Goal: Task Accomplishment & Management: Manage account settings

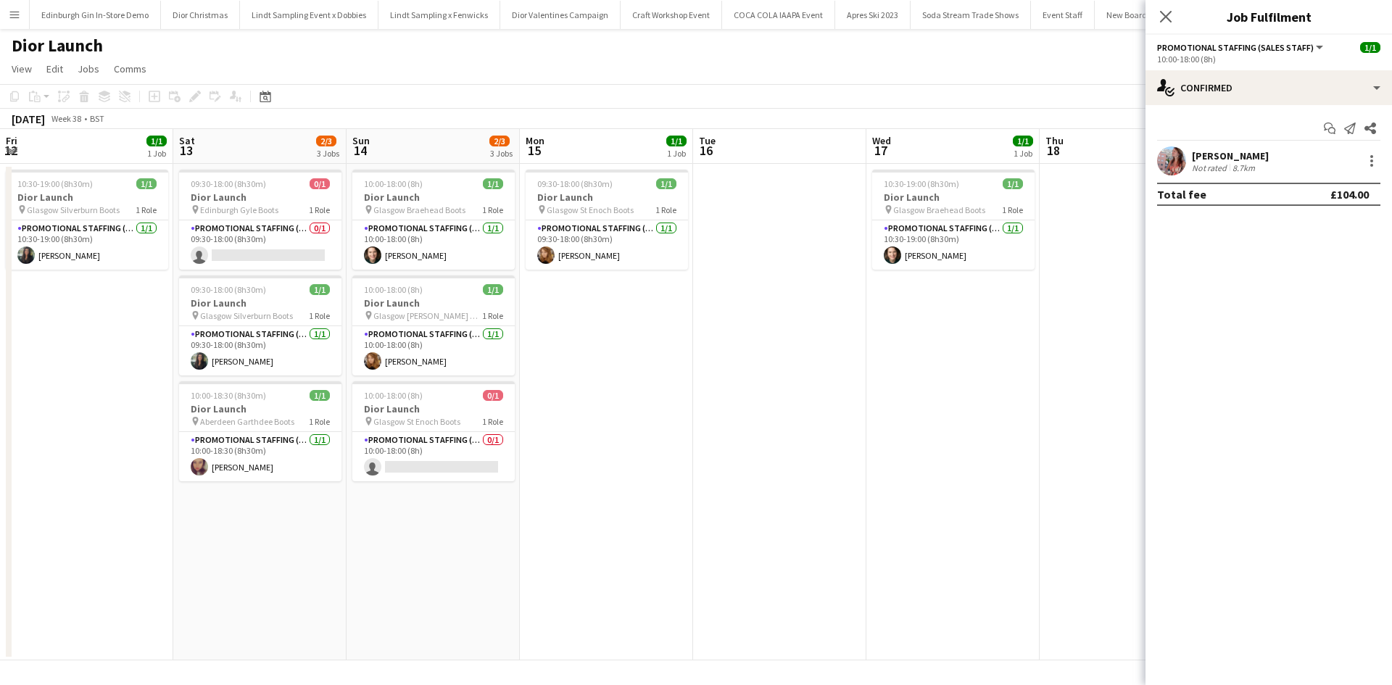
click at [1040, 431] on app-date-cell at bounding box center [1126, 412] width 173 height 497
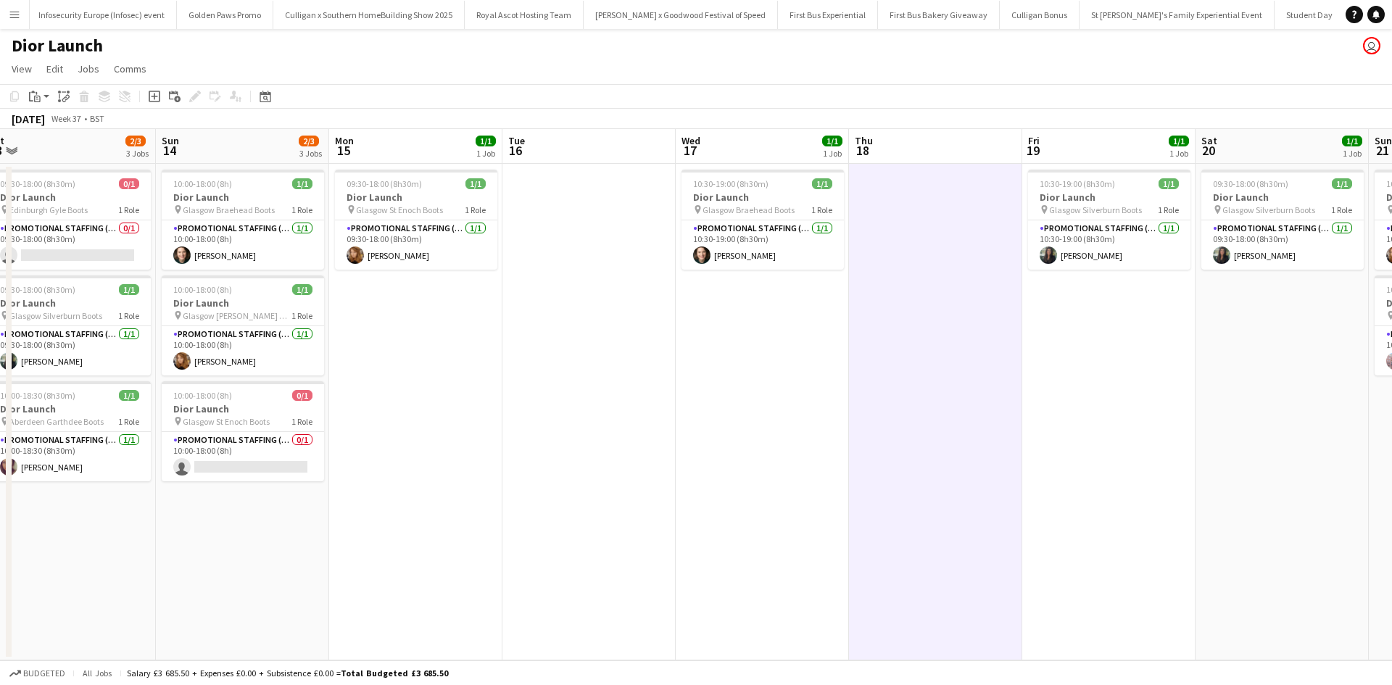
drag, startPoint x: 238, startPoint y: 490, endPoint x: 557, endPoint y: 473, distance: 319.5
click at [785, 413] on app-calendar-viewport "Thu 11 Fri 12 1/1 1 Job Sat 13 2/3 3 Jobs Sun 14 2/3 3 Jobs Mon 15 1/1 1 Job Tu…" at bounding box center [696, 395] width 1392 height 532
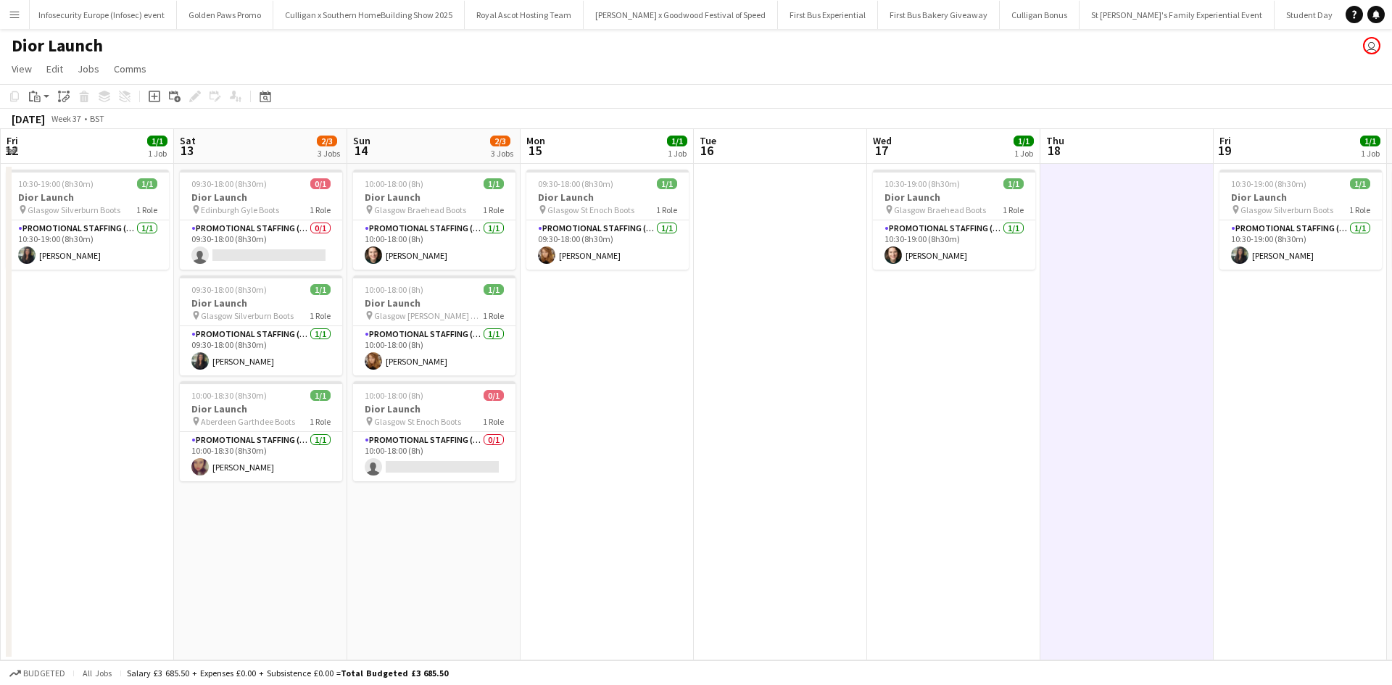
scroll to position [0, 413]
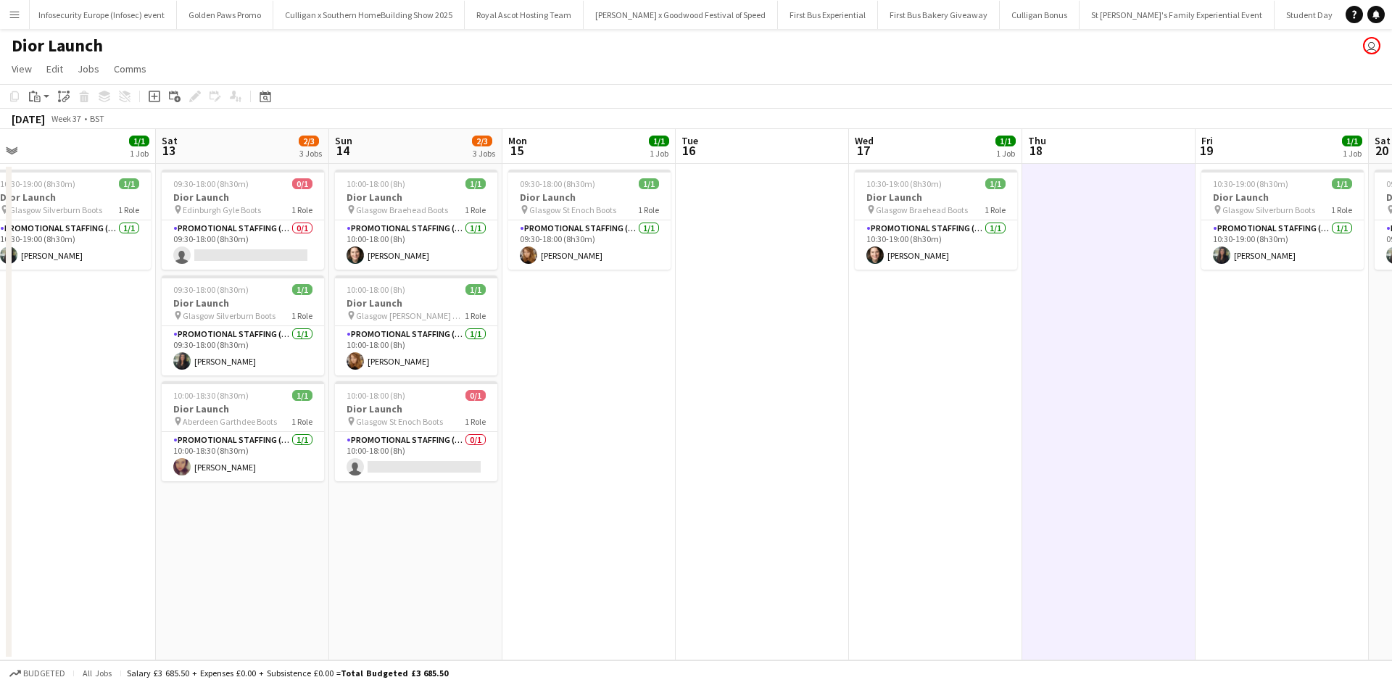
drag, startPoint x: 319, startPoint y: 555, endPoint x: 959, endPoint y: 481, distance: 644.5
click at [959, 481] on app-calendar-viewport "Wed 10 0/1 1 Job Thu 11 Fri 12 1/1 1 Job Sat 13 2/3 3 Jobs Sun 14 2/3 3 Jobs Mo…" at bounding box center [696, 395] width 1392 height 532
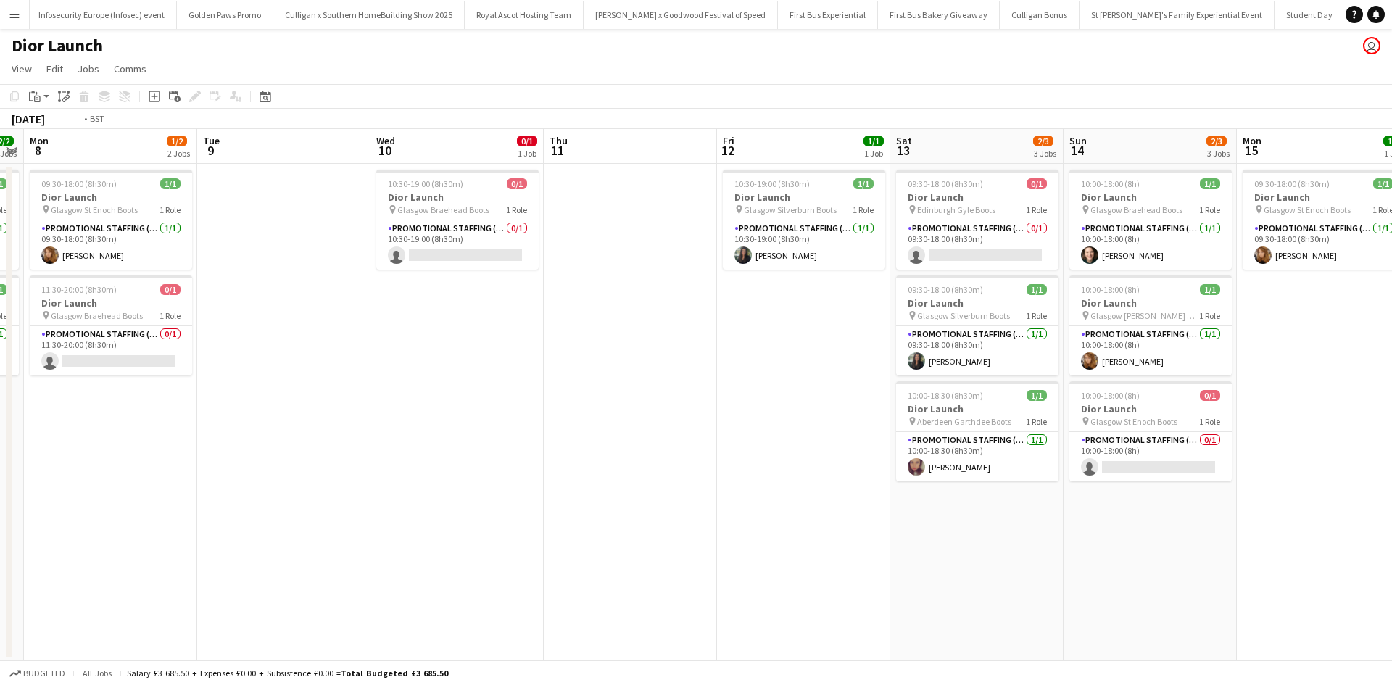
drag, startPoint x: 405, startPoint y: 512, endPoint x: 830, endPoint y: 413, distance: 436.9
click at [830, 413] on app-calendar-viewport "Sat 6 Sun 7 2/2 2 Jobs Mon 8 1/2 2 Jobs Tue 9 Wed 10 0/1 1 Job Thu 11 Fri 12 1/…" at bounding box center [696, 395] width 1392 height 532
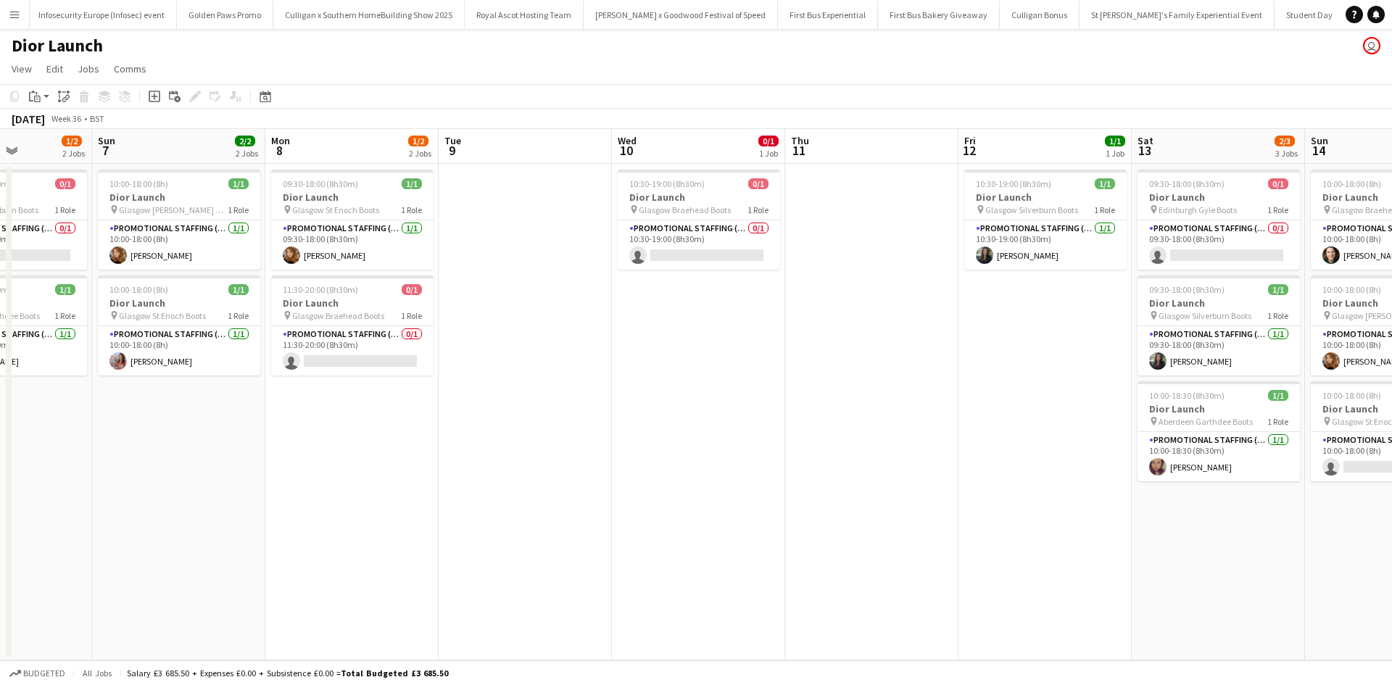
drag, startPoint x: 433, startPoint y: 520, endPoint x: 1022, endPoint y: 403, distance: 600.3
click at [1022, 403] on app-calendar-viewport "Thu 4 Fri 5 0/1 1 Job Sat 6 1/2 2 Jobs Sun 7 2/2 2 Jobs Mon 8 1/2 2 Jobs Tue 9 …" at bounding box center [696, 395] width 1392 height 532
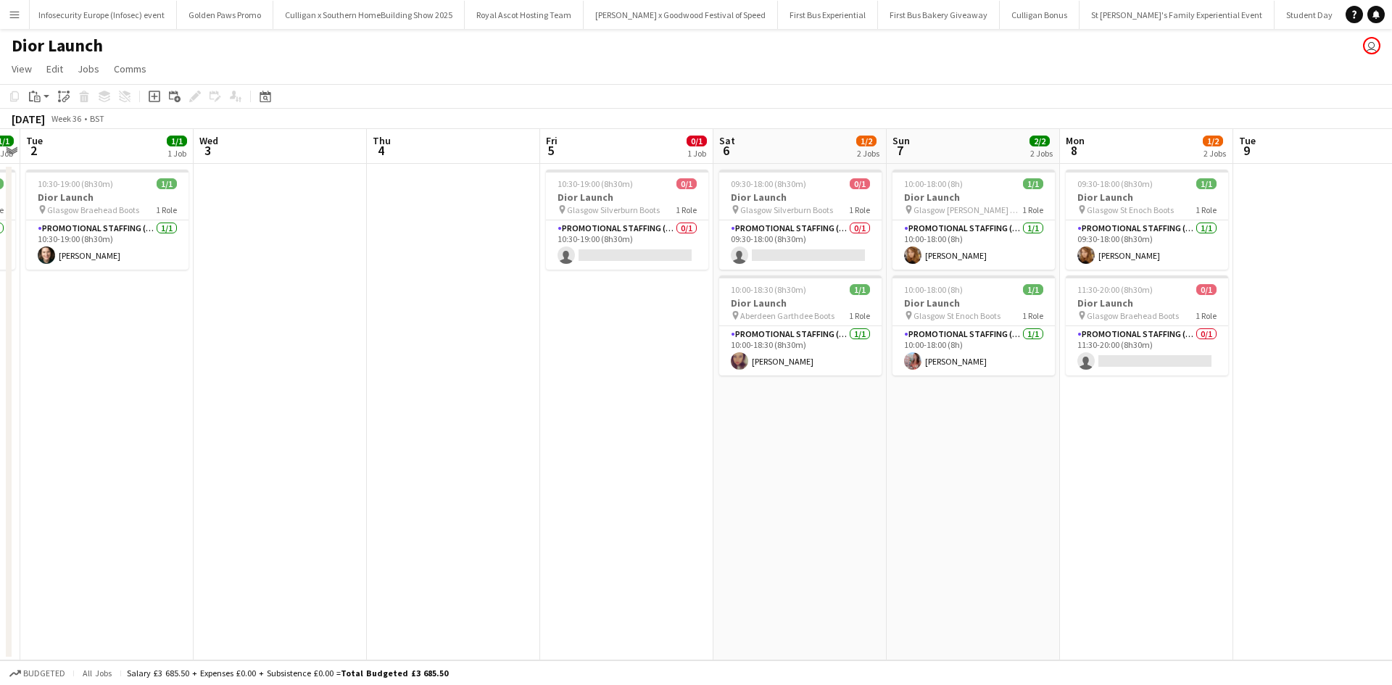
drag, startPoint x: 479, startPoint y: 484, endPoint x: 748, endPoint y: 415, distance: 277.7
click at [755, 433] on app-calendar-viewport "Sun 31 2/2 2 Jobs Mon 1 1/1 1 Job Tue 2 1/1 1 Job Wed 3 Thu 4 Fri 5 0/1 1 Job S…" at bounding box center [696, 395] width 1392 height 532
click at [644, 255] on app-card-role "Promotional Staffing (Sales Staff) 0/1 10:30-19:00 (8h30m) single-neutral-actio…" at bounding box center [628, 244] width 162 height 49
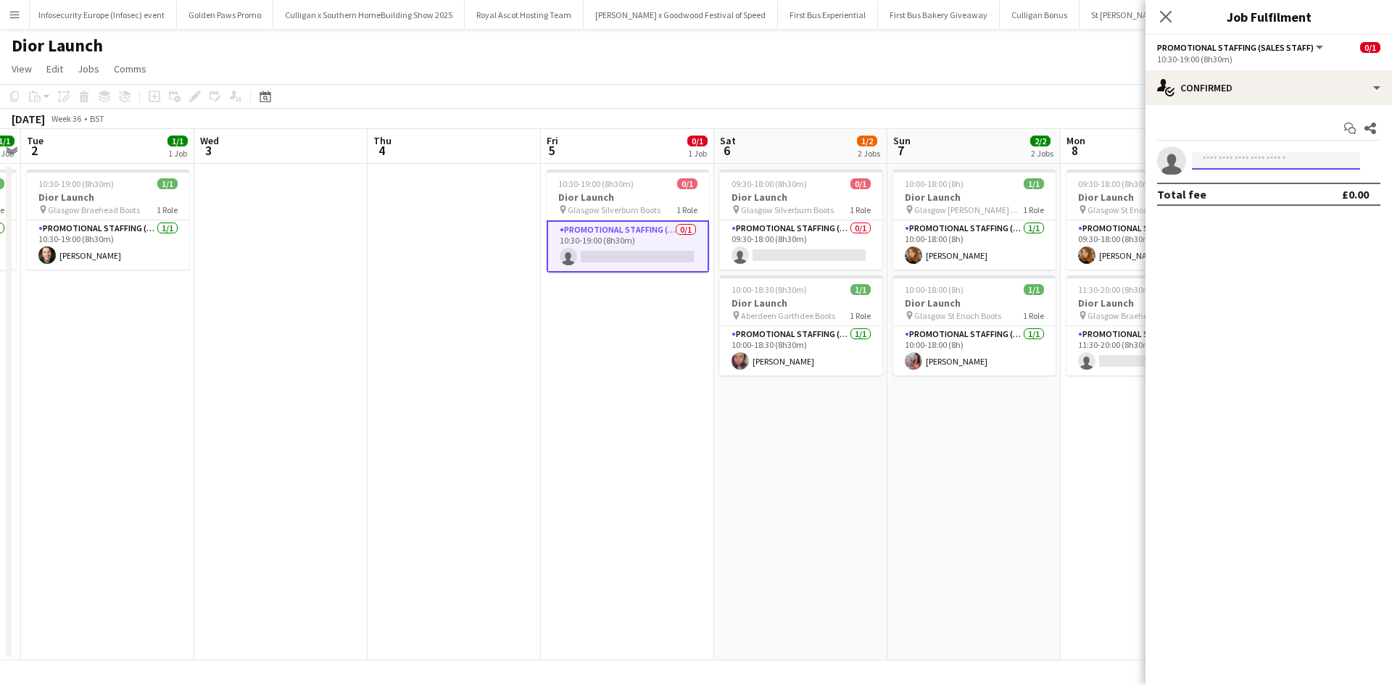
click at [1221, 165] on input at bounding box center [1276, 160] width 168 height 17
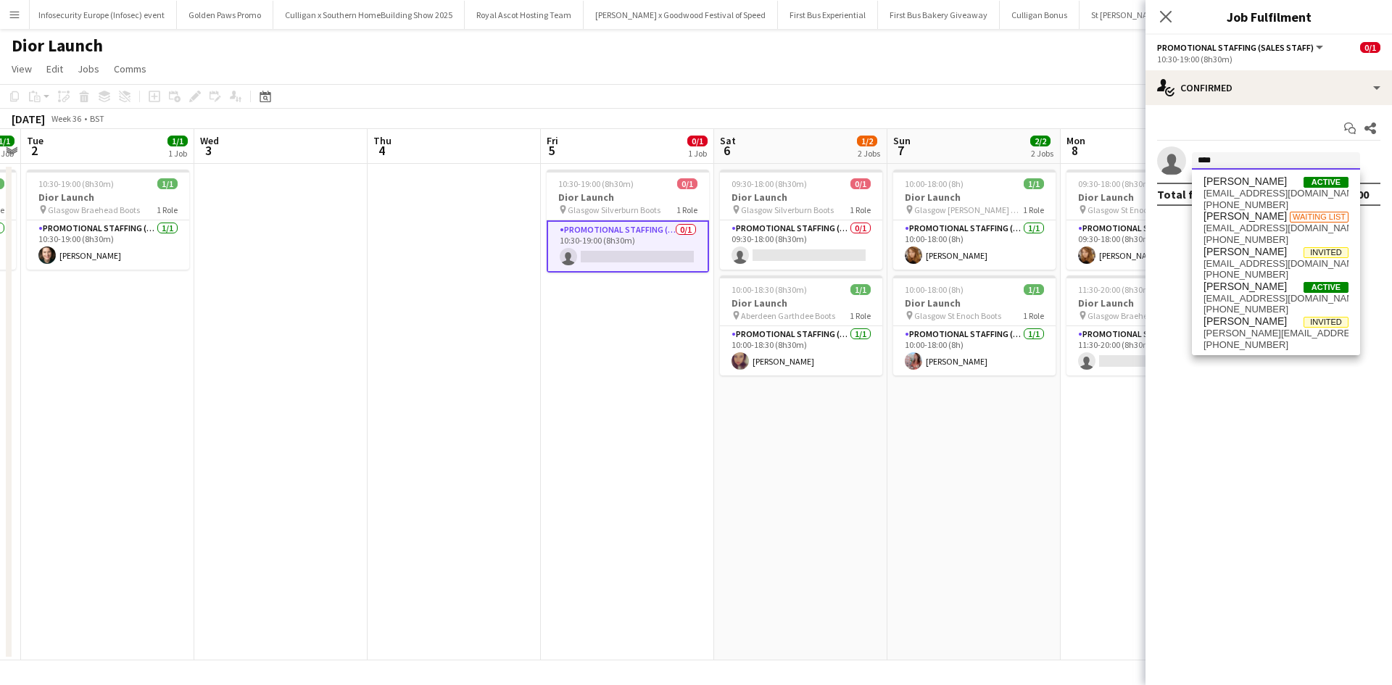
type input "****"
click at [1247, 286] on span "[PERSON_NAME]" at bounding box center [1245, 287] width 83 height 12
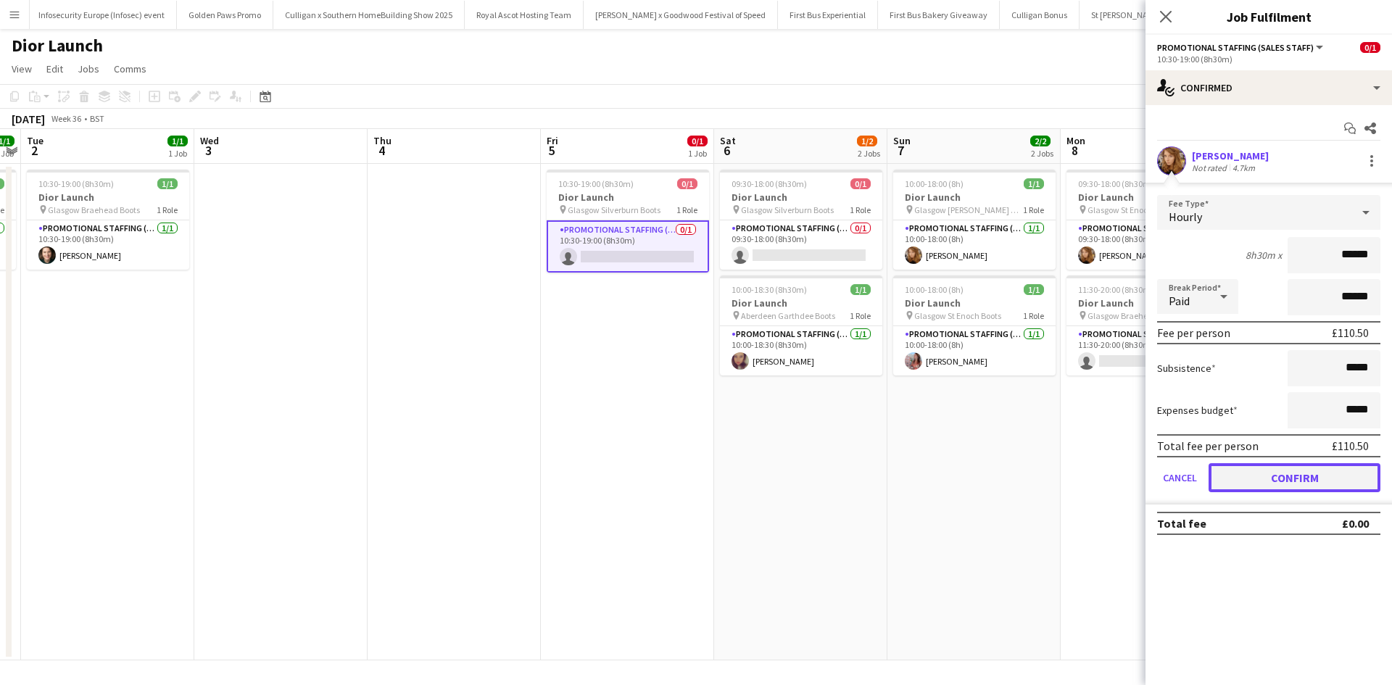
click at [1302, 479] on button "Confirm" at bounding box center [1295, 477] width 172 height 29
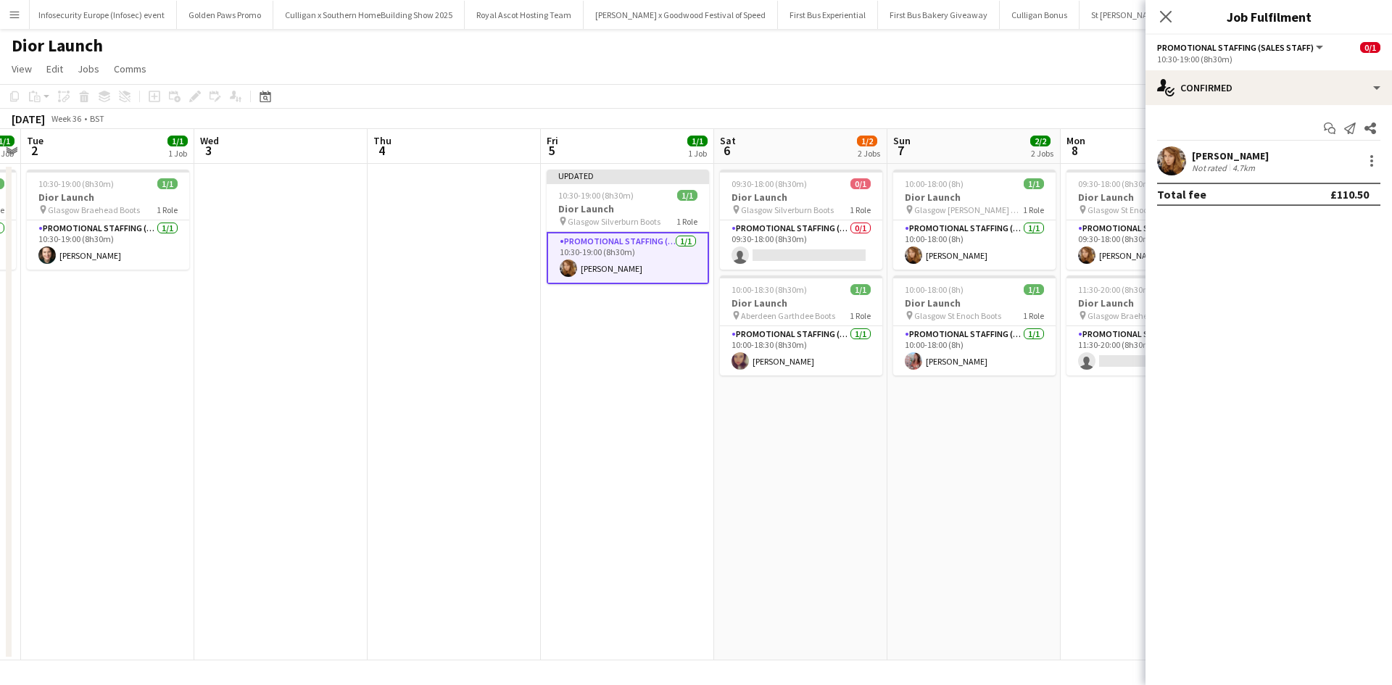
click at [1098, 489] on app-date-cell "09:30-18:00 (8h30m) 1/1 Dior Launch pin Glasgow St Enoch Boots 1 Role Promotion…" at bounding box center [1147, 412] width 173 height 497
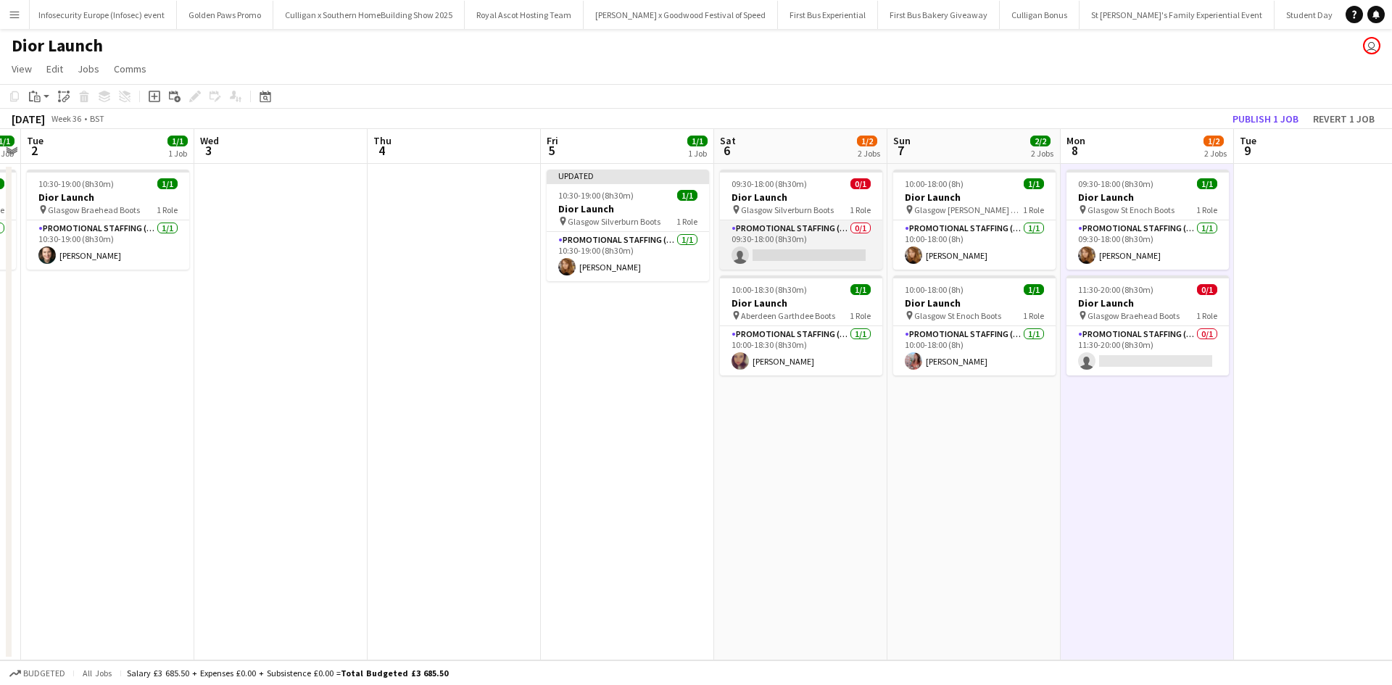
click at [842, 255] on app-card-role "Promotional Staffing (Sales Staff) 0/1 09:30-18:00 (8h30m) single-neutral-actio…" at bounding box center [801, 244] width 162 height 49
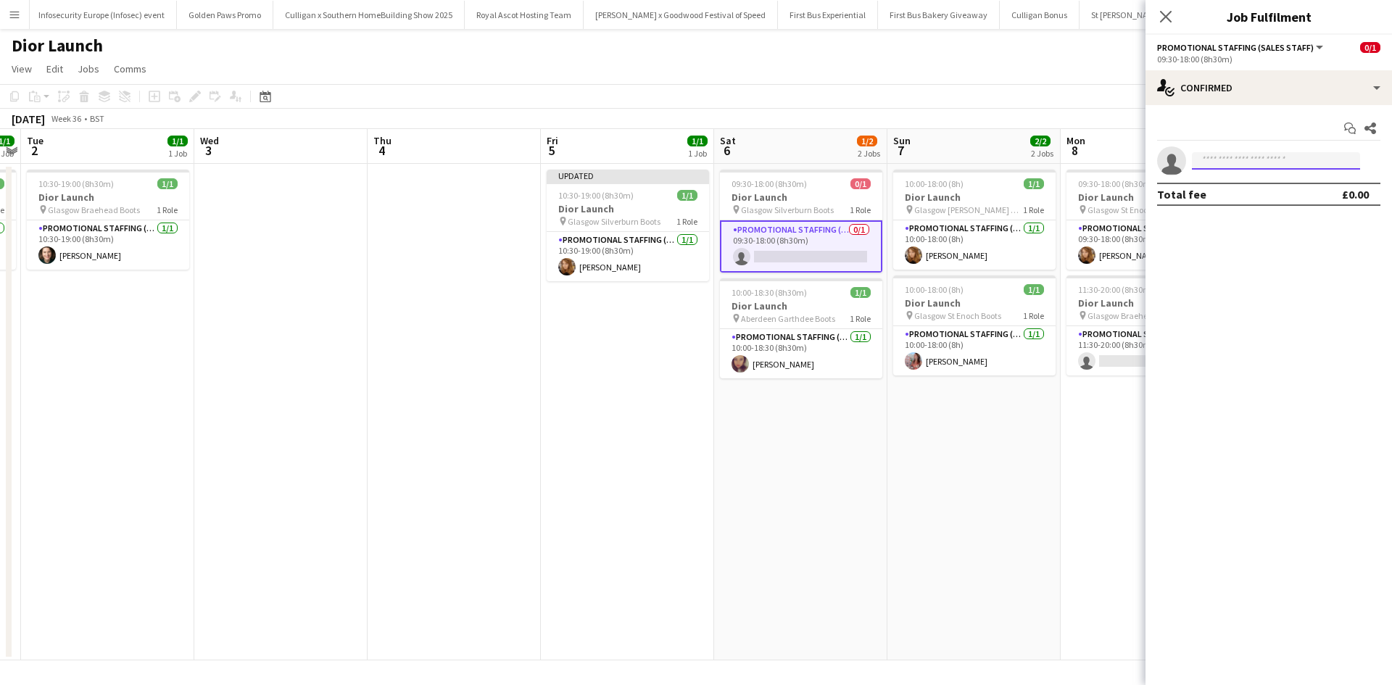
click at [1239, 161] on input at bounding box center [1276, 160] width 168 height 17
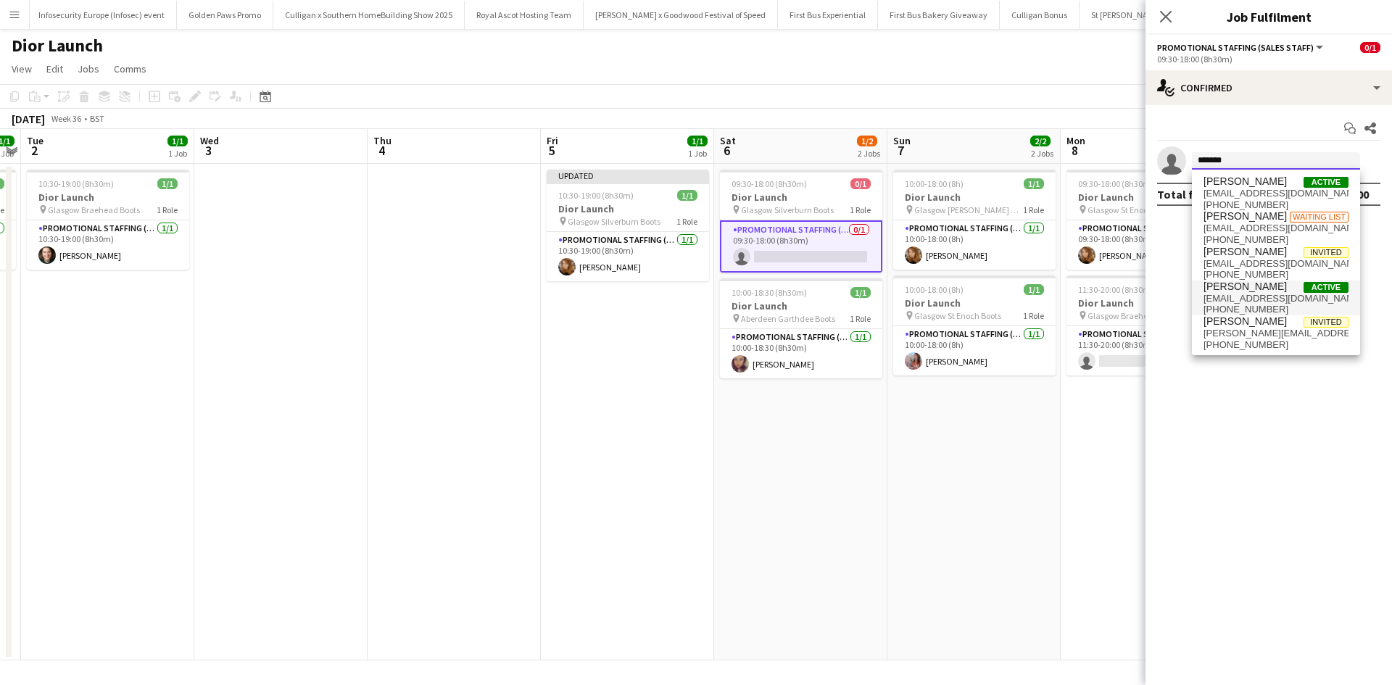
type input "*******"
click at [1265, 287] on span "[PERSON_NAME]" at bounding box center [1245, 287] width 83 height 12
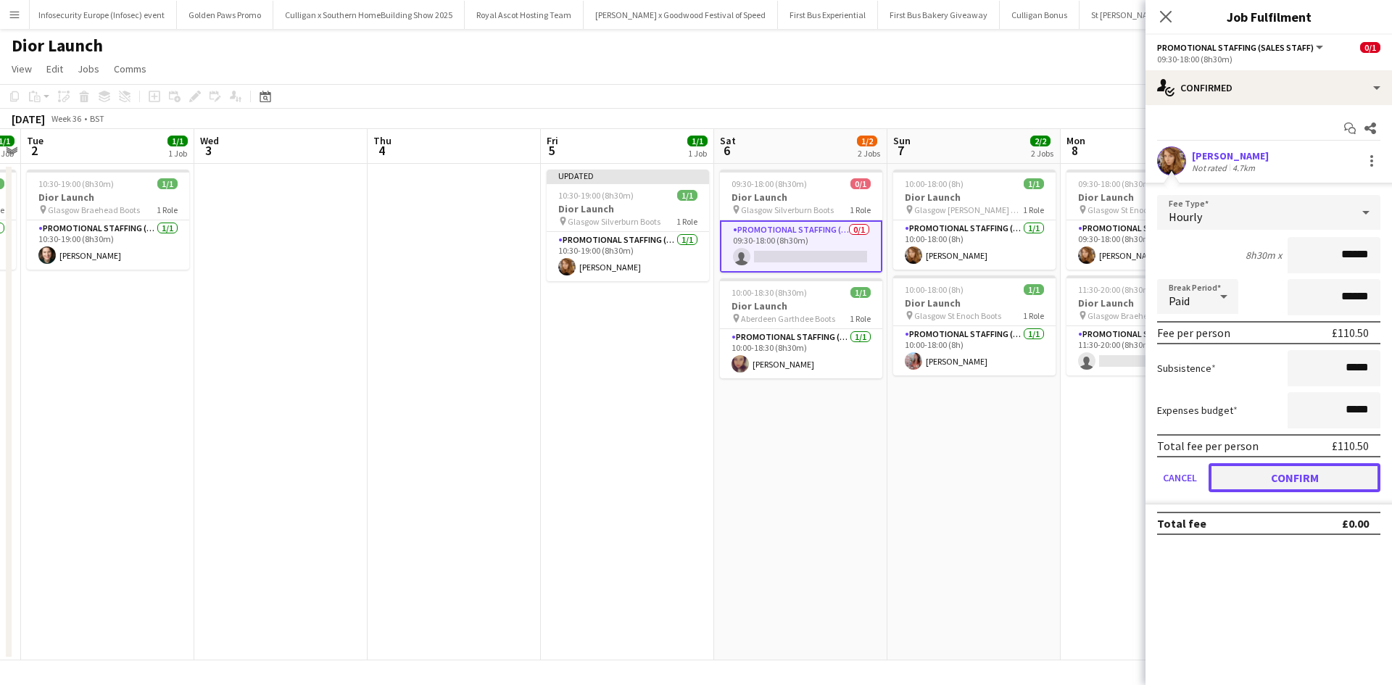
click at [1338, 473] on button "Confirm" at bounding box center [1295, 477] width 172 height 29
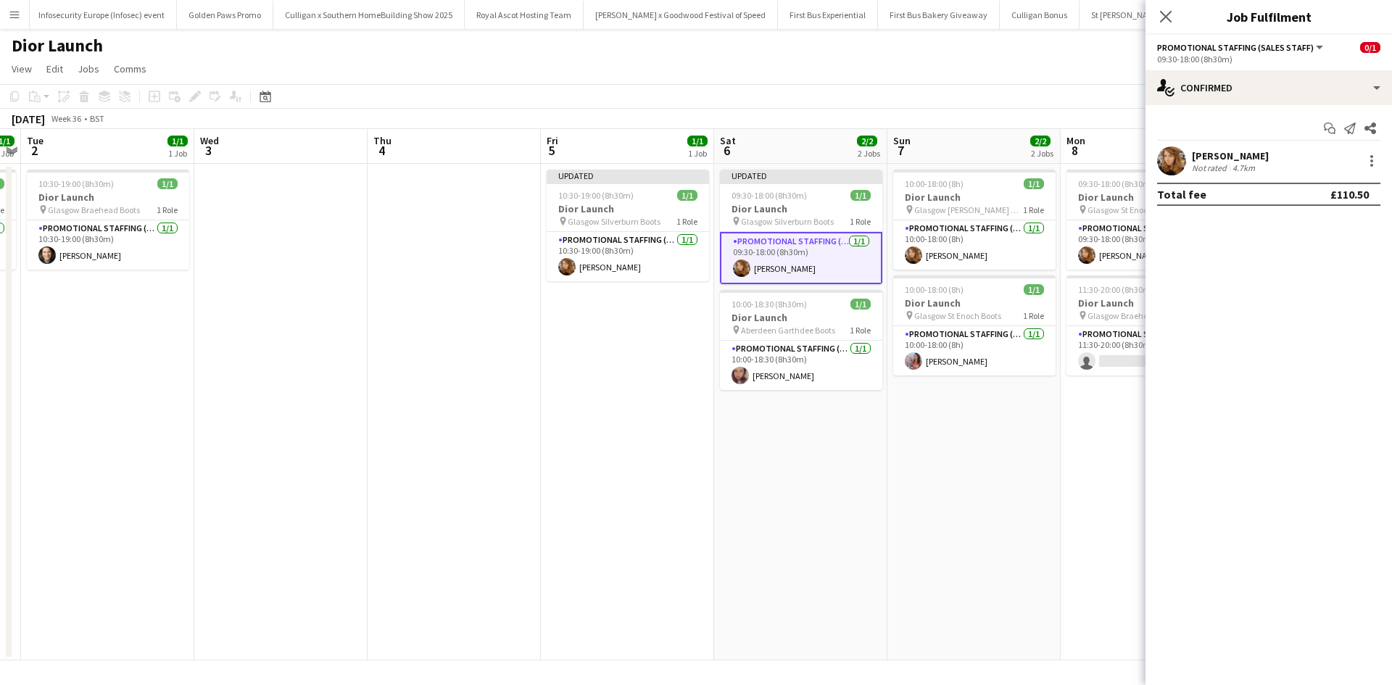
click at [1043, 487] on app-date-cell "10:00-18:00 (8h) 1/1 Dior Launch pin Glasgow Buchanan Galleries Boots 1 Role Pr…" at bounding box center [974, 412] width 173 height 497
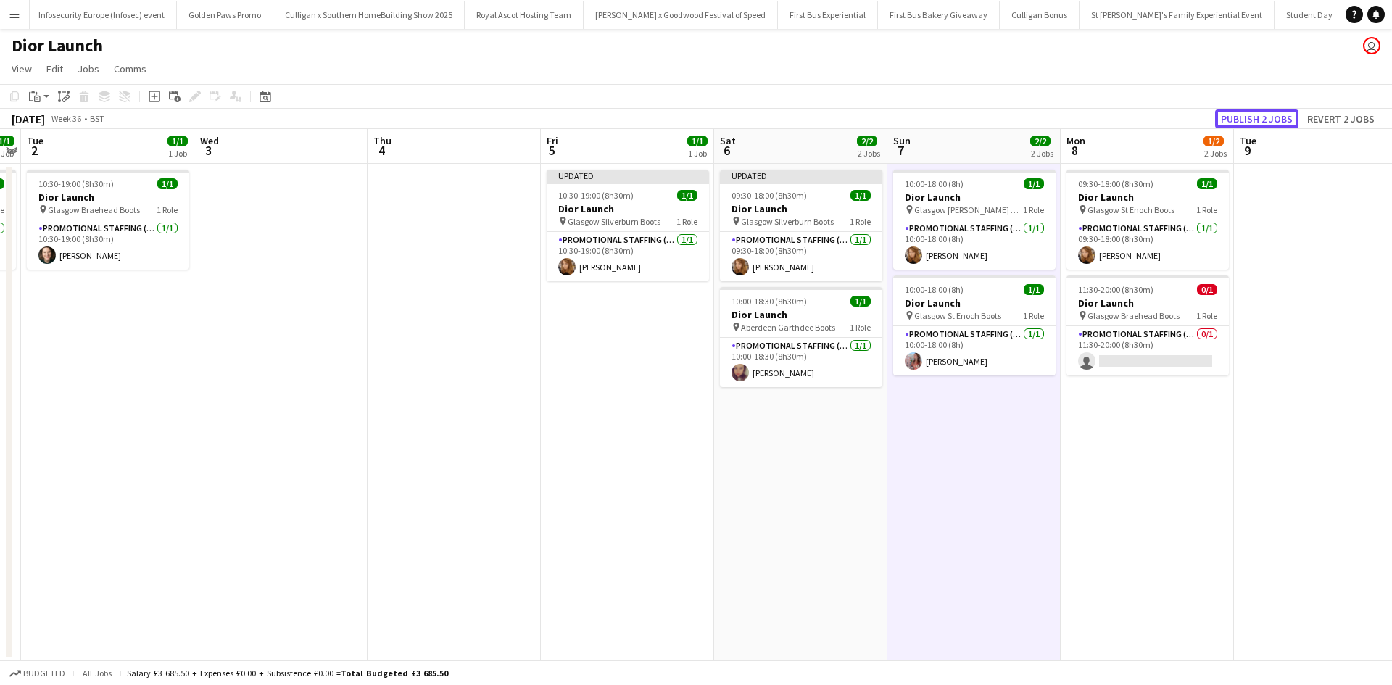
click at [1270, 117] on button "Publish 2 jobs" at bounding box center [1256, 118] width 83 height 19
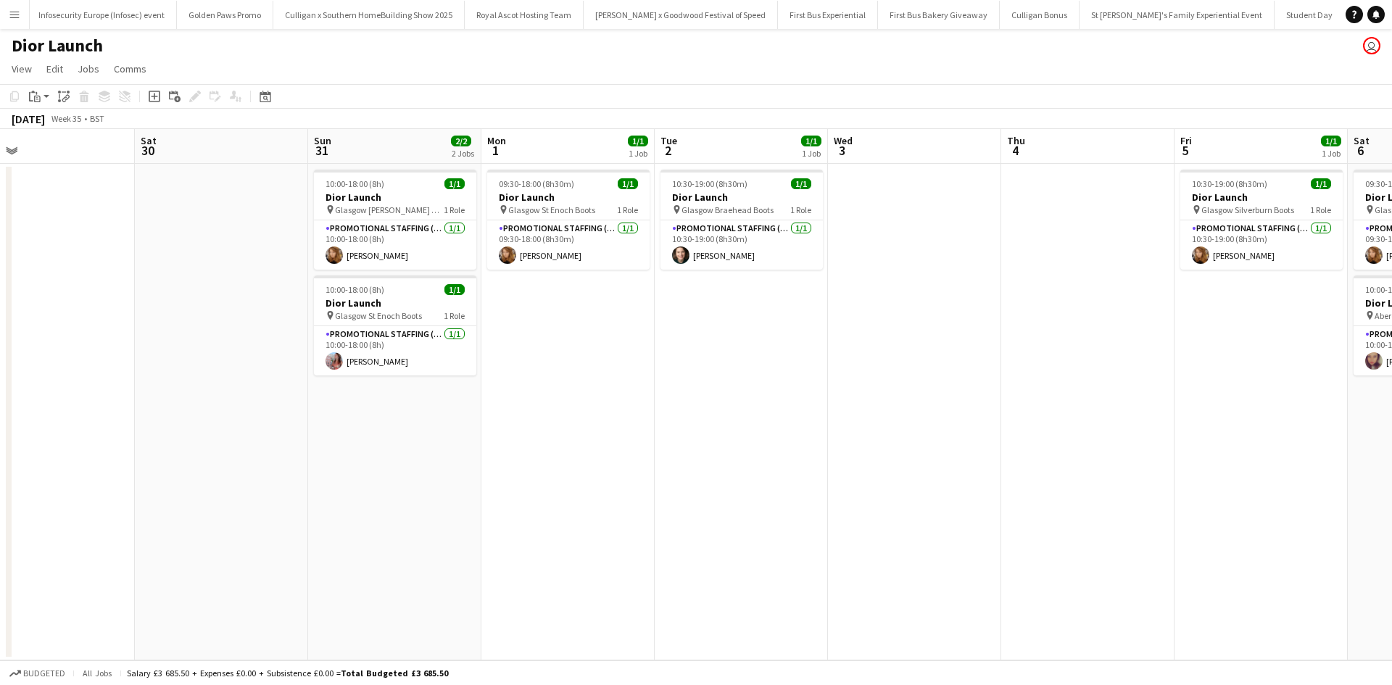
drag, startPoint x: 329, startPoint y: 463, endPoint x: 655, endPoint y: 478, distance: 325.9
click at [952, 407] on app-calendar-viewport "Wed 27 Thu 28 Fri 29 Sat 30 Sun 31 2/2 2 Jobs Mon 1 1/1 1 Job Tue 2 1/1 1 Job W…" at bounding box center [696, 395] width 1392 height 532
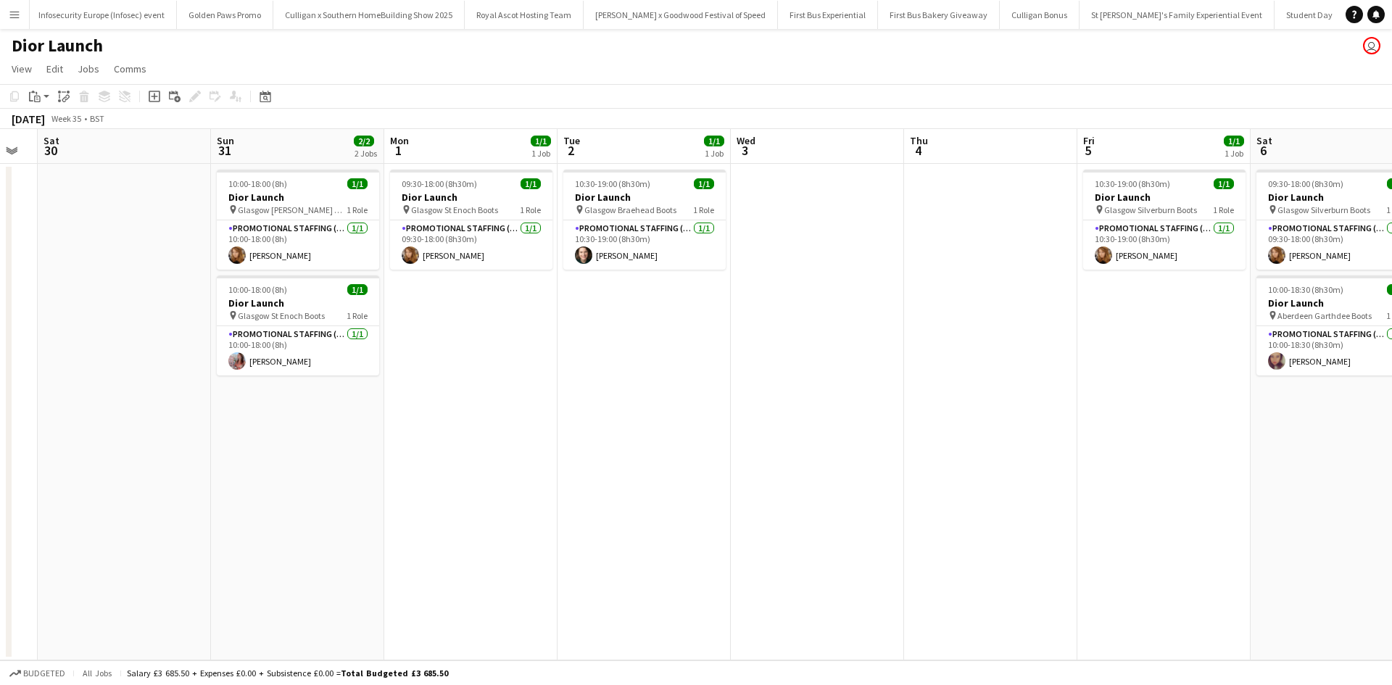
drag, startPoint x: 550, startPoint y: 492, endPoint x: 894, endPoint y: 454, distance: 345.9
click at [894, 454] on app-calendar-viewport "Wed 27 Thu 28 Fri 29 Sat 30 Sun 31 2/2 2 Jobs Mon 1 1/1 1 Job Tue 2 1/1 1 Job W…" at bounding box center [696, 395] width 1392 height 532
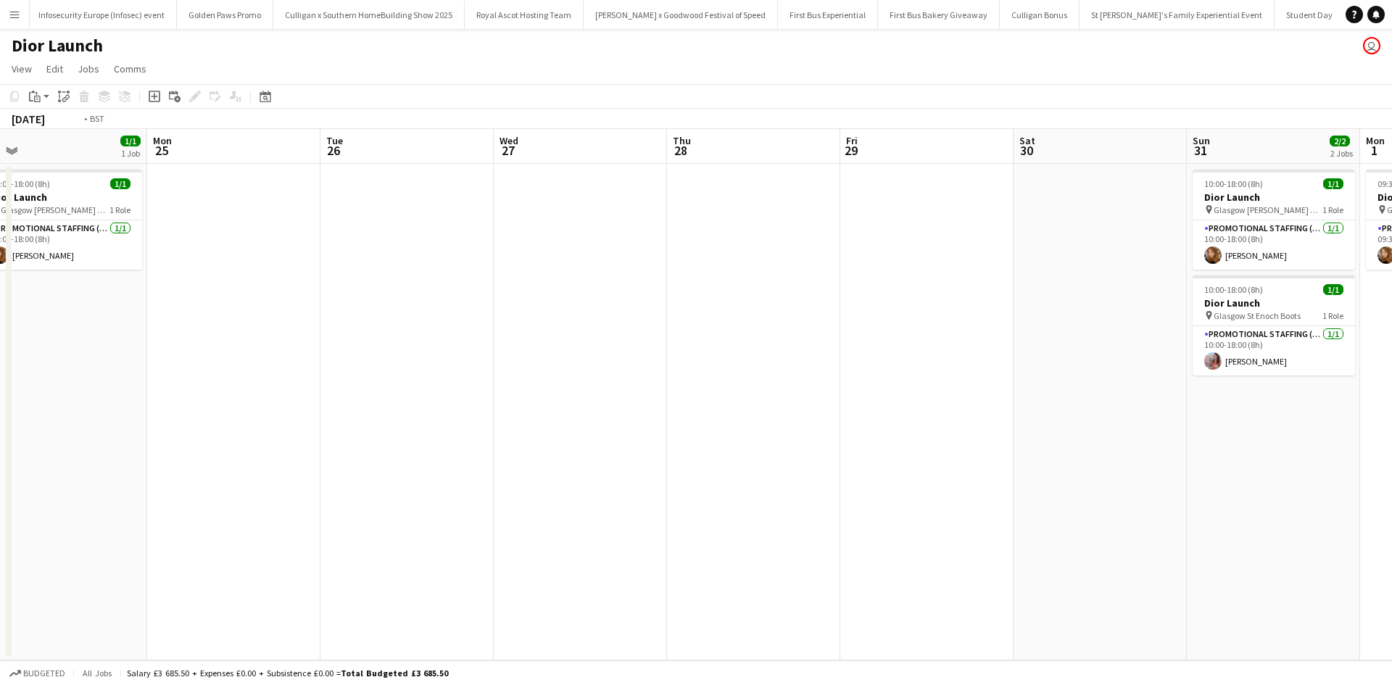
drag, startPoint x: 490, startPoint y: 492, endPoint x: 965, endPoint y: 430, distance: 479.0
click at [965, 430] on app-calendar-viewport "Sat 23 Sun 24 1/1 1 Job Mon 25 Tue 26 Wed 27 Thu 28 Fri 29 Sat 30 Sun 31 2/2 2 …" at bounding box center [696, 395] width 1392 height 532
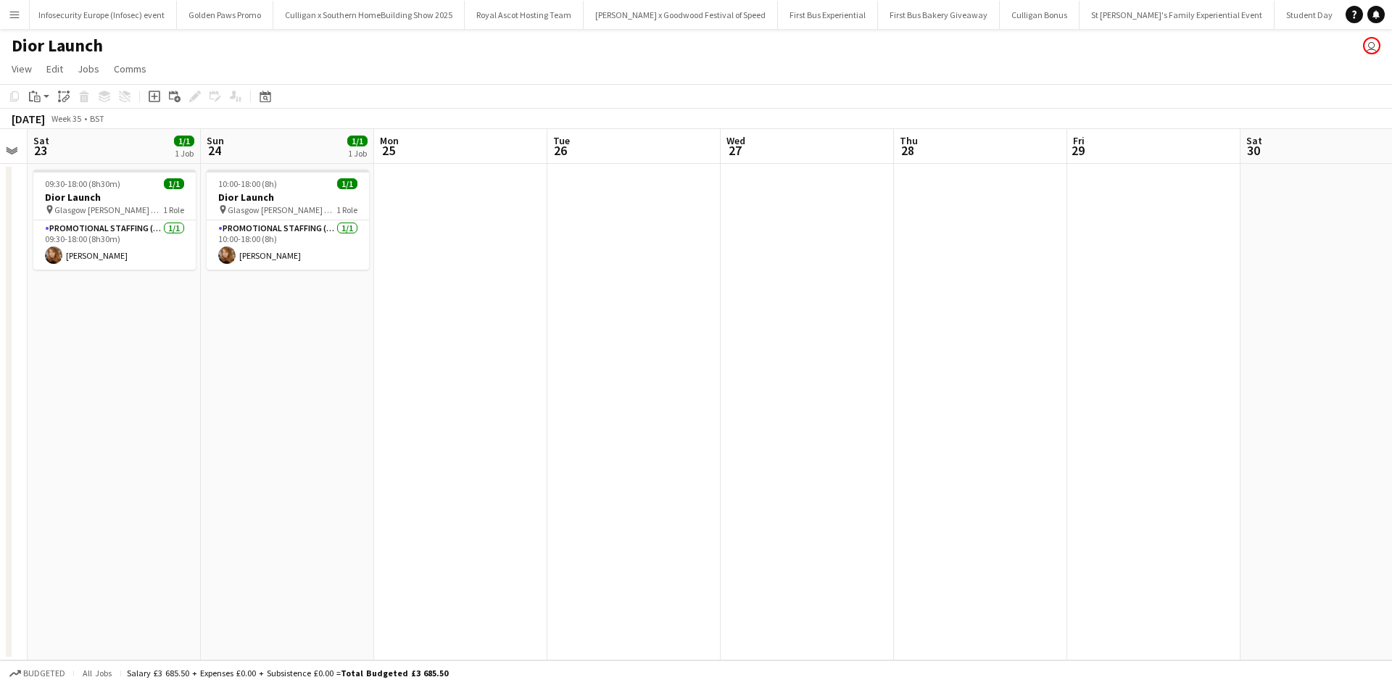
drag, startPoint x: 433, startPoint y: 466, endPoint x: 798, endPoint y: 419, distance: 368.4
click at [798, 419] on app-calendar-viewport "Thu 21 Fri 22 Sat 23 1/1 1 Job Sun 24 1/1 1 Job Mon 25 Tue 26 Wed 27 Thu 28 Fri…" at bounding box center [696, 395] width 1392 height 532
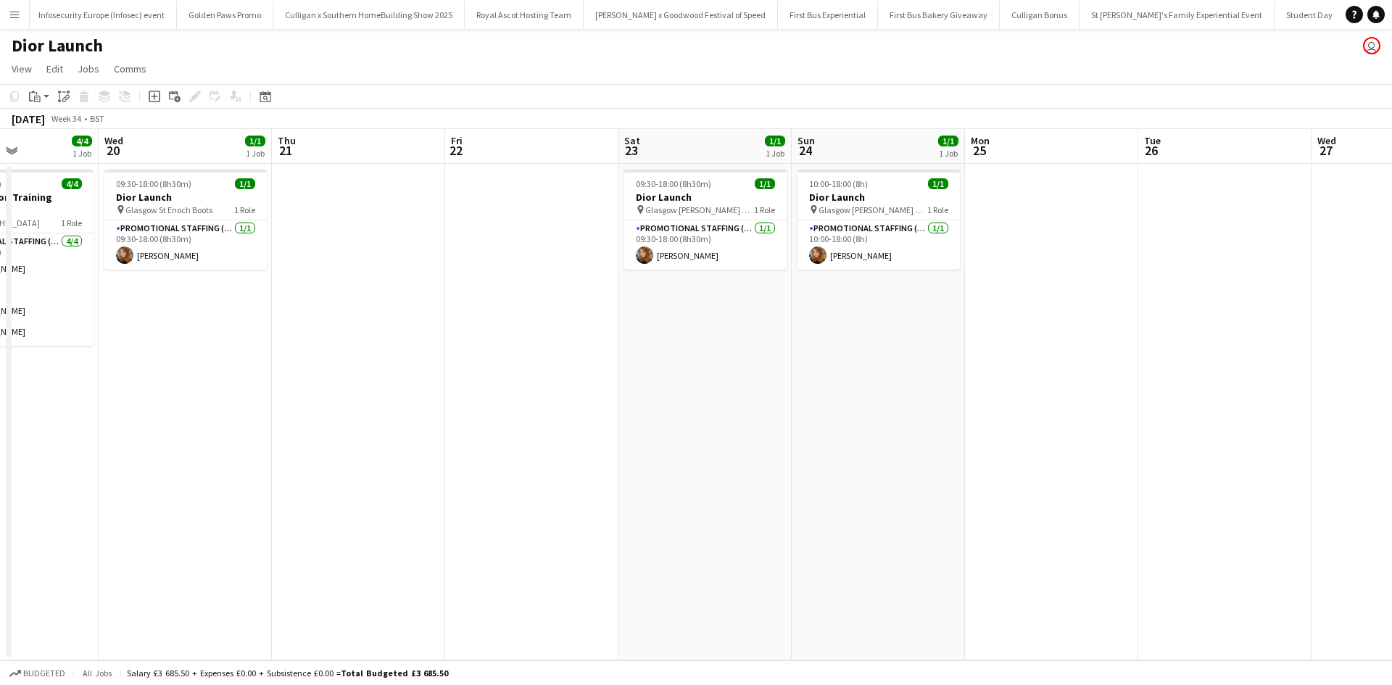
drag, startPoint x: 312, startPoint y: 462, endPoint x: 729, endPoint y: 423, distance: 419.5
click at [729, 423] on app-calendar-viewport "Sun 17 Mon 18 2/2 2 Jobs Tue 19 4/4 1 Job Wed 20 1/1 1 Job Thu 21 Fri 22 Sat 23…" at bounding box center [696, 395] width 1392 height 532
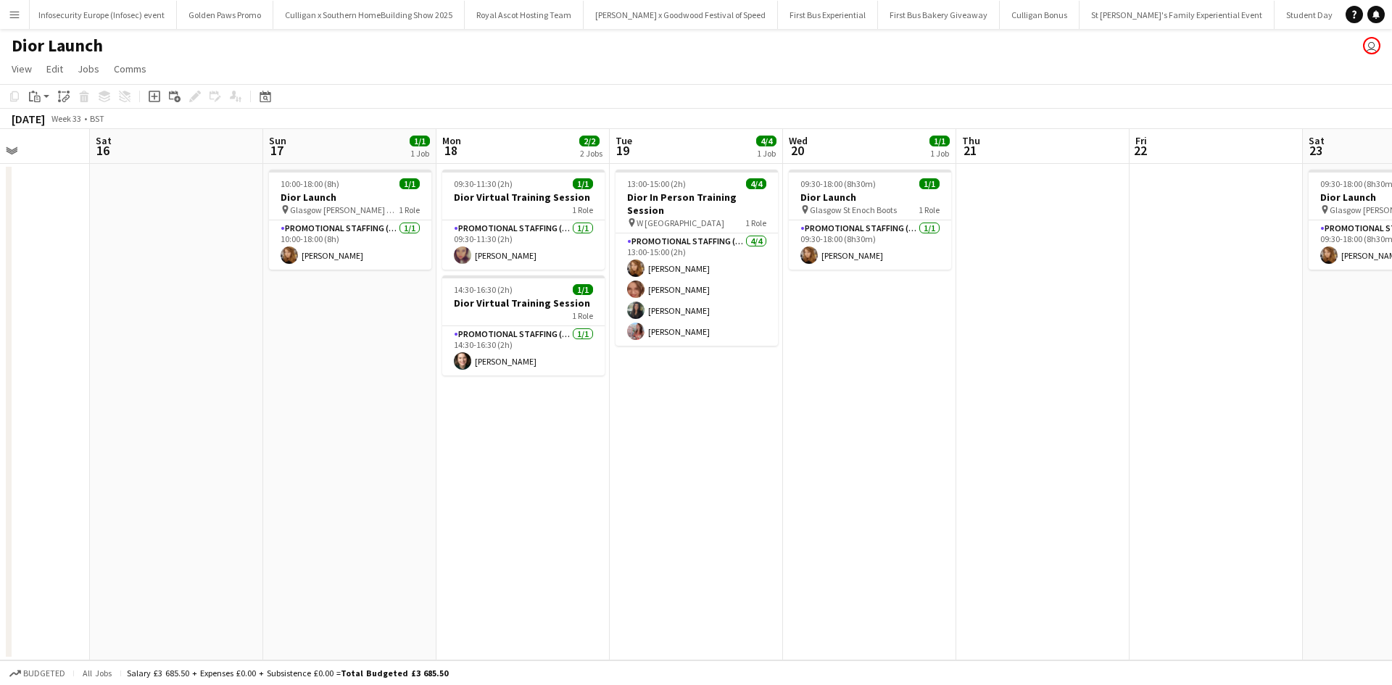
scroll to position [0, 343]
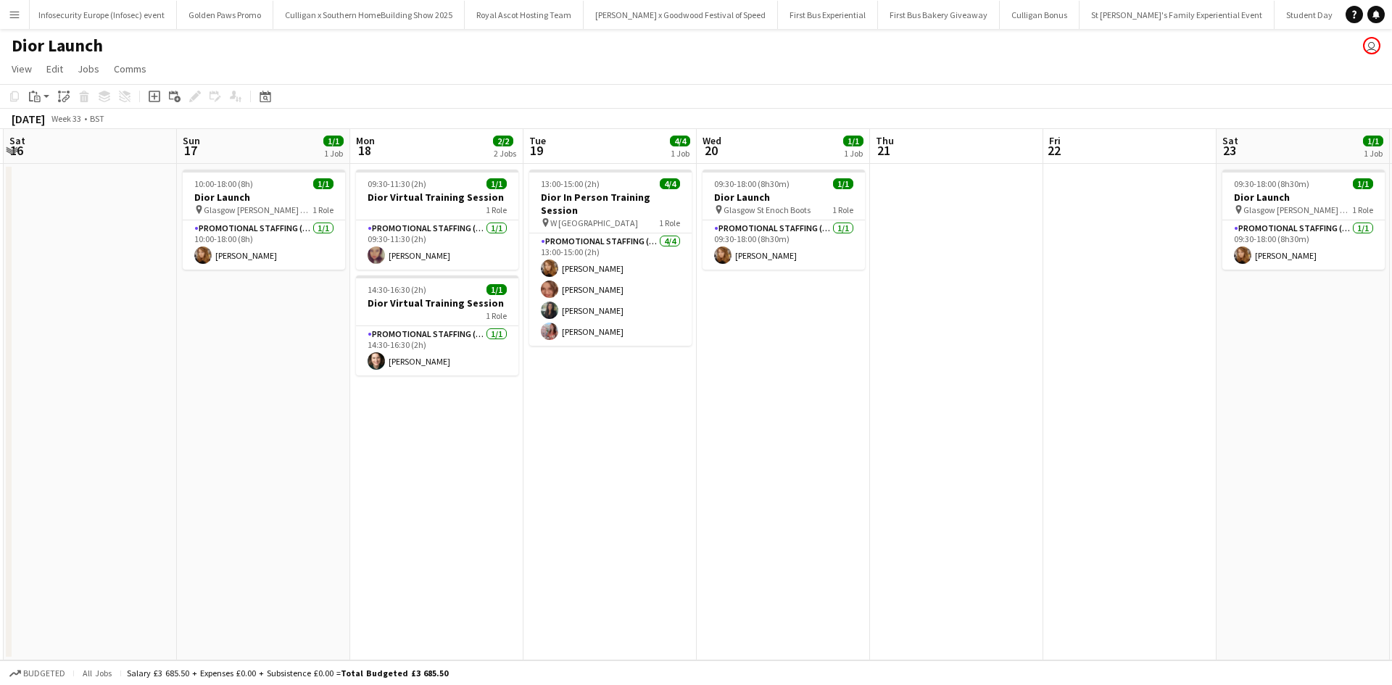
drag, startPoint x: 413, startPoint y: 445, endPoint x: 1012, endPoint y: 400, distance: 599.9
click at [1012, 400] on app-calendar-viewport "Thu 14 Fri 15 Sat 16 Sun 17 1/1 1 Job Mon 18 2/2 2 Jobs Tue 19 4/4 1 Job Wed 20…" at bounding box center [696, 395] width 1392 height 532
click at [587, 315] on app-card-role "Promotional Staffing (Brand Ambassadors) [DATE] 13:00-15:00 (2h) [PERSON_NAME] …" at bounding box center [610, 289] width 162 height 112
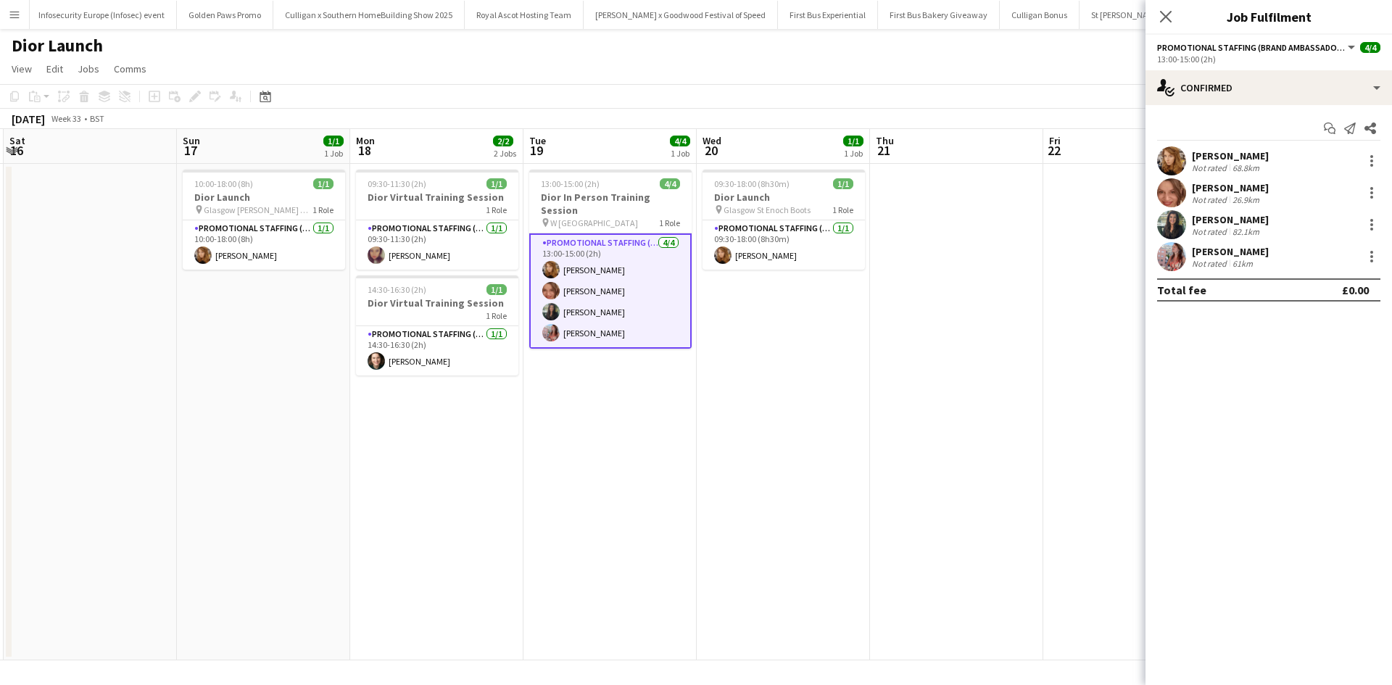
click at [1236, 249] on div "[PERSON_NAME]" at bounding box center [1230, 251] width 77 height 13
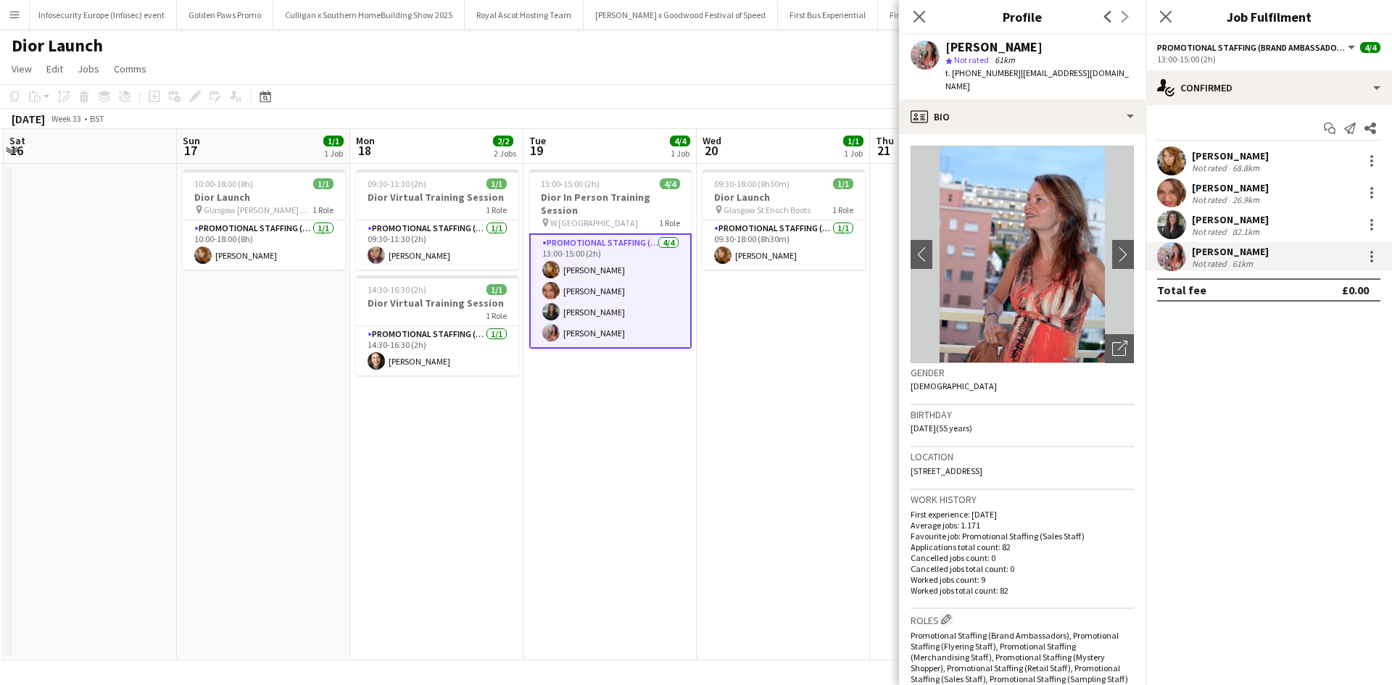
drag, startPoint x: 911, startPoint y: 456, endPoint x: 1082, endPoint y: 458, distance: 170.4
click at [1082, 458] on div "Location 23 Acacia Way, Cambuslang, Glasgow, G72 7ZY" at bounding box center [1022, 468] width 223 height 42
copy span "23 Acacia Way, Cambuslang, Glasgow, G72 7ZY"
click at [849, 563] on app-date-cell "09:30-18:00 (8h30m) 1/1 Dior Launch pin Glasgow St Enoch Boots 1 Role Promotion…" at bounding box center [783, 412] width 173 height 497
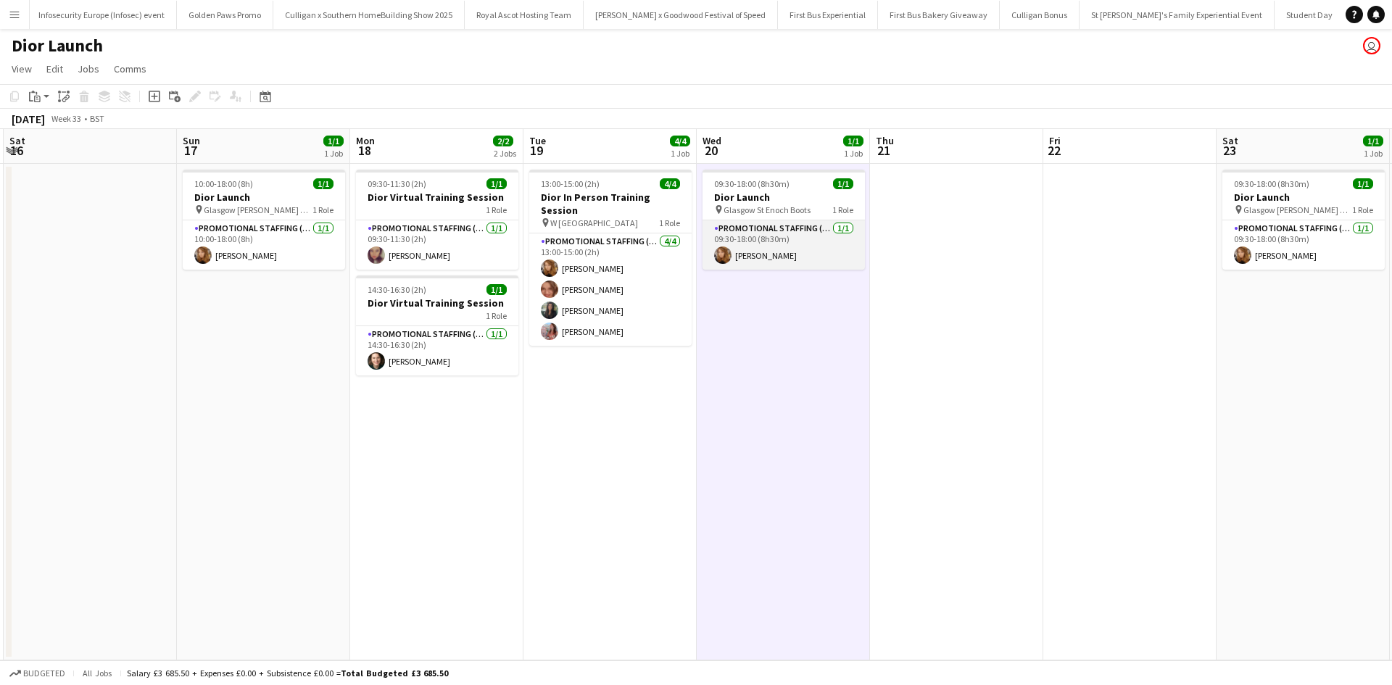
click at [767, 254] on app-card-role "Promotional Staffing (Sales Staff) 1/1 09:30-18:00 (8h30m) Rebecca Moore" at bounding box center [784, 244] width 162 height 49
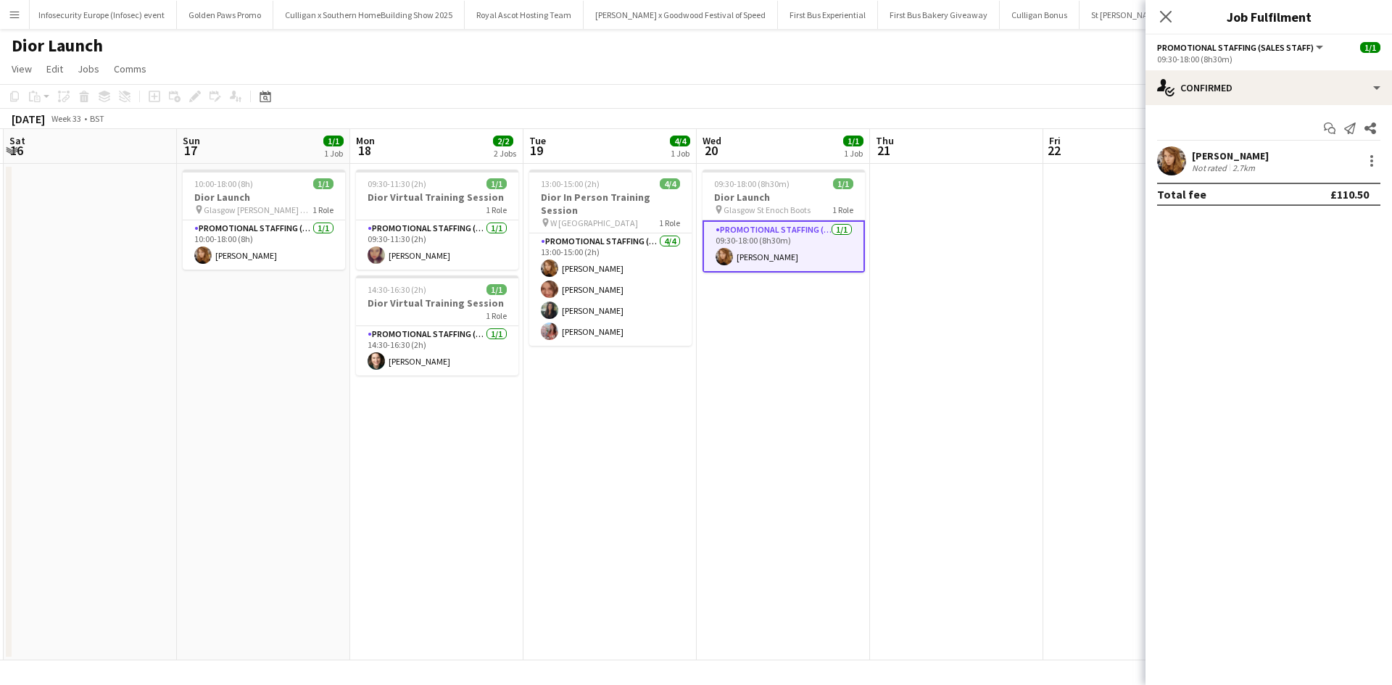
click at [1243, 153] on div "[PERSON_NAME]" at bounding box center [1230, 155] width 77 height 13
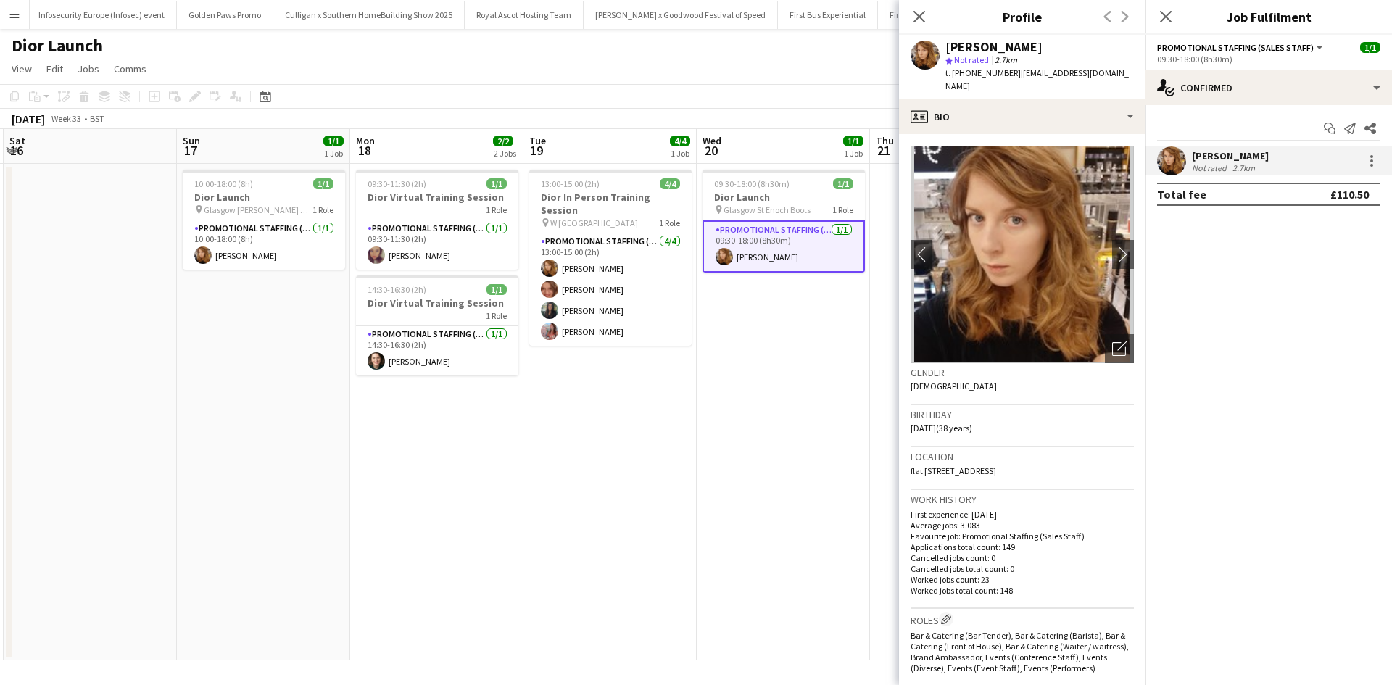
drag, startPoint x: 911, startPoint y: 458, endPoint x: 1073, endPoint y: 467, distance: 162.7
click at [1073, 467] on div "Location flat 2/1 13 Niddrie Square, Glasgow, G428QX" at bounding box center [1022, 468] width 223 height 42
copy span "flat 2/1 13 Niddrie Square, Glasgow, G428QX"
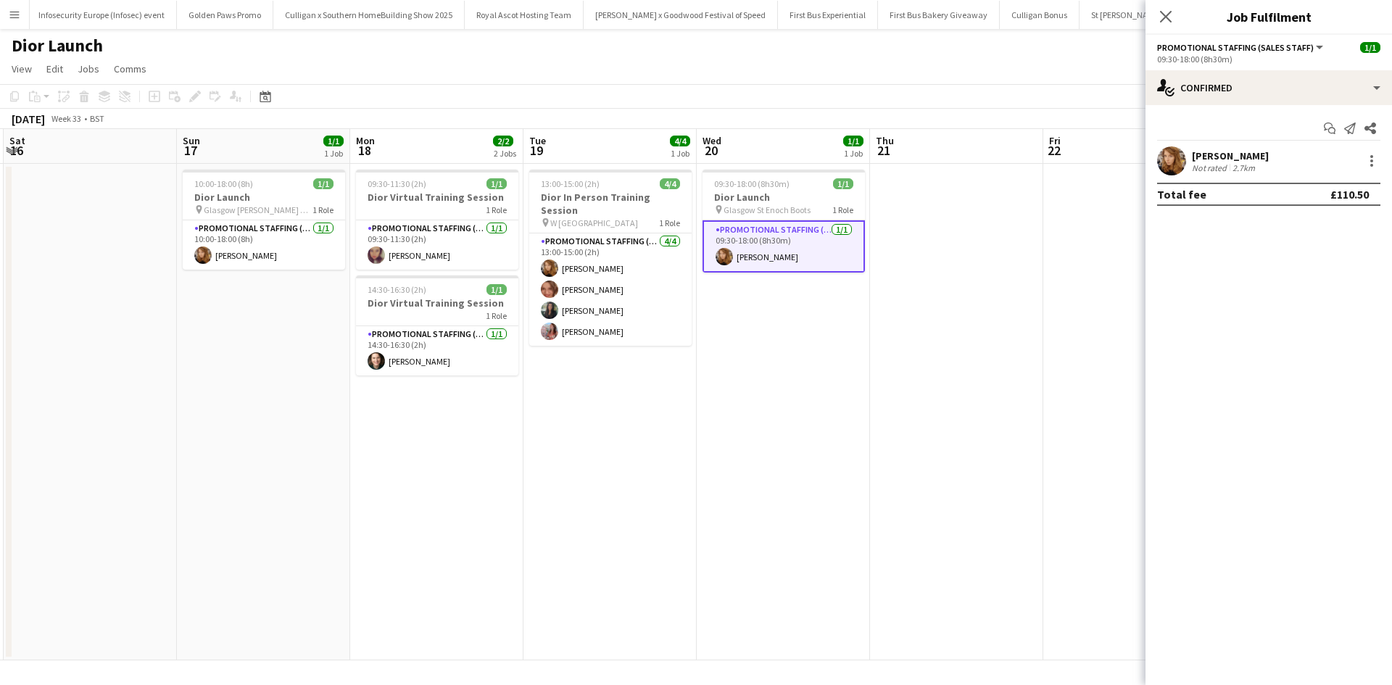
click at [9, 17] on app-icon "Menu" at bounding box center [15, 15] width 12 height 12
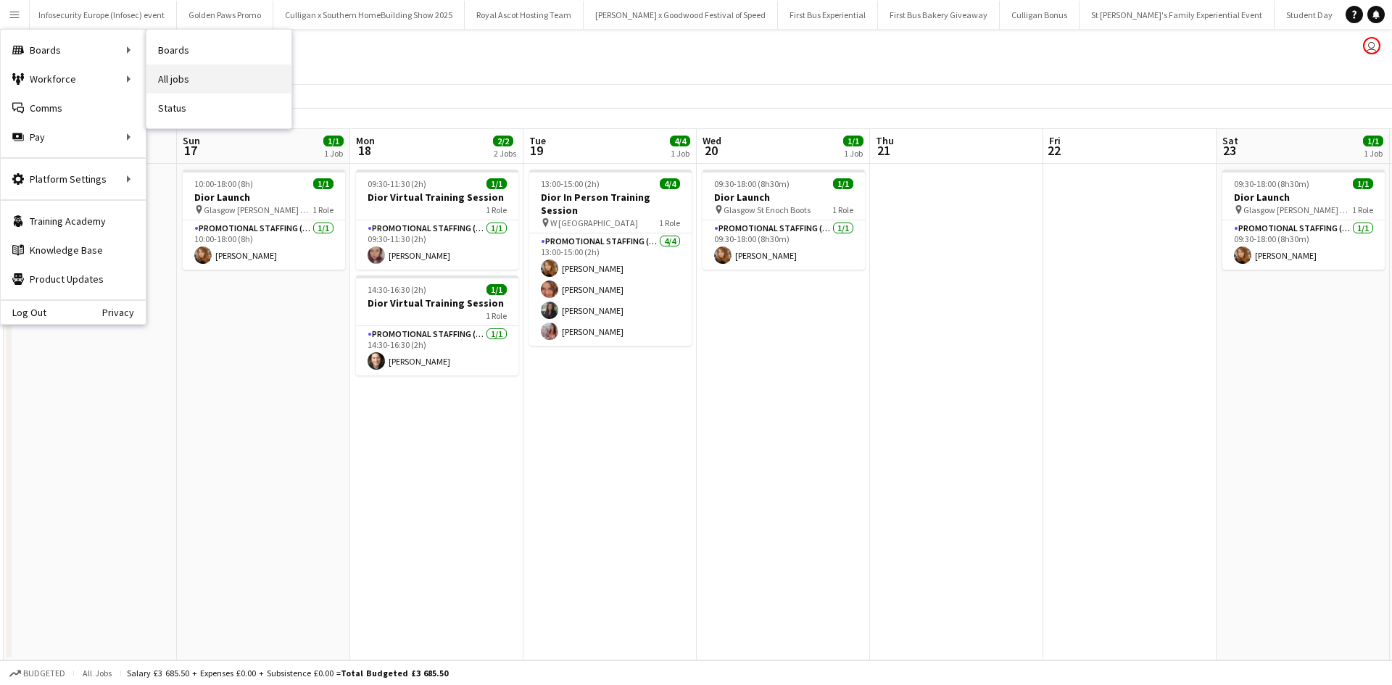
click at [205, 73] on link "All jobs" at bounding box center [218, 79] width 145 height 29
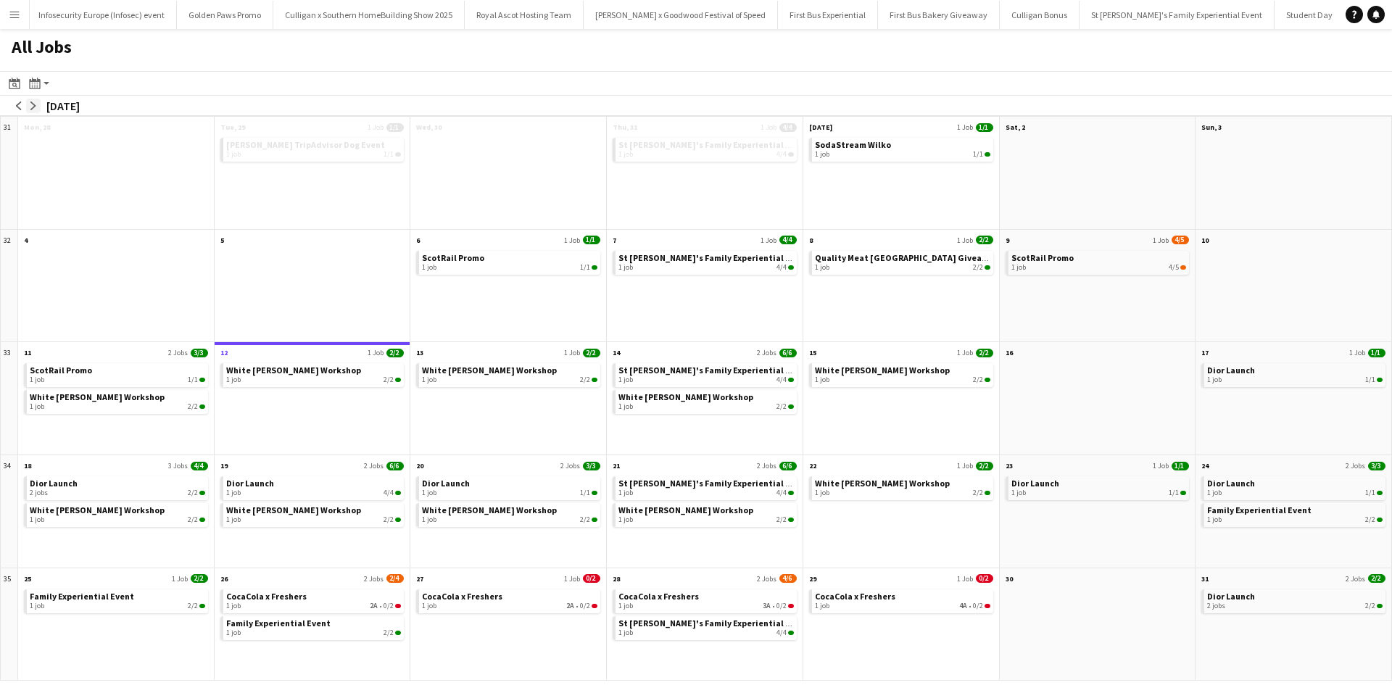
click at [36, 109] on app-icon "arrow-right" at bounding box center [33, 106] width 9 height 9
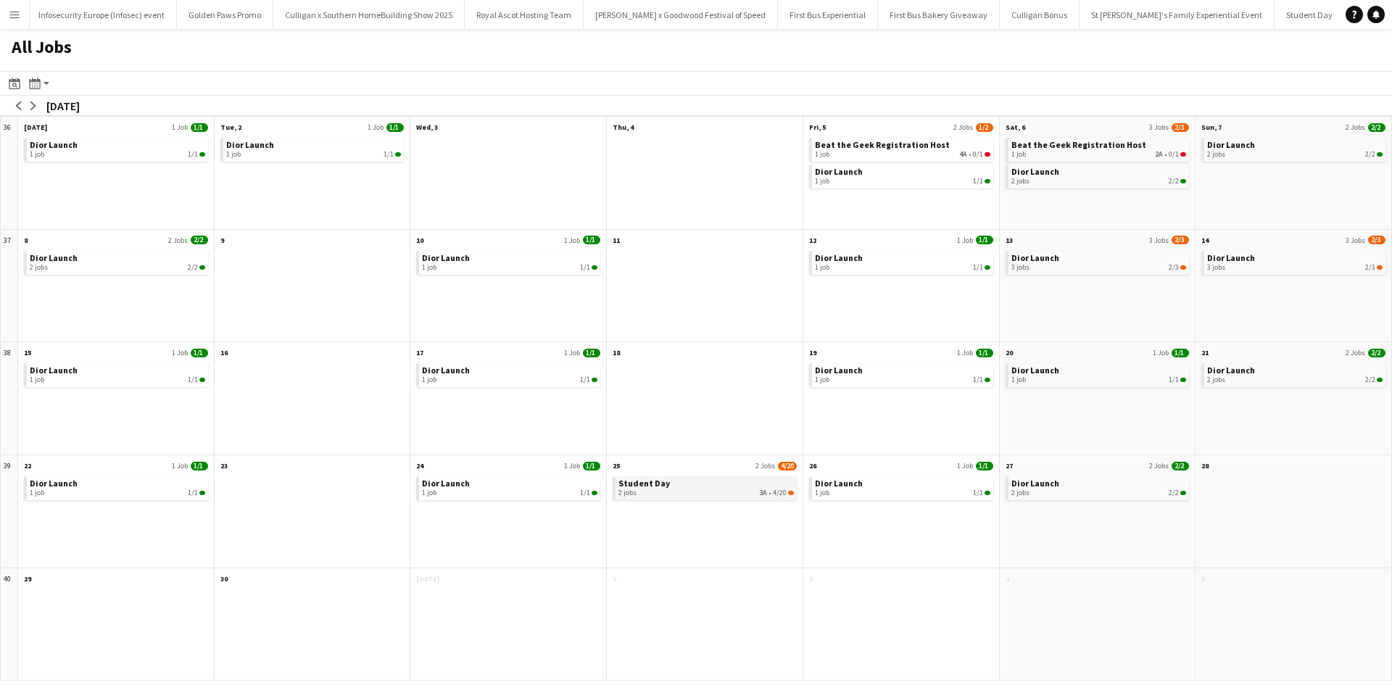
click at [644, 486] on span "Student Day" at bounding box center [644, 483] width 51 height 11
click at [22, 107] on app-icon "arrow-left" at bounding box center [19, 106] width 9 height 9
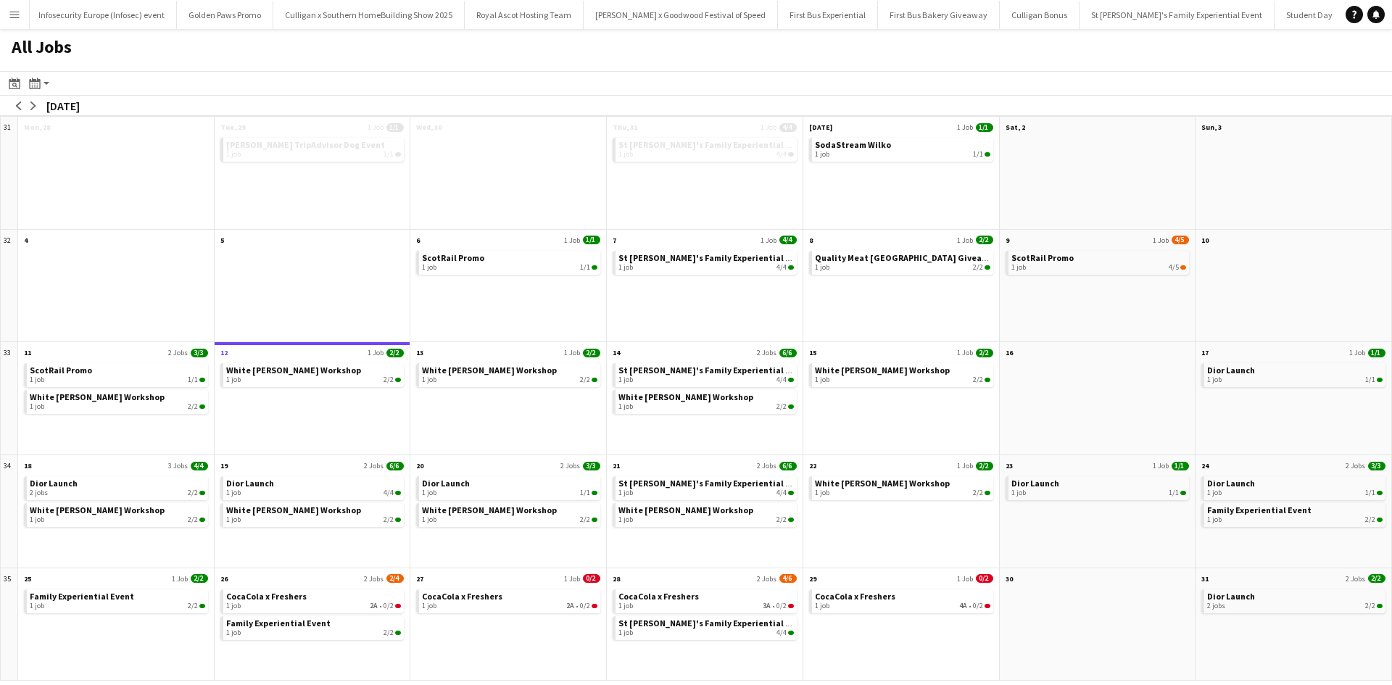
click at [13, 17] on app-icon "Menu" at bounding box center [15, 15] width 12 height 12
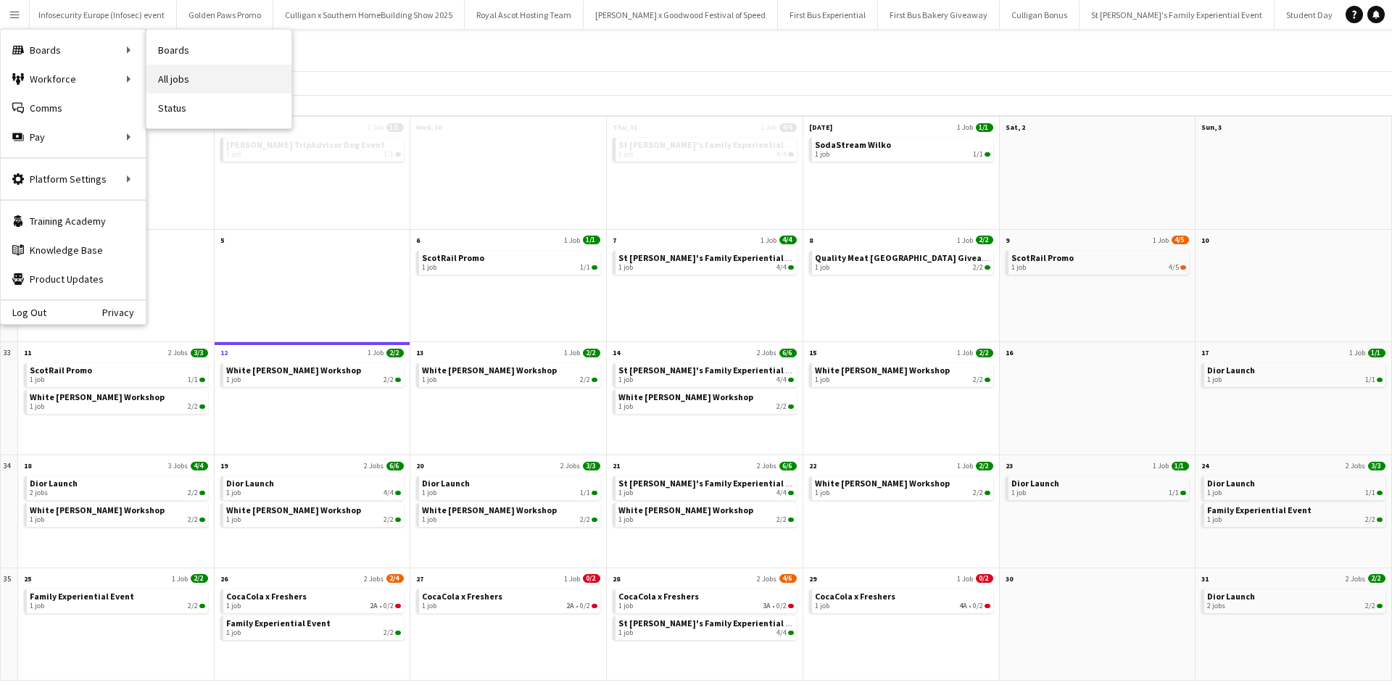
click at [183, 87] on link "All jobs" at bounding box center [218, 79] width 145 height 29
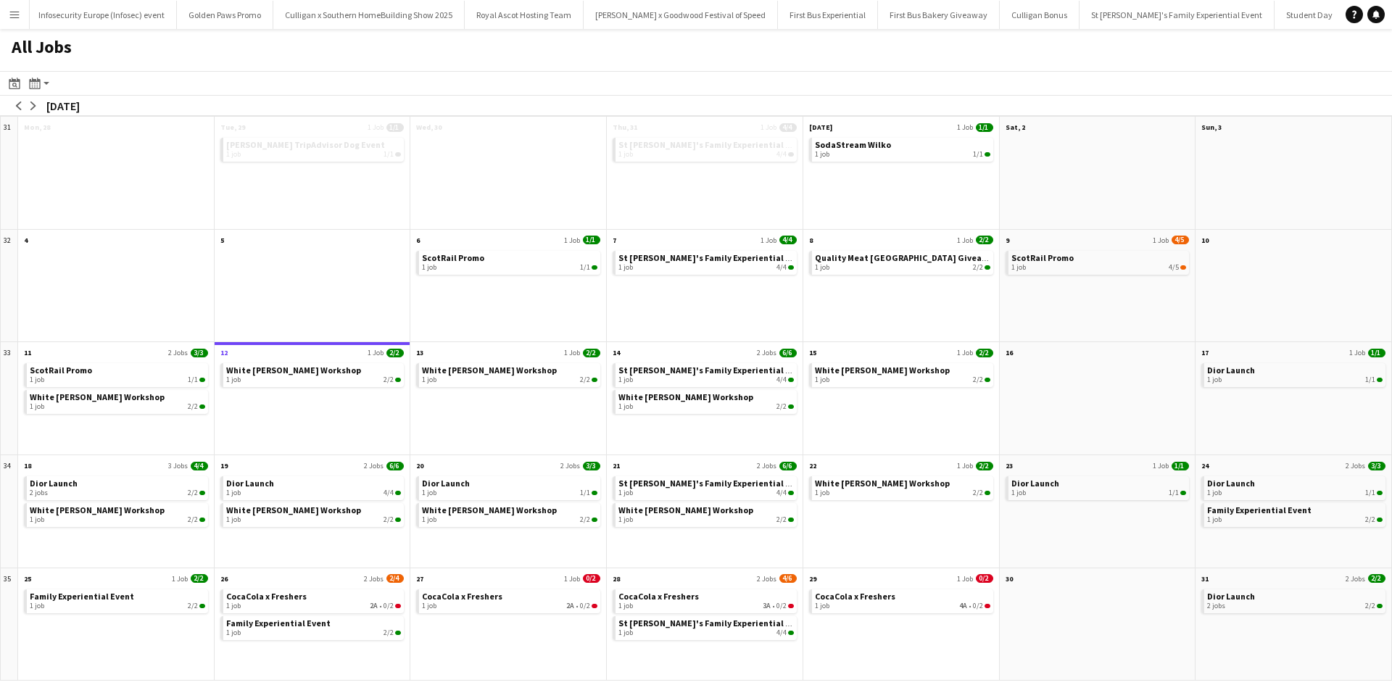
click at [20, 19] on button "Menu" at bounding box center [14, 14] width 29 height 29
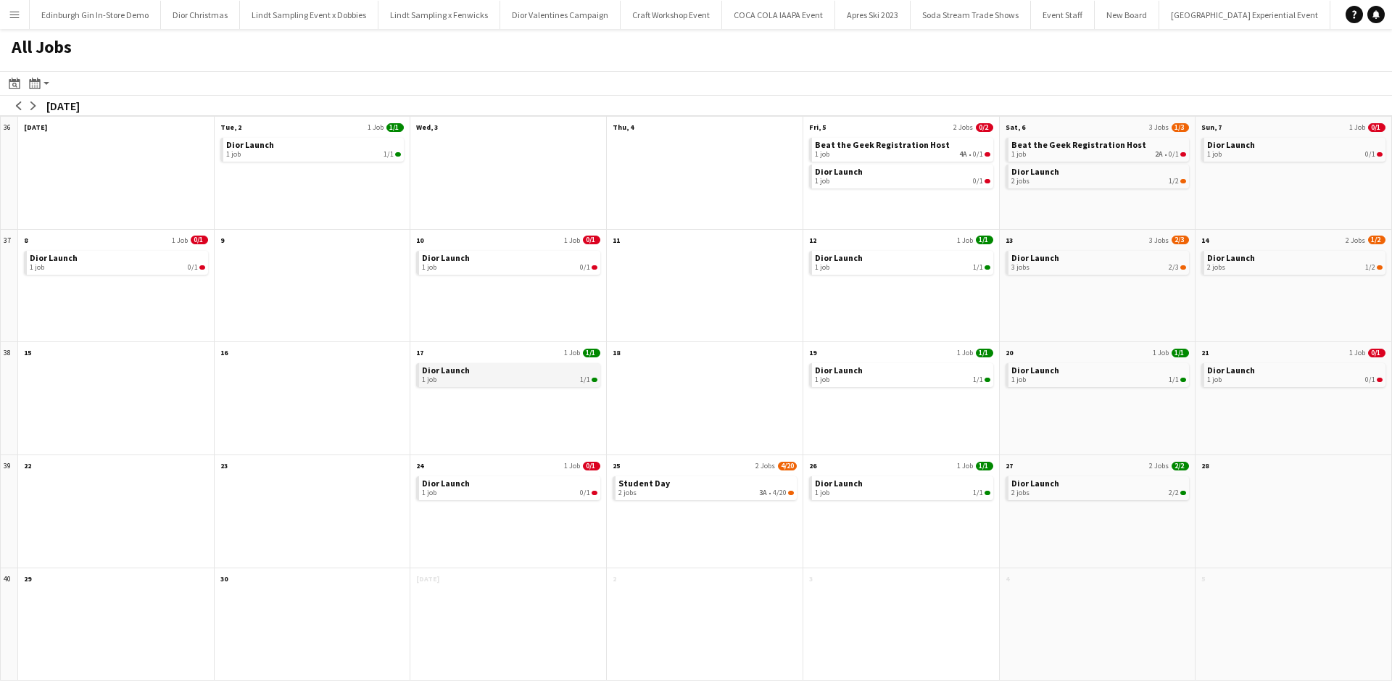
click at [503, 383] on div "1 job 1/1" at bounding box center [509, 380] width 175 height 9
click at [17, 14] on app-icon "Menu" at bounding box center [15, 15] width 12 height 12
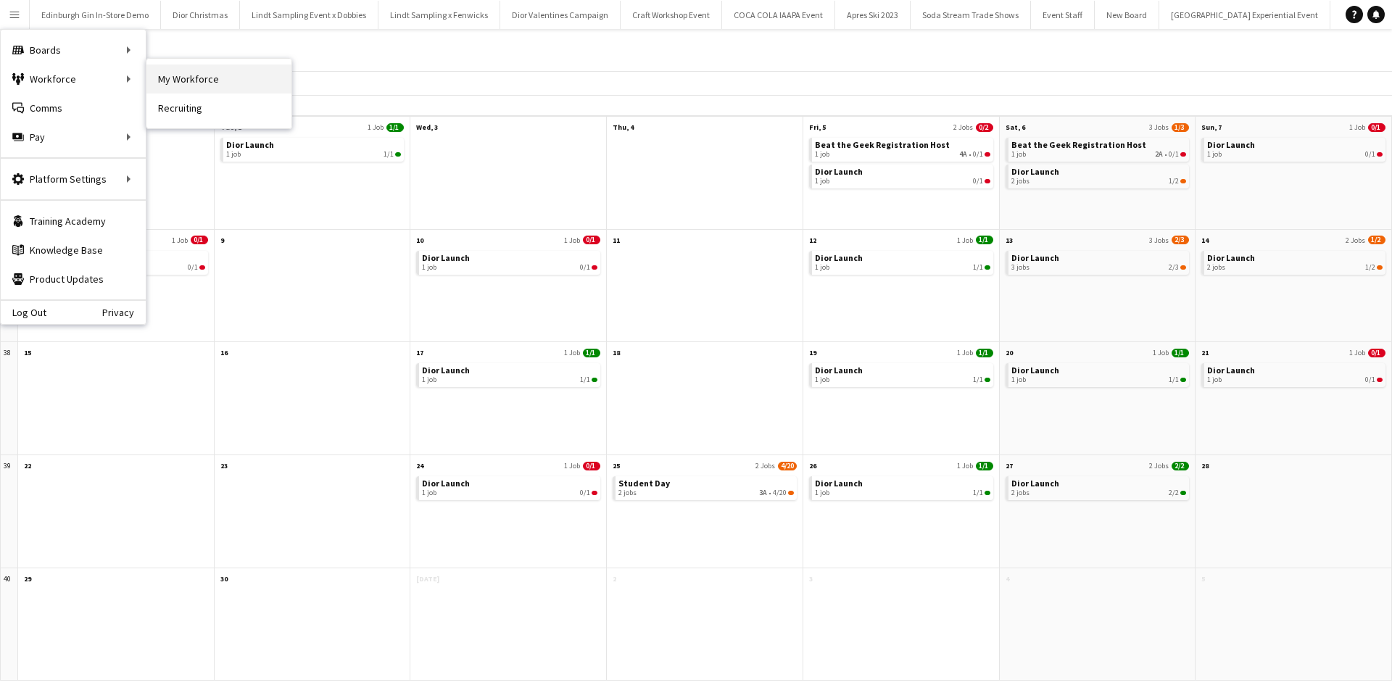
click at [175, 81] on link "My Workforce" at bounding box center [218, 79] width 145 height 29
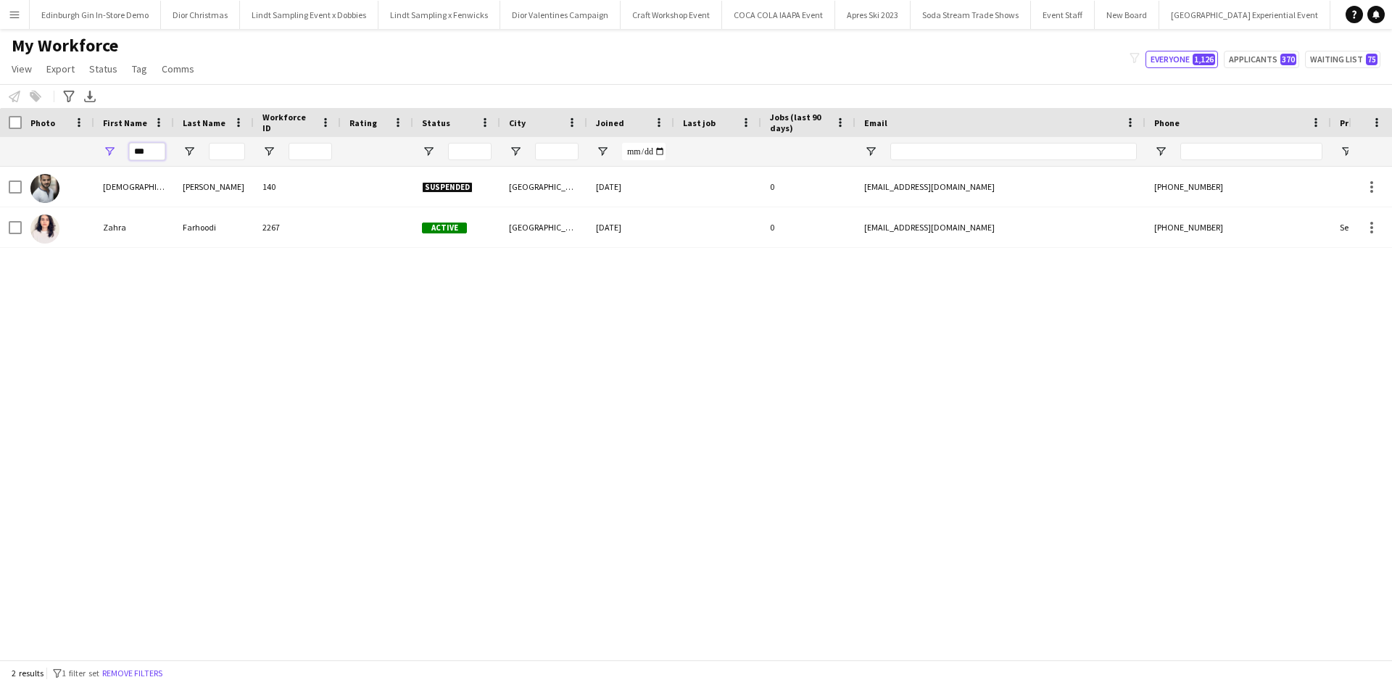
drag, startPoint x: 157, startPoint y: 151, endPoint x: 127, endPoint y: 147, distance: 30.7
click at [127, 147] on div "***" at bounding box center [134, 151] width 80 height 29
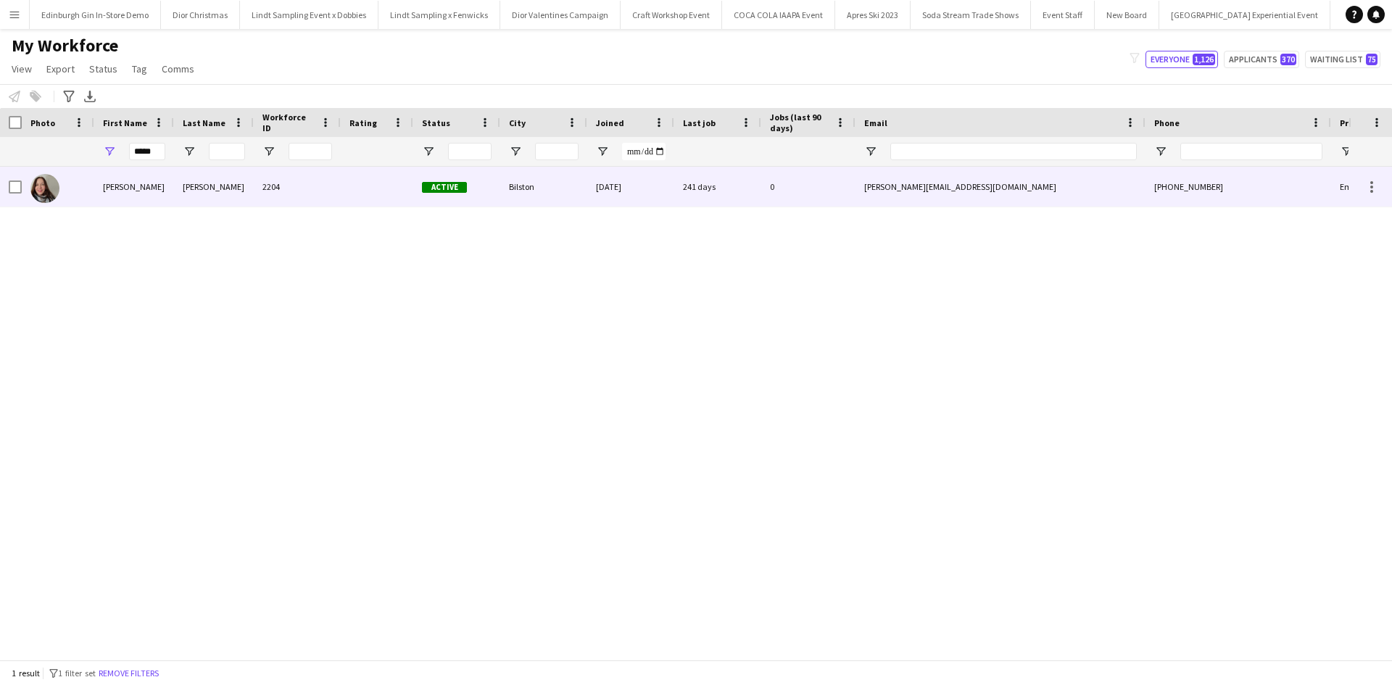
drag, startPoint x: 115, startPoint y: 176, endPoint x: 138, endPoint y: 182, distance: 23.9
click at [115, 177] on div "[PERSON_NAME]" at bounding box center [134, 187] width 80 height 40
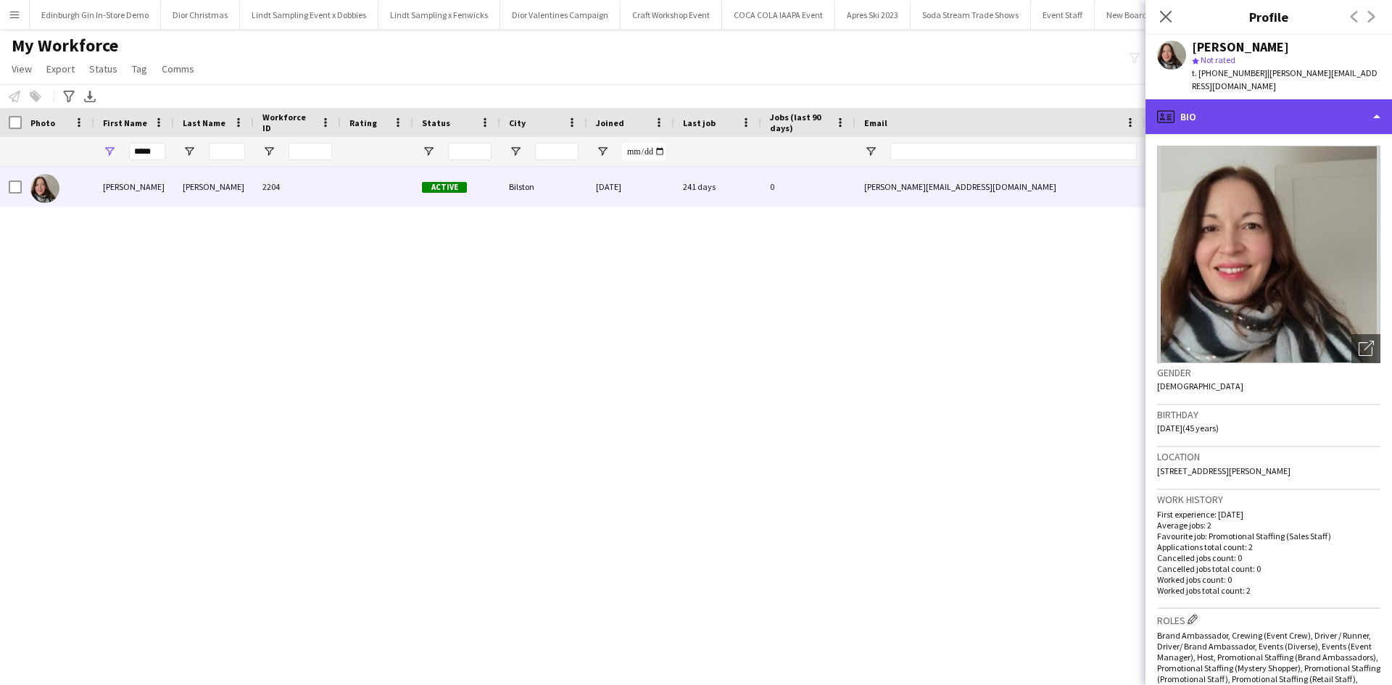
drag, startPoint x: 1231, startPoint y: 102, endPoint x: 1246, endPoint y: 130, distance: 31.1
click at [1232, 102] on div "profile Bio" at bounding box center [1269, 116] width 247 height 35
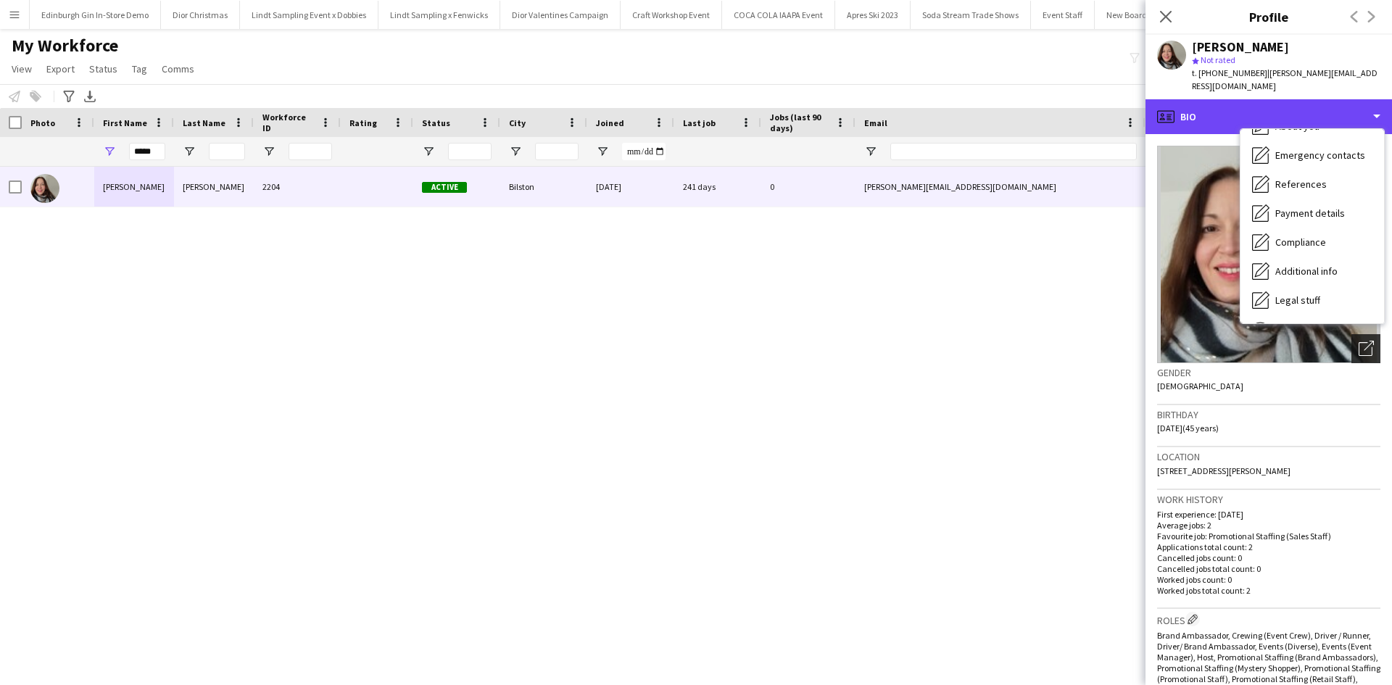
scroll to position [165, 0]
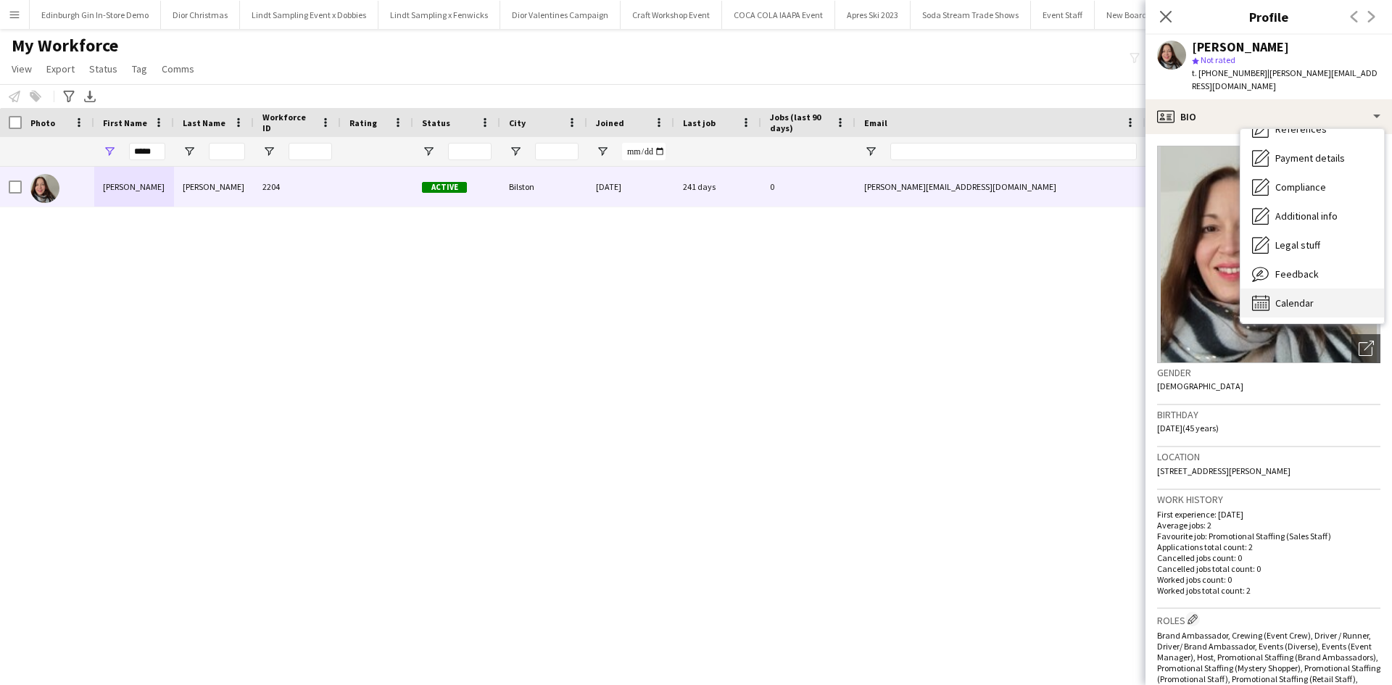
click at [1318, 294] on div "Calendar Calendar" at bounding box center [1313, 303] width 144 height 29
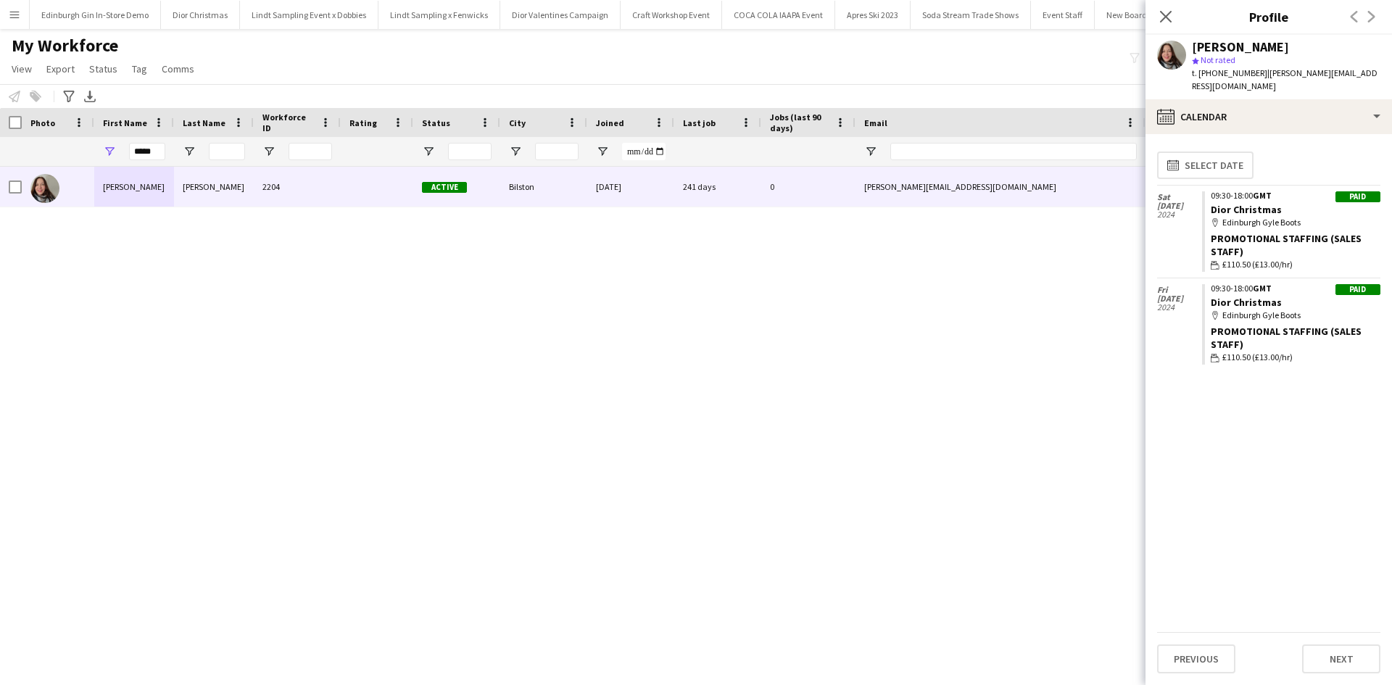
click at [1040, 421] on div "[PERSON_NAME] Ige 2204 Active Bilston [DATE] 241 days 0 [PERSON_NAME][EMAIL_ADD…" at bounding box center [674, 408] width 1349 height 482
drag, startPoint x: 158, startPoint y: 149, endPoint x: 121, endPoint y: 149, distance: 37.0
click at [121, 149] on div "*****" at bounding box center [134, 151] width 80 height 29
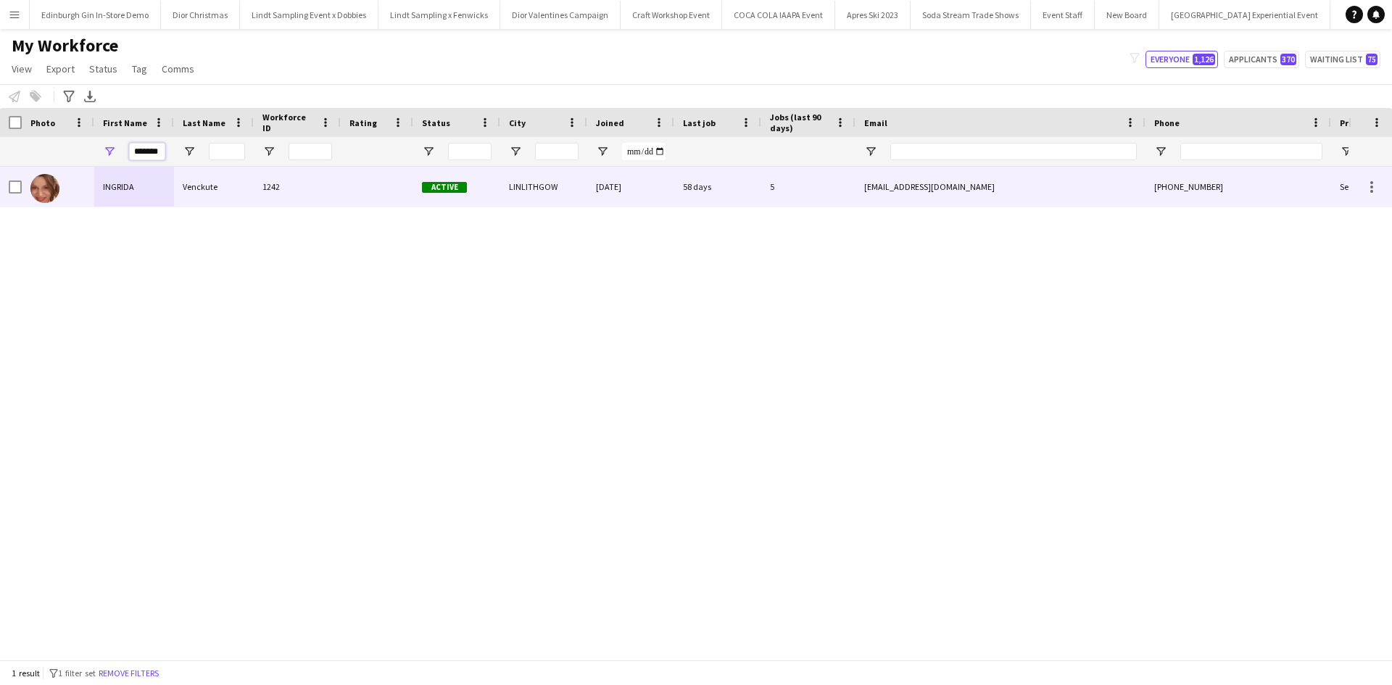
type input "*******"
click at [120, 184] on div "INGRIDA" at bounding box center [134, 187] width 80 height 40
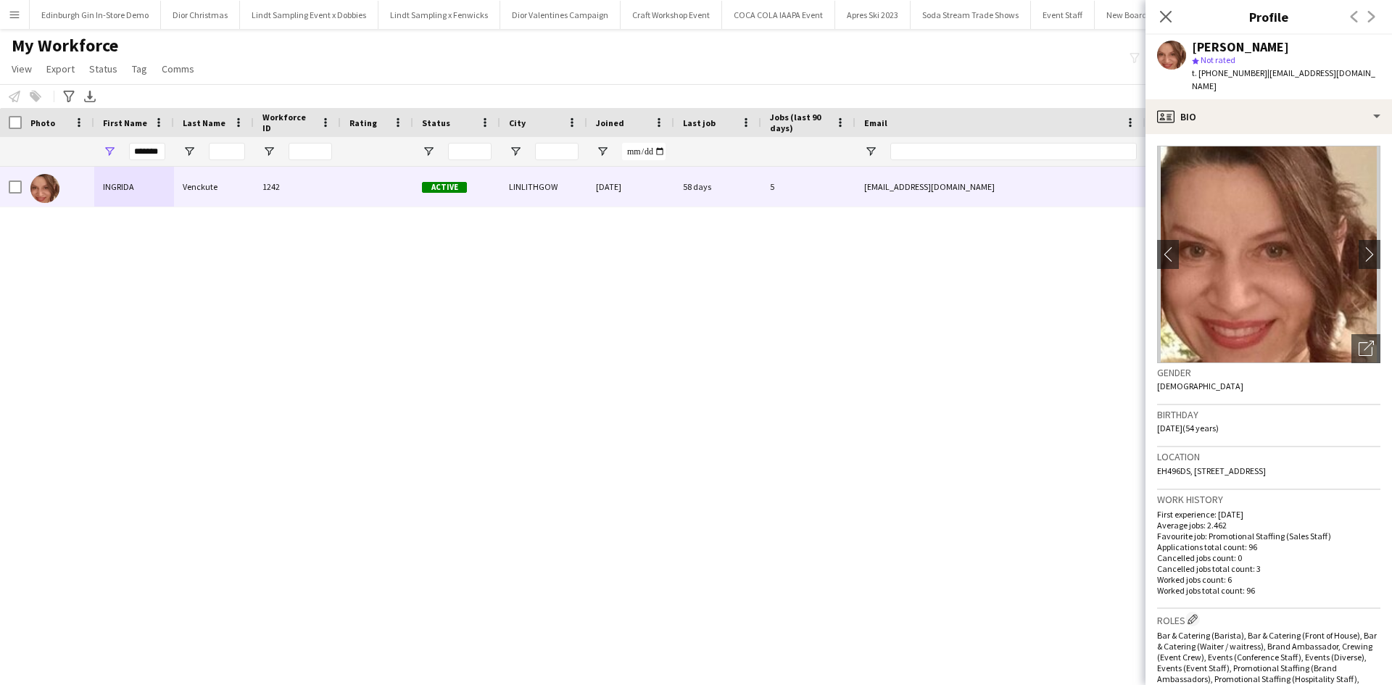
drag, startPoint x: 1194, startPoint y: 458, endPoint x: 1345, endPoint y: 460, distance: 151.6
click at [1345, 460] on div "Location EH496DS, 26 The Maltings, LINLITHGOW, EH496Ds" at bounding box center [1268, 468] width 223 height 42
copy span "26 The Maltings, LINLITHGOW, EH496Ds"
click at [405, 337] on div "INGRIDA Venckute 1242 Active LINLITHGOW 03-01-2020 58 days 5 m.ingrid1971@yahoo…" at bounding box center [674, 408] width 1349 height 482
click at [9, 16] on app-icon "Menu" at bounding box center [15, 15] width 12 height 12
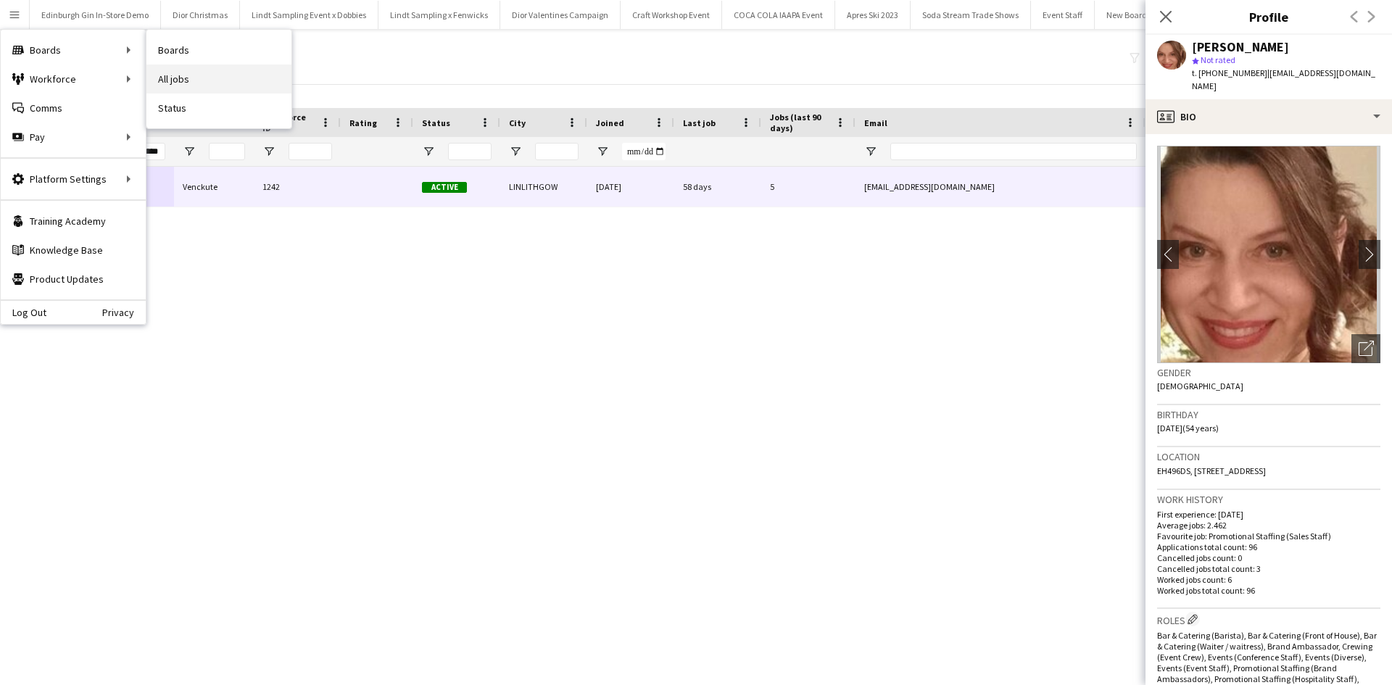
click at [173, 71] on link "All jobs" at bounding box center [218, 79] width 145 height 29
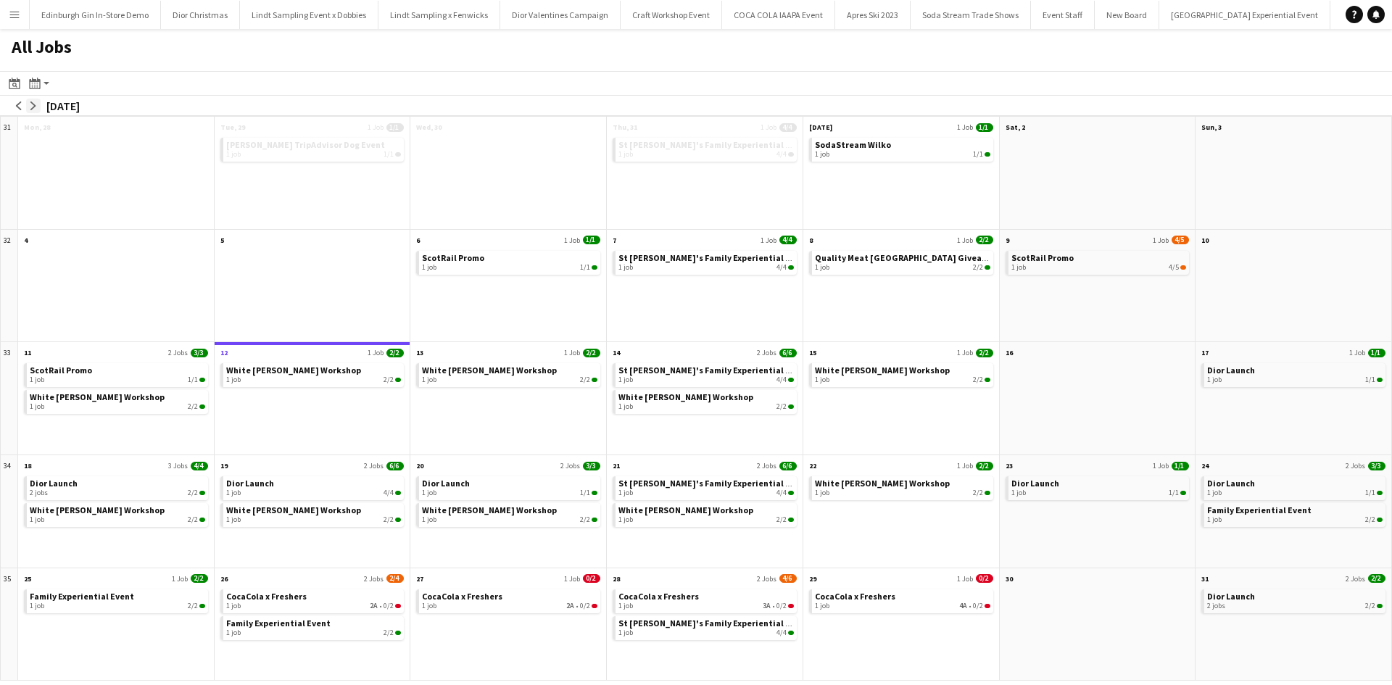
click at [36, 102] on app-icon "arrow-right" at bounding box center [33, 106] width 9 height 9
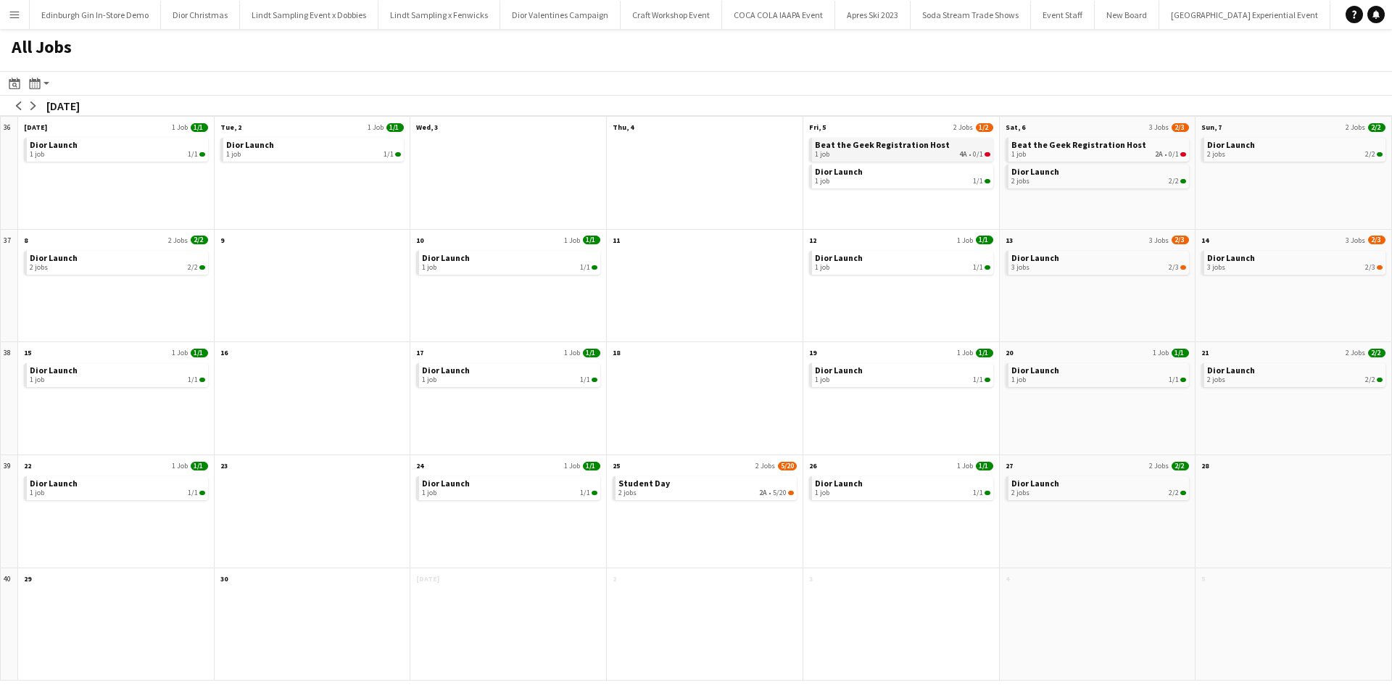
click at [900, 143] on span "Beat the Geek Registration Host" at bounding box center [882, 144] width 135 height 11
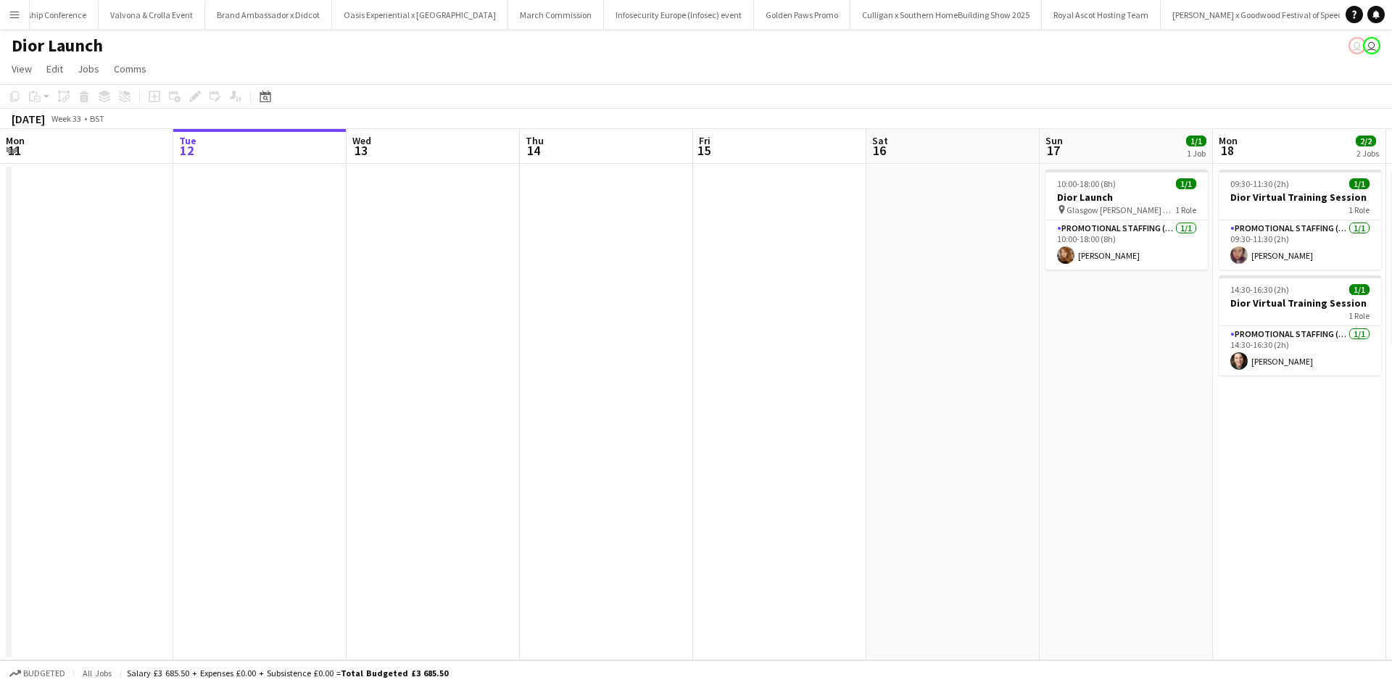
scroll to position [0, 14180]
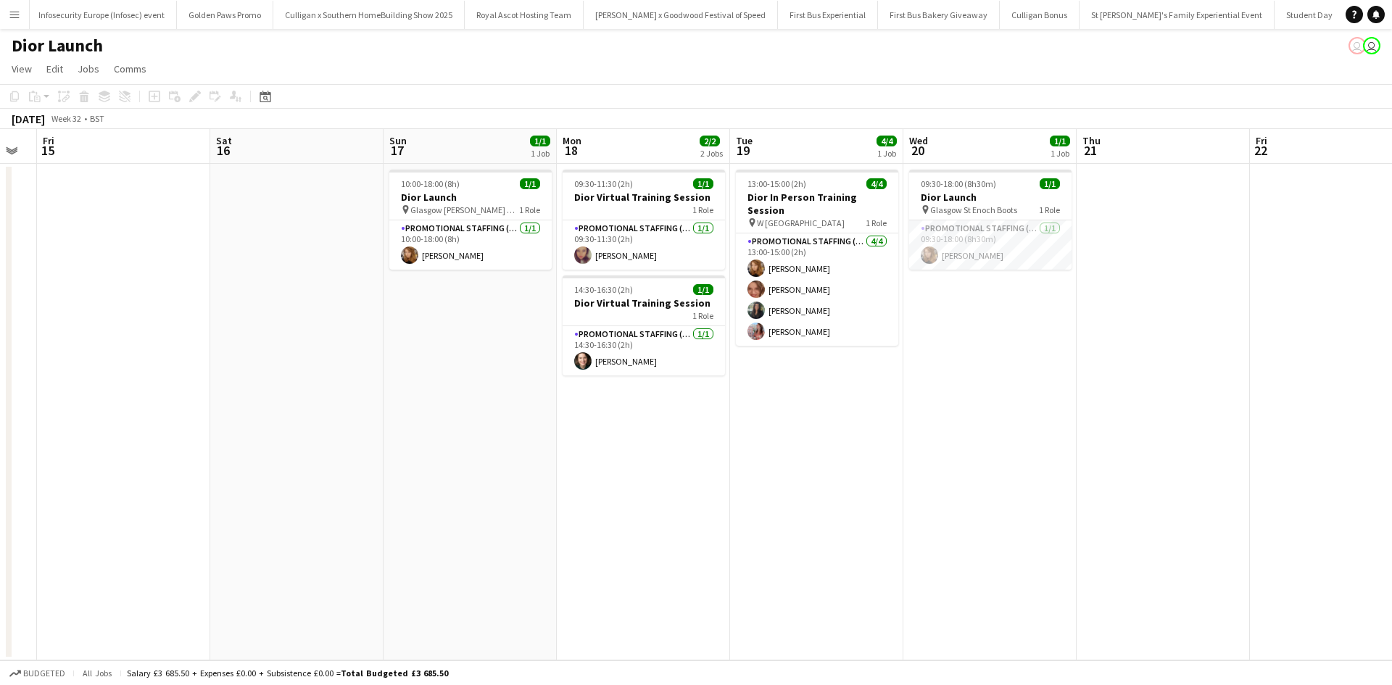
drag, startPoint x: 1240, startPoint y: 440, endPoint x: 394, endPoint y: 424, distance: 845.6
click at [418, 424] on app-calendar-viewport "Sat 9 Sun 10 Mon 11 Tue 12 Wed 13 Thu 14 Fri 15 Sat 16 Sun 17 1/1 1 Job Mon 18 …" at bounding box center [696, 395] width 1392 height 532
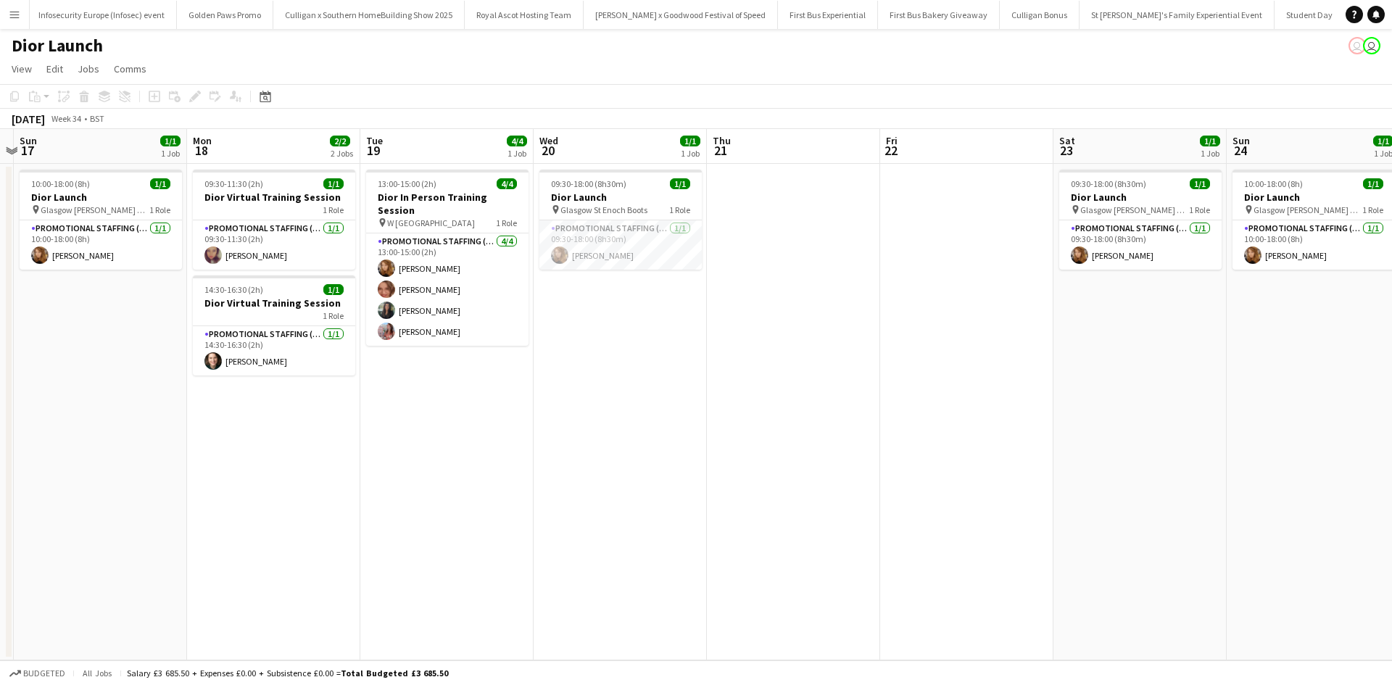
drag, startPoint x: 1028, startPoint y: 463, endPoint x: 405, endPoint y: 423, distance: 624.2
click at [429, 426] on app-calendar-viewport "Thu 14 Fri 15 Sat 16 Sun 17 1/1 1 Job Mon 18 2/2 2 Jobs Tue 19 4/4 1 Job Wed 20…" at bounding box center [696, 395] width 1392 height 532
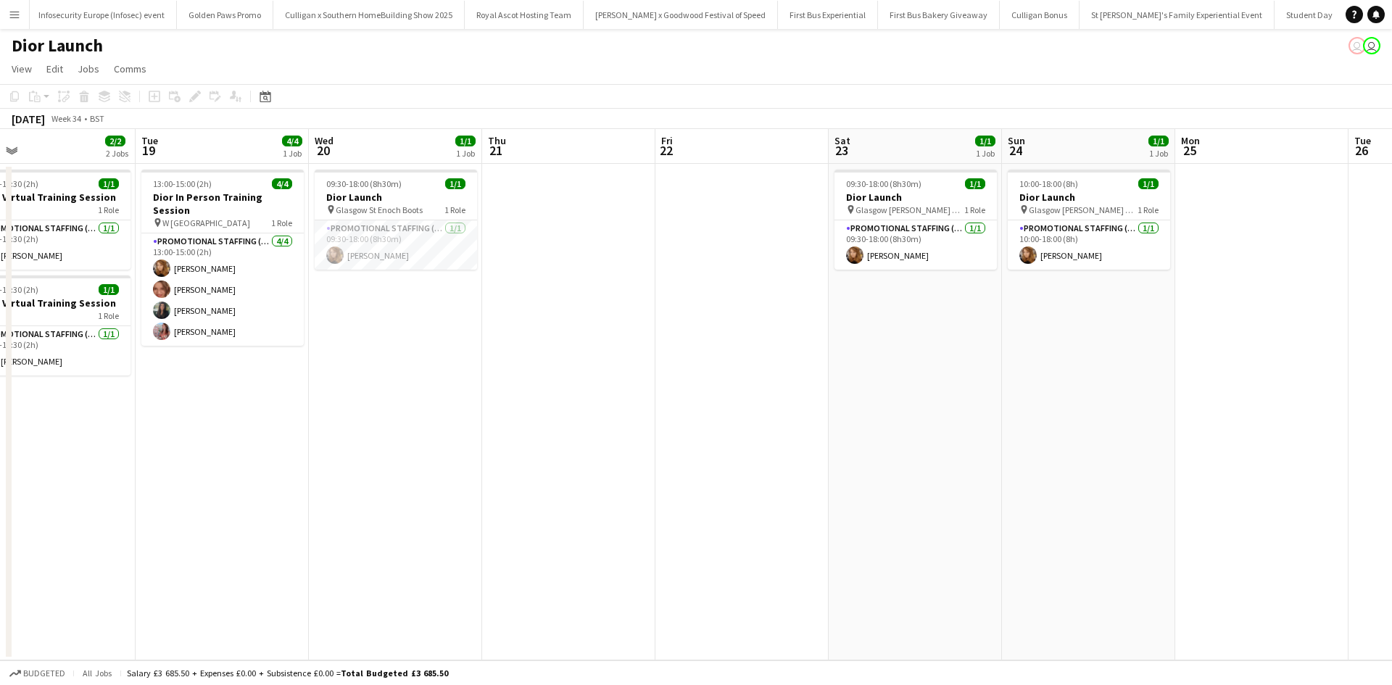
drag, startPoint x: 943, startPoint y: 476, endPoint x: 423, endPoint y: 434, distance: 521.0
click at [431, 434] on app-calendar-viewport "Sat 16 Sun 17 1/1 1 Job Mon 18 2/2 2 Jobs Tue 19 4/4 1 Job Wed 20 1/1 1 Job Thu…" at bounding box center [696, 395] width 1392 height 532
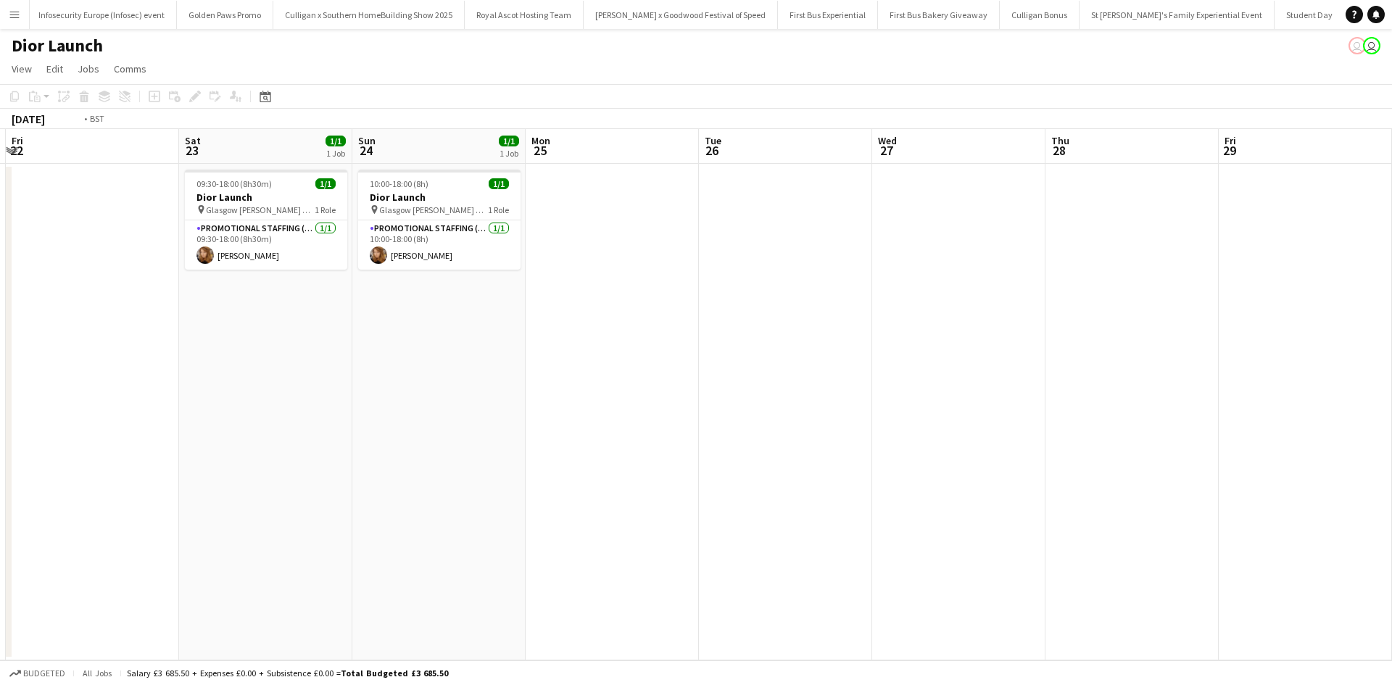
drag, startPoint x: 1061, startPoint y: 505, endPoint x: 335, endPoint y: 457, distance: 727.5
click at [363, 459] on app-calendar-viewport "Tue 19 4/4 1 Job Wed 20 1/1 1 Job Thu 21 Fri 22 Sat 23 1/1 1 Job Sun 24 1/1 1 J…" at bounding box center [696, 395] width 1392 height 532
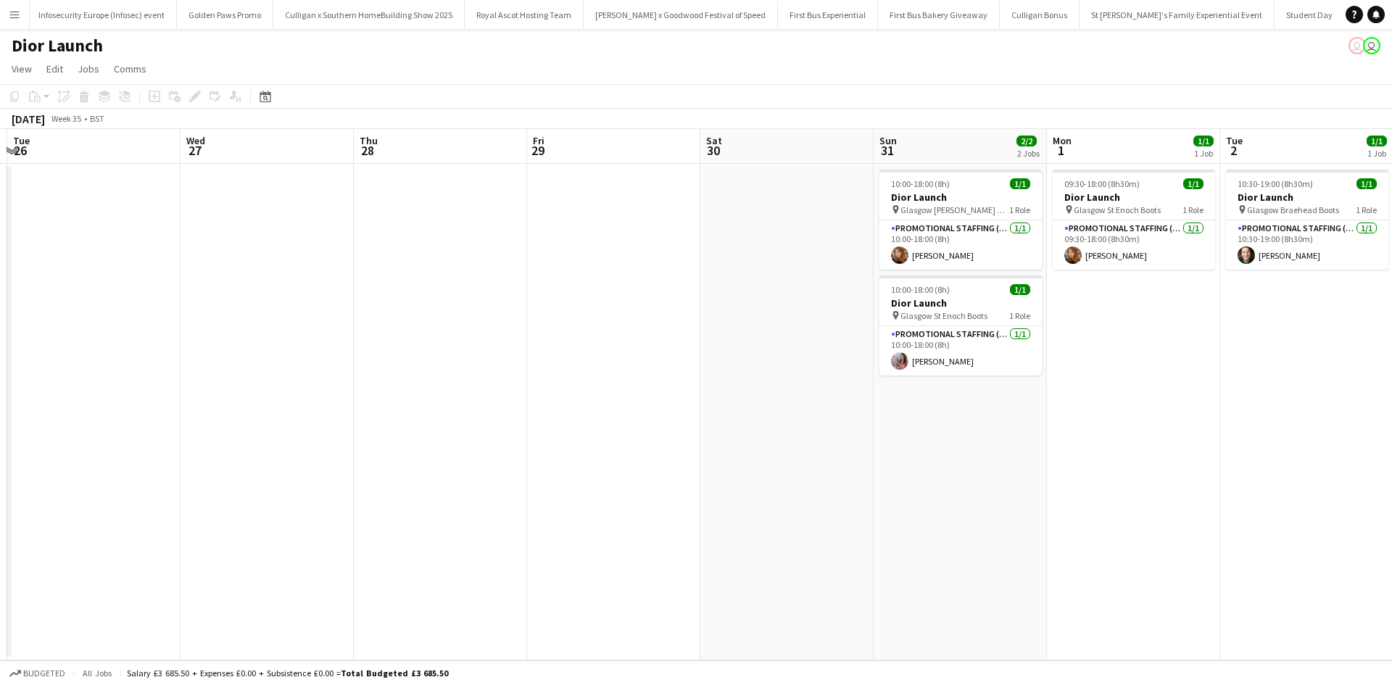
drag, startPoint x: 915, startPoint y: 526, endPoint x: 484, endPoint y: 481, distance: 433.0
click at [497, 484] on app-calendar-viewport "Sat 23 1/1 1 Job Sun 24 1/1 1 Job Mon 25 Tue 26 Wed 27 Thu 28 Fri 29 Sat 30 Sun…" at bounding box center [696, 395] width 1392 height 532
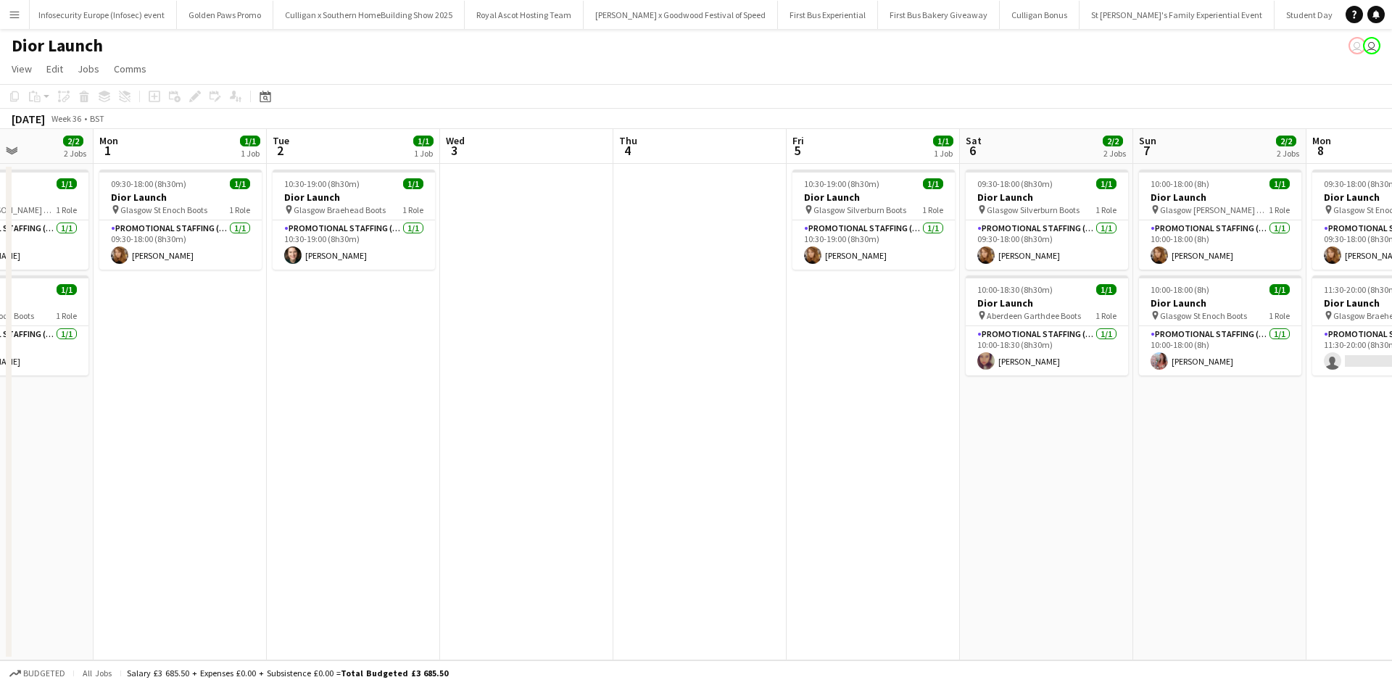
drag, startPoint x: 916, startPoint y: 511, endPoint x: 500, endPoint y: 481, distance: 417.3
click at [510, 483] on app-calendar-viewport "Thu 28 Fri 29 Sat 30 Sun 31 2/2 2 Jobs Mon 1 1/1 1 Job Tue 2 1/1 1 Job Wed 3 Th…" at bounding box center [696, 395] width 1392 height 532
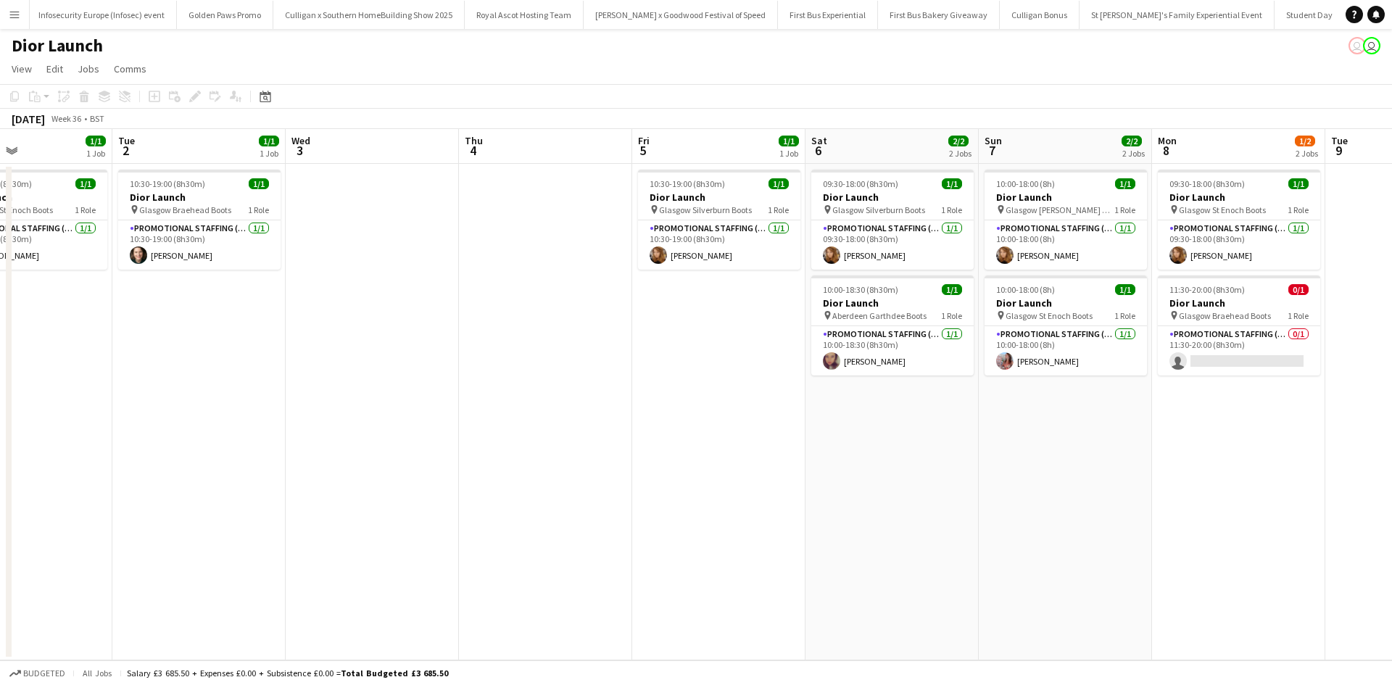
drag, startPoint x: 1115, startPoint y: 529, endPoint x: 742, endPoint y: 508, distance: 373.4
click at [744, 508] on app-calendar-viewport "Sat 30 Sun 31 2/2 2 Jobs Mon 1 1/1 1 Job Tue 2 1/1 1 Job Wed 3 Thu 4 Fri 5 1/1 …" at bounding box center [696, 395] width 1392 height 532
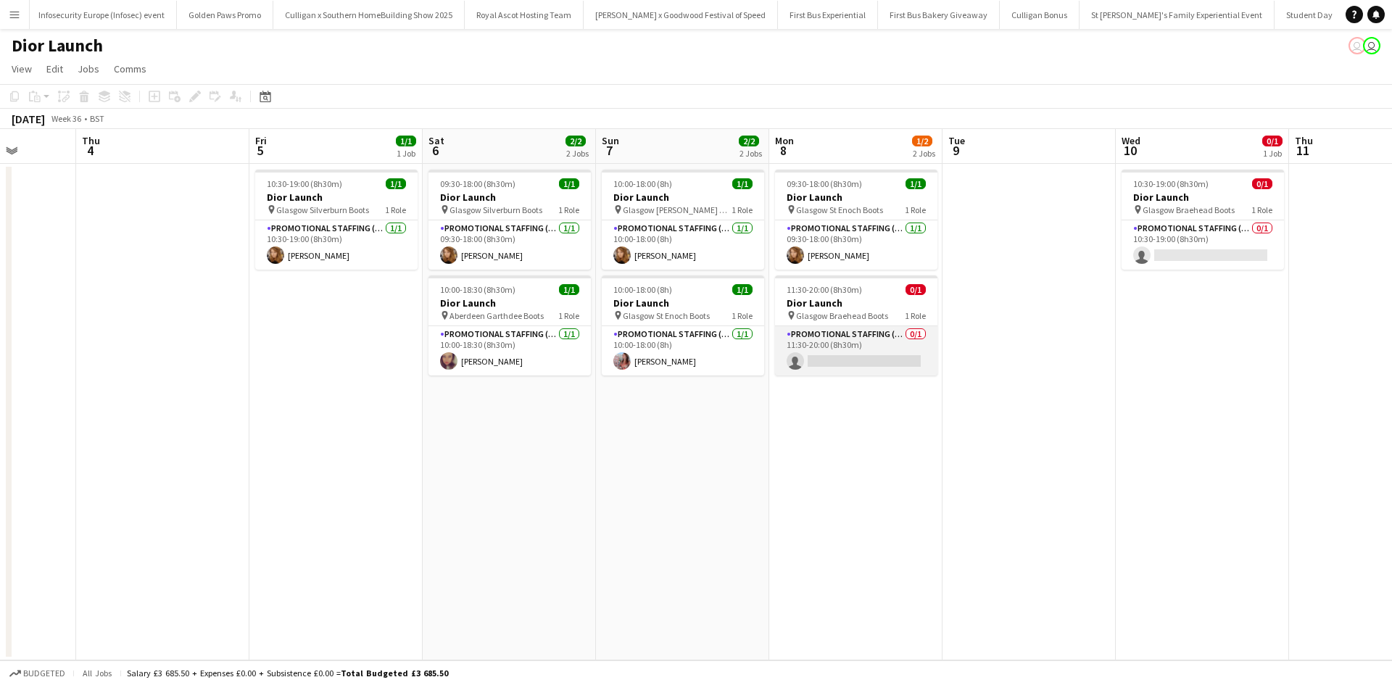
click at [867, 362] on app-card-role "Promotional Staffing (Sales Staff) 0/1 11:30-20:00 (8h30m) single-neutral-actio…" at bounding box center [856, 350] width 162 height 49
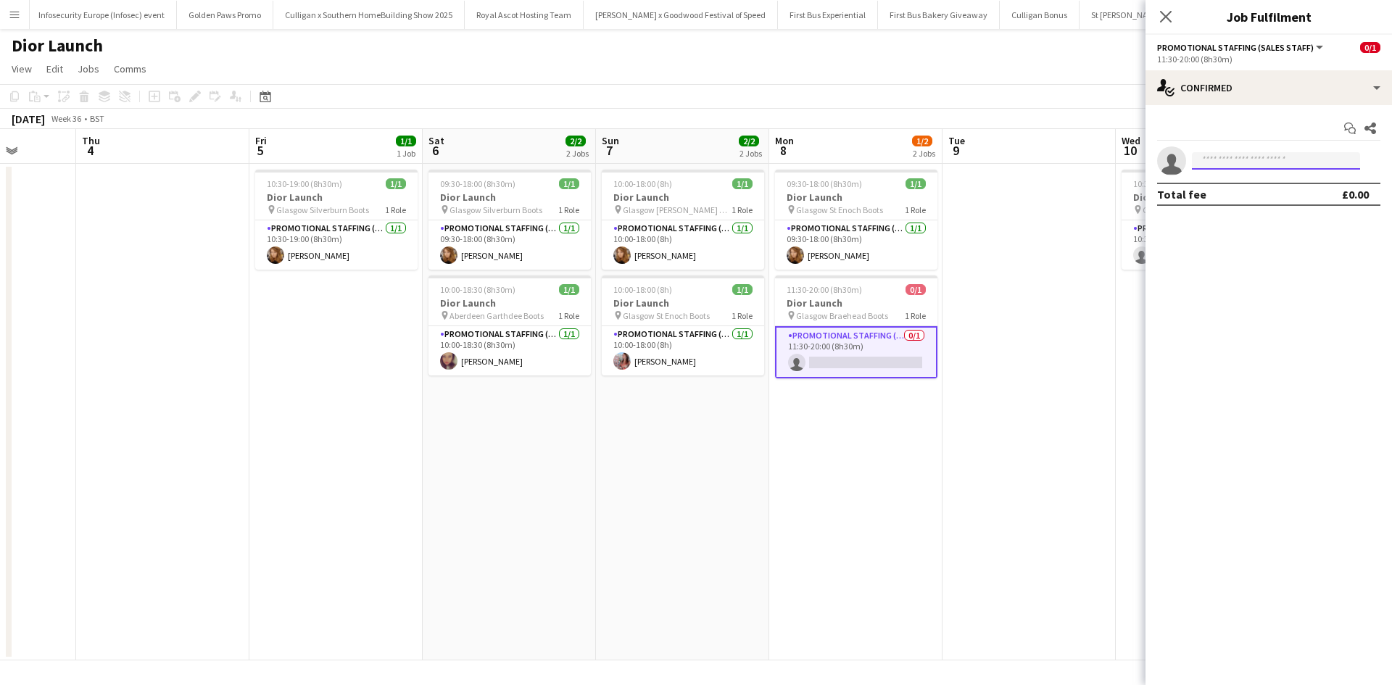
click at [1295, 169] on input at bounding box center [1276, 160] width 168 height 17
type input "****"
click at [1257, 184] on span "[PERSON_NAME]" at bounding box center [1245, 181] width 83 height 12
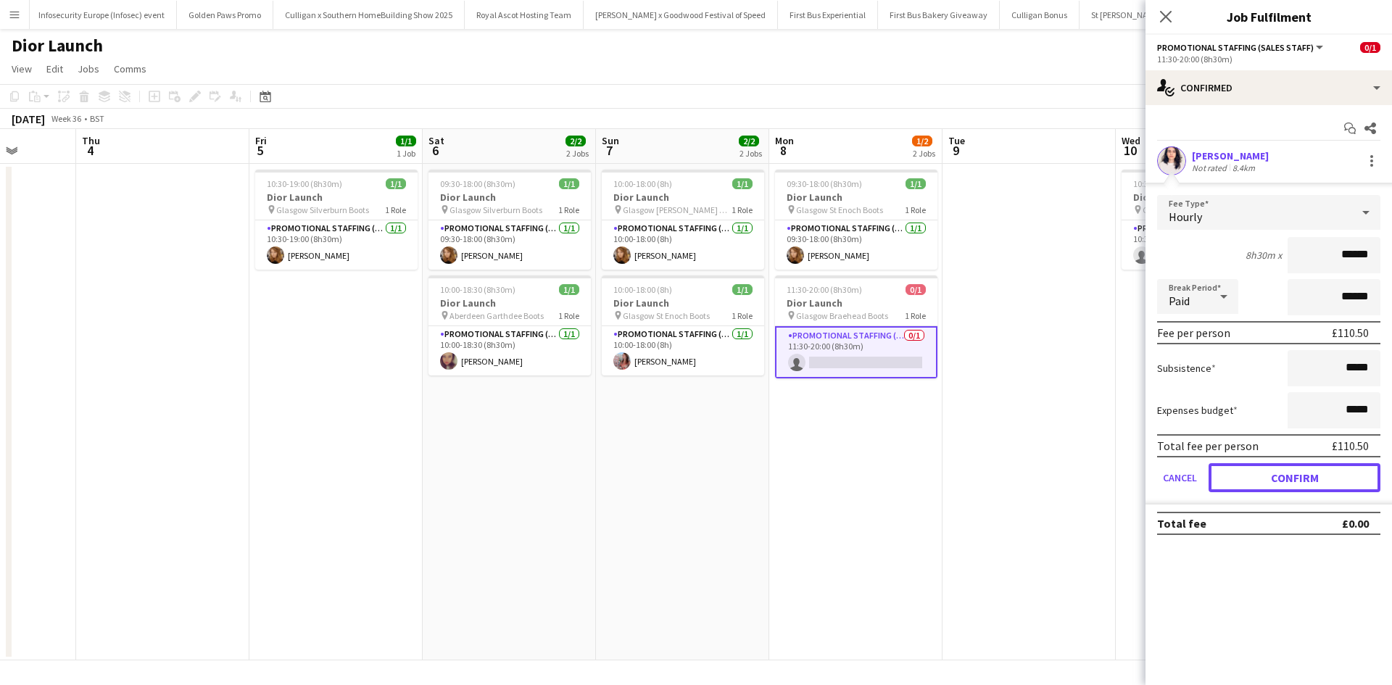
drag, startPoint x: 1288, startPoint y: 479, endPoint x: 1270, endPoint y: 481, distance: 18.2
click at [1288, 480] on button "Confirm" at bounding box center [1295, 477] width 172 height 29
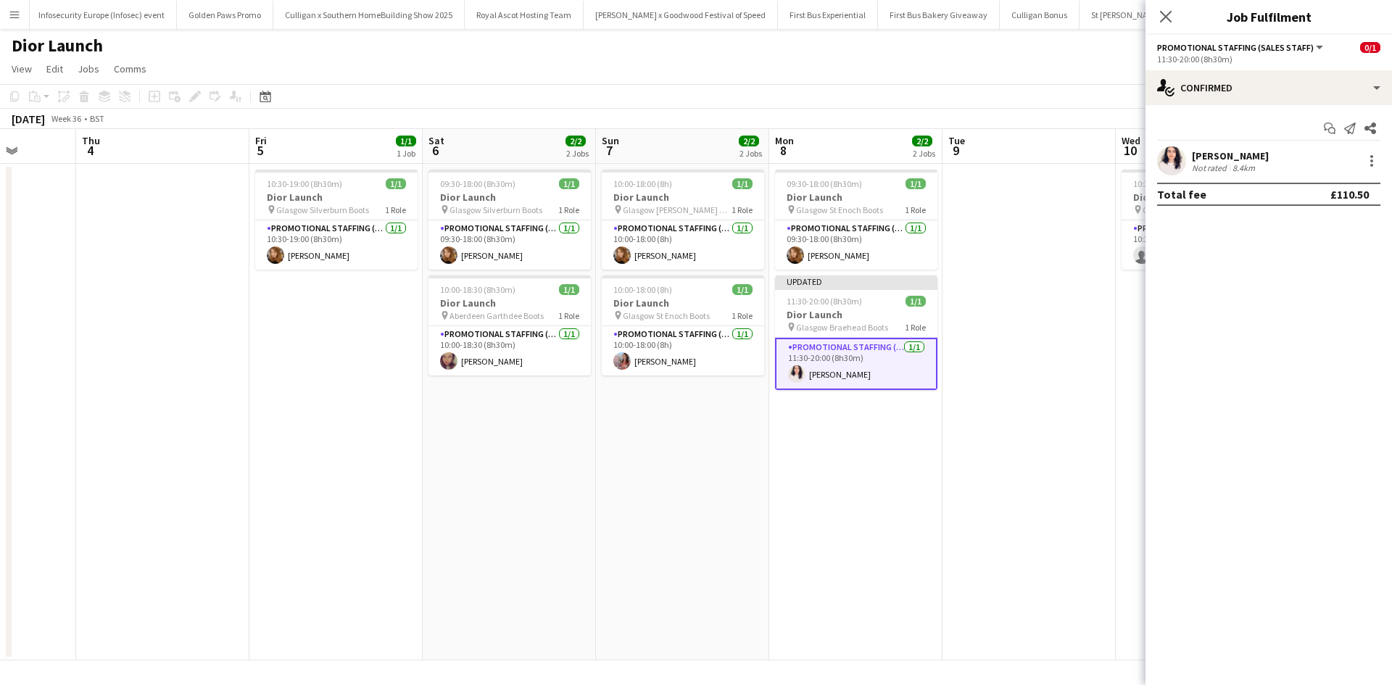
click at [1099, 482] on app-date-cell at bounding box center [1029, 412] width 173 height 497
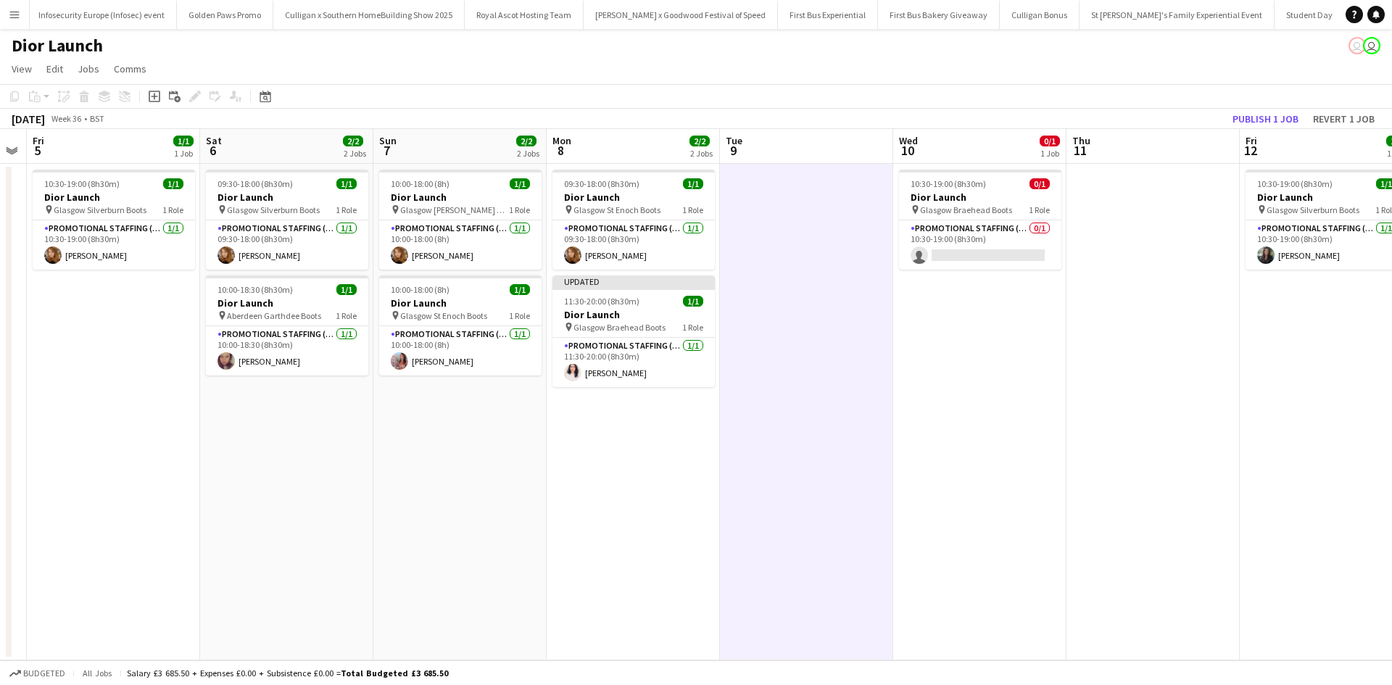
drag, startPoint x: 1140, startPoint y: 479, endPoint x: 901, endPoint y: 442, distance: 242.1
click at [900, 453] on app-calendar-viewport "Mon 1 1/1 1 Job Tue 2 1/1 1 Job Wed 3 Thu 4 Fri 5 1/1 1 Job Sat 6 2/2 2 Jobs Su…" at bounding box center [696, 395] width 1392 height 532
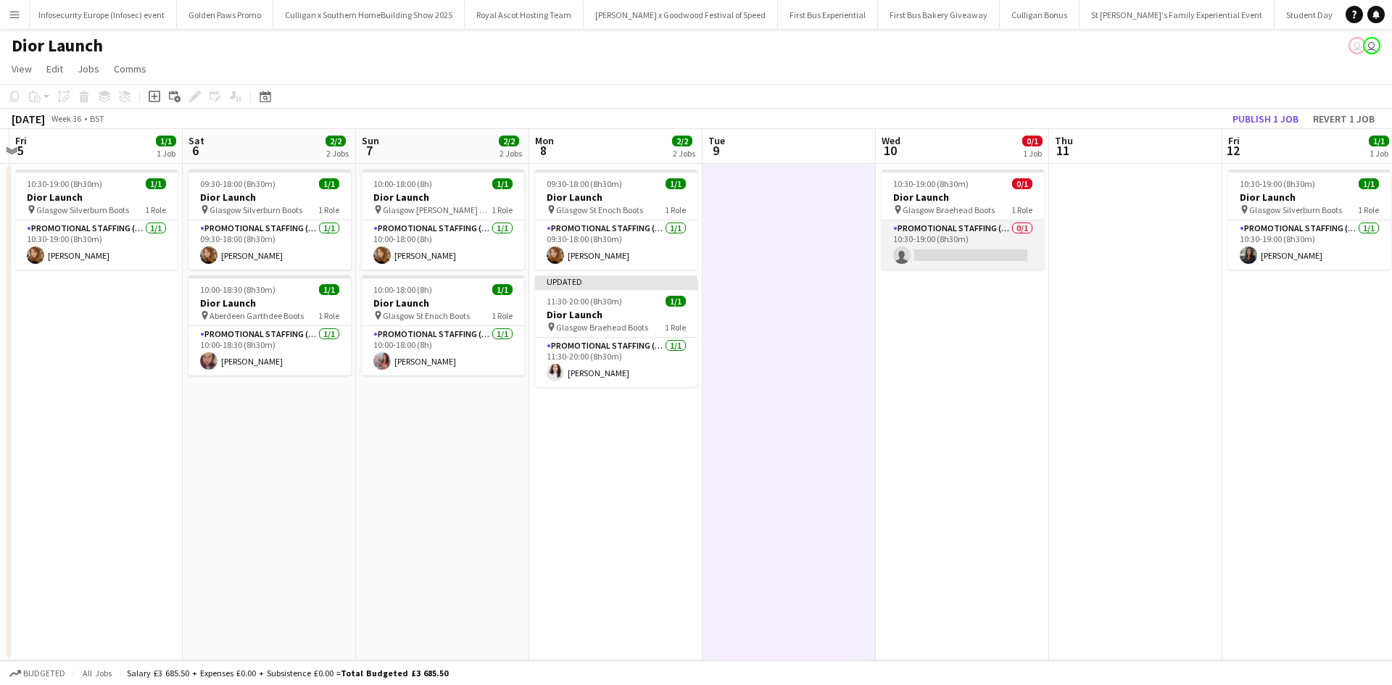
click at [954, 257] on app-card-role "Promotional Staffing (Sales Staff) 0/1 10:30-19:00 (8h30m) single-neutral-actio…" at bounding box center [963, 244] width 162 height 49
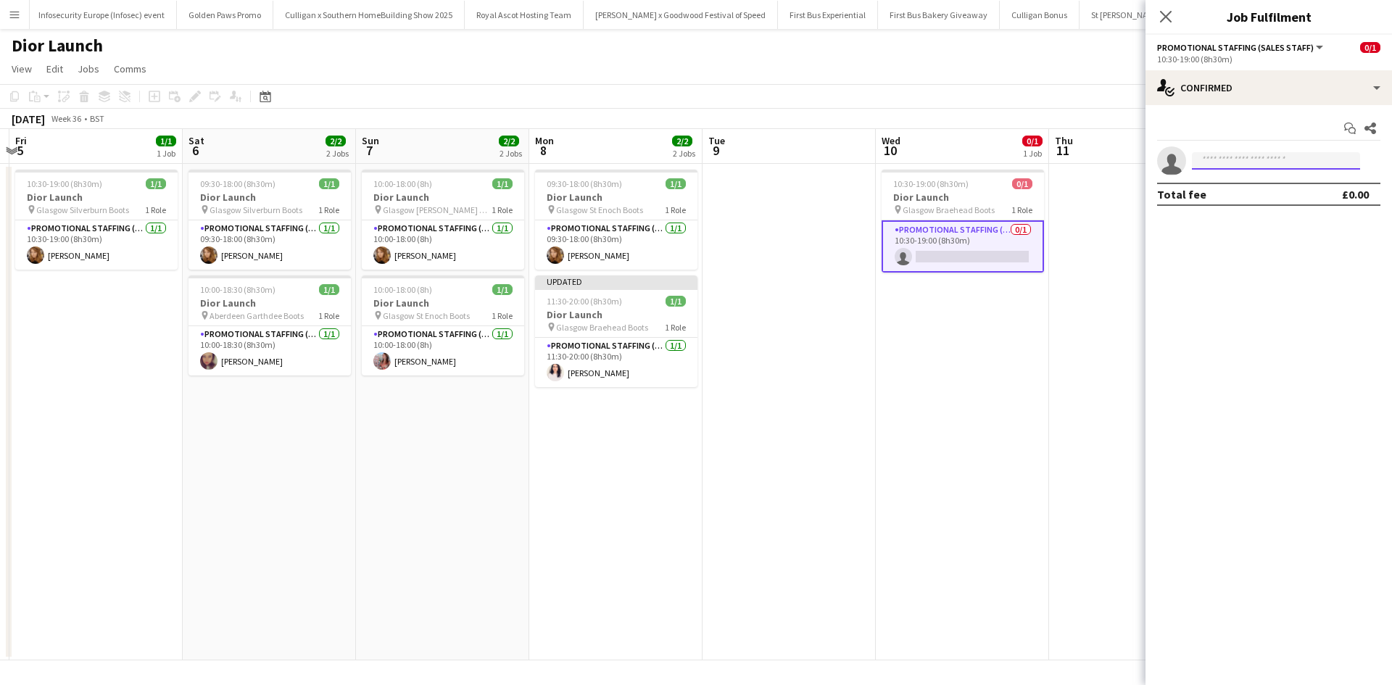
click at [1229, 165] on input at bounding box center [1276, 160] width 168 height 17
type input "*****"
click at [1233, 201] on span "[PHONE_NUMBER]" at bounding box center [1276, 205] width 145 height 12
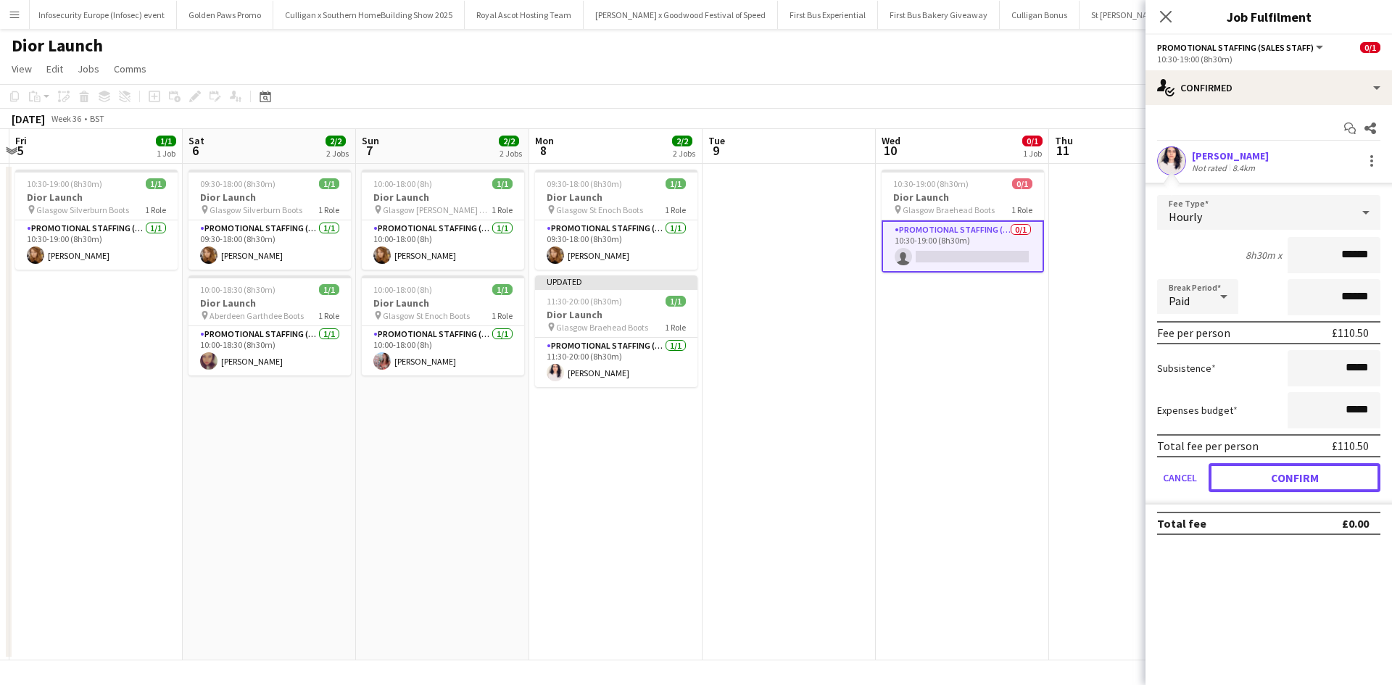
click at [1292, 481] on button "Confirm" at bounding box center [1295, 477] width 172 height 29
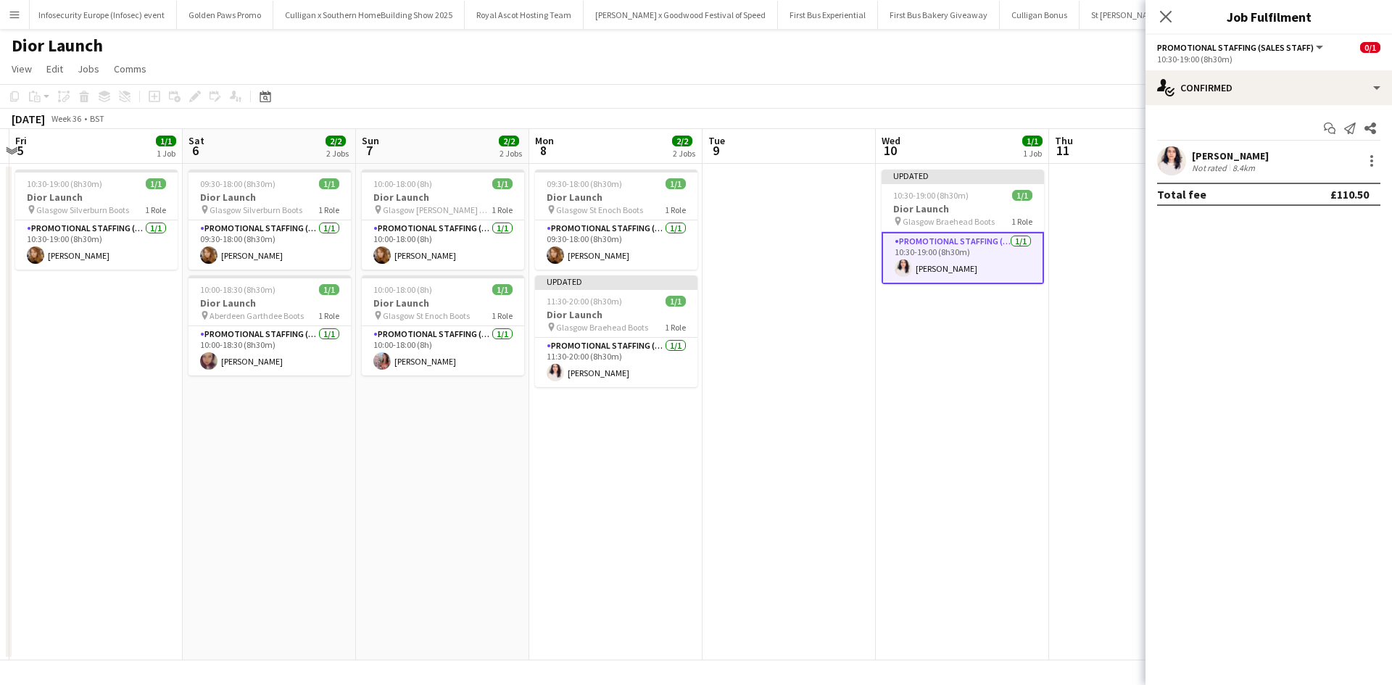
click at [1041, 438] on app-date-cell "Updated 10:30-19:00 (8h30m) 1/1 Dior Launch pin Glasgow Braehead Boots 1 Role P…" at bounding box center [962, 412] width 173 height 497
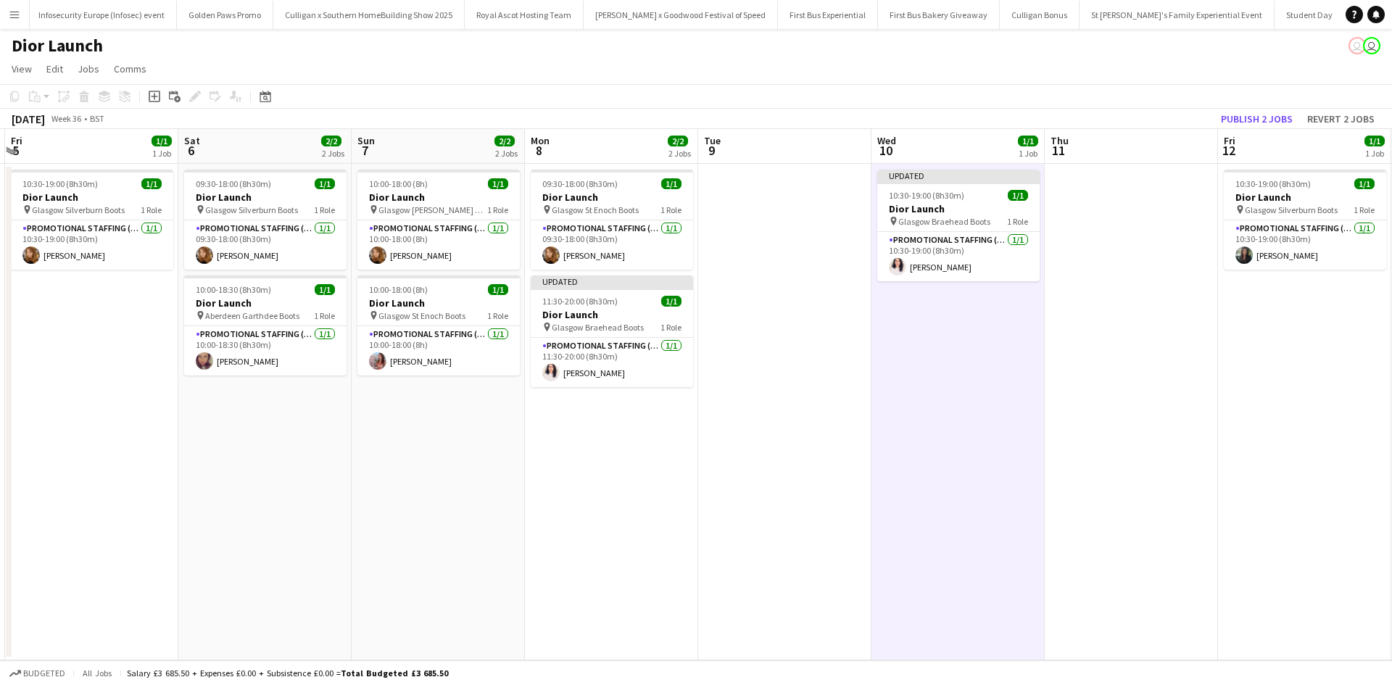
drag, startPoint x: 1237, startPoint y: 356, endPoint x: 712, endPoint y: 331, distance: 525.6
click at [720, 331] on app-calendar-viewport "Mon 1 1/1 1 Job Tue 2 1/1 1 Job Wed 3 Thu 4 Fri 5 1/1 1 Job Sat 6 2/2 2 Jobs Su…" at bounding box center [696, 395] width 1392 height 532
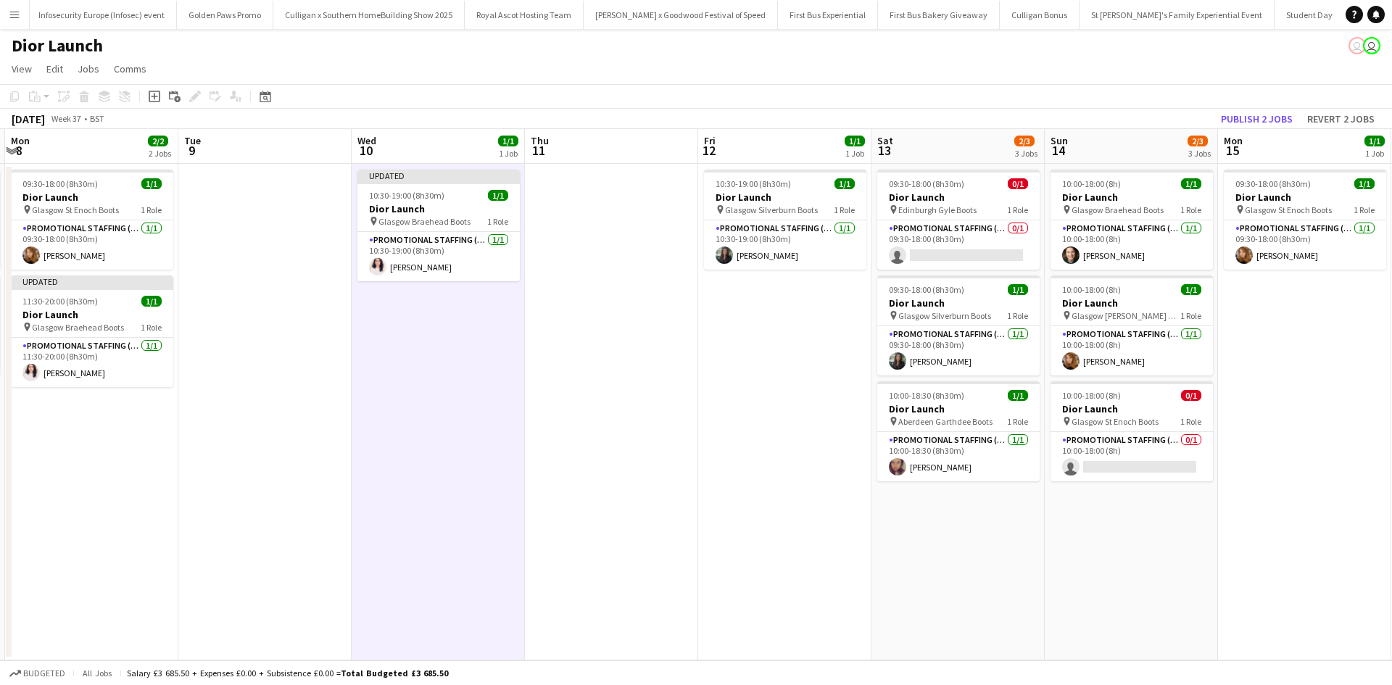
scroll to position [0, 699]
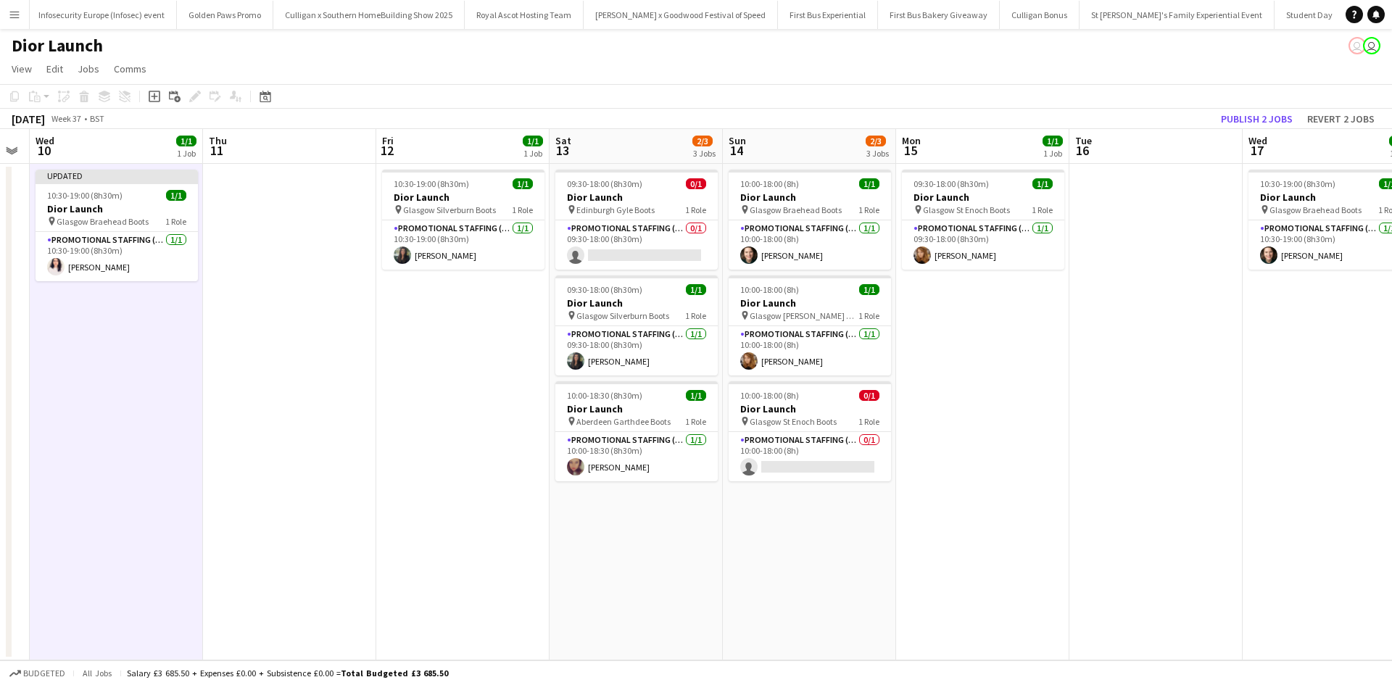
drag, startPoint x: 1220, startPoint y: 401, endPoint x: 592, endPoint y: 371, distance: 629.4
click at [598, 371] on app-calendar-viewport "Sat 6 2/2 2 Jobs Sun 7 2/2 2 Jobs Mon 8 2/2 2 Jobs Tue 9 Wed 10 1/1 1 Job Thu 1…" at bounding box center [696, 395] width 1392 height 532
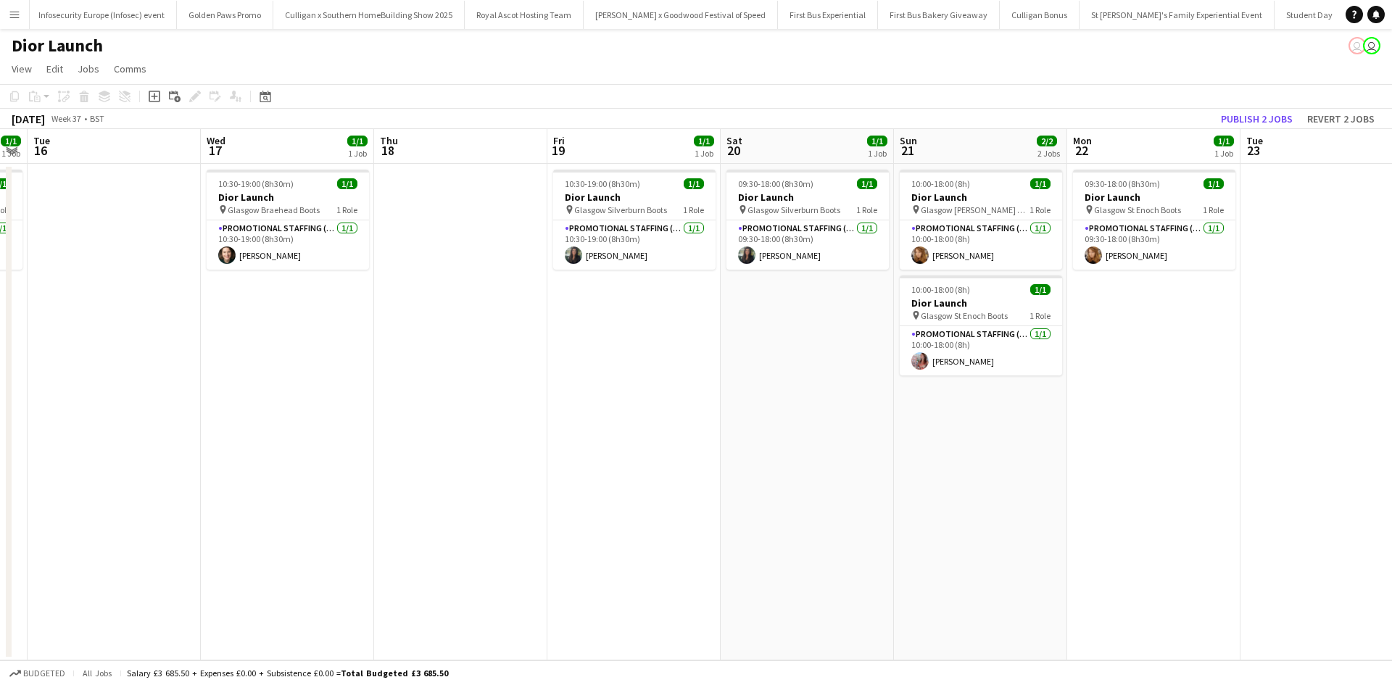
drag, startPoint x: 1001, startPoint y: 367, endPoint x: 489, endPoint y: 339, distance: 513.4
click at [492, 341] on app-calendar-viewport "Fri 12 1/1 1 Job Sat 13 2/3 3 Jobs Sun 14 2/3 3 Jobs Mon 15 1/1 1 Job Tue 16 We…" at bounding box center [696, 395] width 1392 height 532
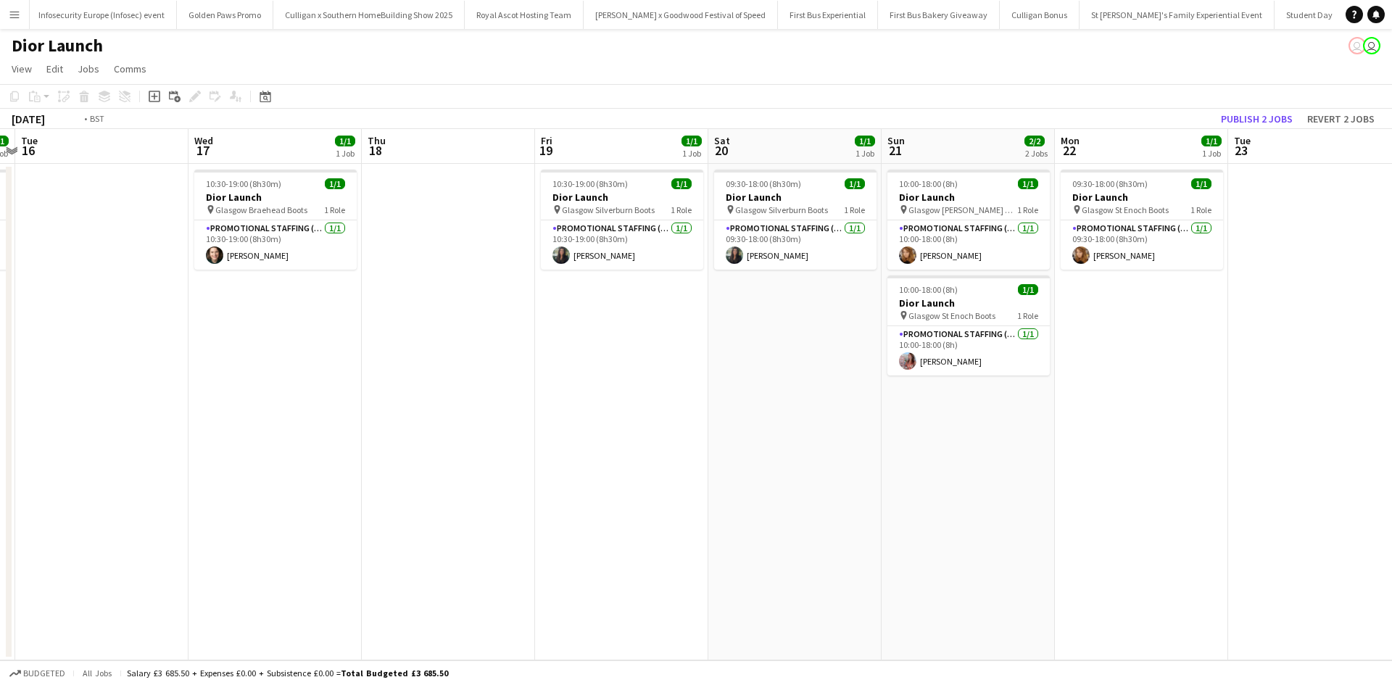
drag, startPoint x: 1007, startPoint y: 381, endPoint x: 468, endPoint y: 342, distance: 541.0
click at [470, 342] on app-calendar-viewport "Fri 12 1/1 1 Job Sat 13 2/3 3 Jobs Sun 14 2/3 3 Jobs Mon 15 1/1 1 Job Tue 16 We…" at bounding box center [696, 395] width 1392 height 532
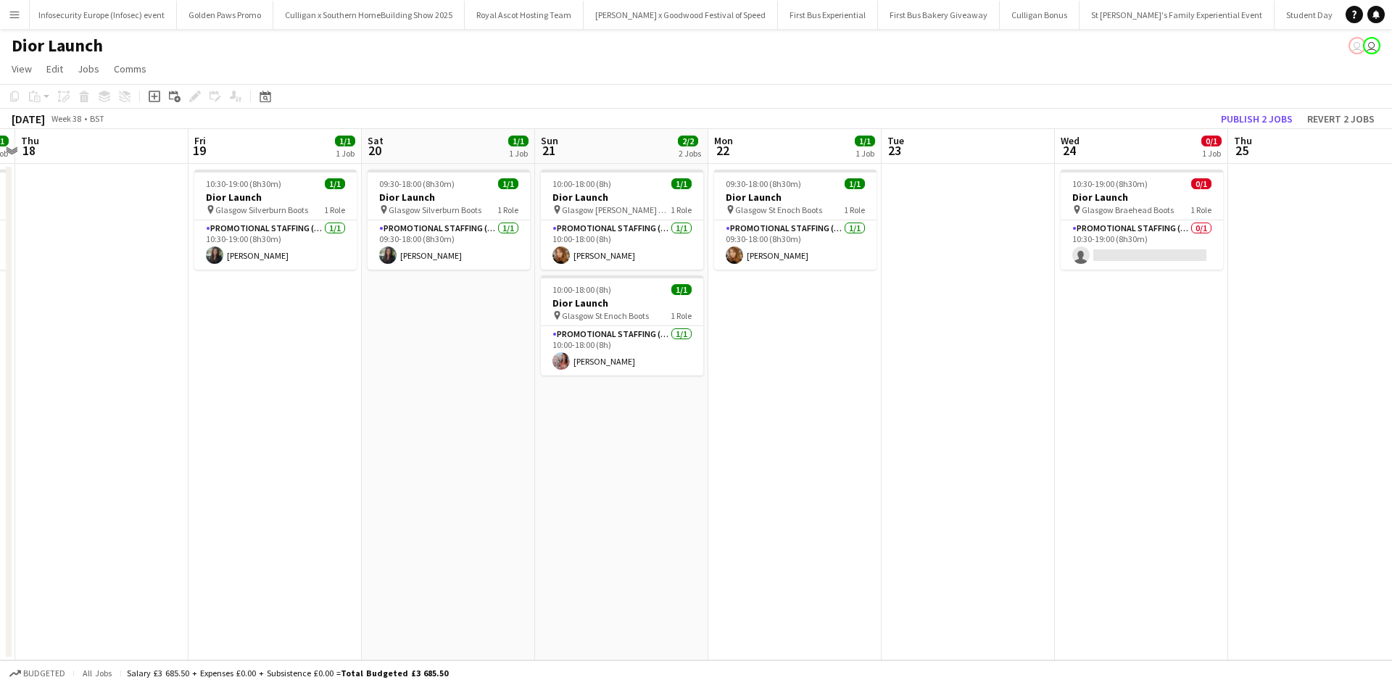
scroll to position [0, 683]
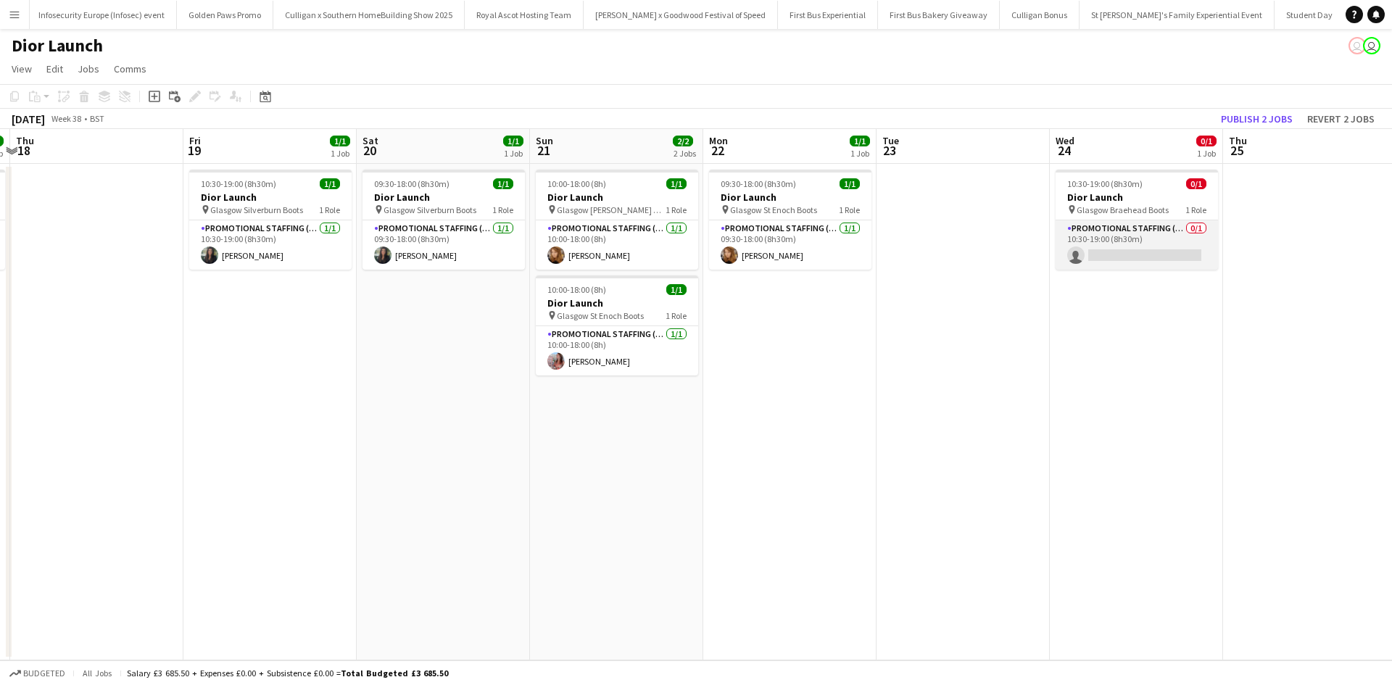
click at [1125, 242] on app-card-role "Promotional Staffing (Sales Staff) 0/1 10:30-19:00 (8h30m) single-neutral-actio…" at bounding box center [1137, 244] width 162 height 49
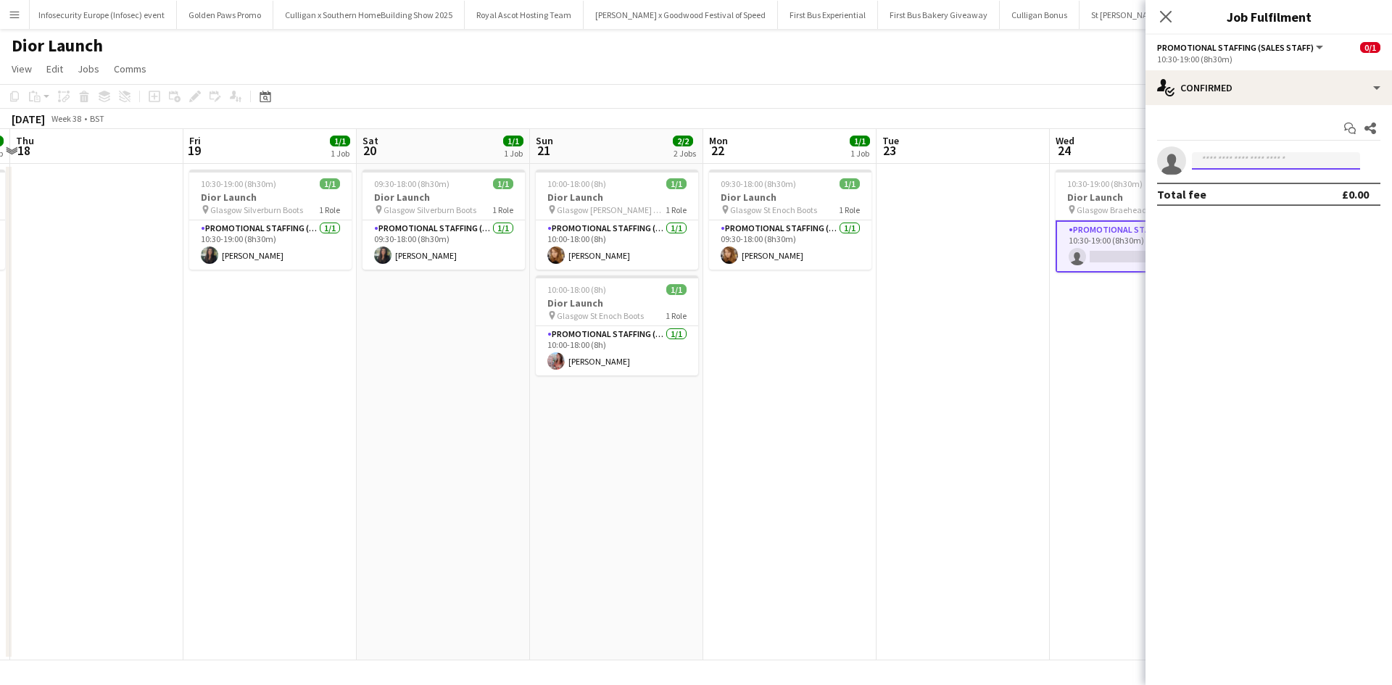
click at [1235, 164] on input at bounding box center [1276, 160] width 168 height 17
type input "*****"
click at [1241, 186] on span "[PERSON_NAME]" at bounding box center [1245, 181] width 83 height 12
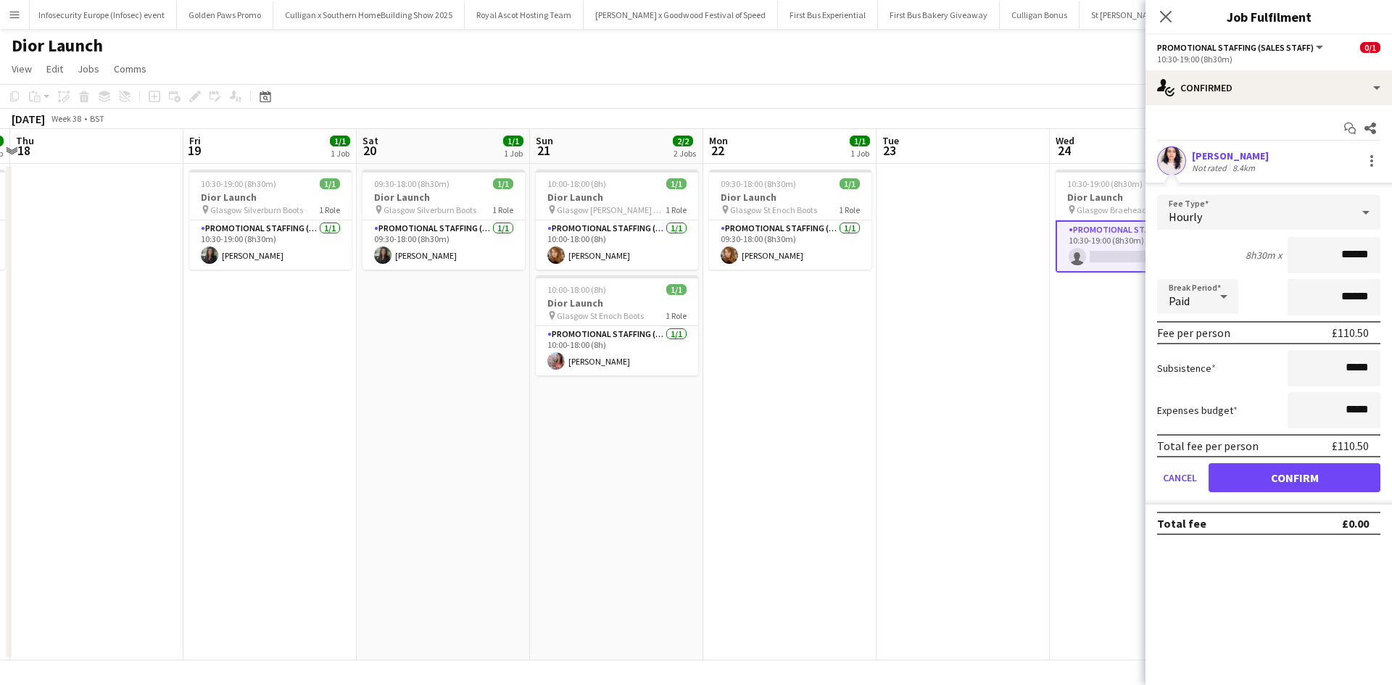
click at [1299, 504] on form "Fee Type Hourly 8h30m x ****** Break Period Paid ****** Fee per person £110.50 …" at bounding box center [1269, 350] width 247 height 310
click at [1264, 475] on button "Confirm" at bounding box center [1295, 477] width 172 height 29
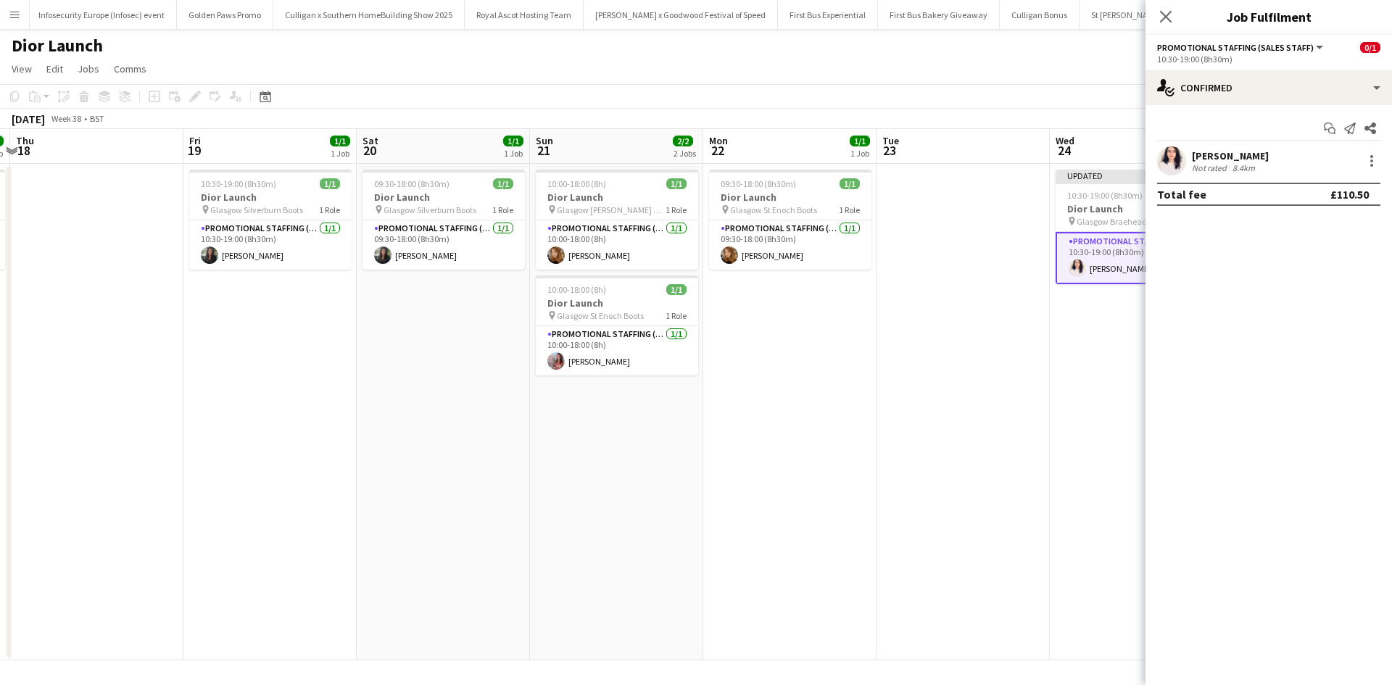
click at [985, 453] on app-date-cell at bounding box center [963, 412] width 173 height 497
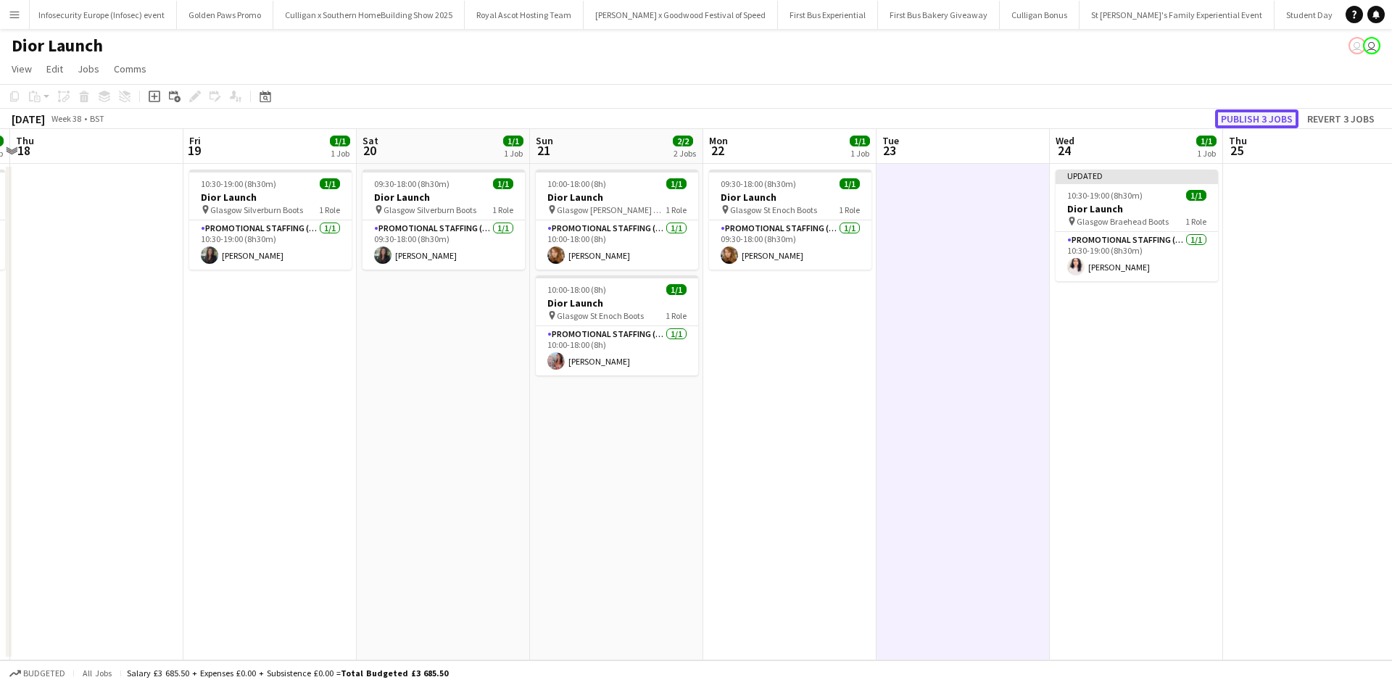
click at [1233, 119] on button "Publish 3 jobs" at bounding box center [1256, 118] width 83 height 19
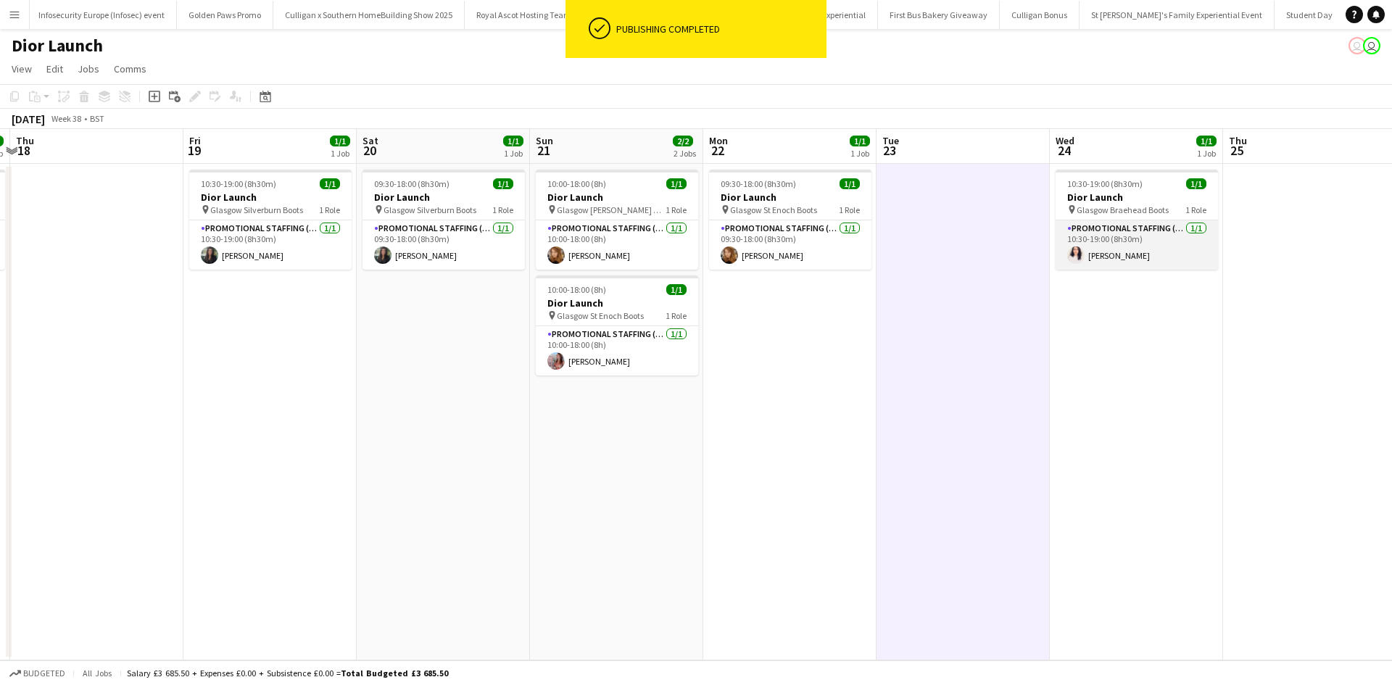
click at [1128, 256] on app-card-role "Promotional Staffing (Sales Staff) 1/1 10:30-19:00 (8h30m) Zahra Farhoodi" at bounding box center [1137, 244] width 162 height 49
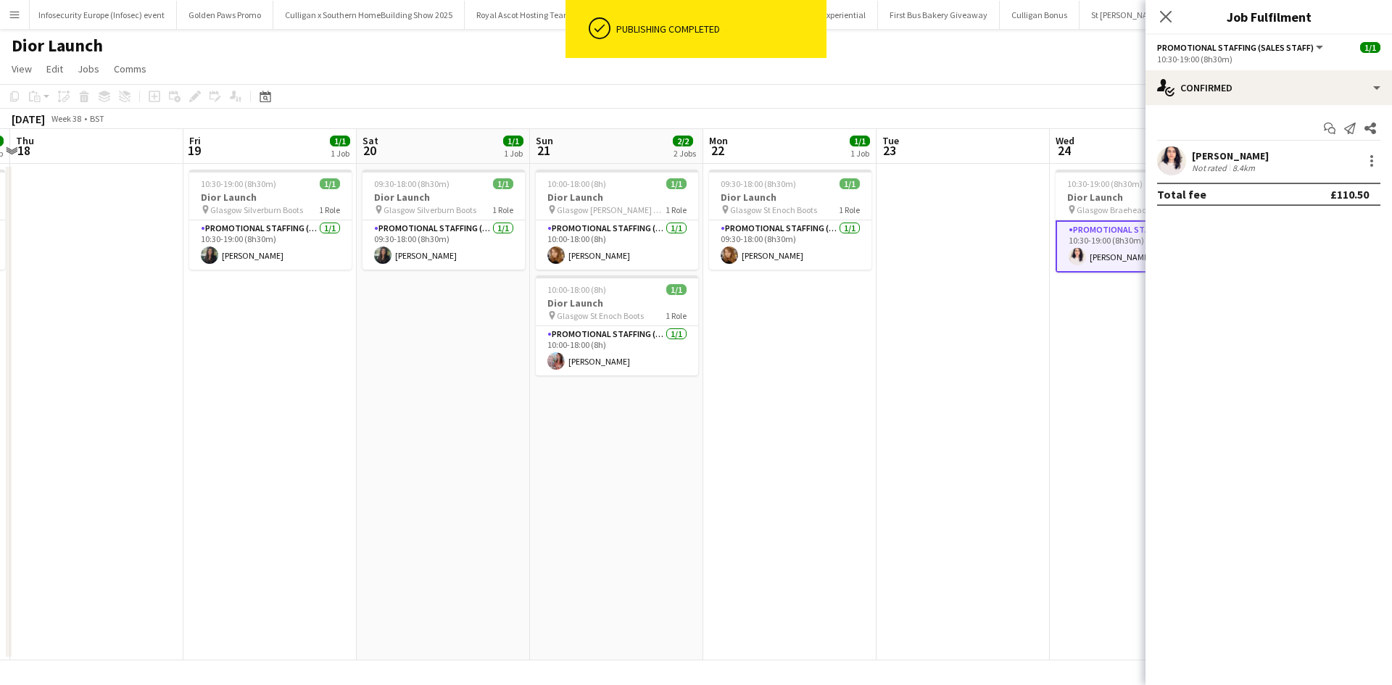
click at [1196, 149] on div "[PERSON_NAME]" at bounding box center [1230, 155] width 77 height 13
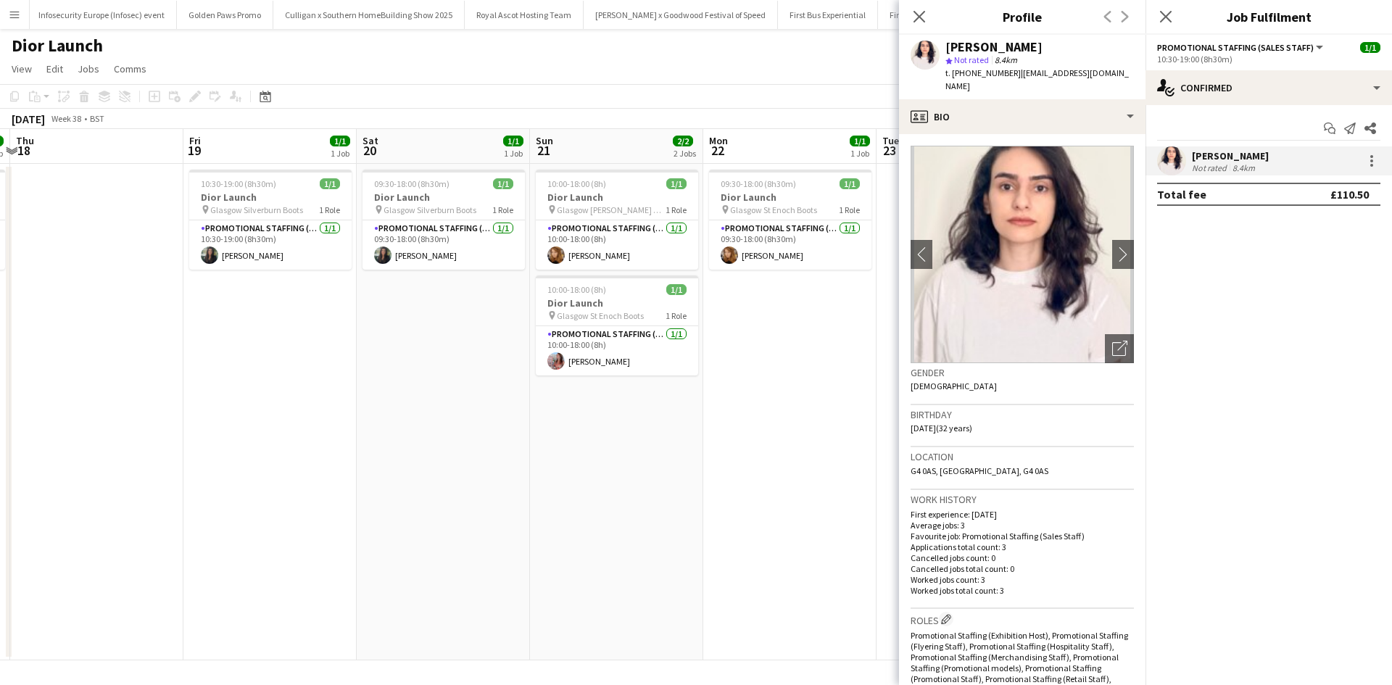
drag, startPoint x: 948, startPoint y: 49, endPoint x: 1036, endPoint y: 44, distance: 88.7
click at [1036, 44] on div "[PERSON_NAME]" at bounding box center [1040, 47] width 189 height 13
copy div "[PERSON_NAME]"
click at [345, 356] on app-date-cell "10:30-19:00 (8h30m) 1/1 Dior Launch pin Glasgow Silverburn Boots 1 Role Promoti…" at bounding box center [269, 412] width 173 height 497
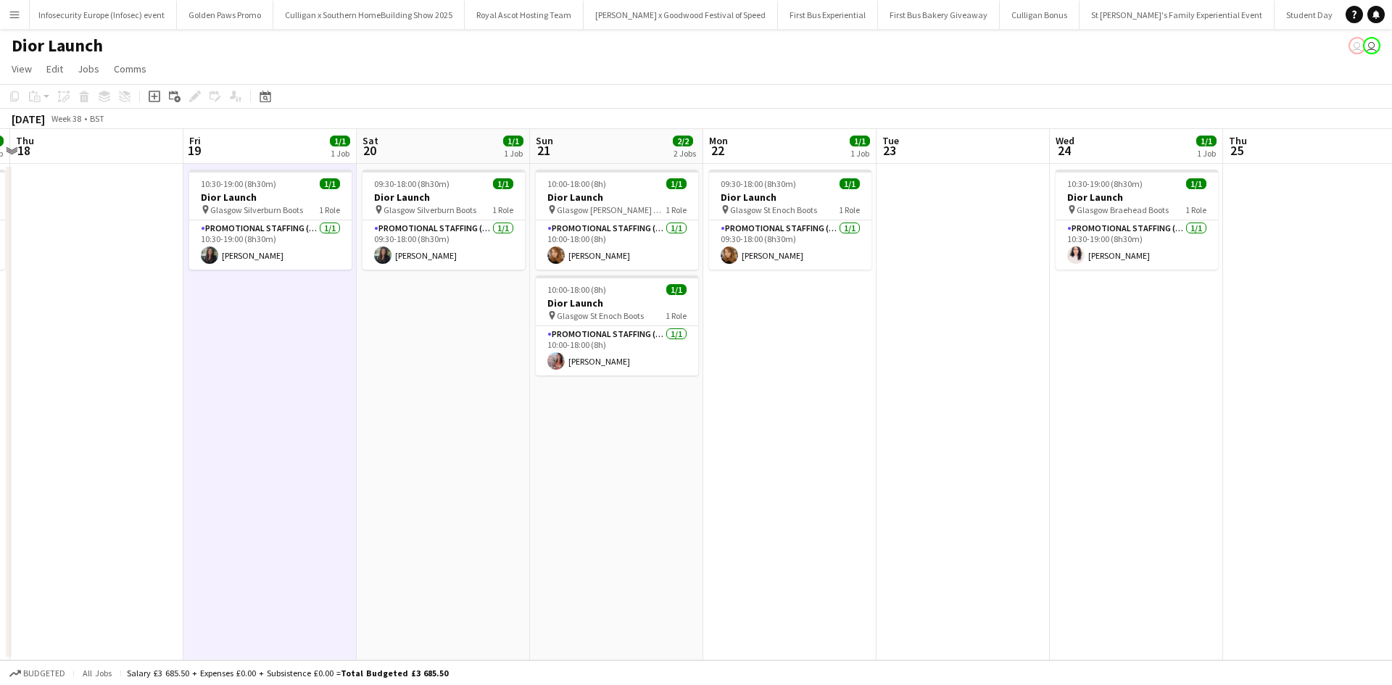
click at [12, 13] on app-icon "Menu" at bounding box center [15, 15] width 12 height 12
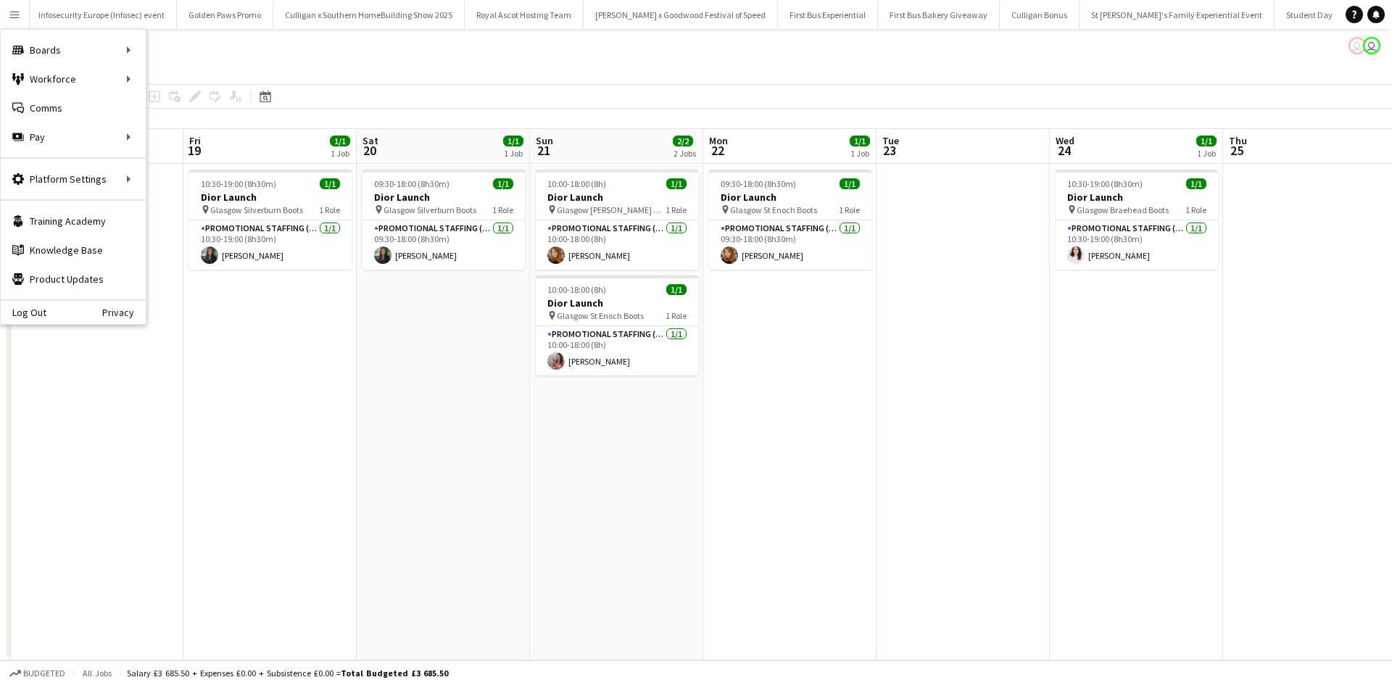
click at [509, 461] on app-date-cell "09:30-18:00 (8h30m) 1/1 Dior Launch pin Glasgow Silverburn Boots 1 Role Promoti…" at bounding box center [443, 412] width 173 height 497
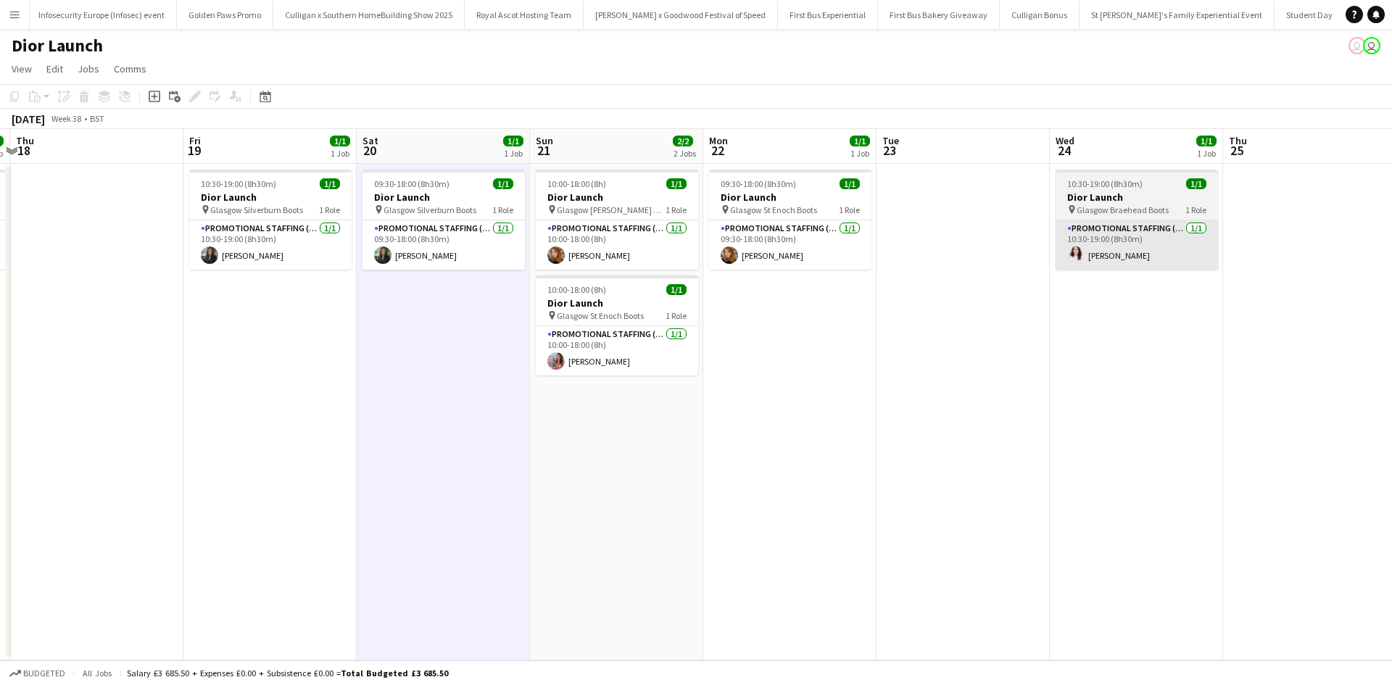
click at [1118, 258] on app-card-role "Promotional Staffing (Sales Staff) 1/1 10:30-19:00 (8h30m) Zahra Farhoodi" at bounding box center [1137, 244] width 162 height 49
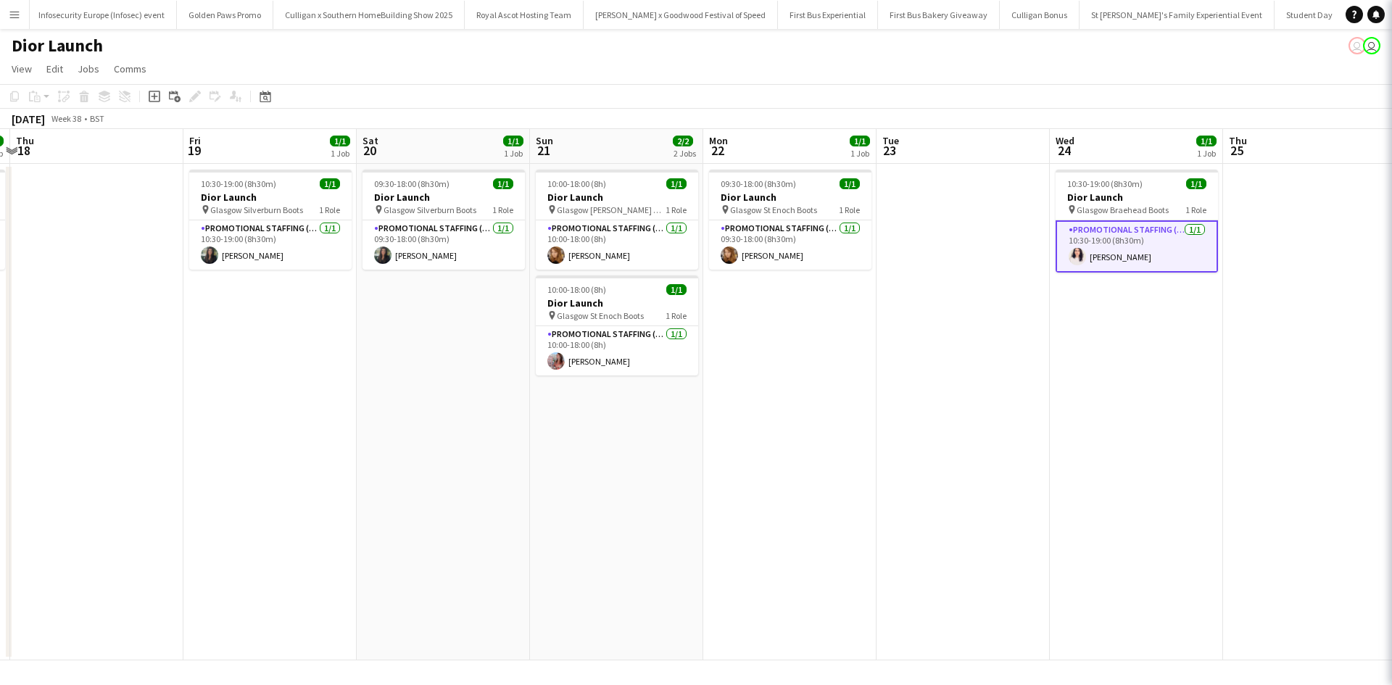
scroll to position [0, 682]
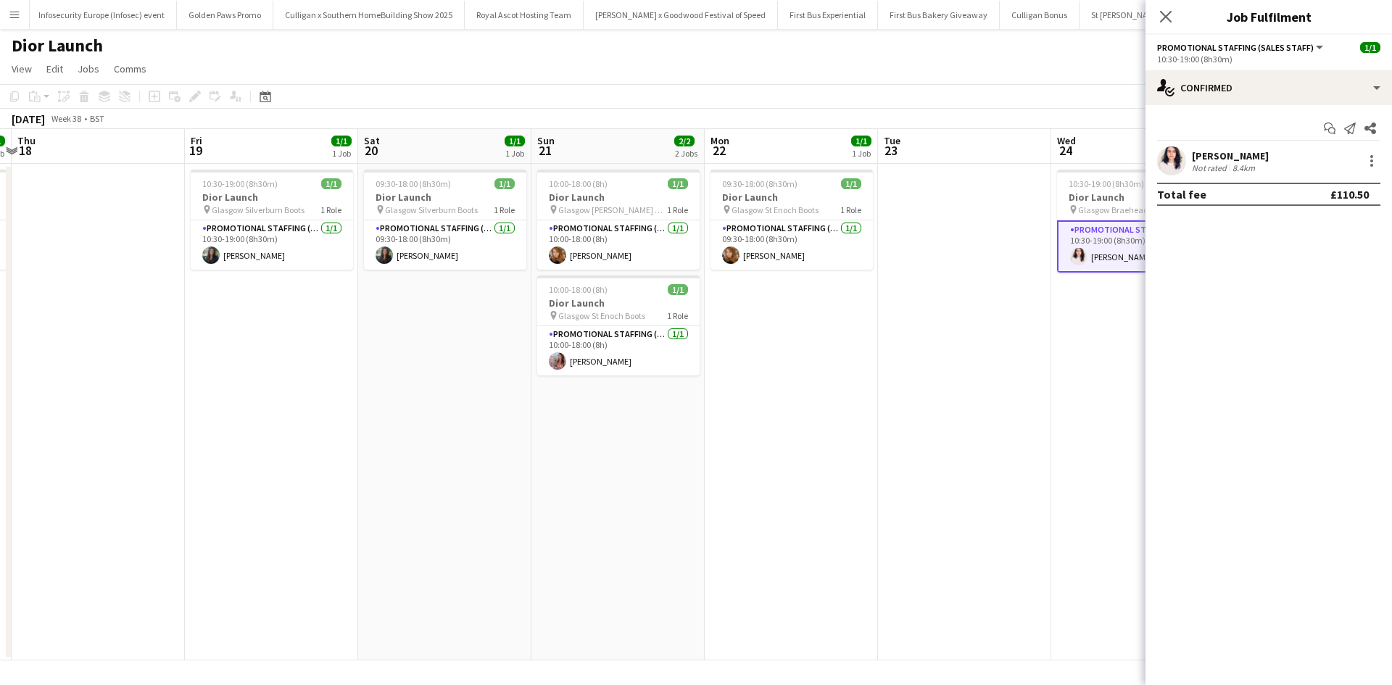
click at [1215, 151] on div "[PERSON_NAME]" at bounding box center [1230, 155] width 77 height 13
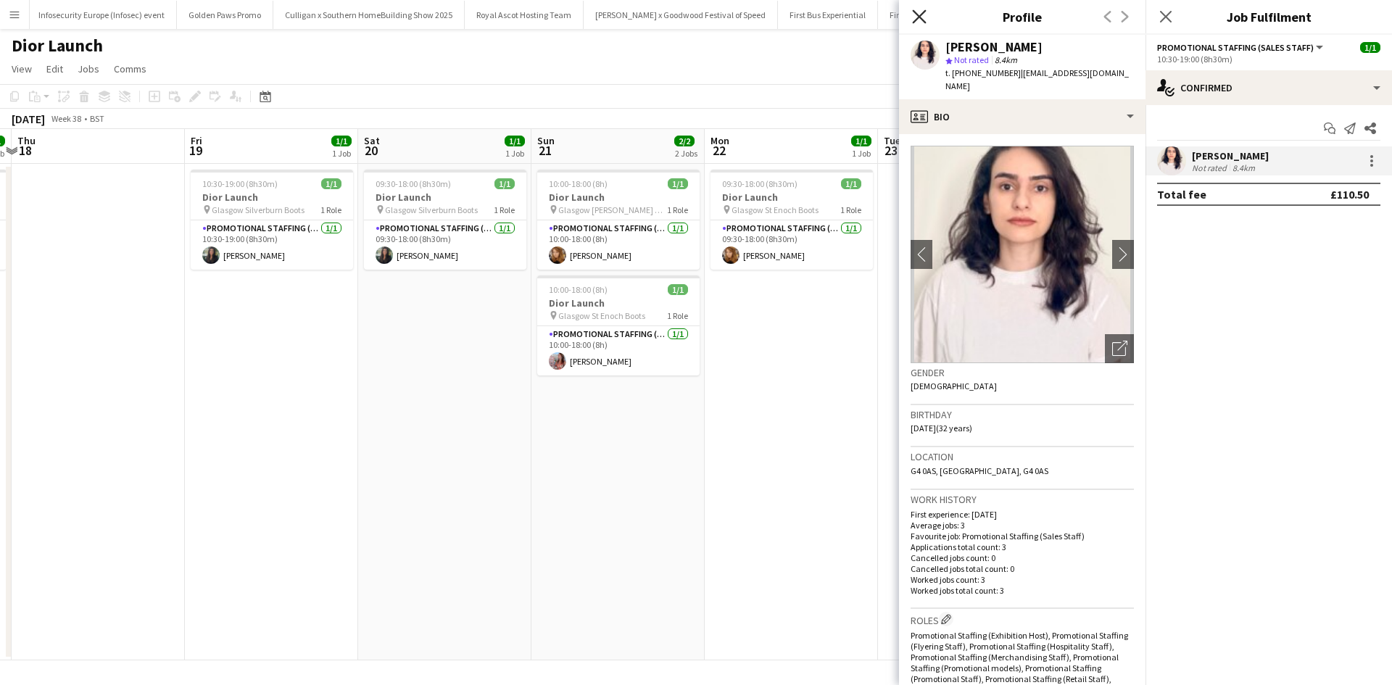
click at [923, 14] on icon at bounding box center [919, 16] width 14 height 14
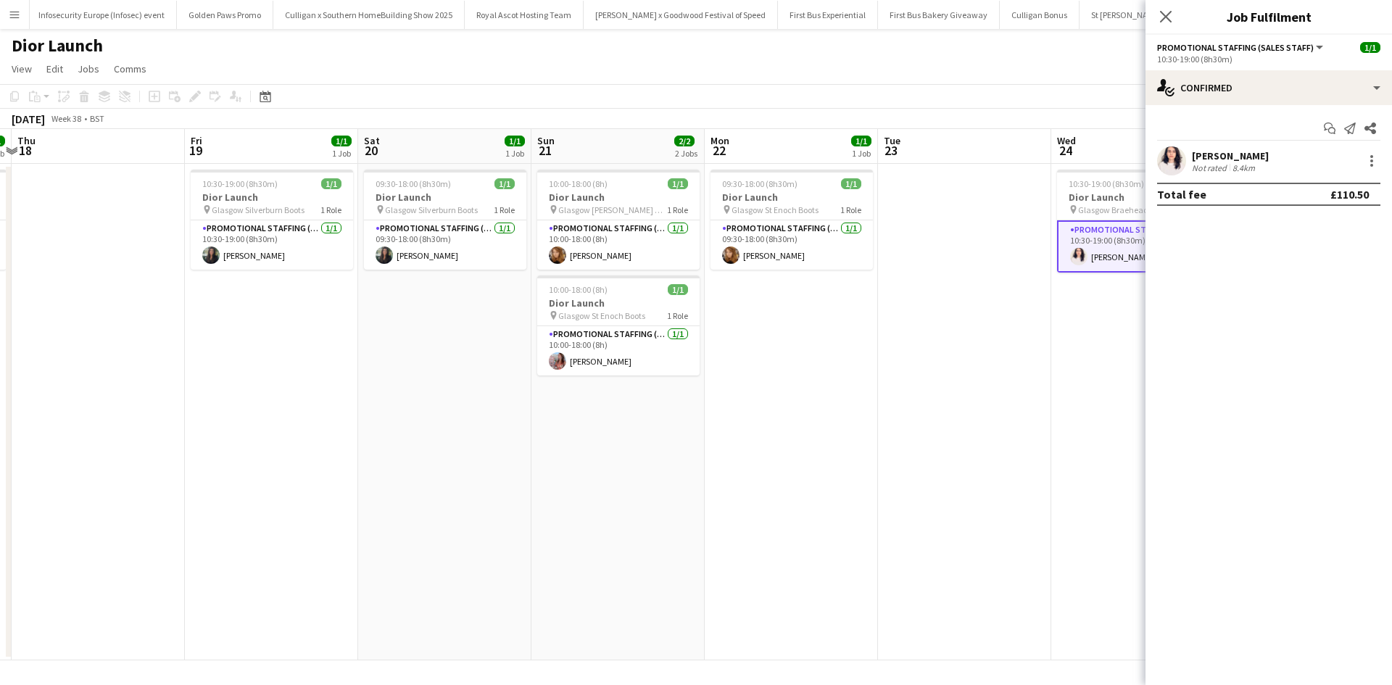
click at [969, 397] on app-date-cell at bounding box center [964, 412] width 173 height 497
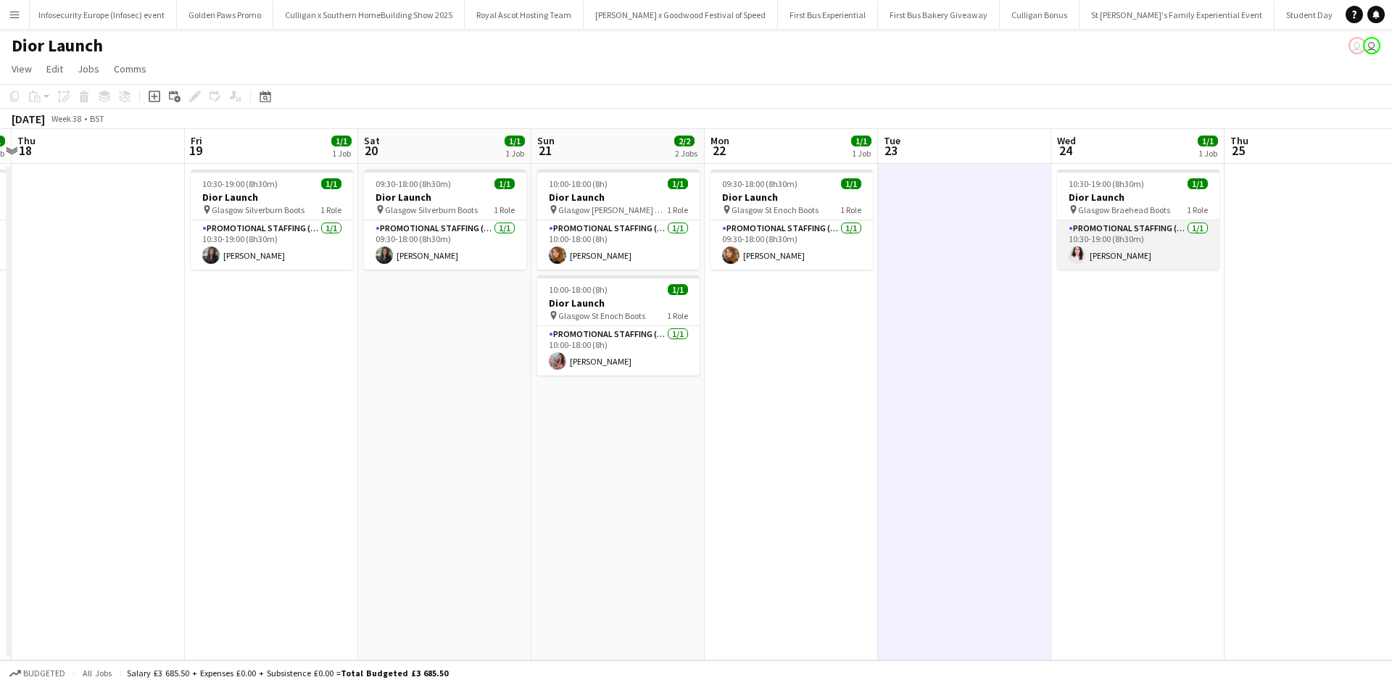
click at [1088, 256] on app-card-role "Promotional Staffing (Sales Staff) 1/1 10:30-19:00 (8h30m) Zahra Farhoodi" at bounding box center [1138, 244] width 162 height 49
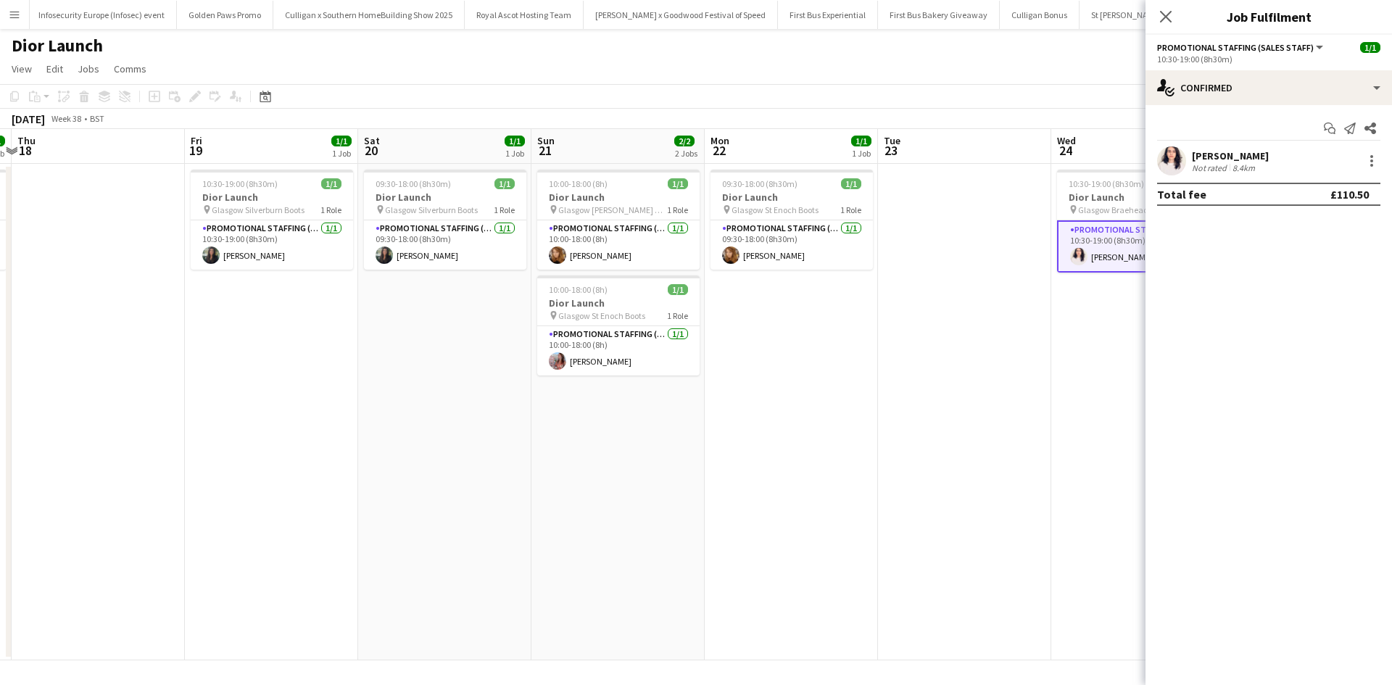
drag, startPoint x: 1244, startPoint y: 152, endPoint x: 1246, endPoint y: 165, distance: 13.2
click at [1246, 152] on div "[PERSON_NAME]" at bounding box center [1230, 155] width 77 height 13
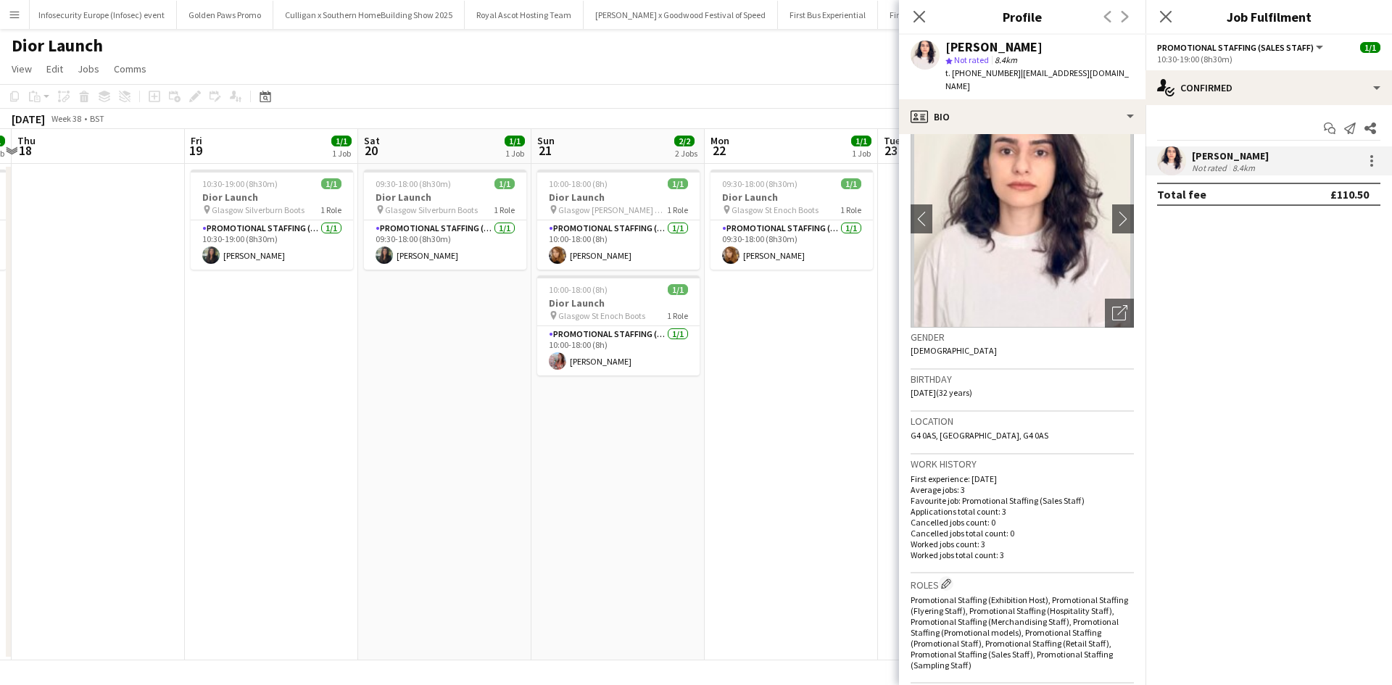
scroll to position [0, 0]
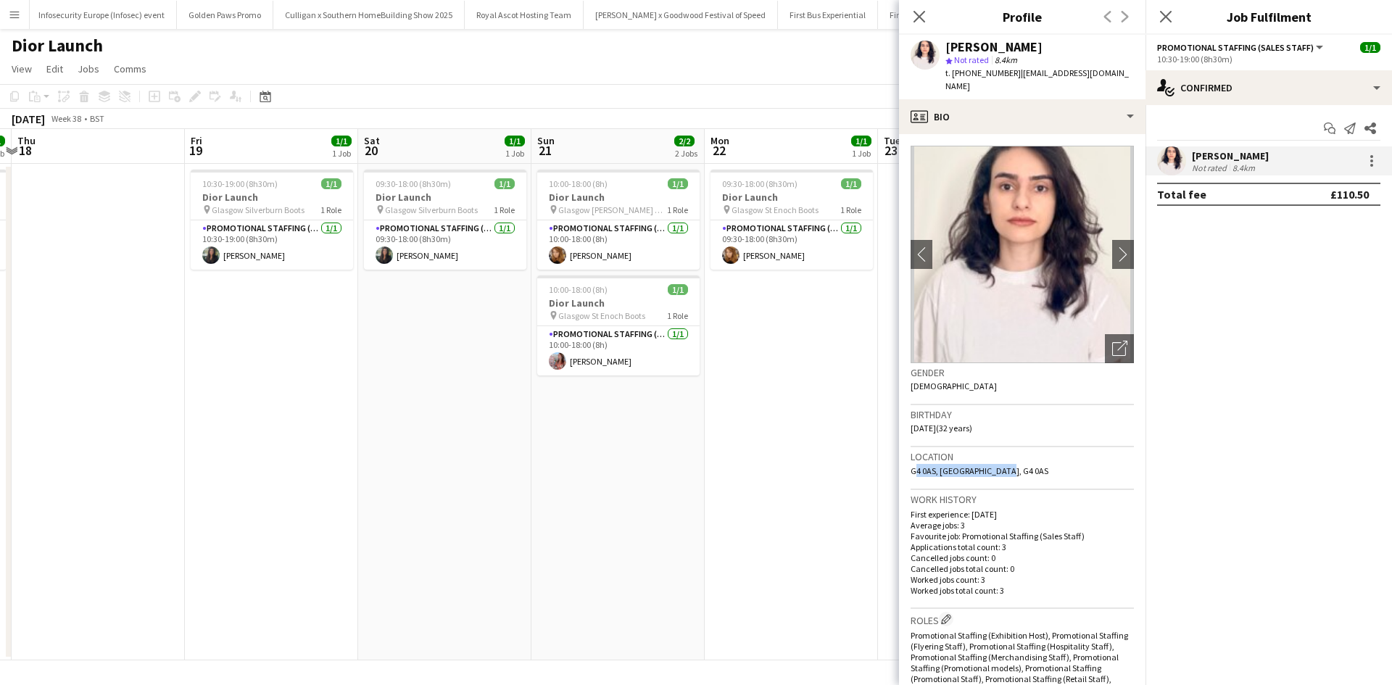
drag, startPoint x: 911, startPoint y: 461, endPoint x: 1003, endPoint y: 455, distance: 91.6
click at [1003, 455] on div "Location G4 0AS, Glasgow, G4 0AS" at bounding box center [1022, 468] width 223 height 42
copy span "G4 0AS, Glasgow, G4 0AS"
click at [276, 328] on app-date-cell "10:30-19:00 (8h30m) 1/1 Dior Launch pin Glasgow Silverburn Boots 1 Role Promoti…" at bounding box center [271, 412] width 173 height 497
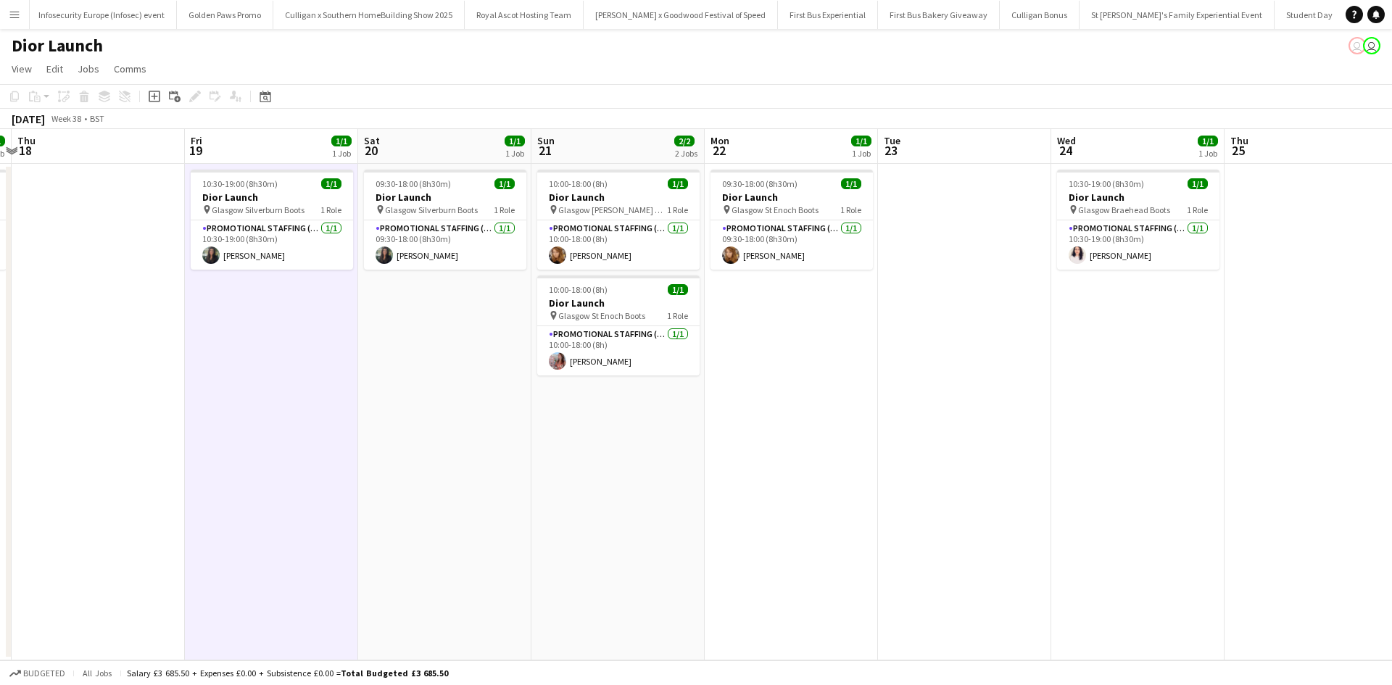
click at [13, 14] on app-icon "Menu" at bounding box center [15, 15] width 12 height 12
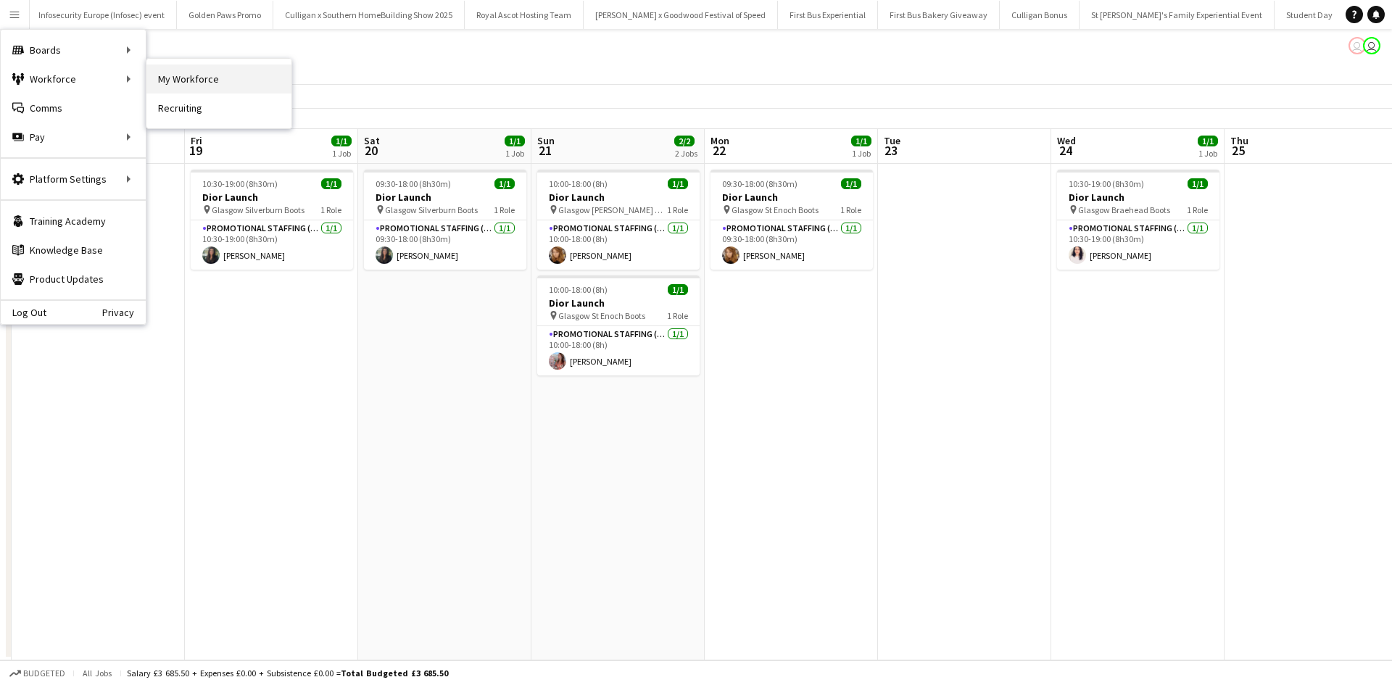
click at [170, 79] on link "My Workforce" at bounding box center [218, 79] width 145 height 29
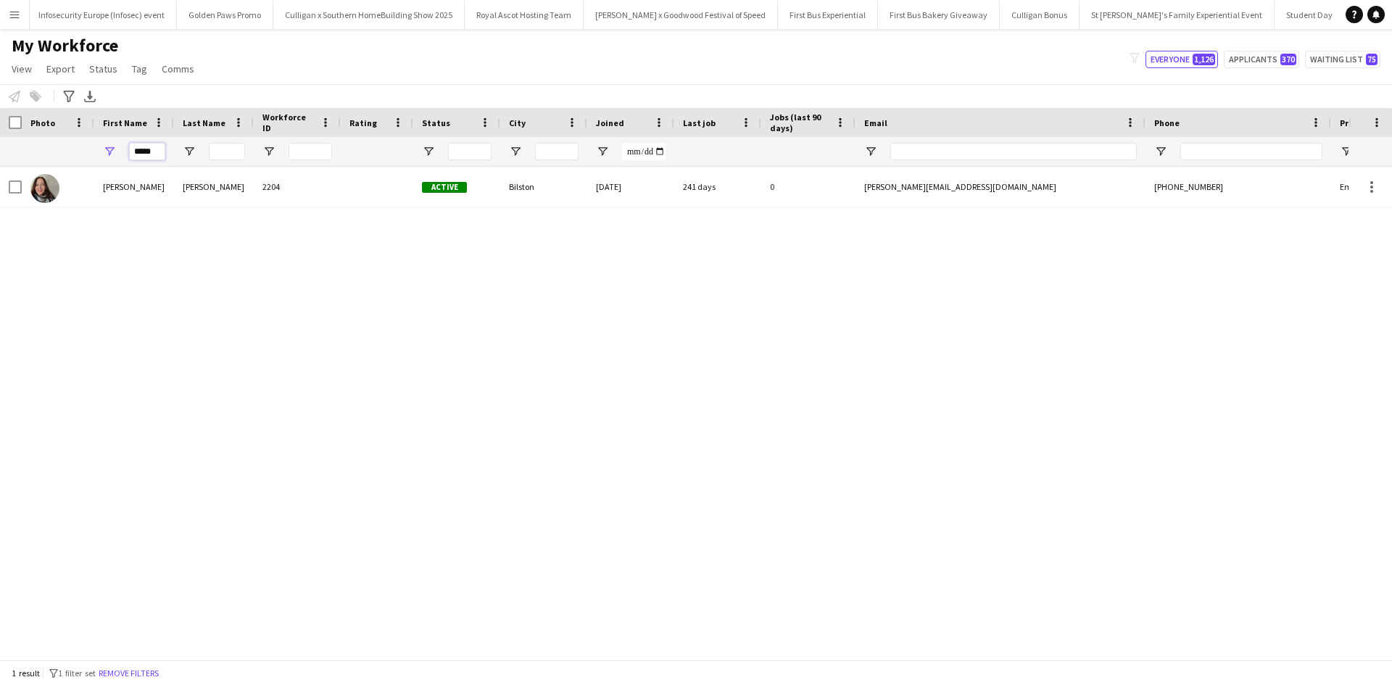
drag, startPoint x: 164, startPoint y: 151, endPoint x: 122, endPoint y: 150, distance: 42.1
click at [121, 150] on div "*****" at bounding box center [134, 151] width 80 height 29
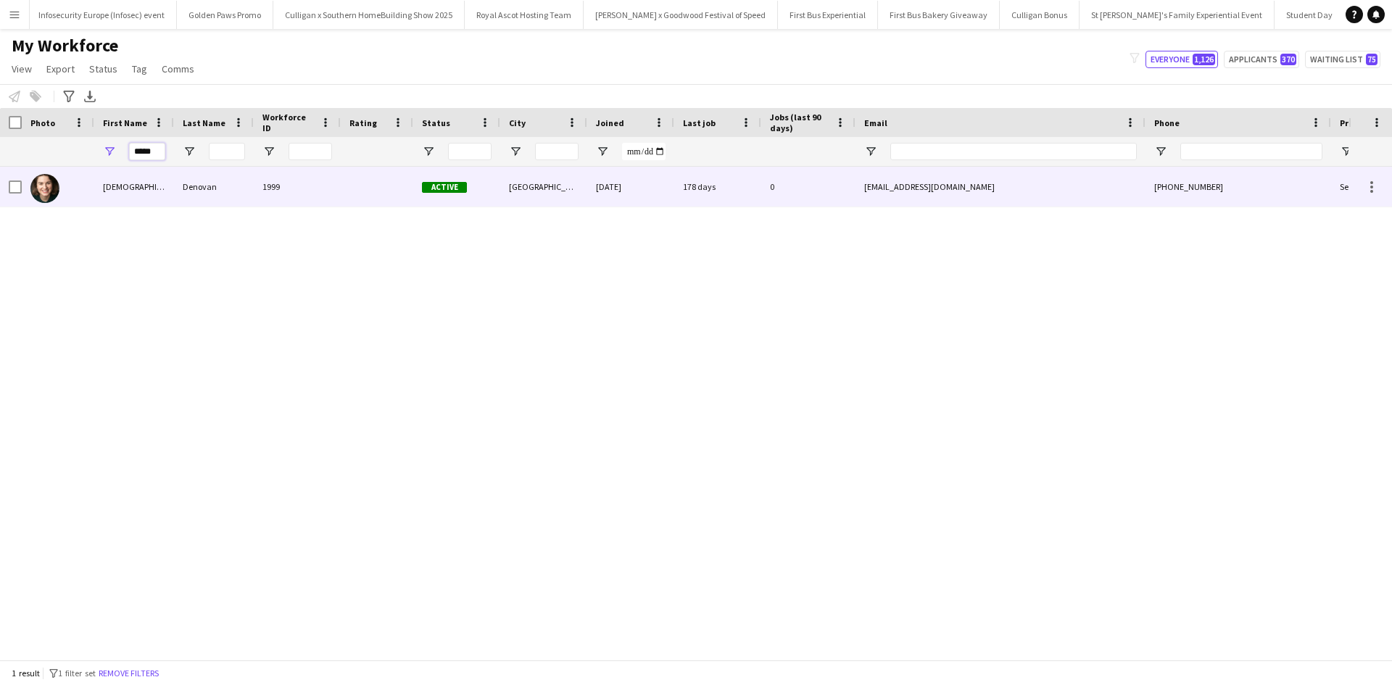
type input "*****"
click at [117, 186] on div "Shian" at bounding box center [134, 187] width 80 height 40
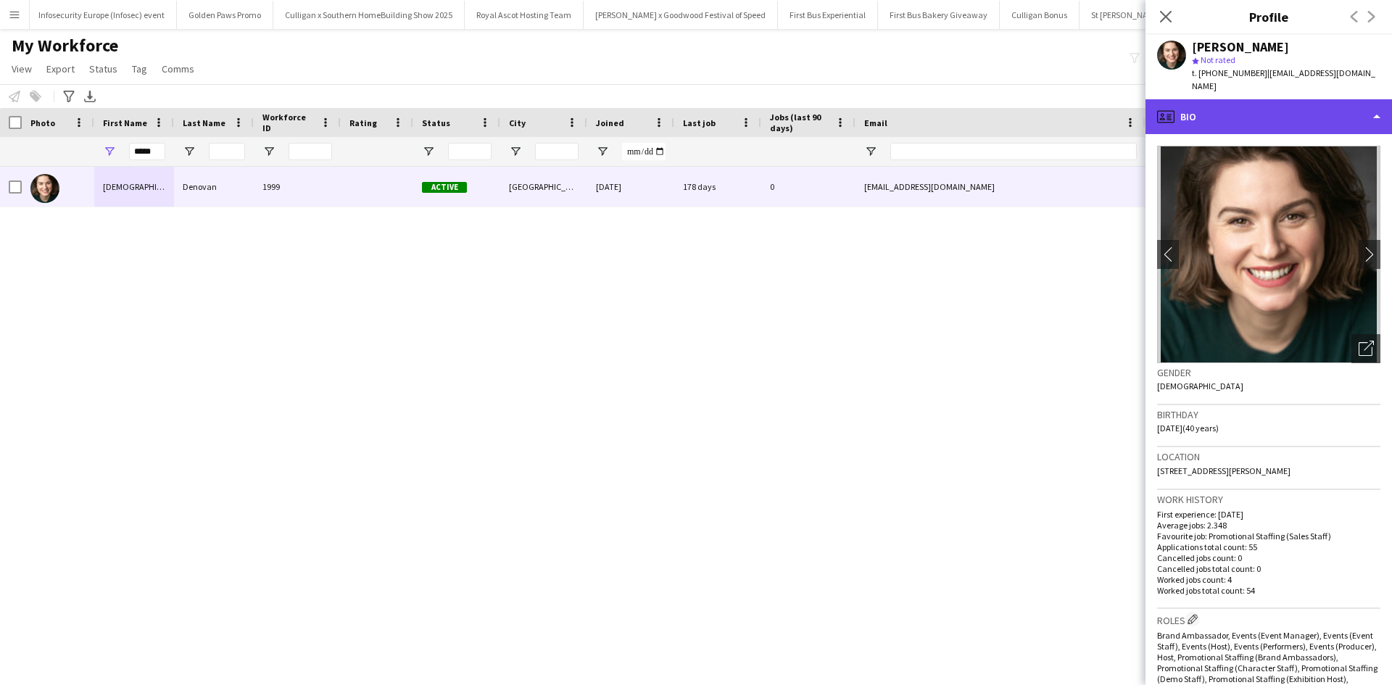
click at [1305, 115] on div "profile Bio" at bounding box center [1269, 116] width 247 height 35
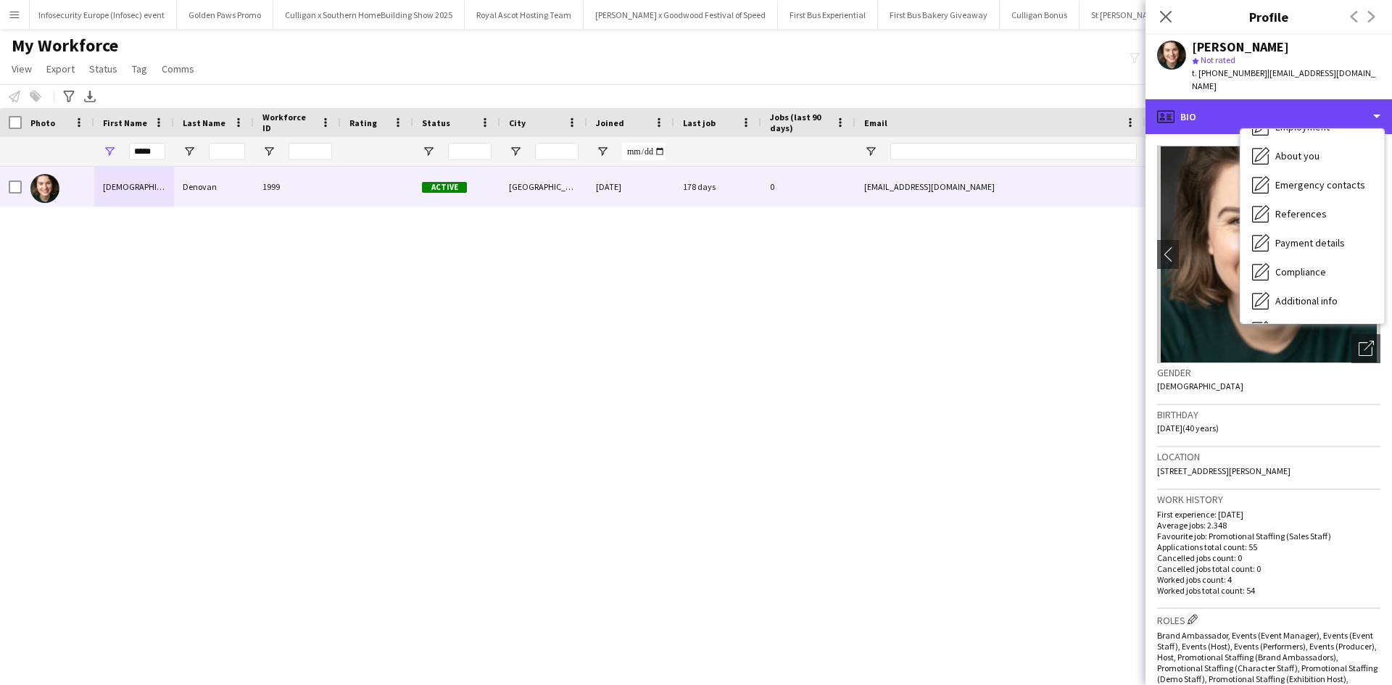
scroll to position [165, 0]
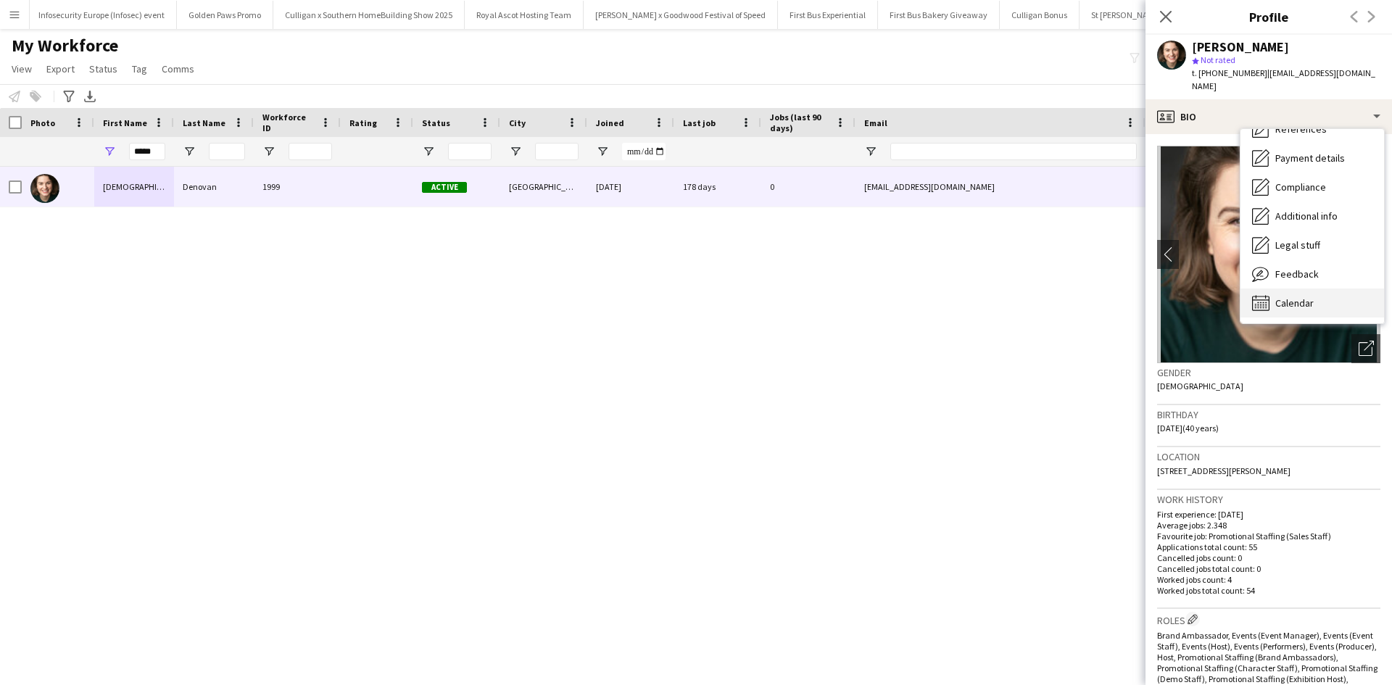
click at [1322, 289] on div "Calendar Calendar" at bounding box center [1313, 303] width 144 height 29
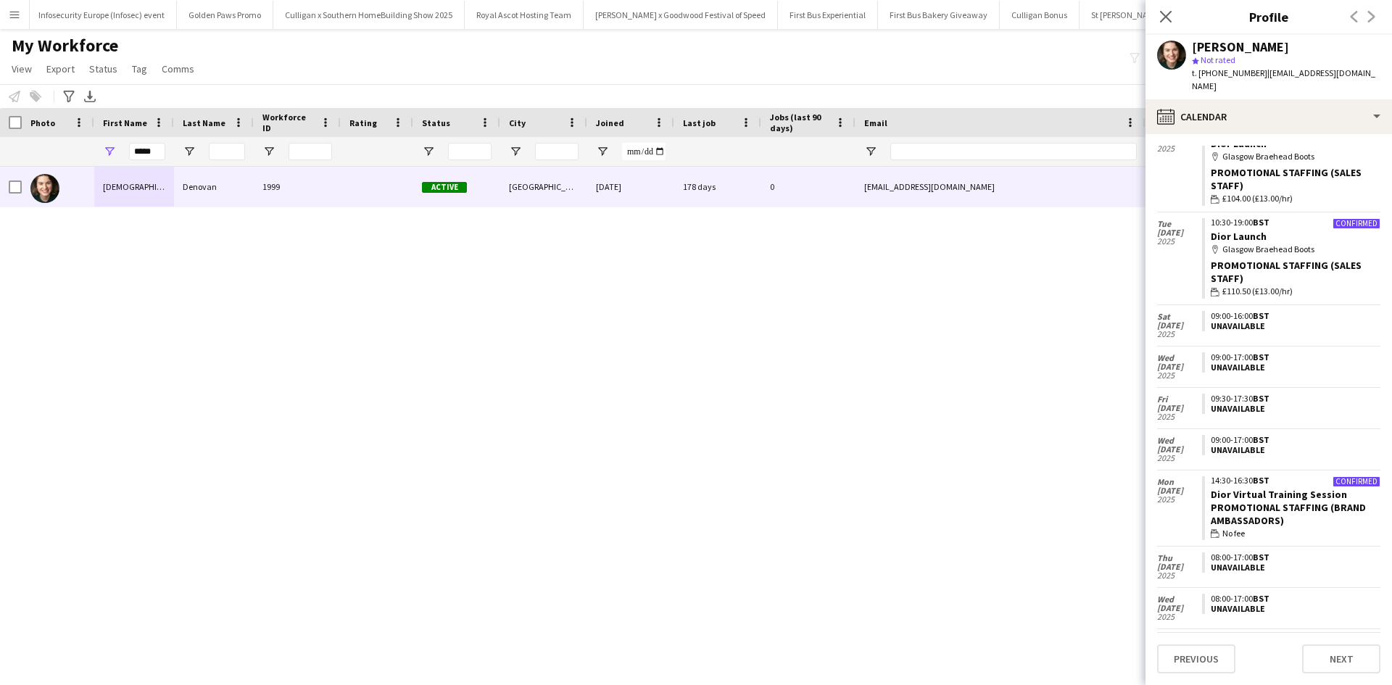
scroll to position [179, 0]
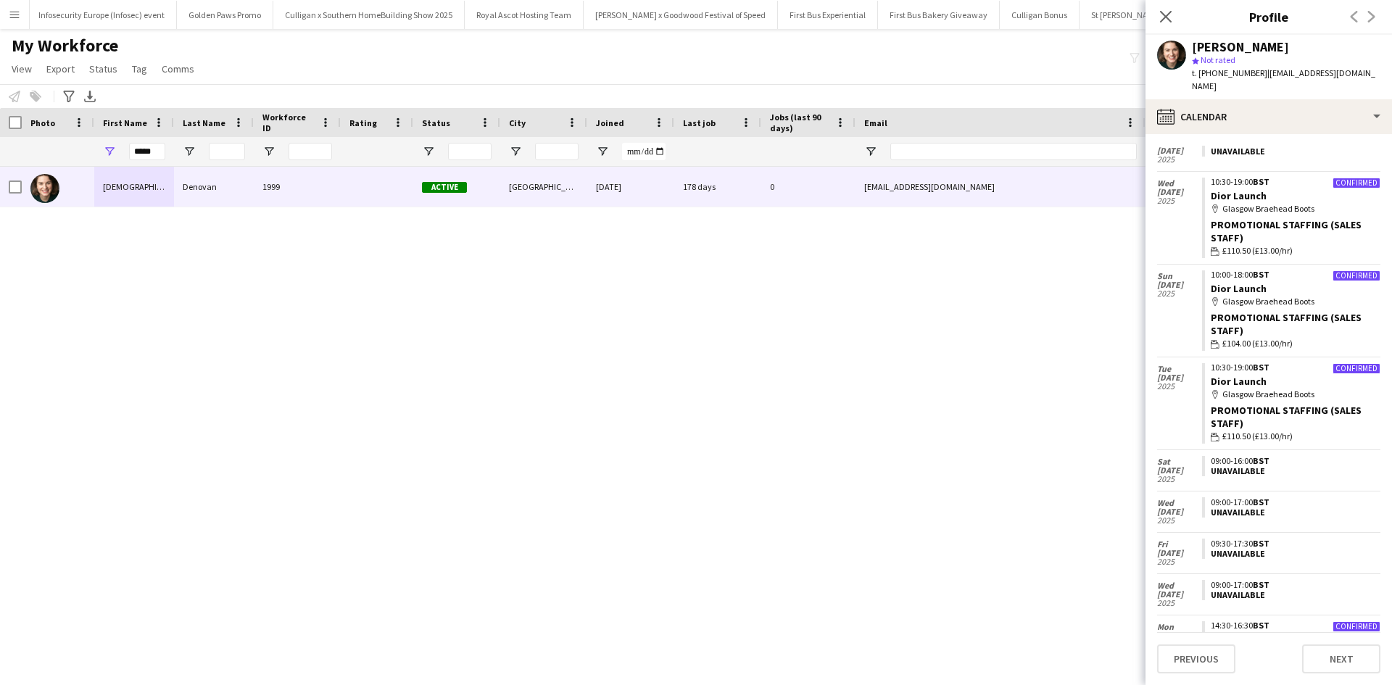
click at [20, 15] on app-icon "Menu" at bounding box center [15, 15] width 12 height 12
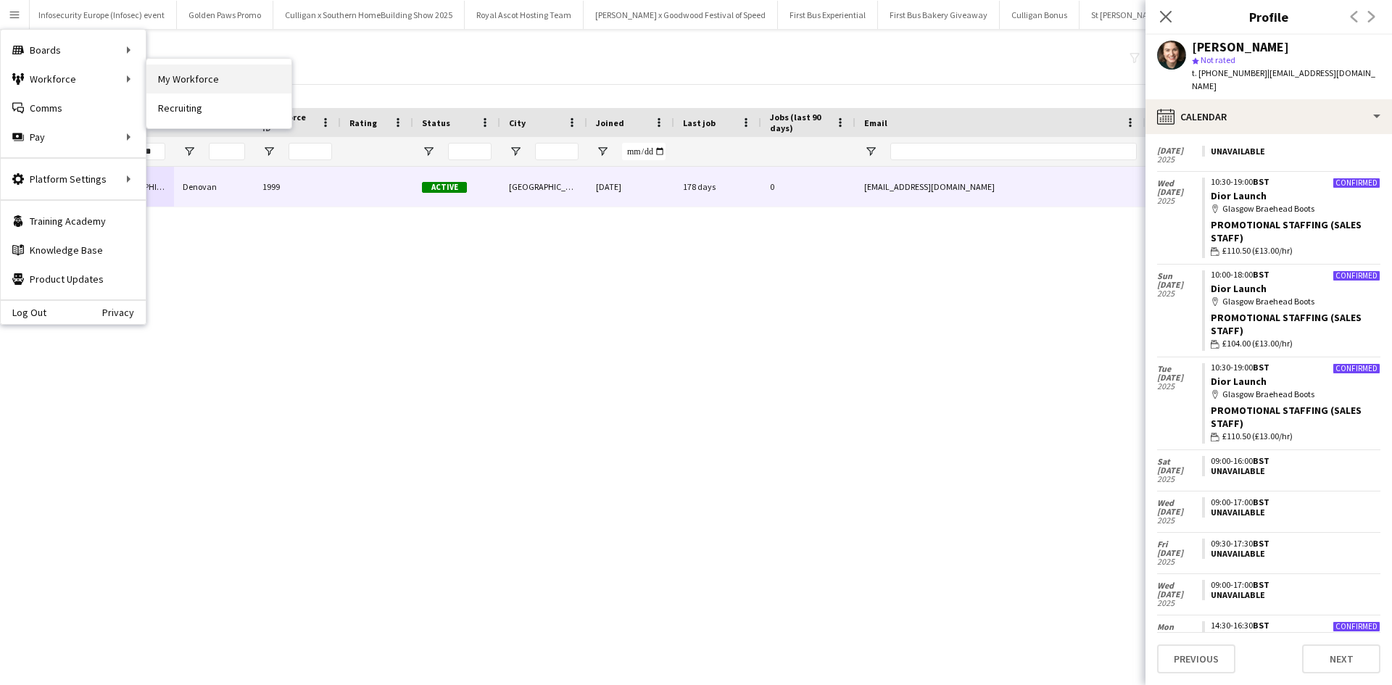
click at [184, 83] on link "My Workforce" at bounding box center [218, 79] width 145 height 29
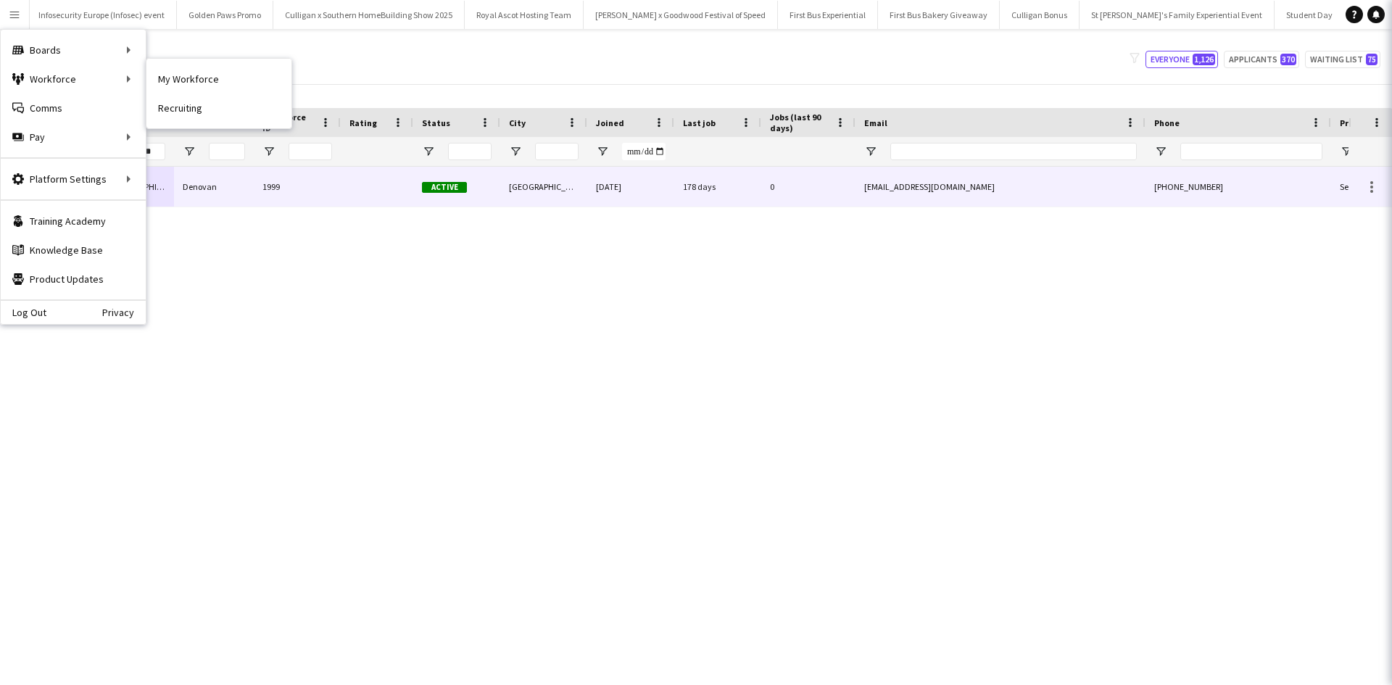
type input "**********"
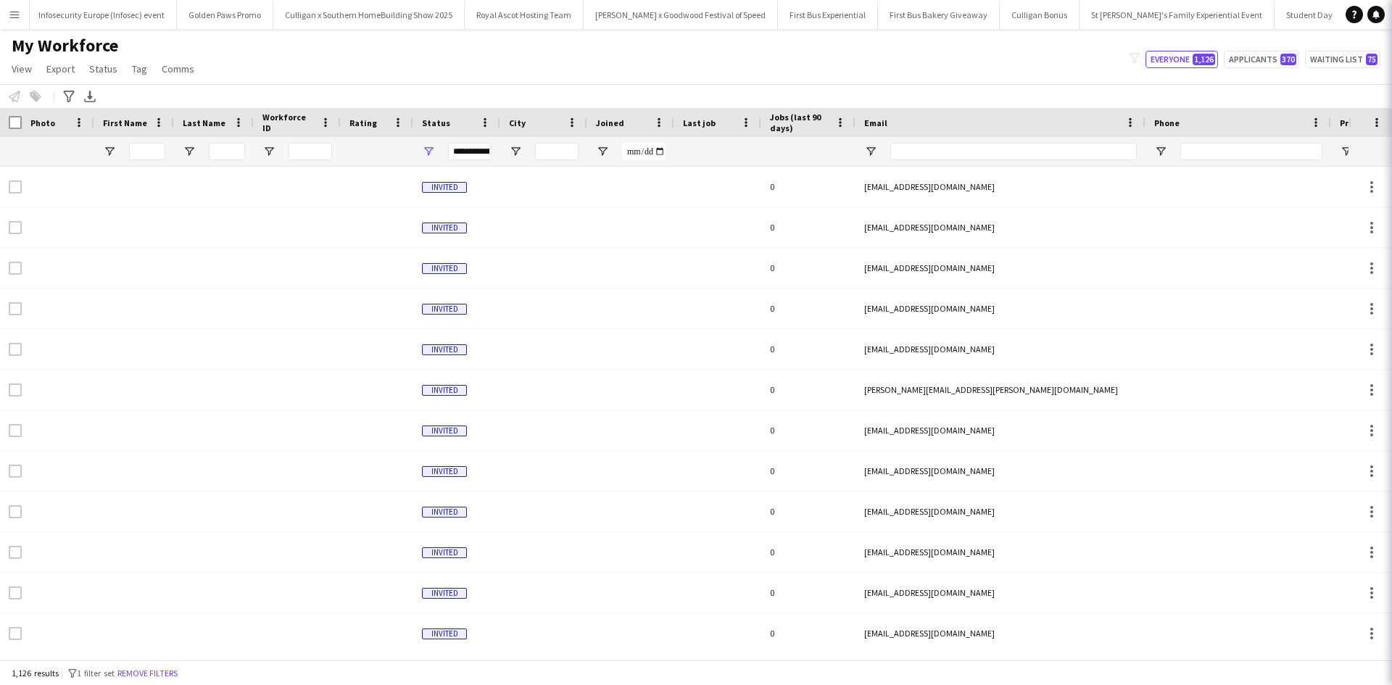
type input "*******"
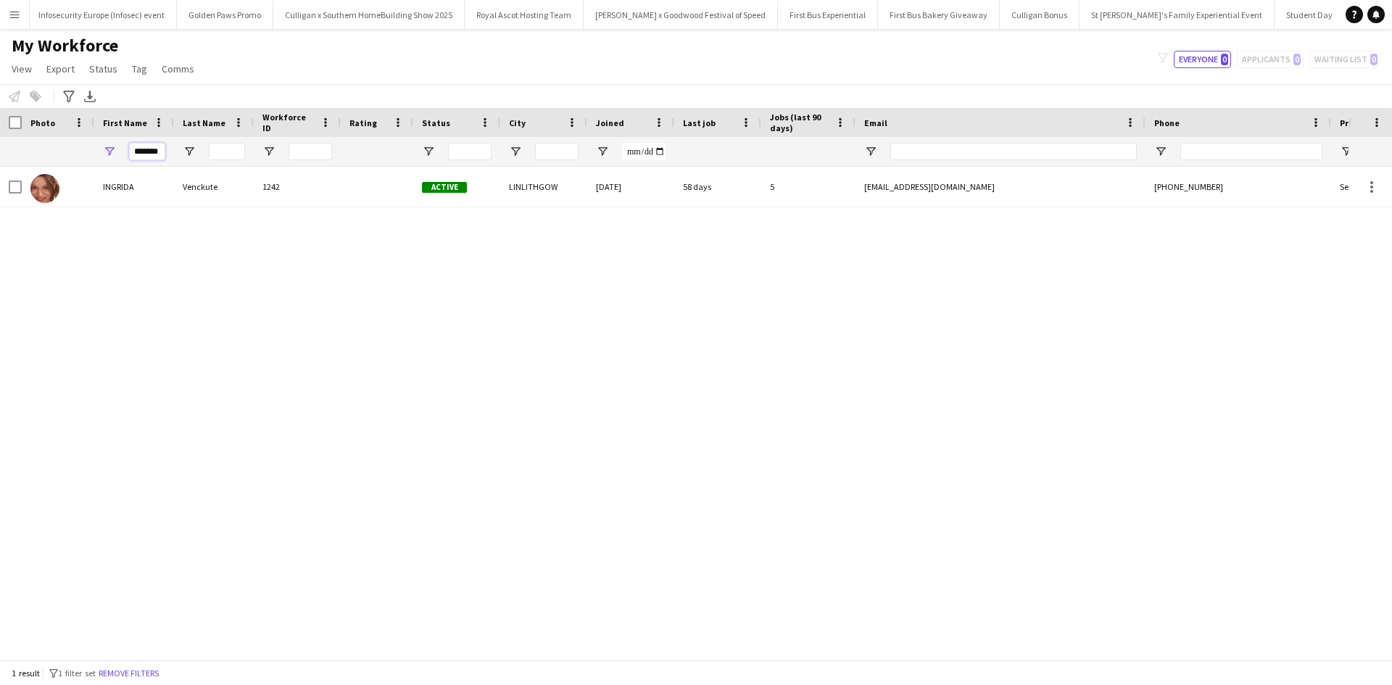
drag, startPoint x: 160, startPoint y: 151, endPoint x: 129, endPoint y: 152, distance: 31.2
click at [131, 152] on input "*******" at bounding box center [147, 151] width 36 height 17
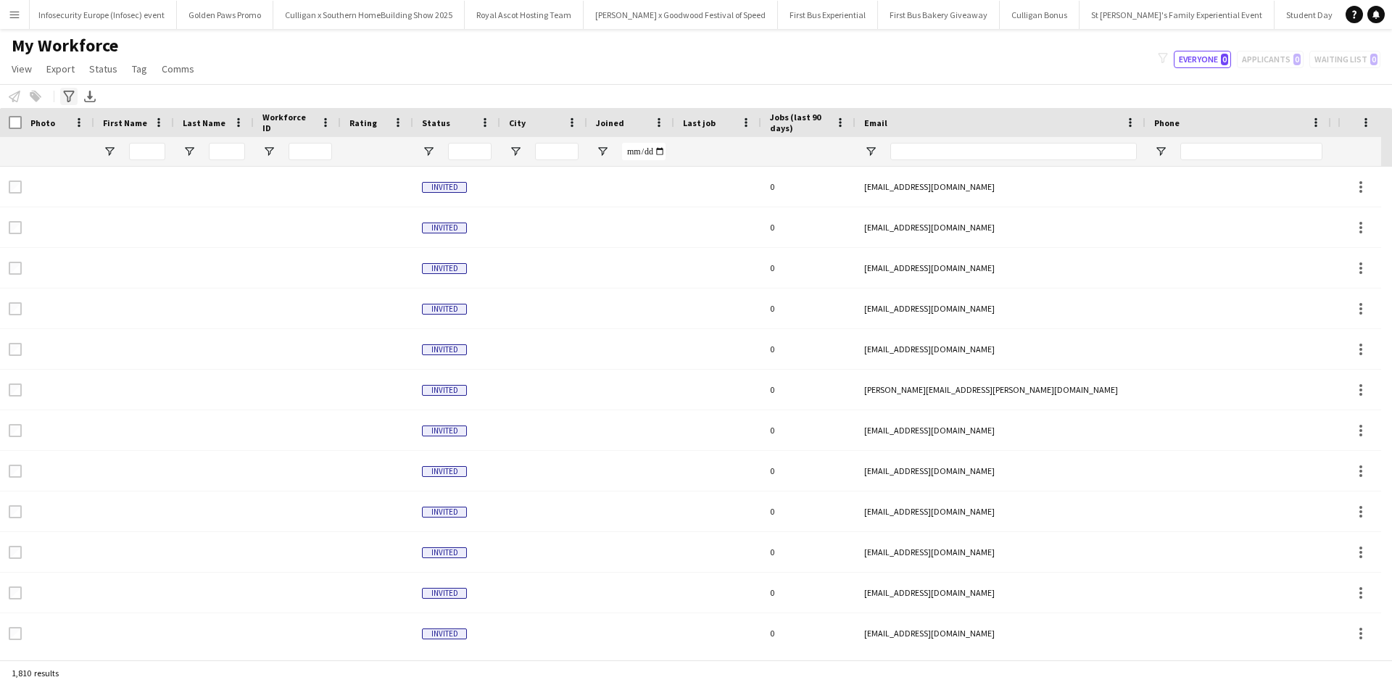
click at [69, 94] on icon "Advanced filters" at bounding box center [69, 97] width 12 height 12
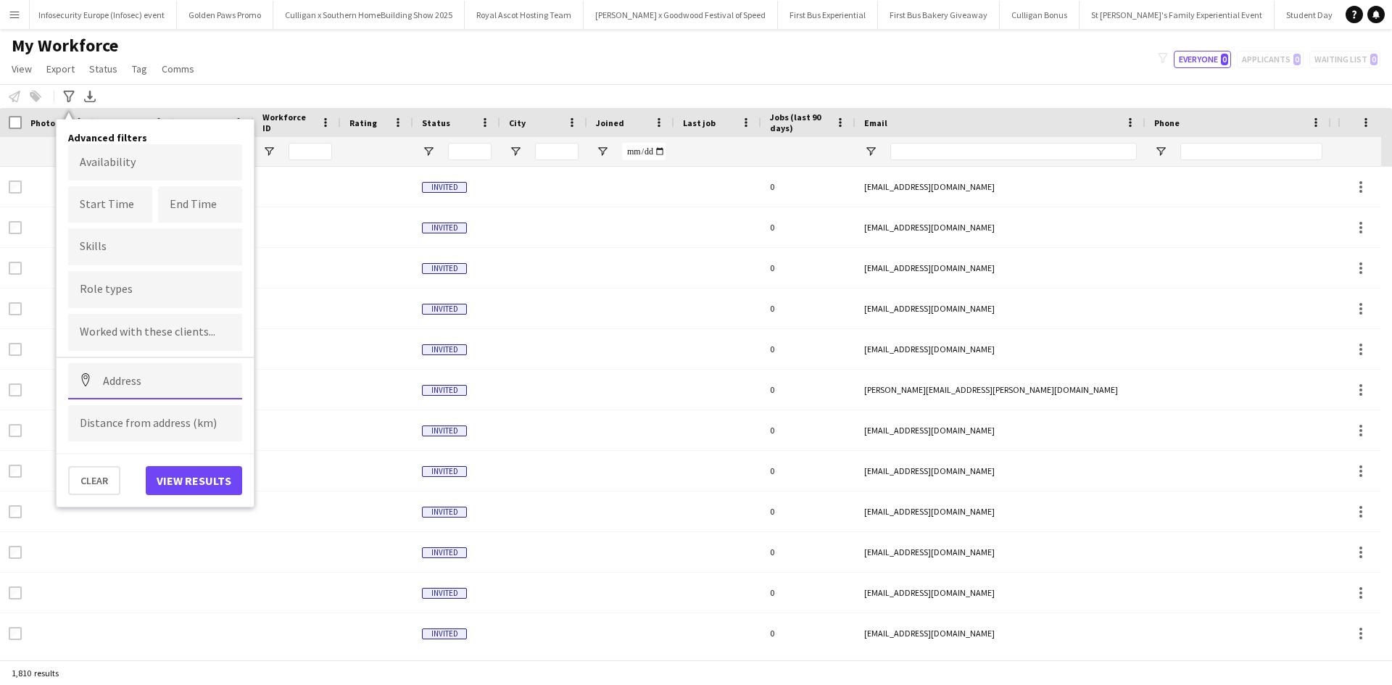
click at [162, 382] on input at bounding box center [155, 381] width 174 height 36
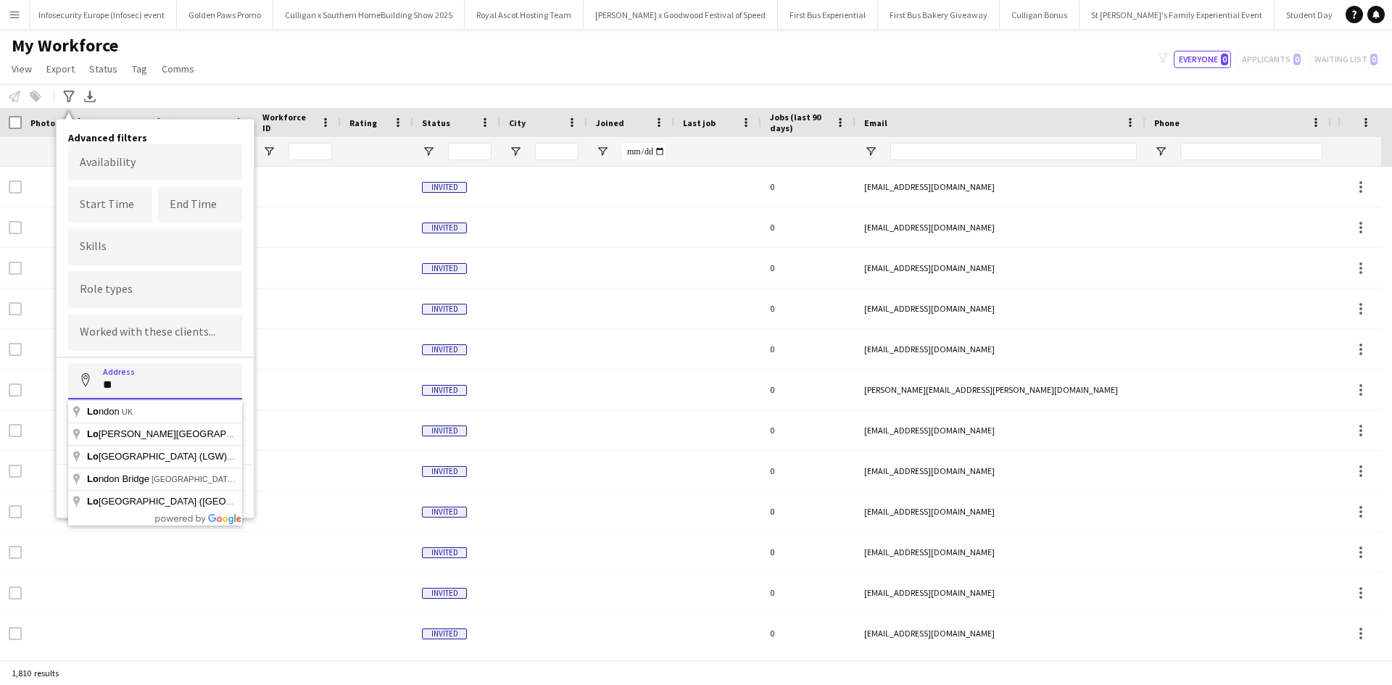
type input "*"
type input "**********"
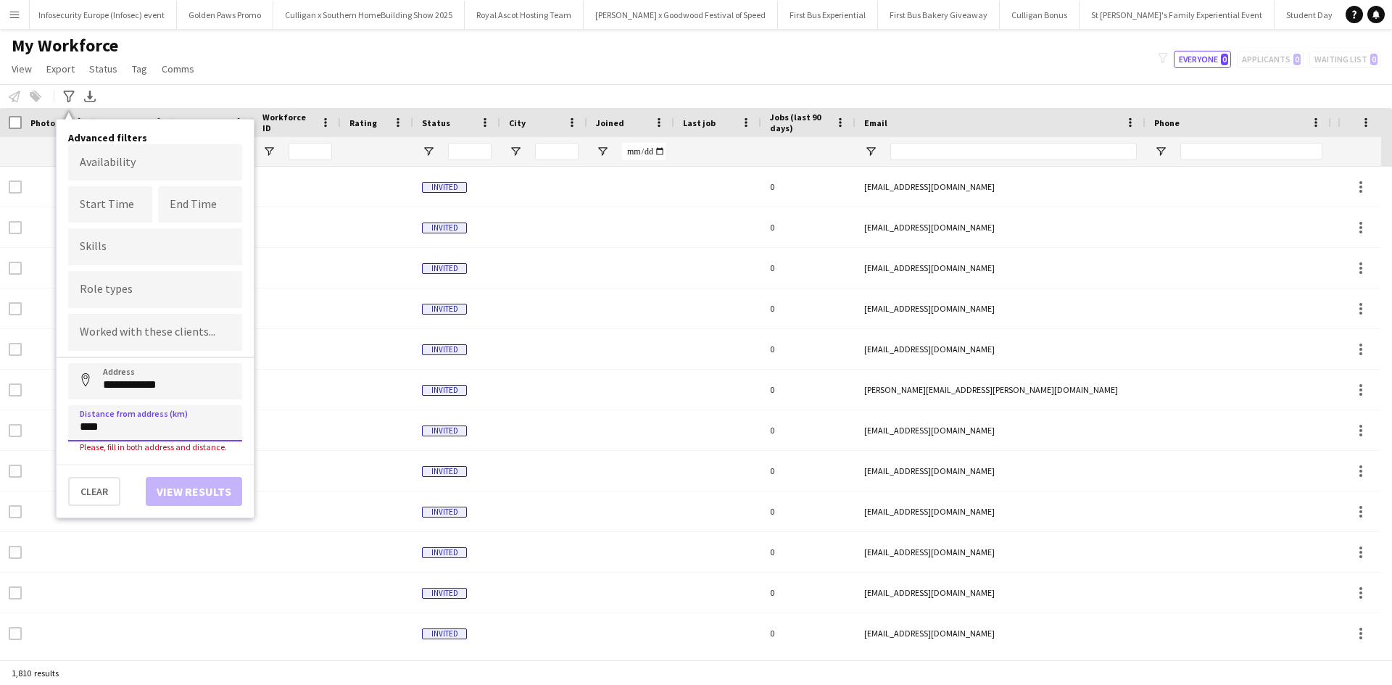
type input "*****"
click button "Address" at bounding box center [85, 380] width 35 height 35
type input "**********"
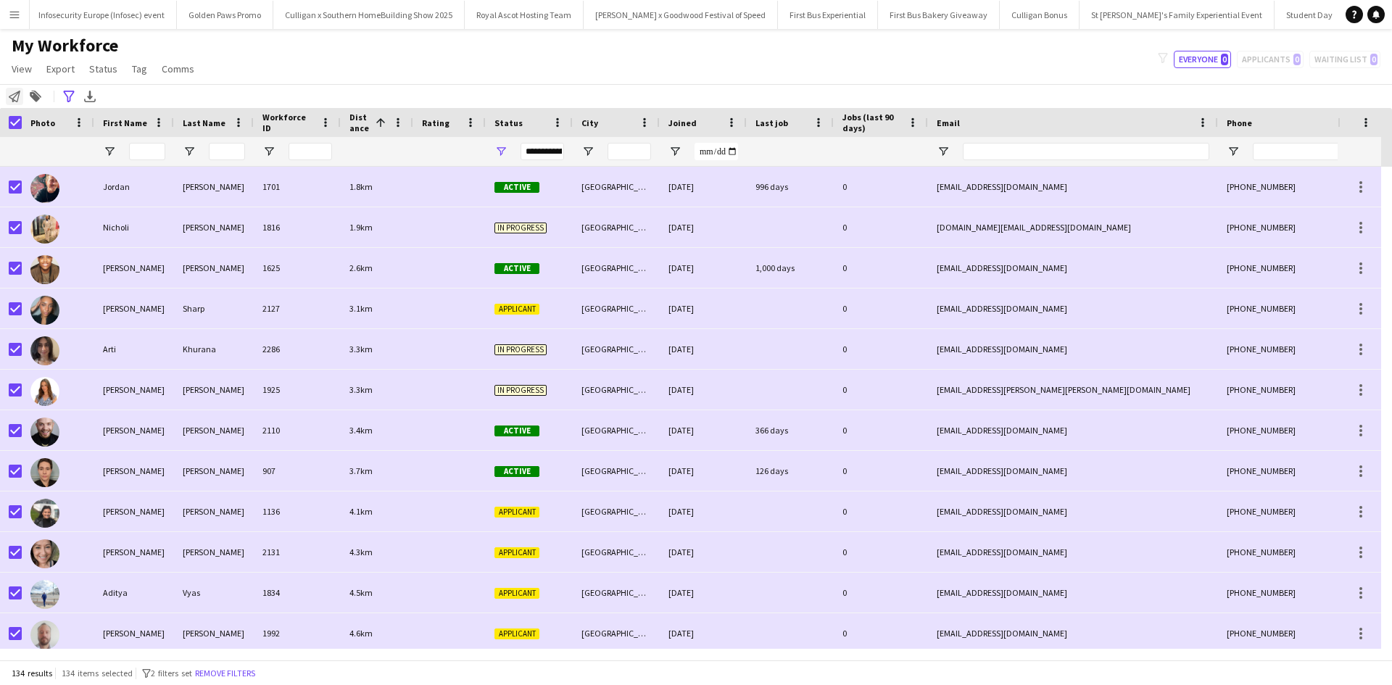
click at [19, 94] on icon at bounding box center [15, 97] width 12 height 12
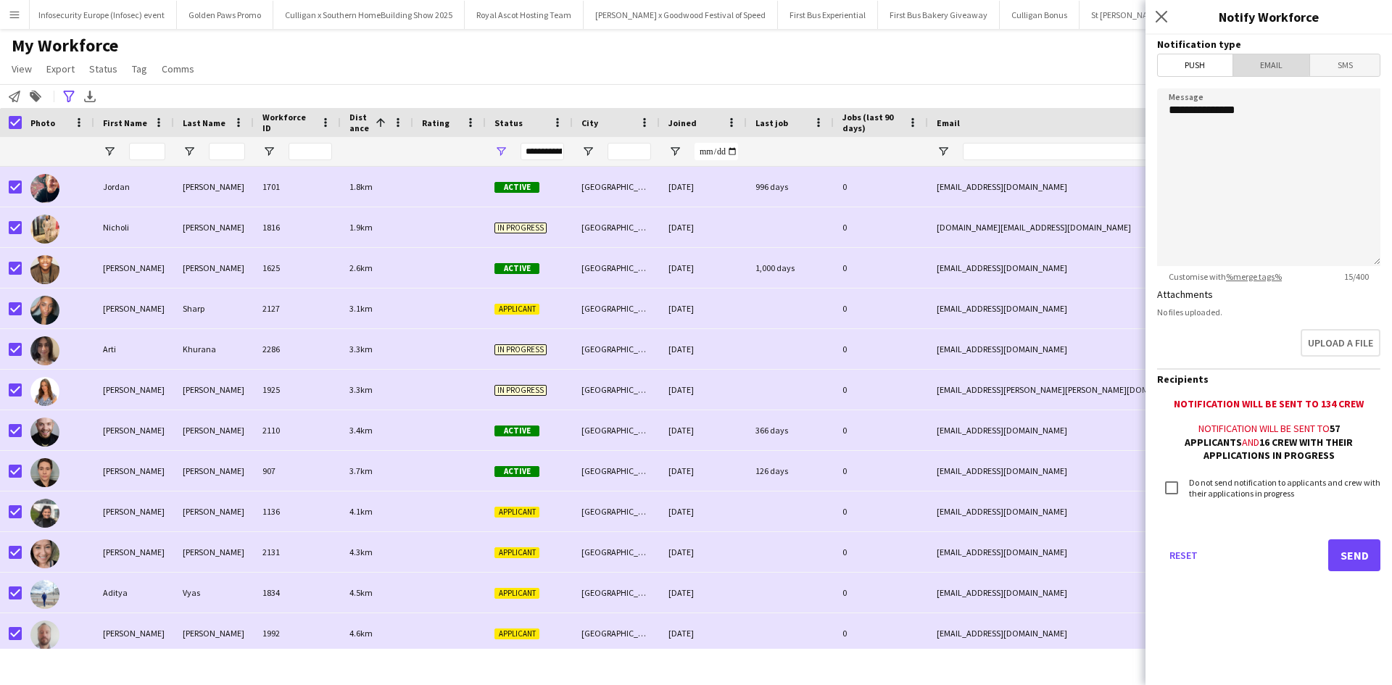
click at [1270, 56] on span "Email" at bounding box center [1271, 65] width 77 height 22
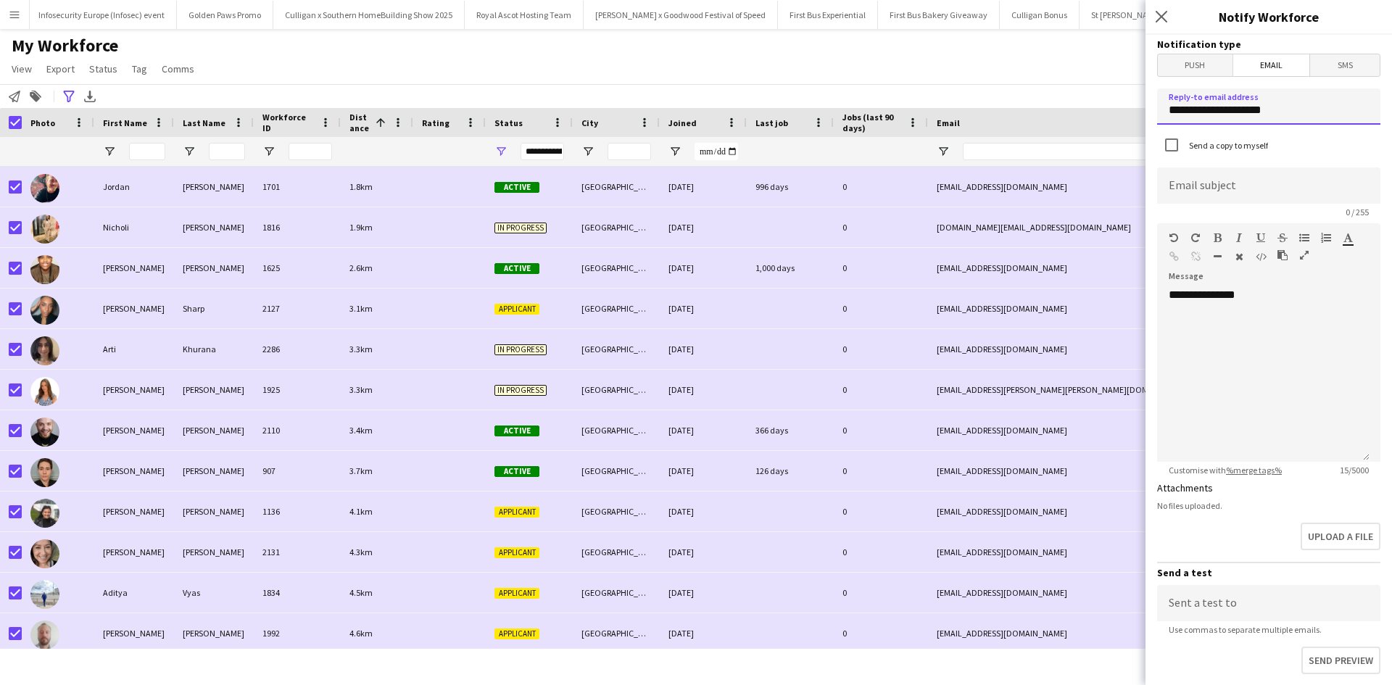
drag, startPoint x: 1309, startPoint y: 117, endPoint x: 1159, endPoint y: 112, distance: 149.5
click at [1159, 112] on input "**********" at bounding box center [1268, 106] width 223 height 36
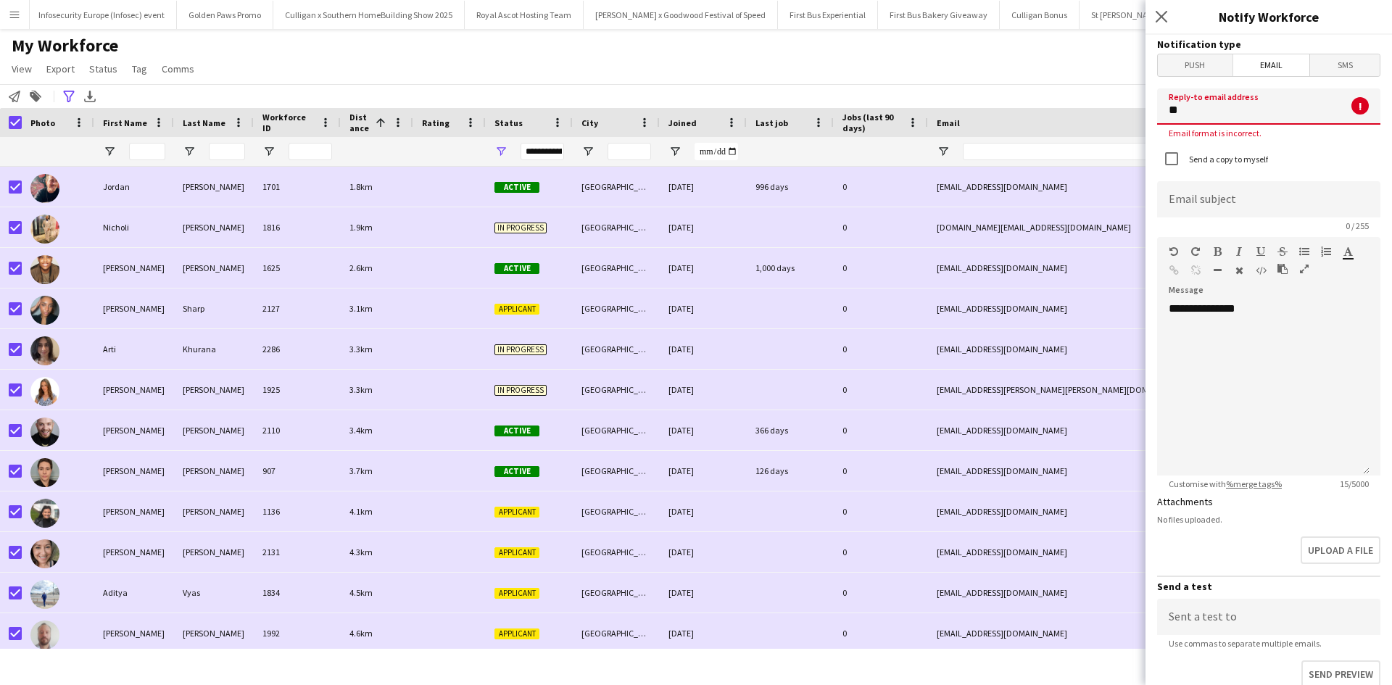
type input "**********"
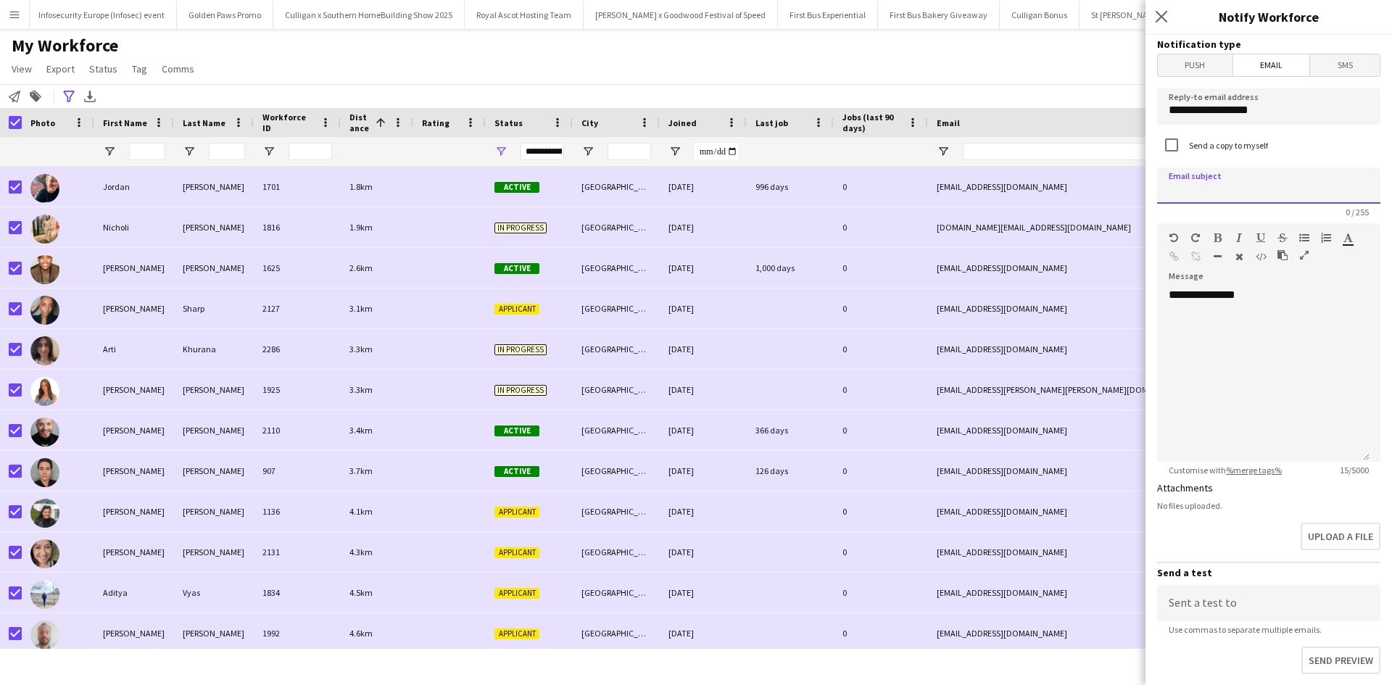
click at [1249, 193] on input at bounding box center [1268, 186] width 223 height 36
type input "**********"
click at [1283, 314] on div "**********" at bounding box center [1263, 375] width 212 height 174
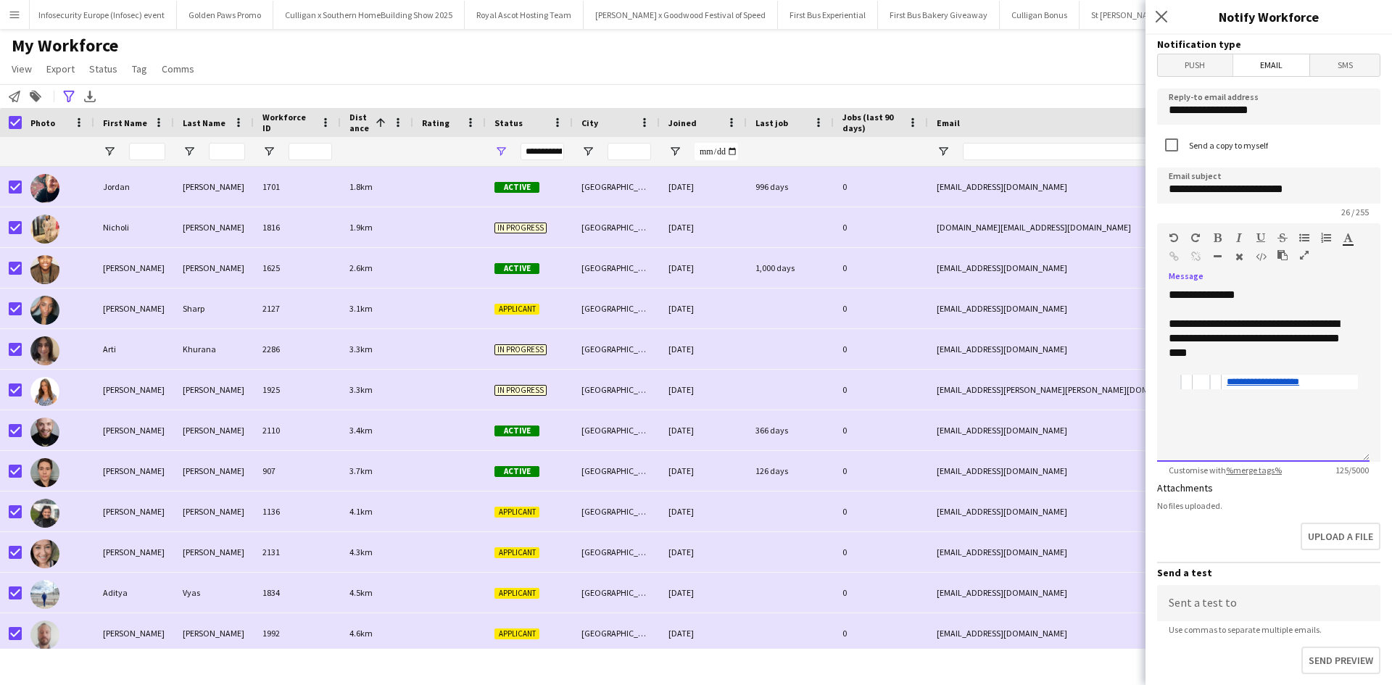
click at [1268, 355] on div "**********" at bounding box center [1263, 339] width 189 height 44
drag, startPoint x: 1203, startPoint y: 426, endPoint x: 1175, endPoint y: 385, distance: 49.7
click at [1175, 385] on div "**********" at bounding box center [1263, 375] width 212 height 174
click at [1193, 389] on blockquote "**********" at bounding box center [1275, 396] width 166 height 15
drag, startPoint x: 1224, startPoint y: 379, endPoint x: 1231, endPoint y: 434, distance: 54.8
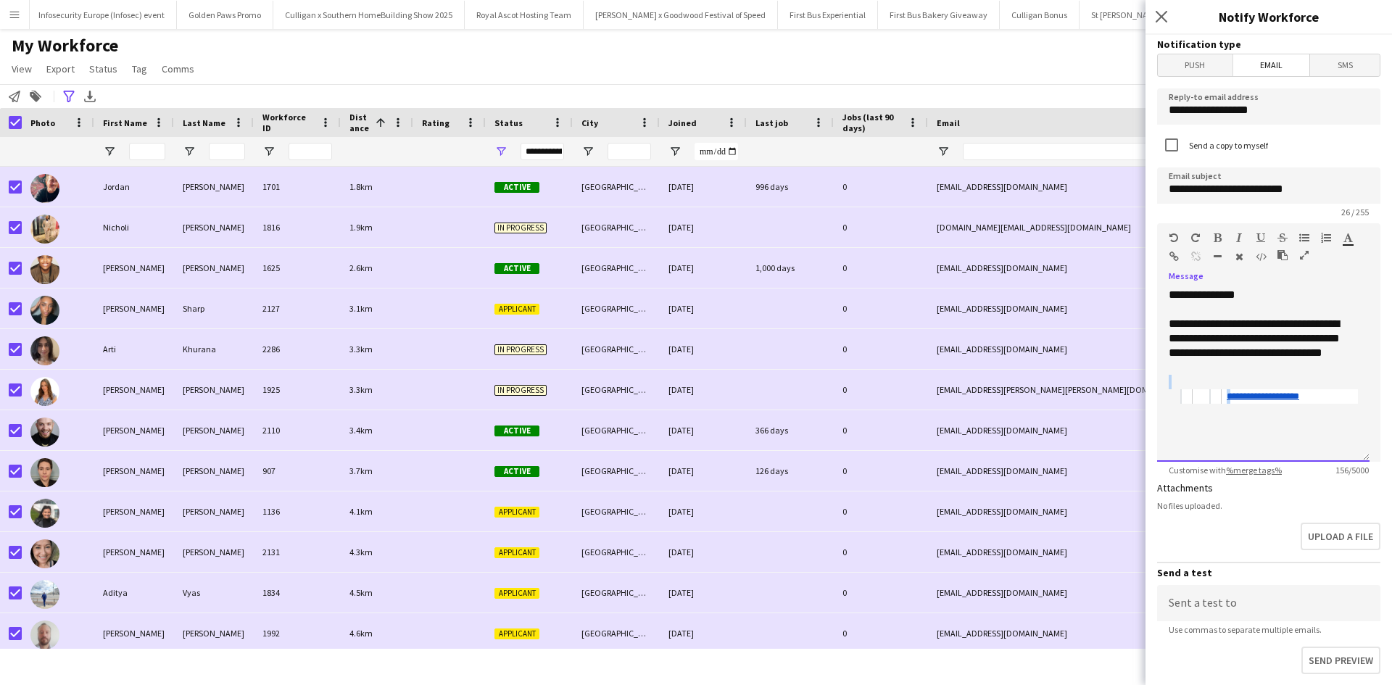
click at [1231, 434] on div "**********" at bounding box center [1263, 375] width 212 height 174
drag, startPoint x: 1233, startPoint y: 413, endPoint x: 1232, endPoint y: 374, distance: 38.5
click at [1232, 374] on div "**********" at bounding box center [1263, 375] width 212 height 174
drag, startPoint x: 1302, startPoint y: 374, endPoint x: 1206, endPoint y: 373, distance: 95.7
click at [1206, 373] on div "**********" at bounding box center [1263, 346] width 189 height 58
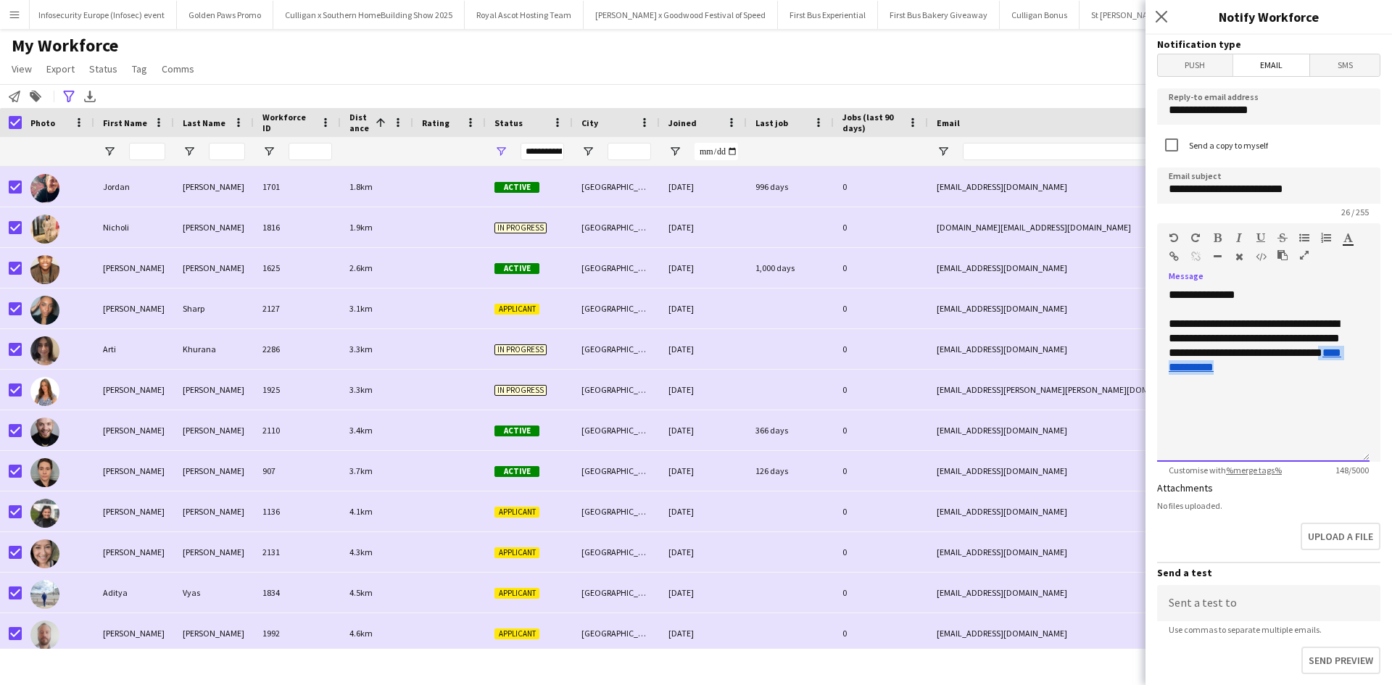
click at [1217, 388] on div "**********" at bounding box center [1263, 375] width 212 height 174
drag, startPoint x: 1292, startPoint y: 368, endPoint x: 1204, endPoint y: 368, distance: 88.5
click at [1204, 368] on div "**********" at bounding box center [1263, 346] width 189 height 58
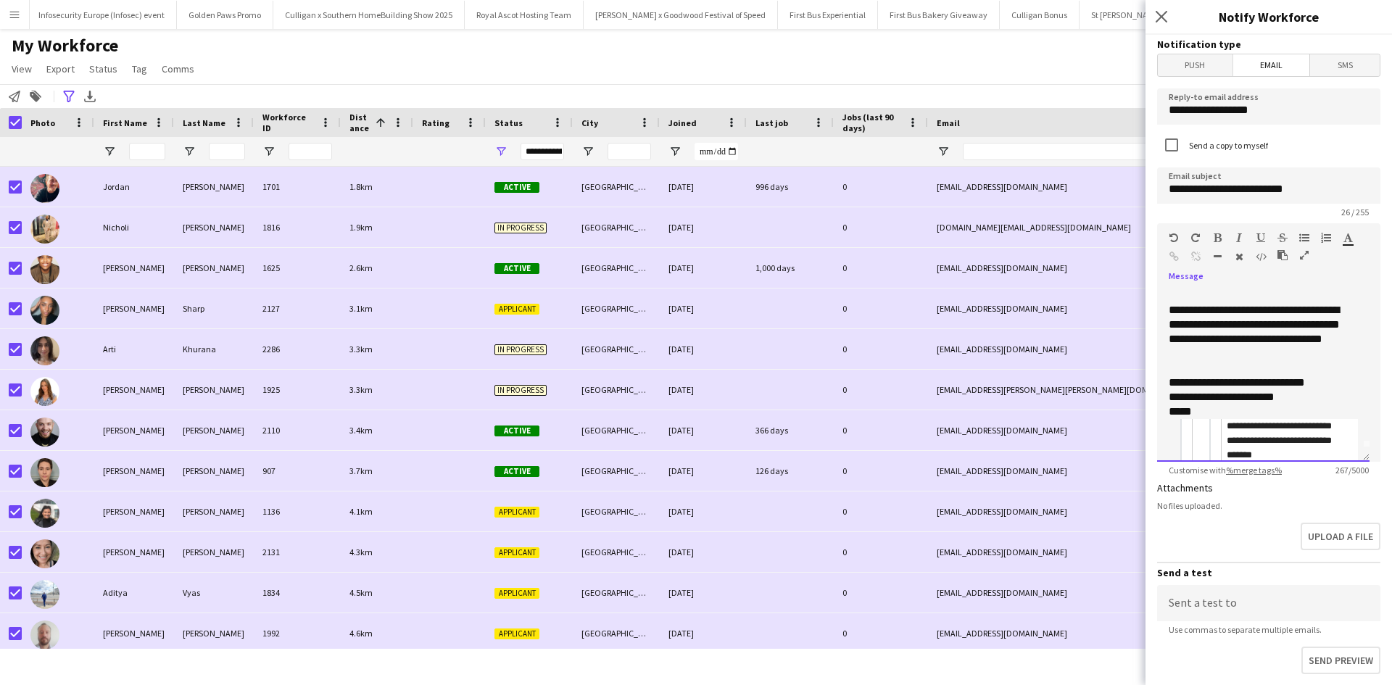
click at [1231, 412] on div "*****" at bounding box center [1258, 412] width 178 height 15
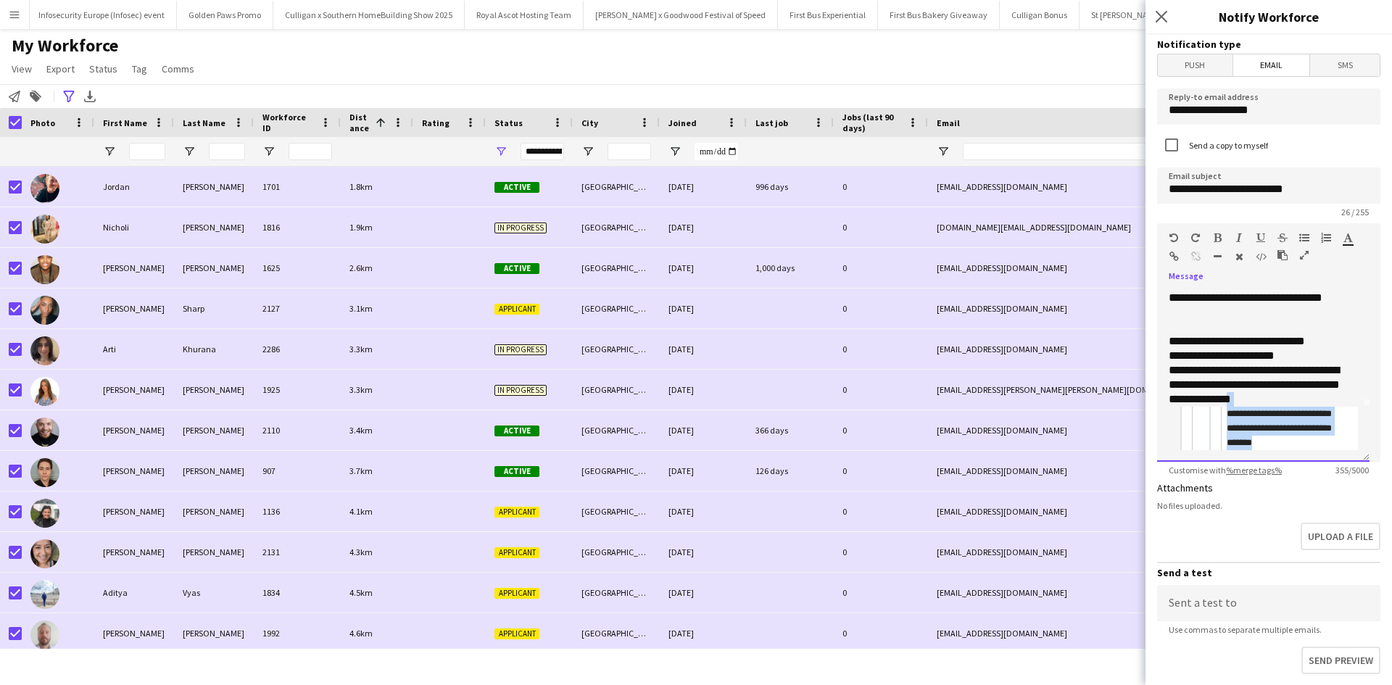
drag, startPoint x: 1275, startPoint y: 446, endPoint x: 1268, endPoint y: 405, distance: 41.1
click at [1268, 405] on div "**********" at bounding box center [1263, 375] width 212 height 174
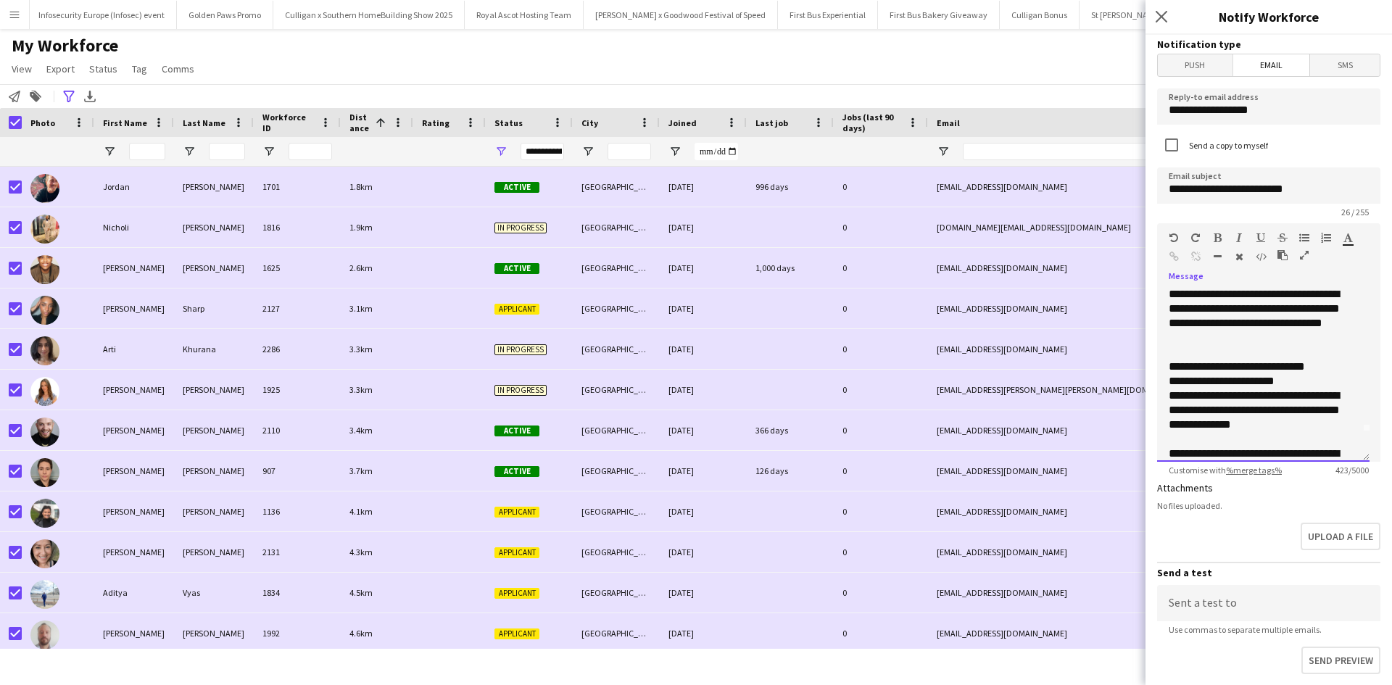
scroll to position [0, 0]
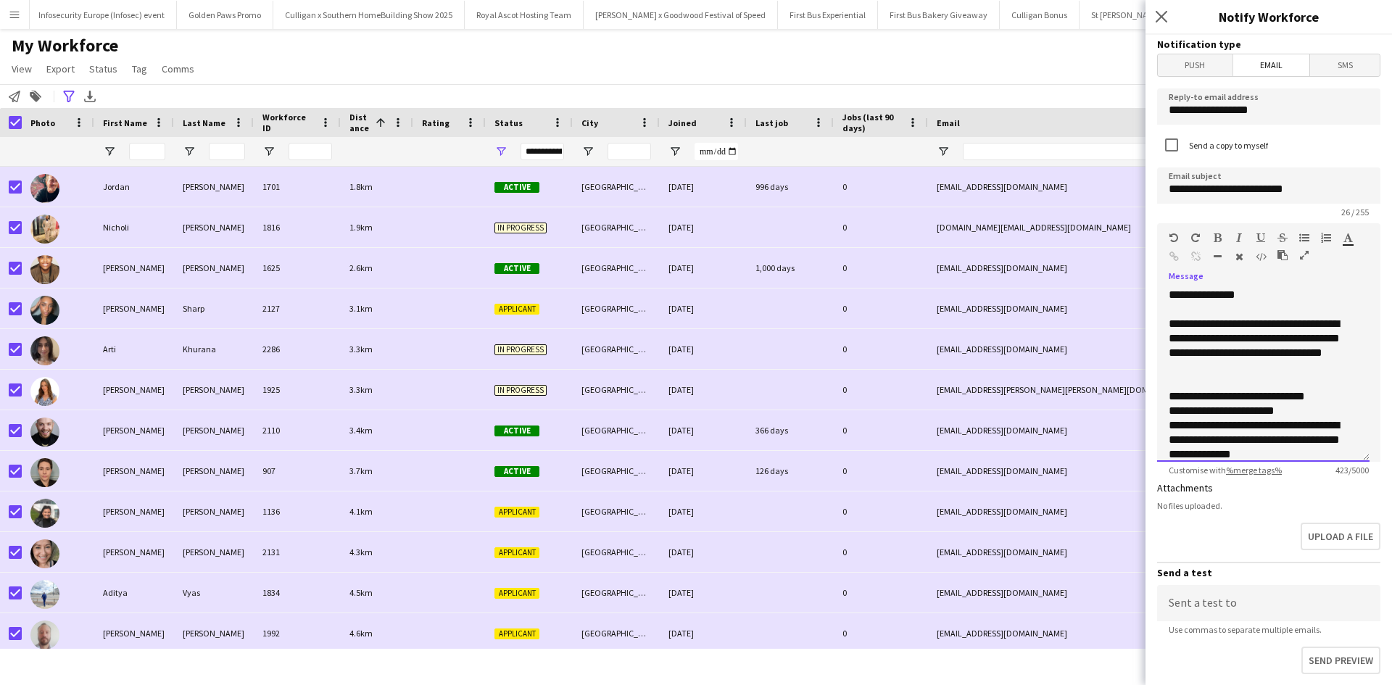
click at [1334, 401] on div "**********" at bounding box center [1258, 396] width 178 height 15
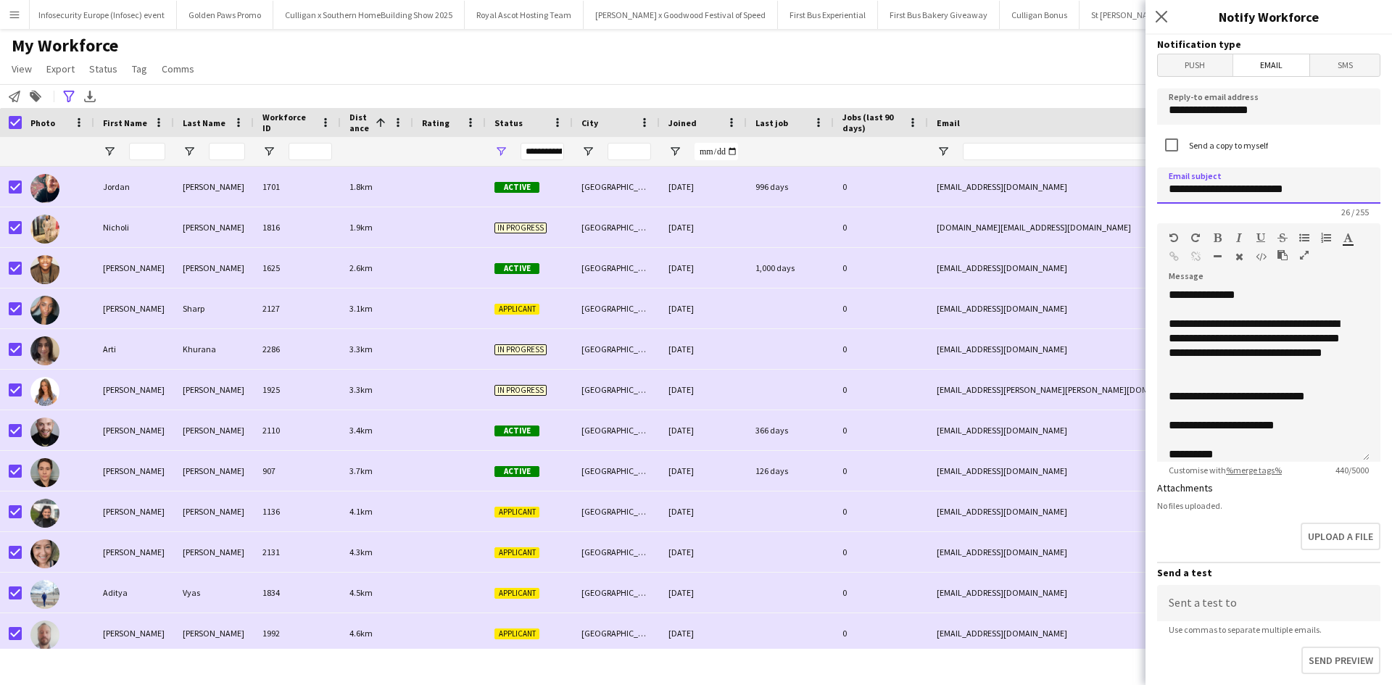
drag, startPoint x: 1251, startPoint y: 189, endPoint x: 1232, endPoint y: 194, distance: 19.5
click at [1232, 194] on input "**********" at bounding box center [1268, 186] width 223 height 36
click at [1346, 181] on input "**********" at bounding box center [1268, 186] width 223 height 36
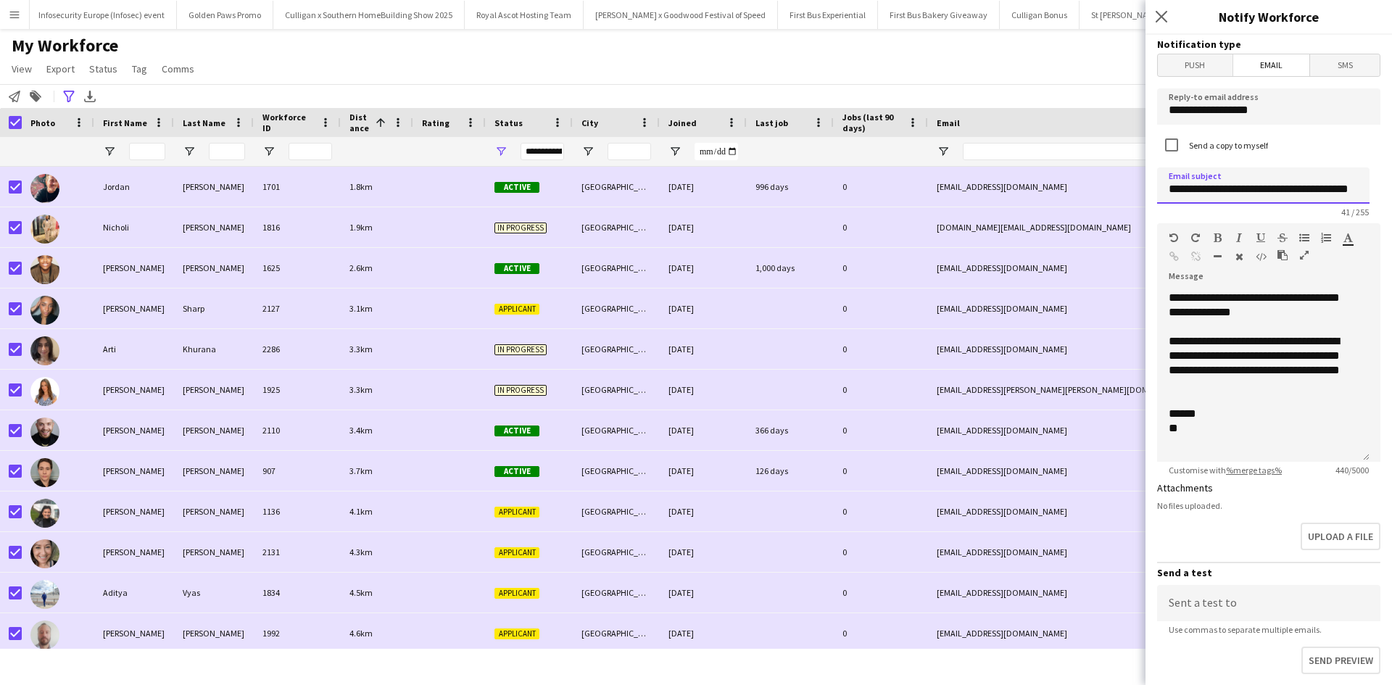
scroll to position [244, 0]
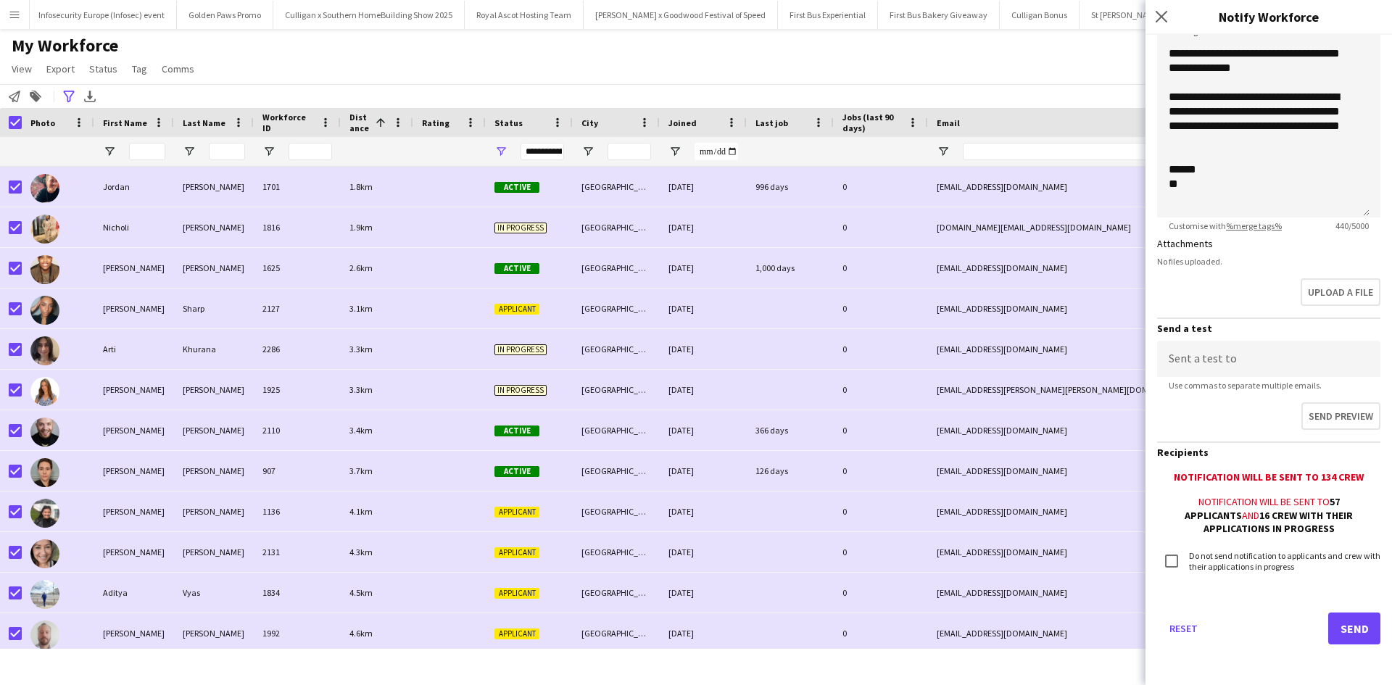
type input "**********"
click at [1328, 629] on button "Send" at bounding box center [1354, 629] width 52 height 32
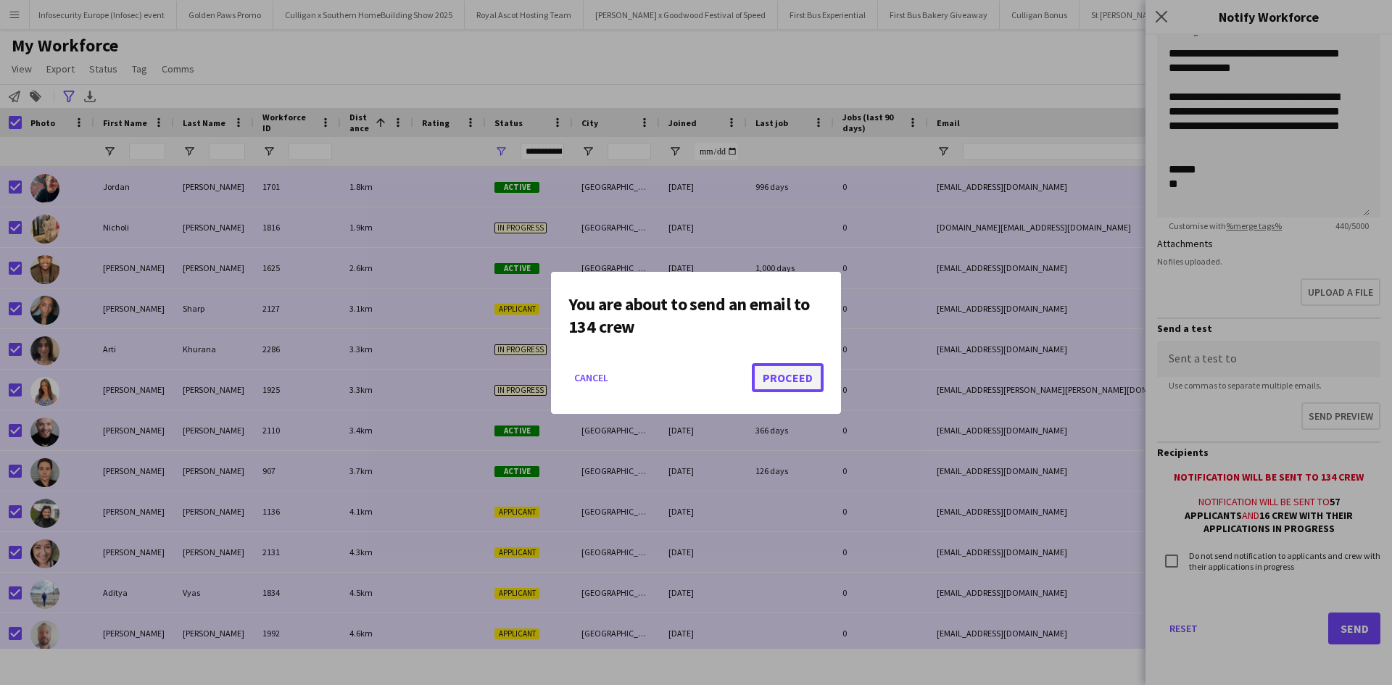
click at [782, 391] on button "Proceed" at bounding box center [788, 377] width 72 height 29
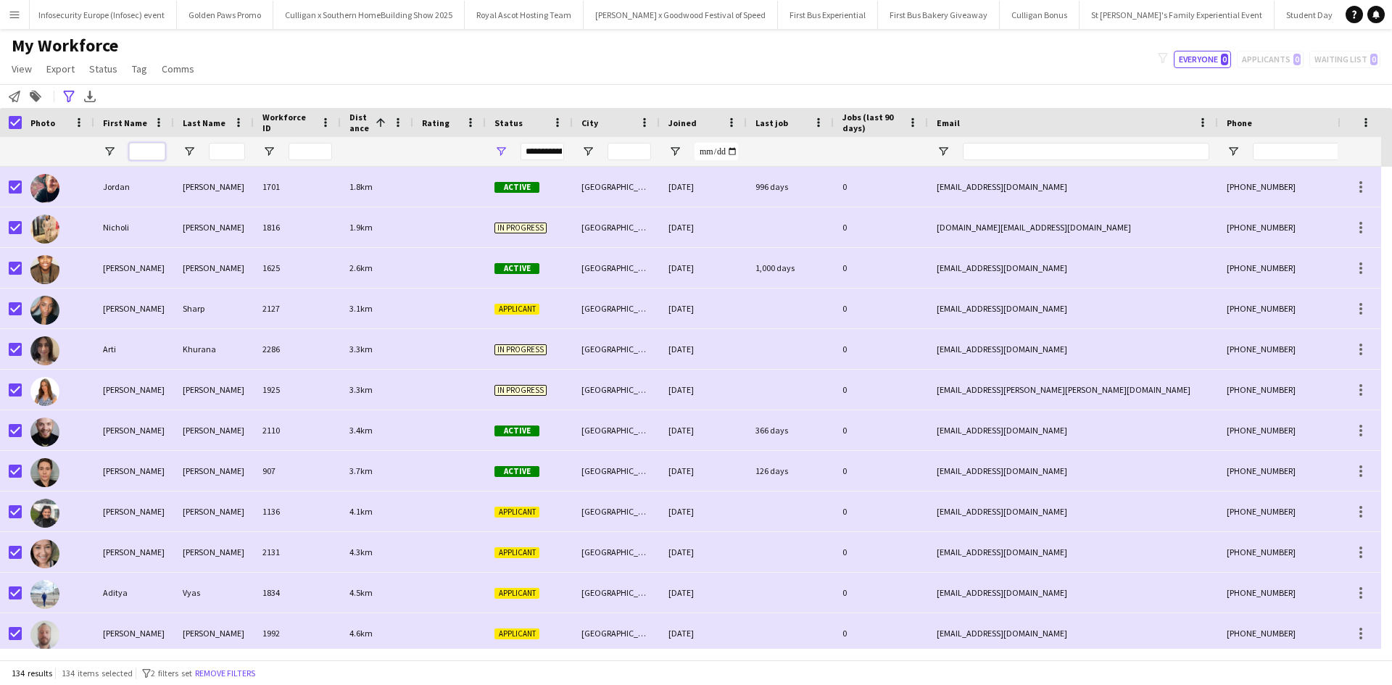
click at [144, 143] on input "First Name Filter Input" at bounding box center [147, 151] width 36 height 17
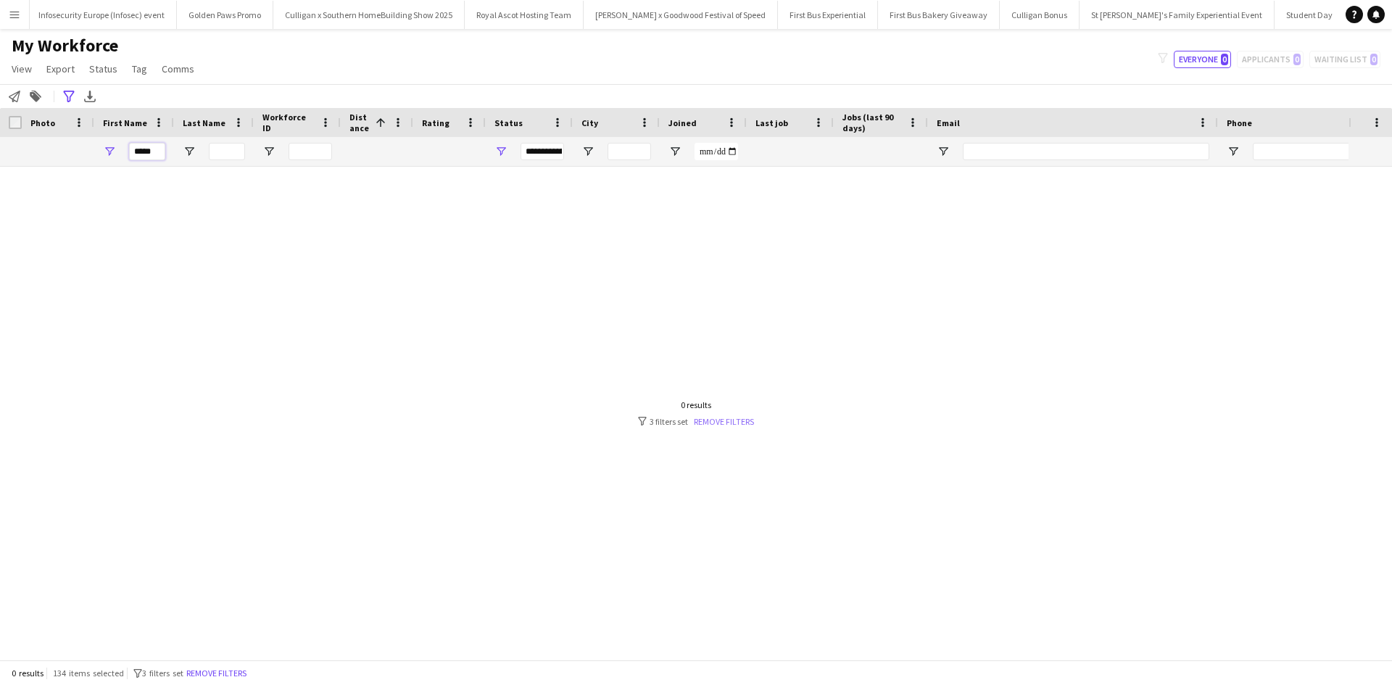
type input "*****"
click at [701, 421] on link "Remove filters" at bounding box center [724, 421] width 60 height 11
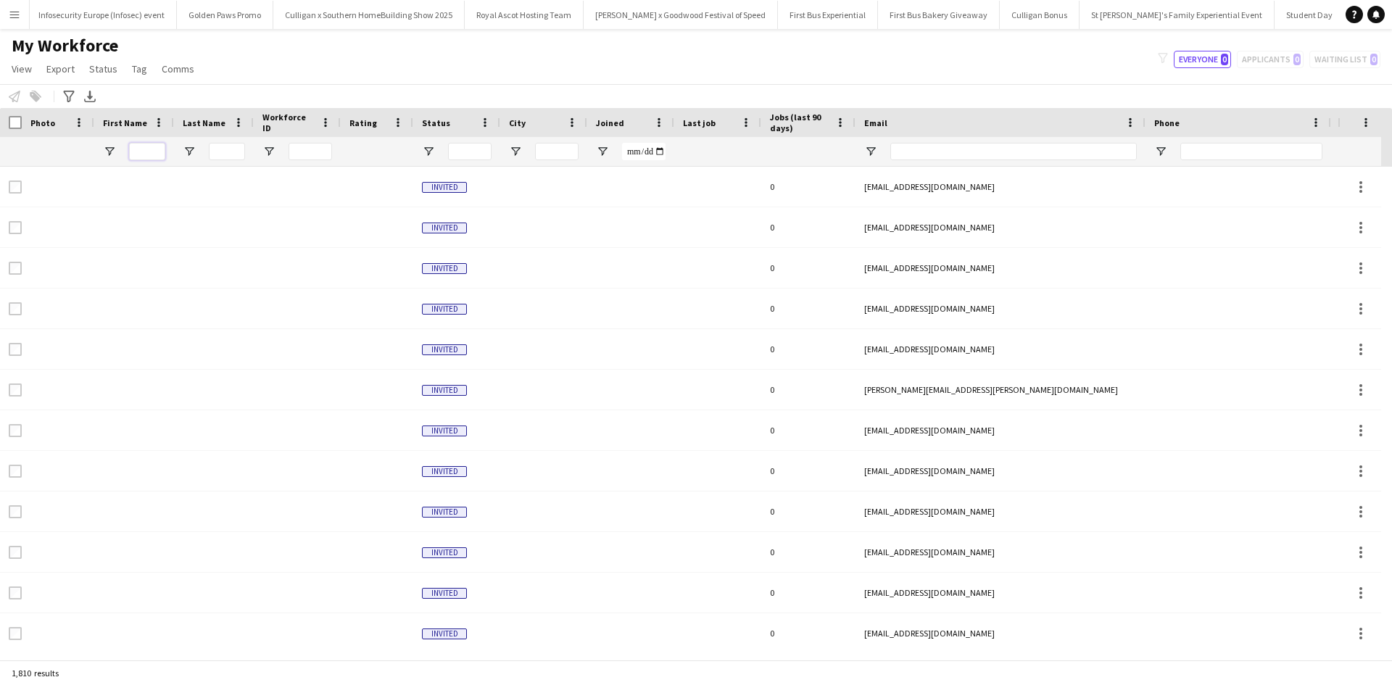
click at [154, 157] on input "First Name Filter Input" at bounding box center [147, 151] width 36 height 17
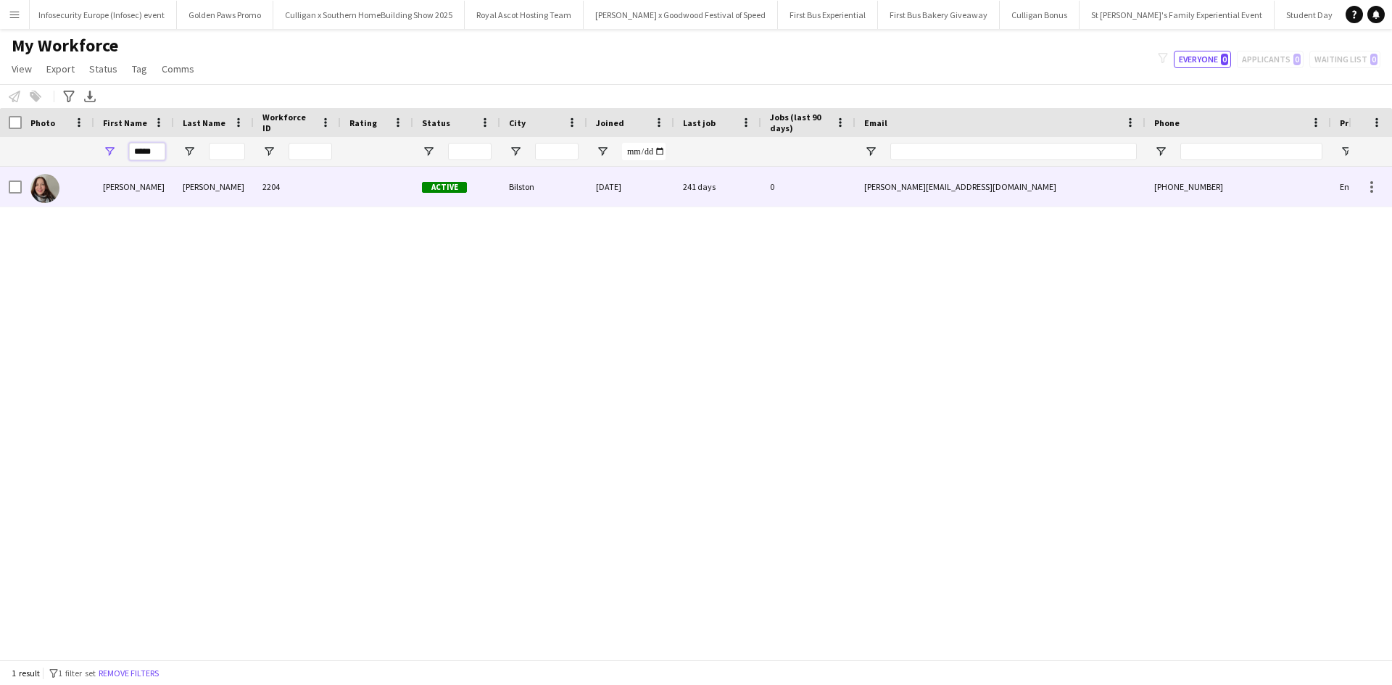
type input "*****"
click at [127, 187] on div "Ivana" at bounding box center [134, 187] width 80 height 40
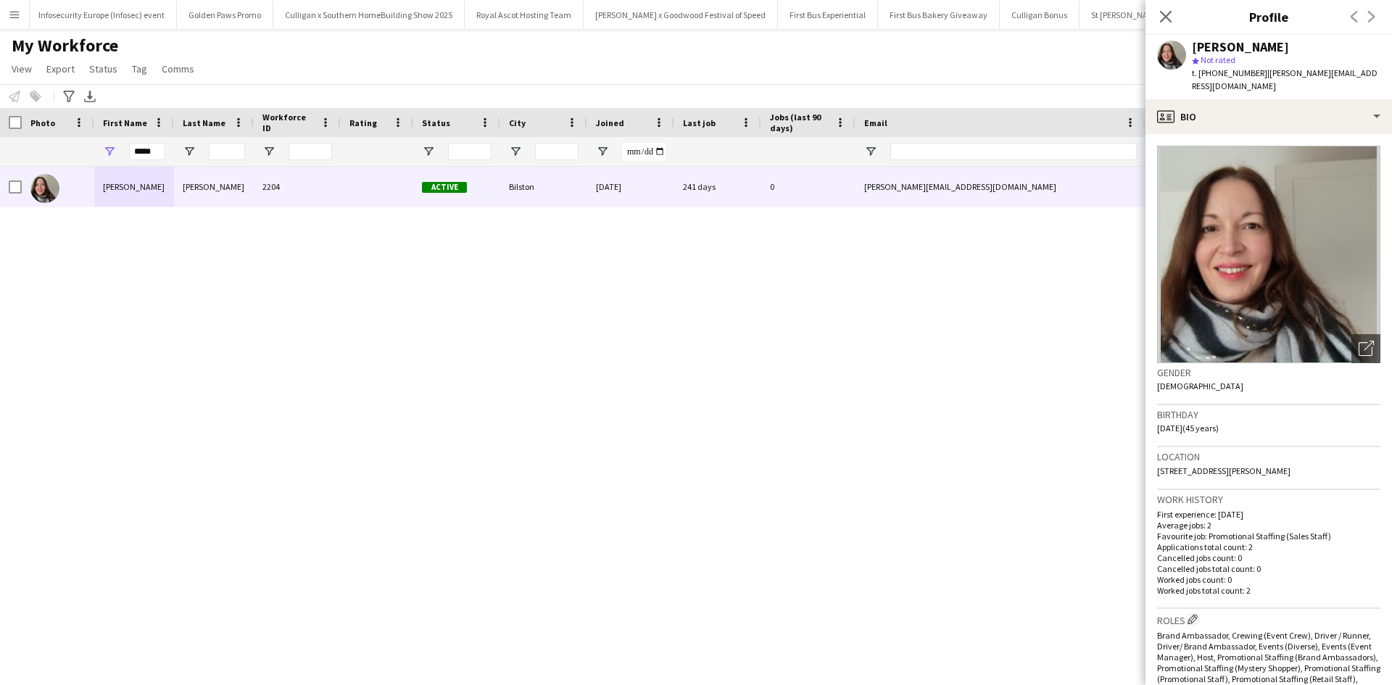
drag, startPoint x: 1196, startPoint y: 459, endPoint x: 1357, endPoint y: 459, distance: 161.0
click at [1357, 459] on div "Location EH25 9AR, 95 Charles Wilson Avenue, Bilston, EH25 9AR" at bounding box center [1268, 468] width 223 height 42
drag, startPoint x: 1345, startPoint y: 457, endPoint x: 1276, endPoint y: 465, distance: 70.1
click at [1276, 465] on div "Location EH25 9AR, 95 Charles Wilson Avenue, Bilston, EH25 9AR" at bounding box center [1268, 468] width 223 height 42
drag, startPoint x: 1197, startPoint y: 460, endPoint x: 1359, endPoint y: 460, distance: 161.7
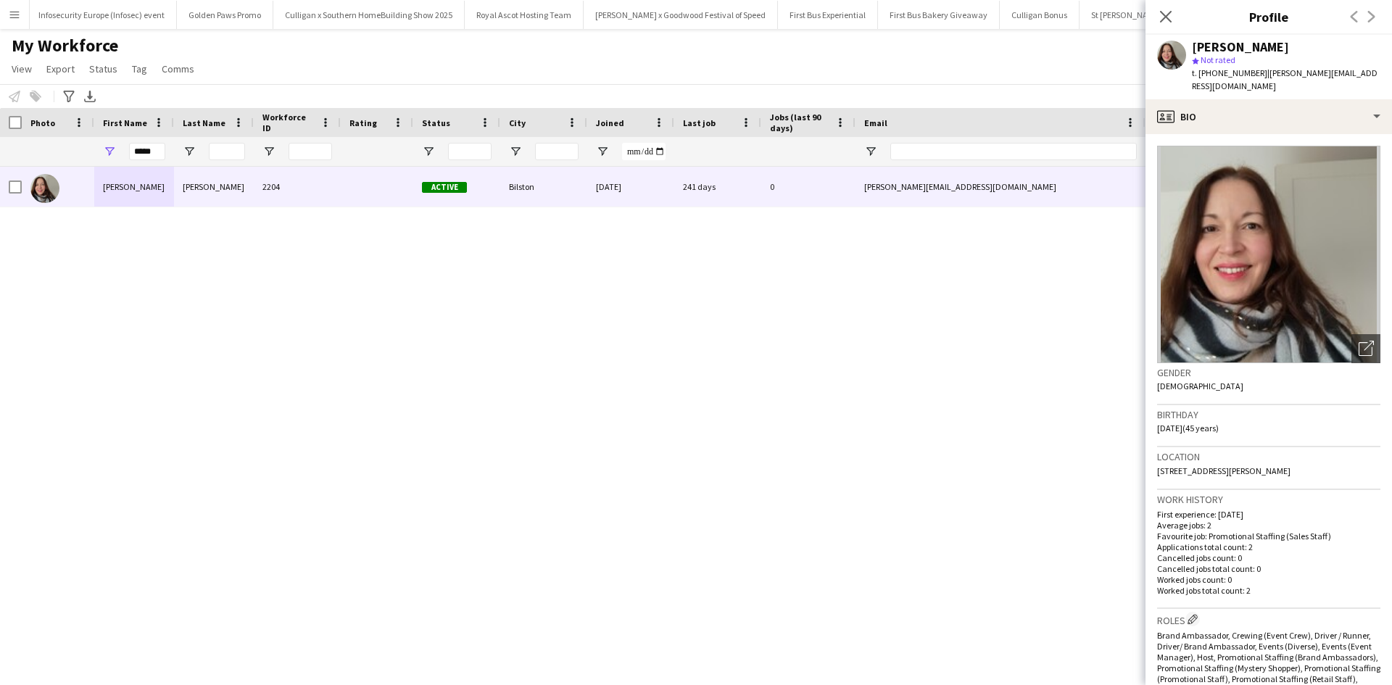
click at [1359, 460] on div "Location EH25 9AR, 95 Charles Wilson Avenue, Bilston, EH25 9AR" at bounding box center [1268, 468] width 223 height 42
copy span "95 Charles Wilson Avenue, Bilston, EH25 9AR"
click at [758, 410] on div "Ivana Petrovich Ige 2204 Active Bilston 06-12-2024 241 days 0 ivana_petrovich@h…" at bounding box center [674, 408] width 1349 height 482
click at [825, 412] on div "Ivana Petrovich Ige 2204 Active Bilston 06-12-2024 241 days 0 ivana_petrovich@h…" at bounding box center [674, 408] width 1349 height 482
click at [840, 390] on div "Ivana Petrovich Ige 2204 Active Bilston 06-12-2024 241 days 0 ivana_petrovich@h…" at bounding box center [674, 408] width 1349 height 482
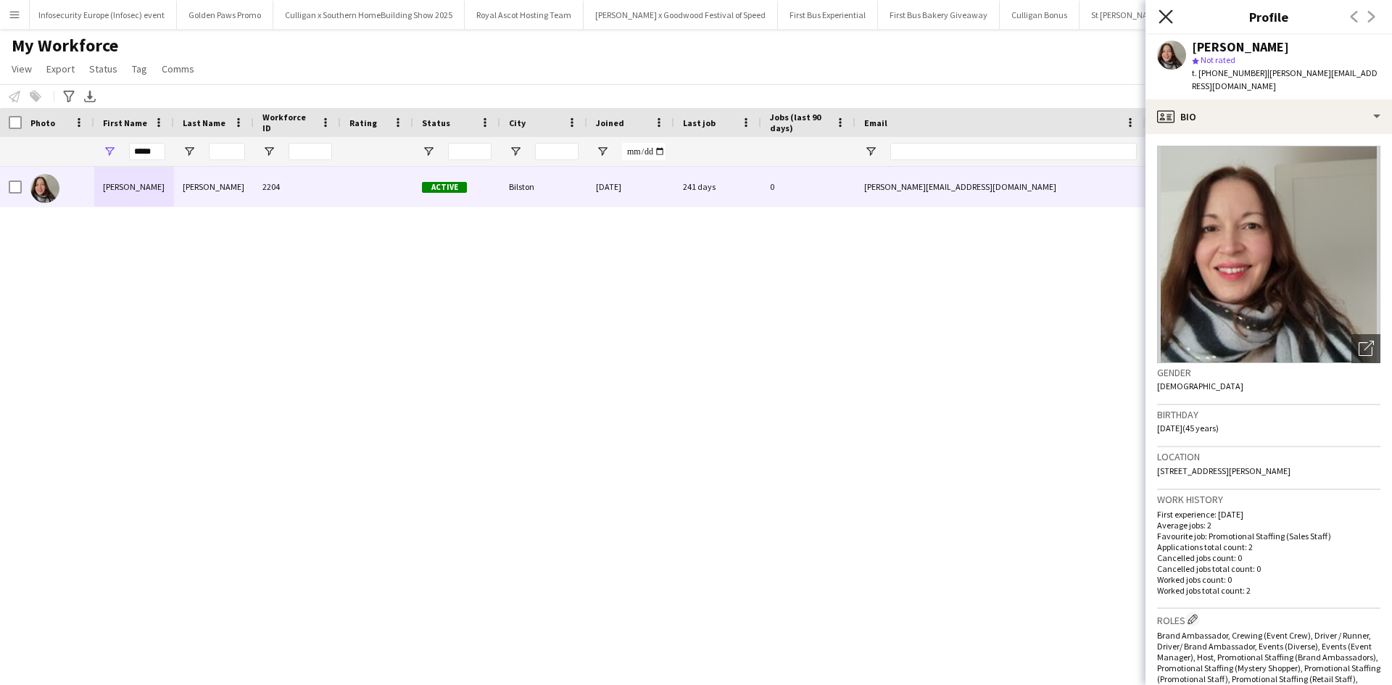
click at [1165, 18] on icon at bounding box center [1166, 16] width 14 height 14
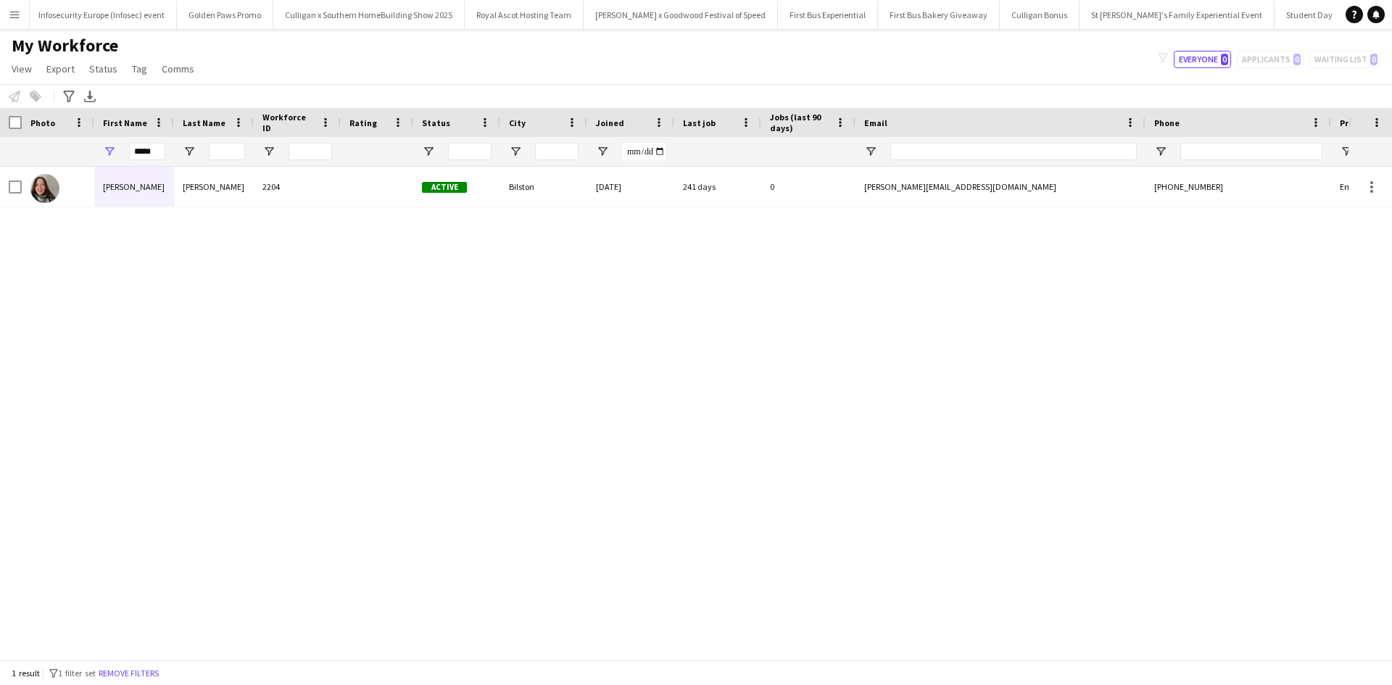
click at [17, 17] on app-icon "Menu" at bounding box center [15, 15] width 12 height 12
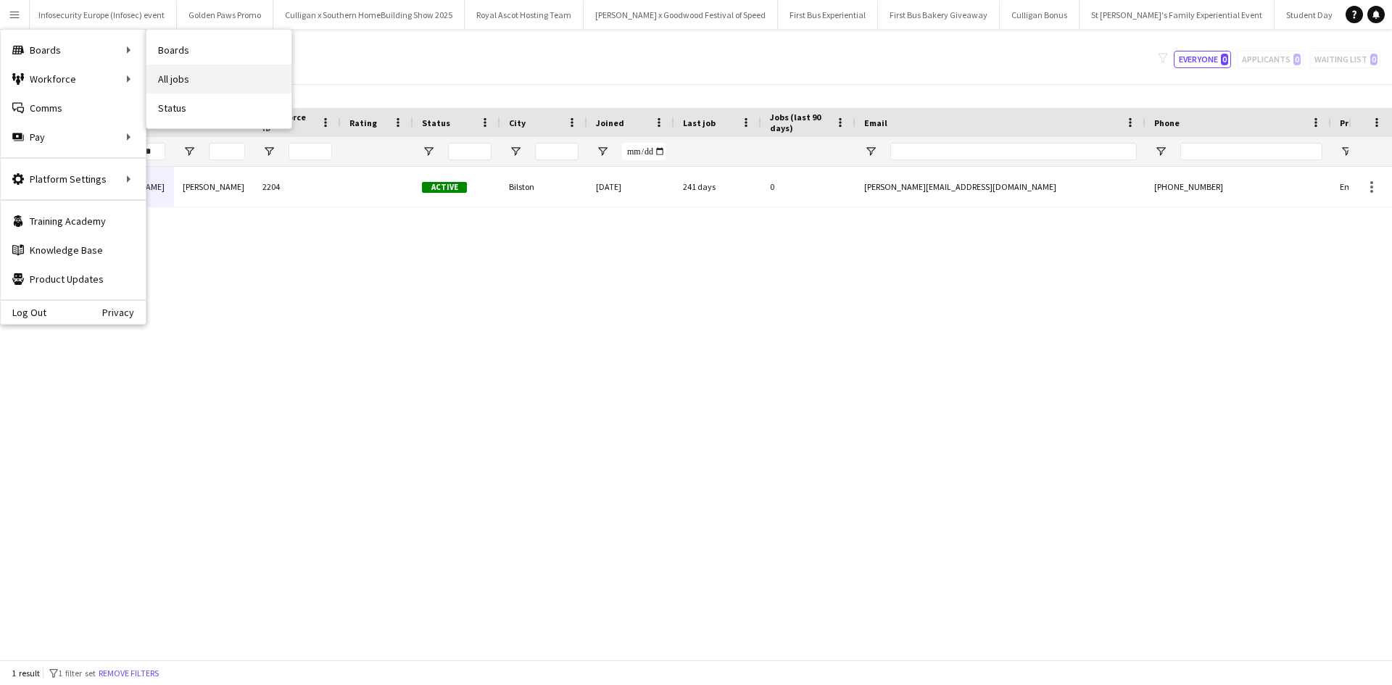
click at [199, 83] on link "All jobs" at bounding box center [218, 79] width 145 height 29
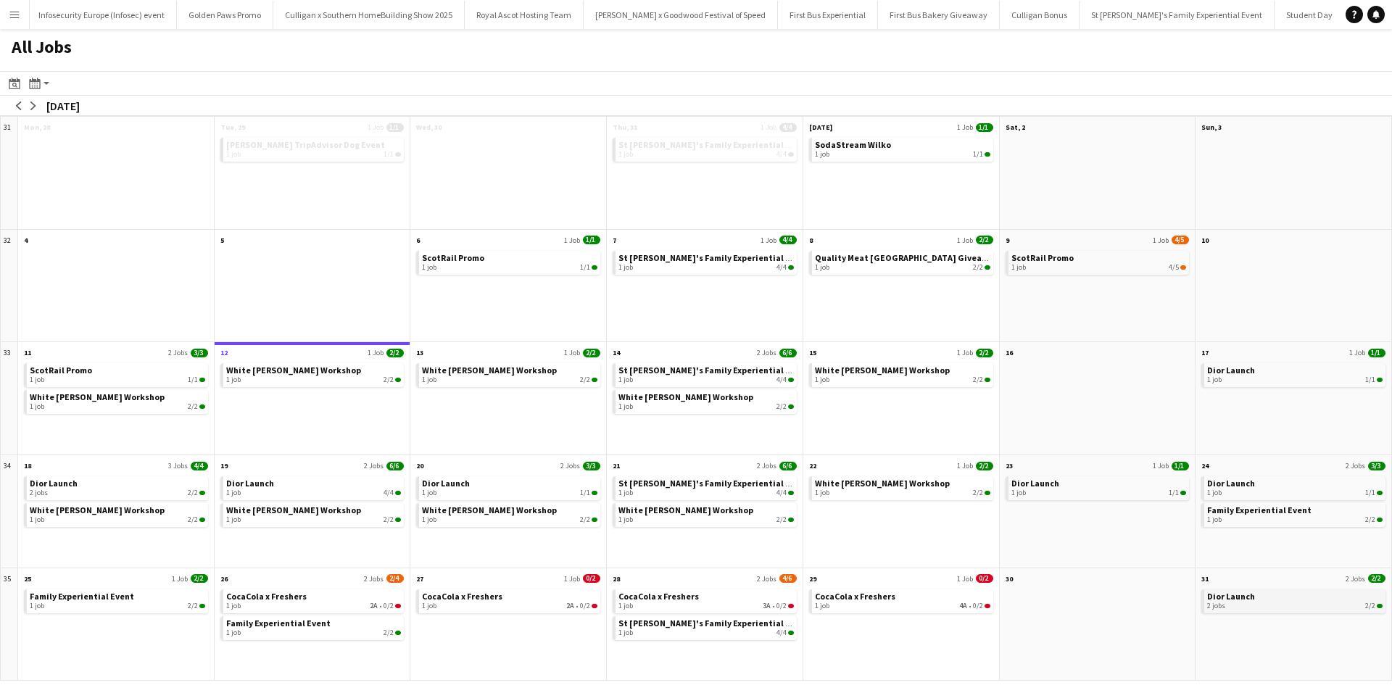
click at [1226, 593] on span "Dior Launch" at bounding box center [1231, 596] width 48 height 11
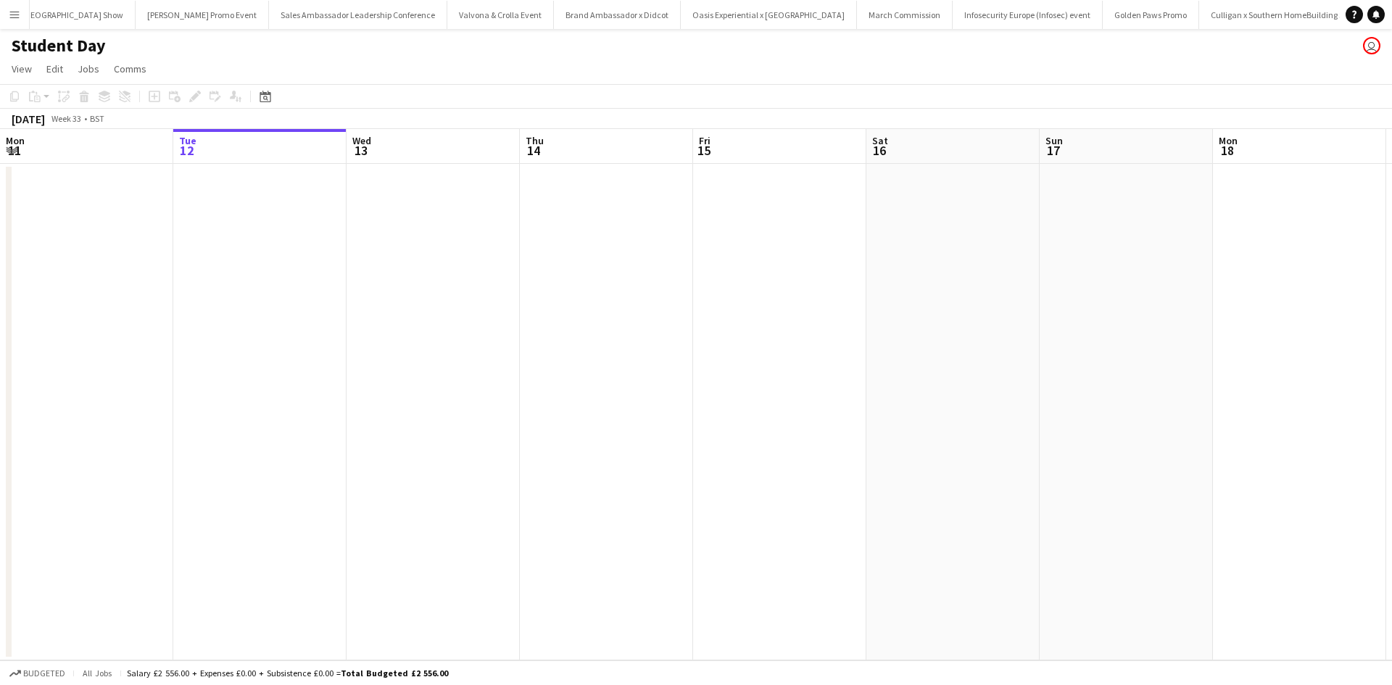
scroll to position [0, 13268]
drag, startPoint x: 1089, startPoint y: 476, endPoint x: 444, endPoint y: 422, distance: 647.6
click at [455, 423] on app-calendar-viewport "Sat 9 Sun 10 Mon 11 Tue 12 Wed 13 Thu 14 Fri 15 Sat 16 Sun 17 Mon 18 Tue 19 Wed…" at bounding box center [696, 395] width 1392 height 532
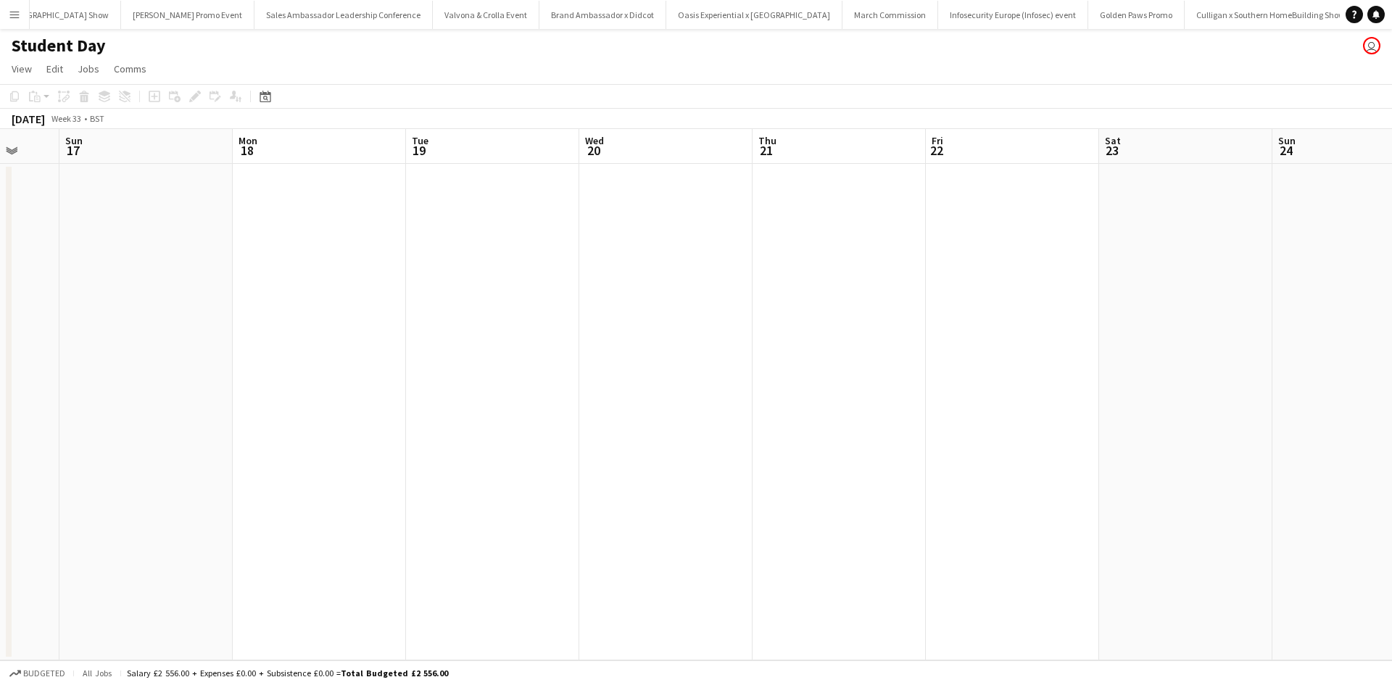
drag, startPoint x: 991, startPoint y: 462, endPoint x: 505, endPoint y: 425, distance: 487.2
click at [514, 425] on app-calendar-viewport "Wed 13 Thu 14 Fri 15 Sat 16 Sun 17 Mon 18 Tue 19 Wed 20 Thu 21 Fri 22 Sat 23 Su…" at bounding box center [696, 395] width 1392 height 532
drag, startPoint x: 1083, startPoint y: 489, endPoint x: 586, endPoint y: 434, distance: 499.8
click at [588, 434] on app-calendar-viewport "Fri 15 Sat 16 Sun 17 Mon 18 Tue 19 Wed 20 Thu 21 Fri 22 Sat 23 Sun 24 Mon 25 Tu…" at bounding box center [696, 395] width 1392 height 532
drag, startPoint x: 1216, startPoint y: 539, endPoint x: 755, endPoint y: 468, distance: 466.7
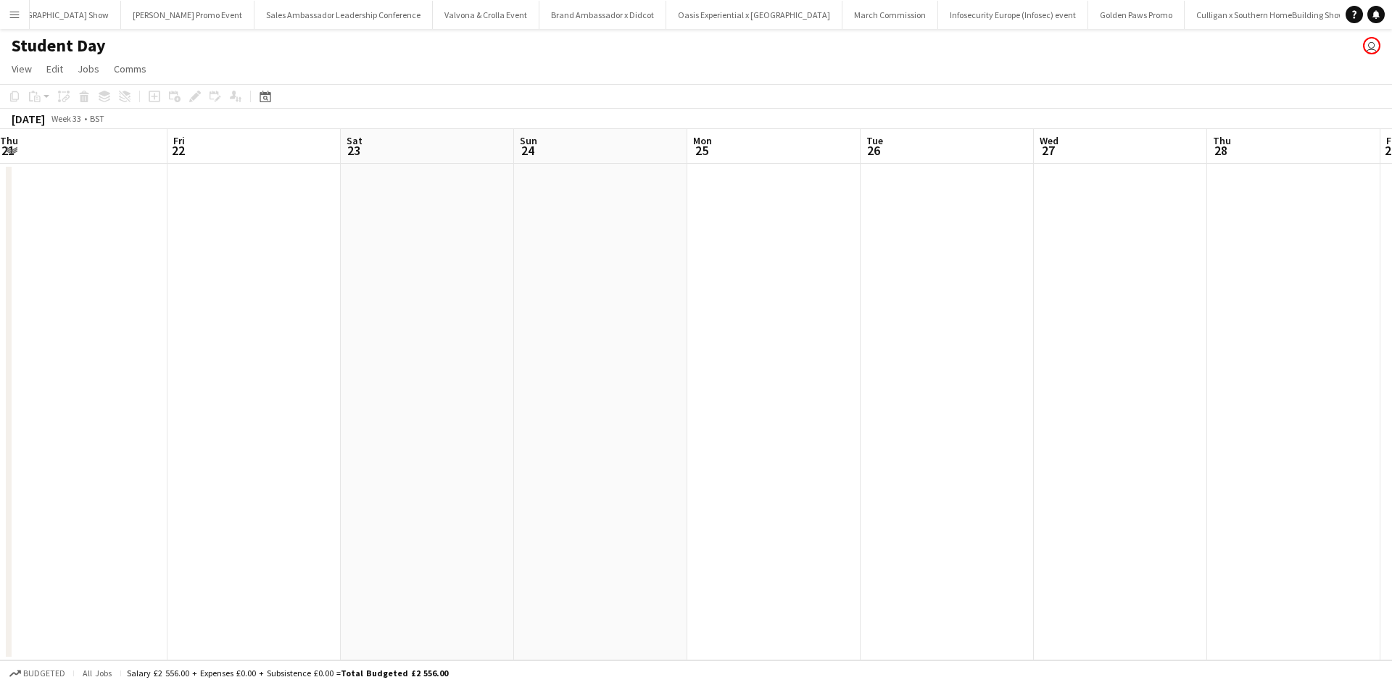
click at [719, 466] on app-calendar-viewport "Sun 17 Mon 18 Tue 19 Wed 20 Thu 21 Fri 22 Sat 23 Sun 24 Mon 25 Tue 26 Wed 27 Th…" at bounding box center [696, 395] width 1392 height 532
drag, startPoint x: 1002, startPoint y: 494, endPoint x: 1010, endPoint y: 506, distance: 14.7
click at [714, 460] on app-calendar-viewport "Tue 19 Wed 20 Thu 21 Fri 22 Sat 23 Sun 24 Mon 25 Tue 26 Wed 27 Thu 28 Fri 29 Sa…" at bounding box center [696, 395] width 1392 height 532
click at [754, 462] on app-calendar-viewport "Sat 23 Sun 24 Mon 25 Tue 26 Wed 27 Thu 28 Fri 29 Sat 30 Sun 31 Mon 1 Tue 2 Wed …" at bounding box center [696, 395] width 1392 height 532
drag, startPoint x: 1077, startPoint y: 513, endPoint x: 712, endPoint y: 451, distance: 370.0
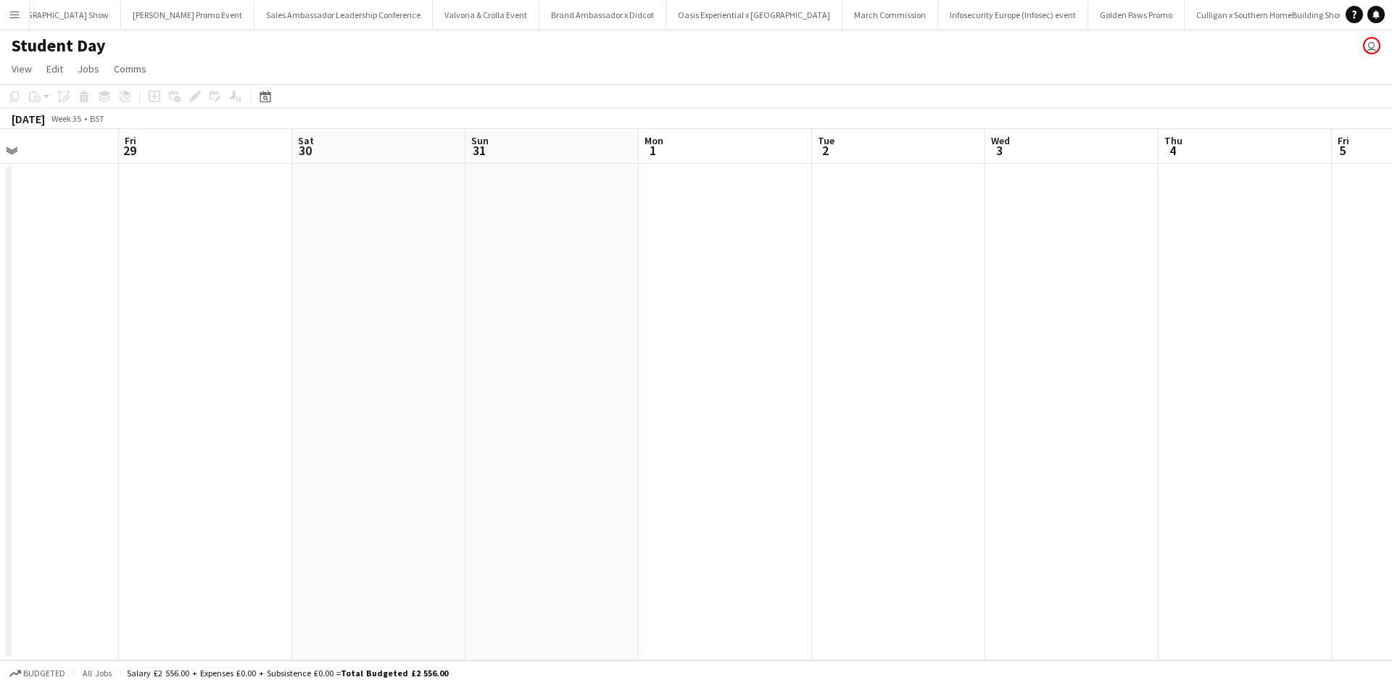
click at [677, 446] on app-calendar-viewport "Tue 26 Wed 27 Thu 28 Fri 29 Sat 30 Sun 31 Mon 1 Tue 2 Wed 3 Thu 4 Fri 5 Sat 6 S…" at bounding box center [696, 395] width 1392 height 532
drag, startPoint x: 802, startPoint y: 448, endPoint x: 787, endPoint y: 453, distance: 15.4
click at [752, 445] on app-calendar-viewport "Thu 28 Fri 29 Sat 30 Sun 31 Mon 1 Tue 2 Wed 3 Thu 4 Fri 5 Sat 6 Sun 7 Mon 8 Tue…" at bounding box center [696, 395] width 1392 height 532
drag, startPoint x: 1243, startPoint y: 541, endPoint x: 674, endPoint y: 445, distance: 576.5
click at [692, 446] on app-calendar-viewport "Sun 31 Mon 1 Tue 2 Wed 3 Thu 4 Fri 5 Sat 6 Sun 7 Mon 8 Tue 9 Wed 10 Thu 11 Fri …" at bounding box center [696, 395] width 1392 height 532
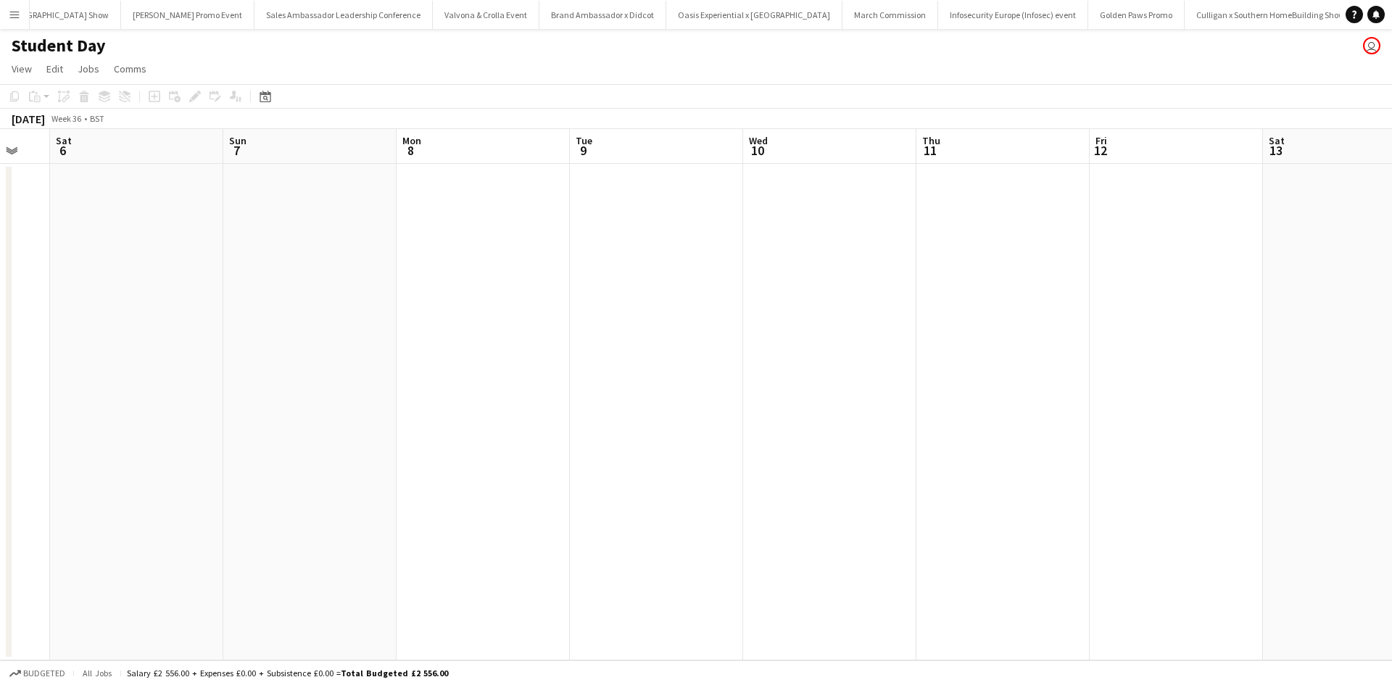
drag, startPoint x: 1039, startPoint y: 484, endPoint x: 683, endPoint y: 431, distance: 360.0
click at [690, 431] on app-calendar-viewport "Tue 2 Wed 3 Thu 4 Fri 5 Sat 6 Sun 7 Mon 8 Tue 9 Wed 10 Thu 11 Fri 12 Sat 13 Sun…" at bounding box center [696, 395] width 1392 height 532
drag, startPoint x: 772, startPoint y: 429, endPoint x: 598, endPoint y: 408, distance: 175.9
click at [606, 408] on app-calendar-viewport "Thu 4 Fri 5 Sat 6 Sun 7 Mon 8 Tue 9 Wed 10 Thu 11 Fri 12 Sat 13 Sun 14 Mon 15 T…" at bounding box center [696, 395] width 1392 height 532
drag, startPoint x: 656, startPoint y: 402, endPoint x: 574, endPoint y: 394, distance: 82.4
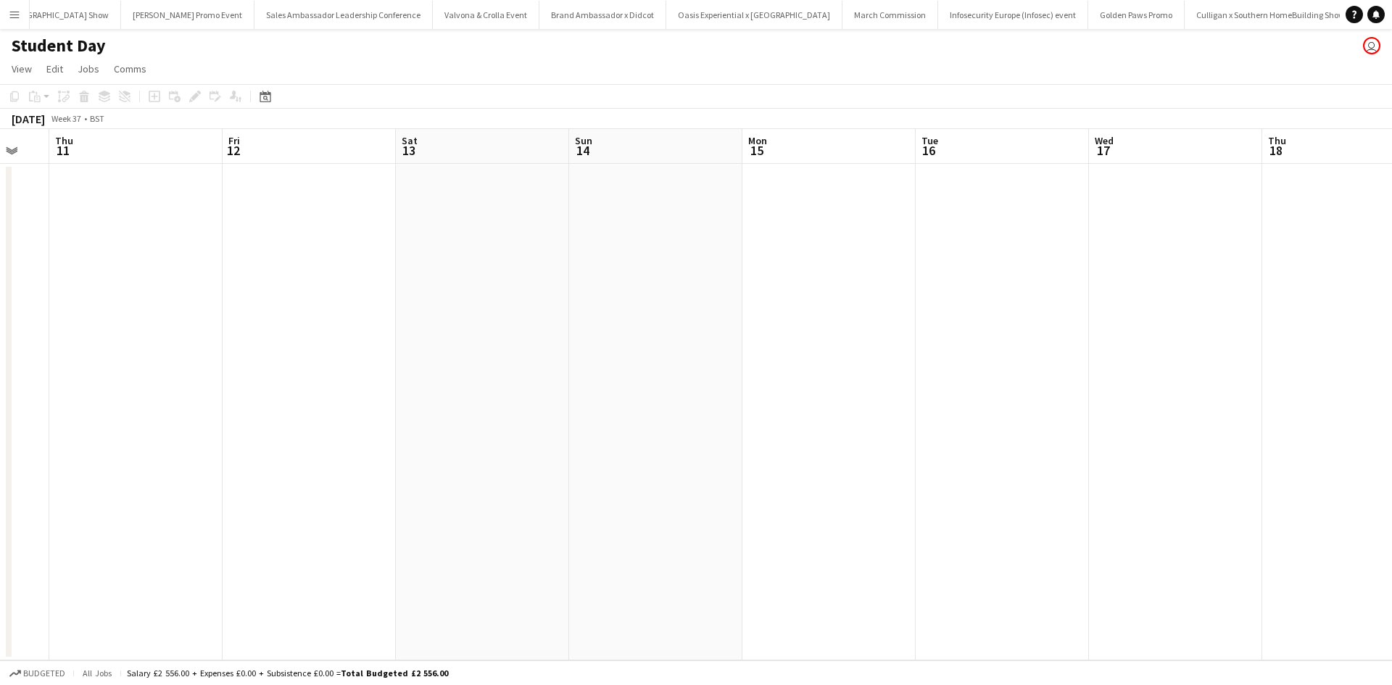
click at [574, 394] on app-calendar-viewport "Mon 8 Tue 9 Wed 10 Thu 11 Fri 12 Sat 13 Sun 14 Mon 15 Tue 16 Wed 17 Thu 18 Fri …" at bounding box center [696, 395] width 1392 height 532
drag, startPoint x: 1059, startPoint y: 508, endPoint x: 653, endPoint y: 420, distance: 415.6
click at [632, 418] on app-calendar-viewport "Wed 10 Thu 11 Fri 12 Sat 13 Sun 14 Mon 15 Tue 16 Wed 17 Thu 18 Fri 19 Sat 20 Su…" at bounding box center [696, 395] width 1392 height 532
drag, startPoint x: 1038, startPoint y: 494, endPoint x: 1025, endPoint y: 514, distance: 24.5
click at [625, 412] on app-calendar-viewport "Fri 12 Sat 13 Sun 14 Mon 15 Tue 16 Wed 17 Thu 18 Fri 19 Sat 20 Sun 21 Mon 22 Tu…" at bounding box center [696, 395] width 1392 height 532
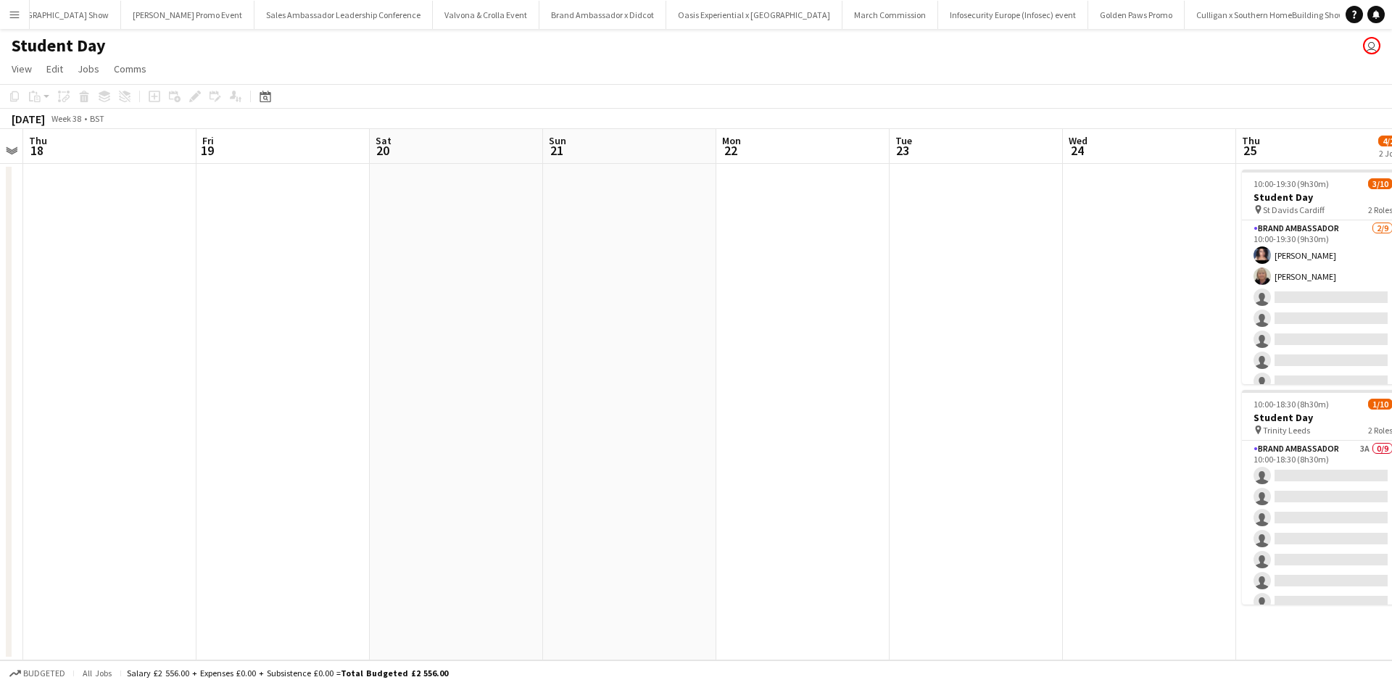
drag, startPoint x: 1046, startPoint y: 518, endPoint x: 687, endPoint y: 427, distance: 369.5
click at [695, 427] on app-calendar-viewport "Mon 15 Tue 16 Wed 17 Thu 18 Fri 19 Sat 20 Sun 21 Mon 22 Tue 23 Wed 24 Thu 25 4/…" at bounding box center [696, 395] width 1392 height 532
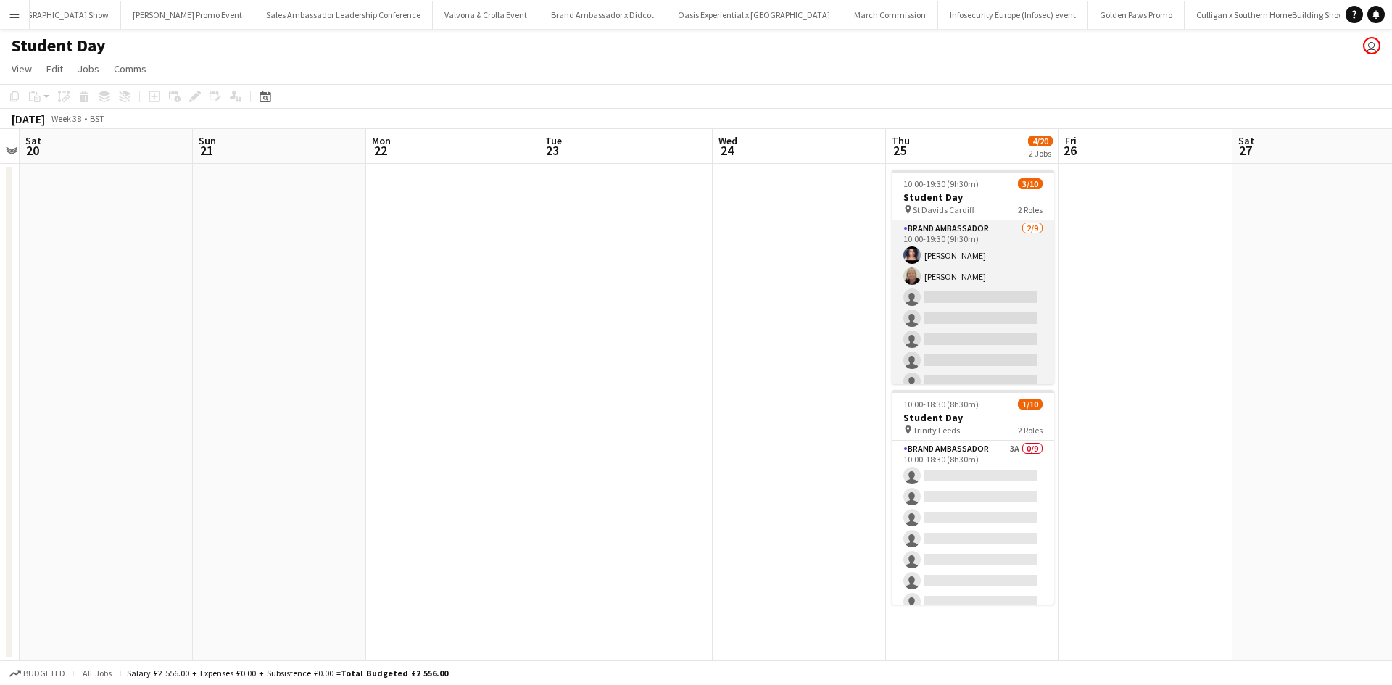
click at [1021, 275] on app-card-role "Brand Ambassador 2/9 10:00-19:30 (9h30m) Ami Goff Christine Watkinson single-ne…" at bounding box center [973, 329] width 162 height 218
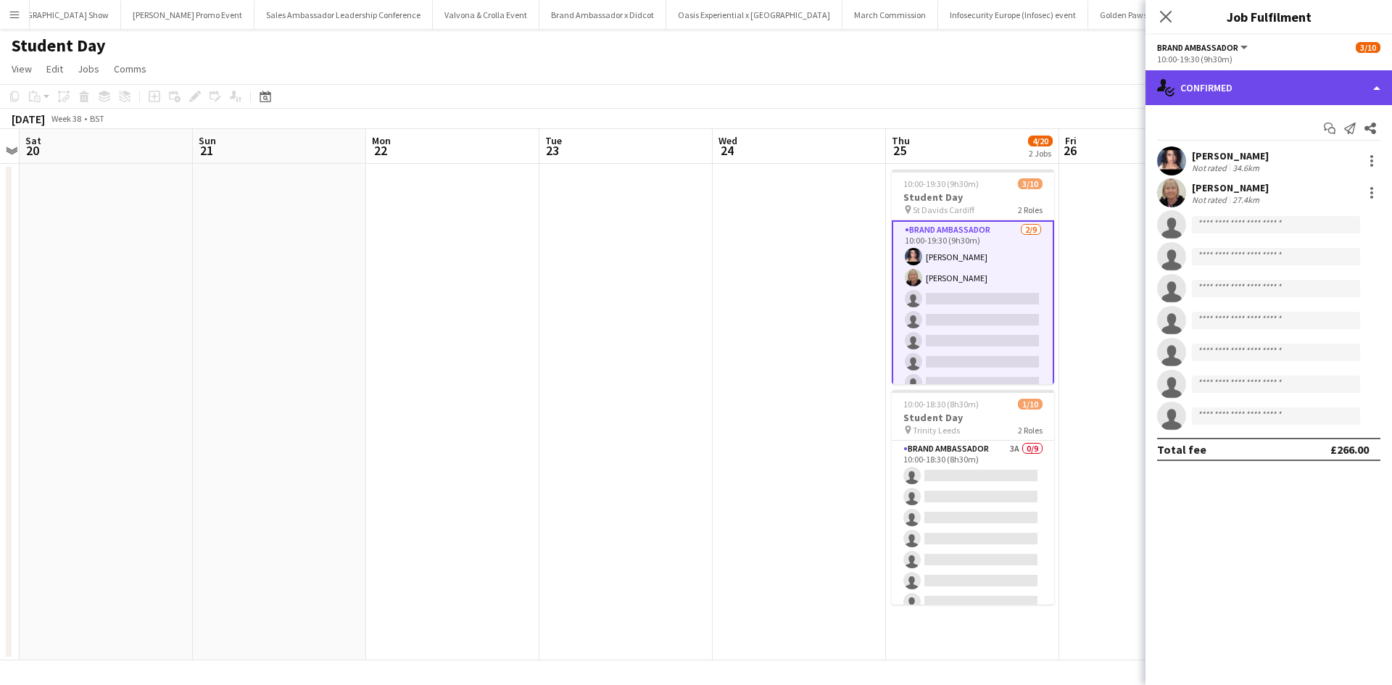
click at [1271, 89] on div "single-neutral-actions-check-2 Confirmed" at bounding box center [1269, 87] width 247 height 35
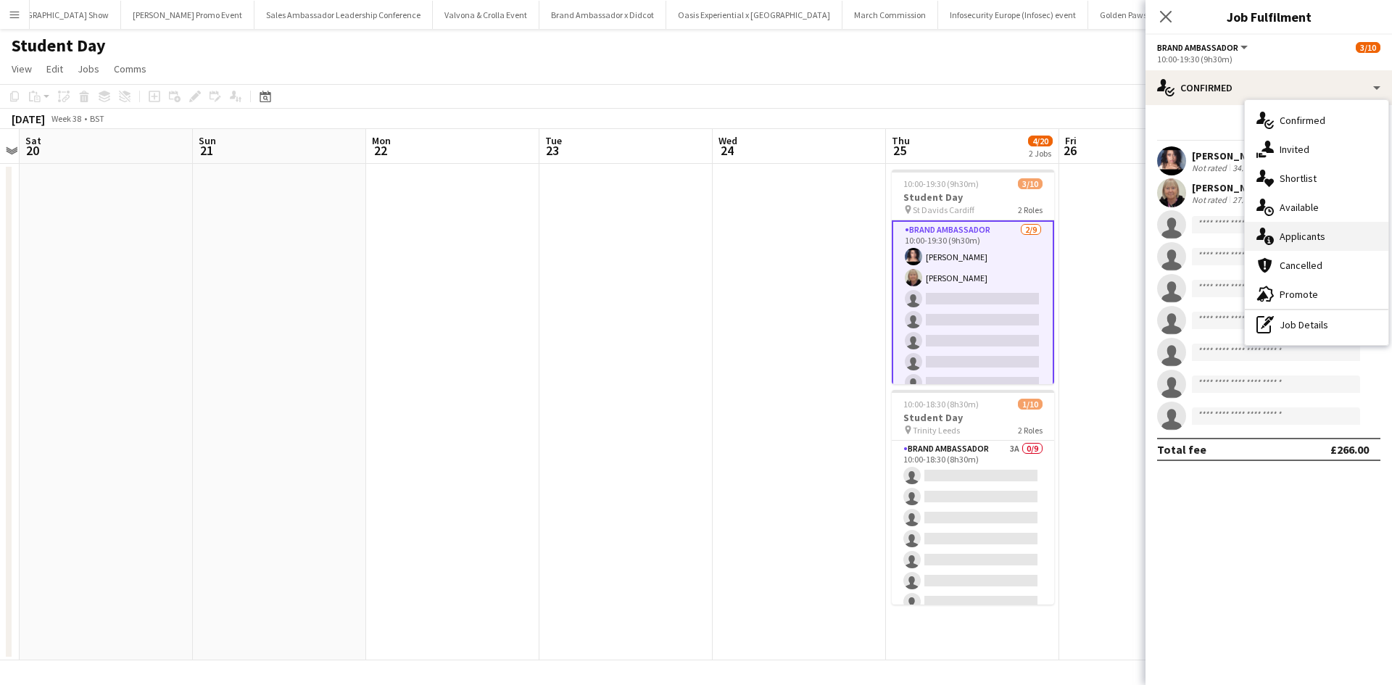
click at [1331, 234] on div "single-neutral-actions-information Applicants" at bounding box center [1317, 236] width 144 height 29
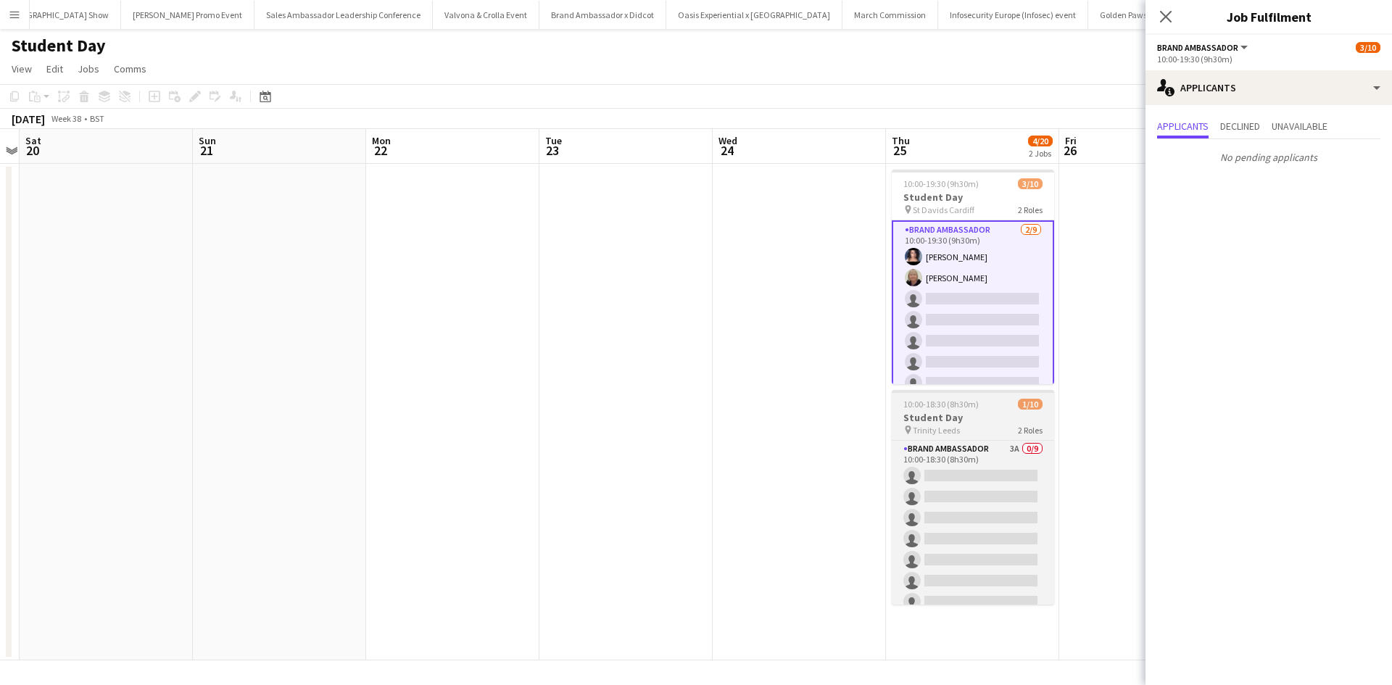
click at [987, 418] on h3 "Student Day" at bounding box center [973, 417] width 162 height 13
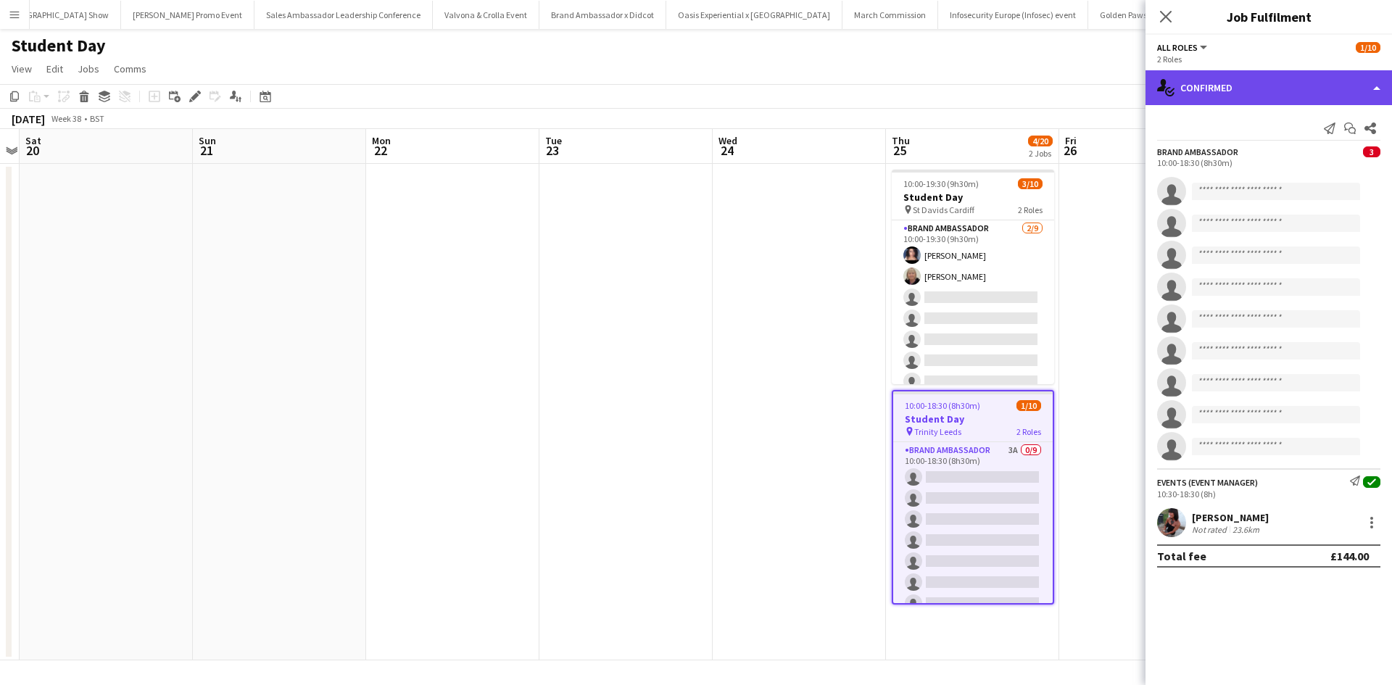
click at [1257, 97] on div "single-neutral-actions-check-2 Confirmed" at bounding box center [1269, 87] width 247 height 35
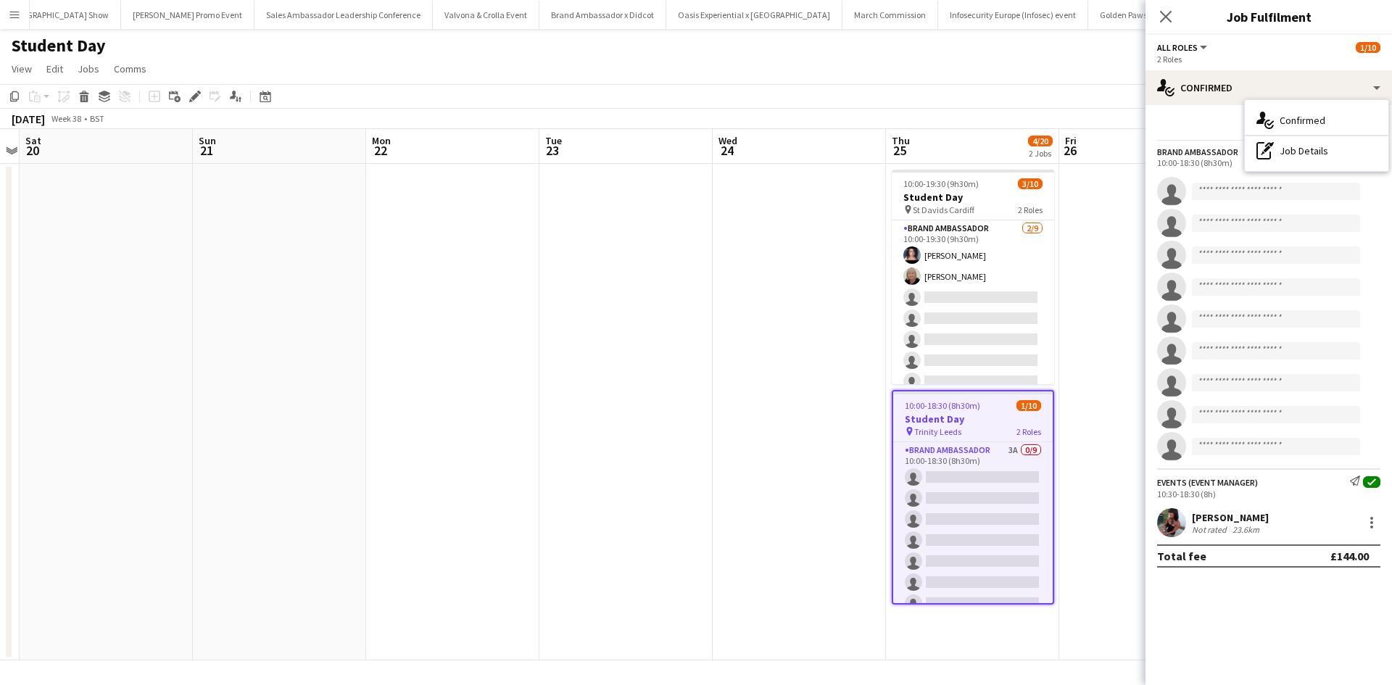
click at [1213, 128] on div "Send notification Start chat Share" at bounding box center [1268, 129] width 223 height 24
click at [1286, 179] on app-invite-slot "single-neutral-actions" at bounding box center [1269, 191] width 247 height 29
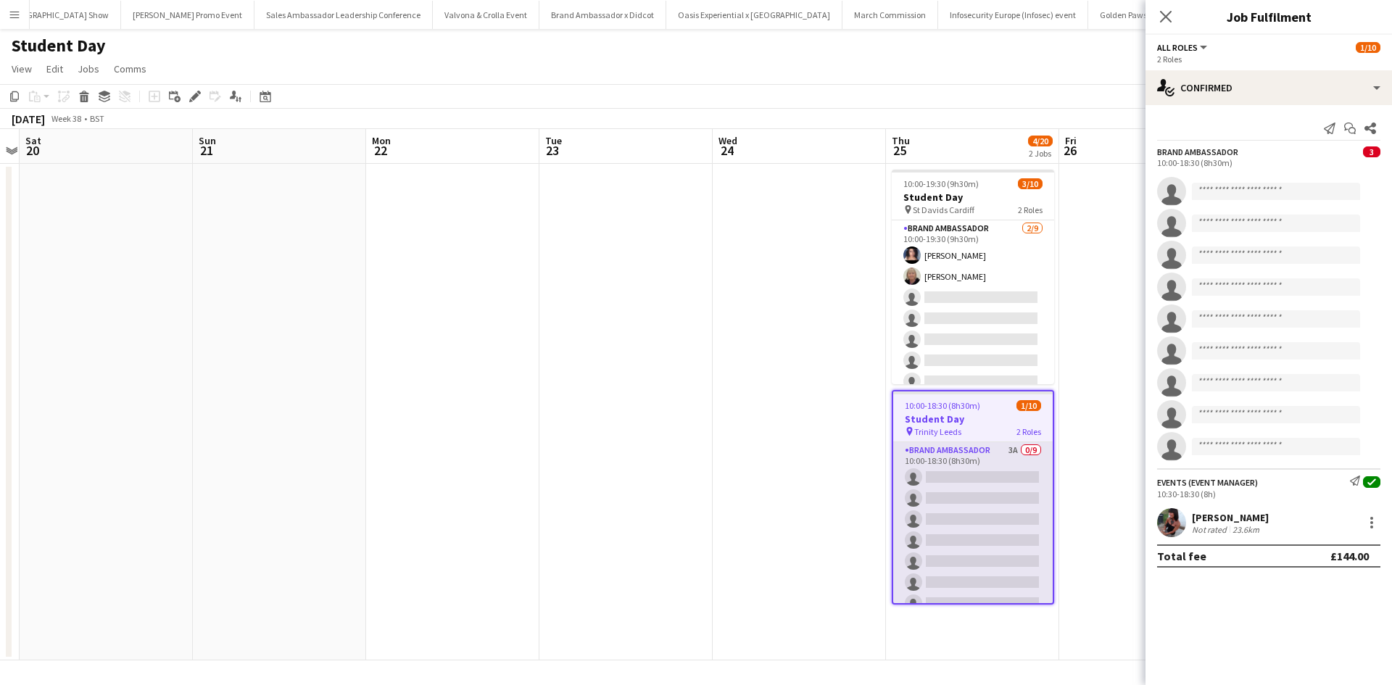
click at [994, 464] on app-card-role "Brand Ambassador 3A 0/9 10:00-18:30 (8h30m) single-neutral-actions single-neutr…" at bounding box center [973, 551] width 160 height 218
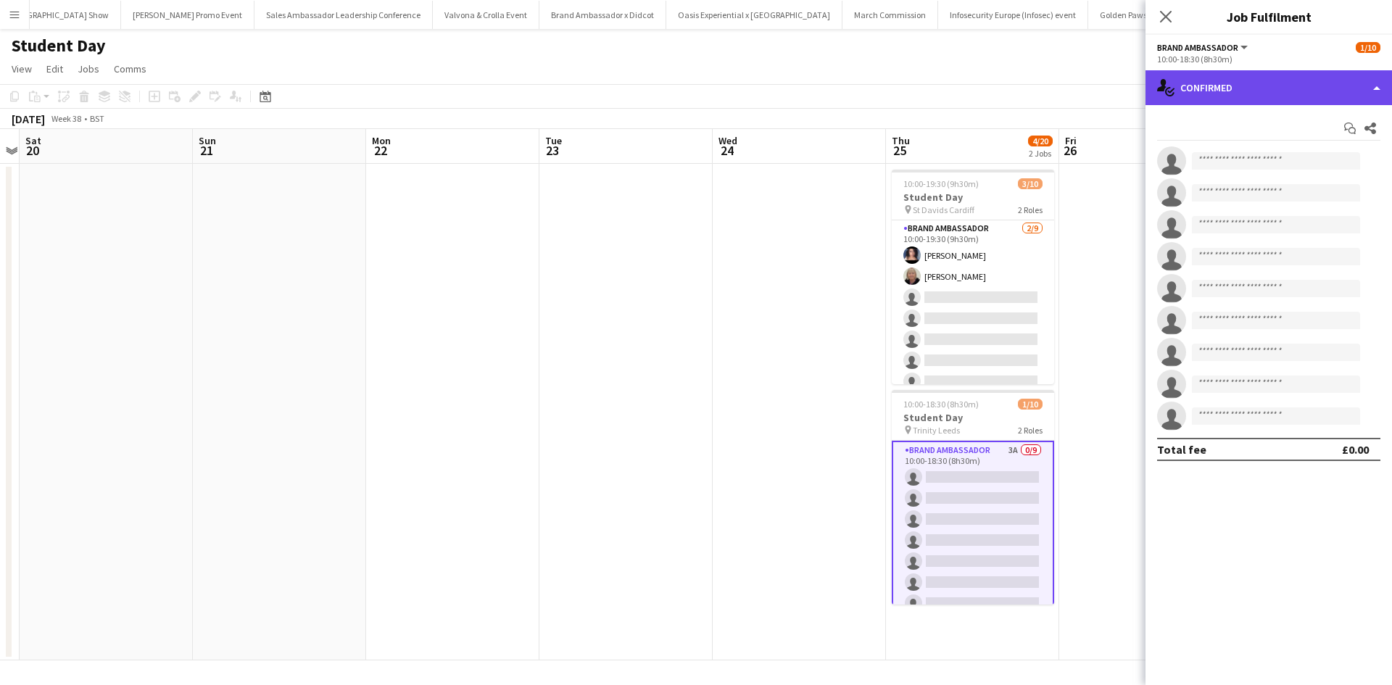
click at [1271, 94] on div "single-neutral-actions-check-2 Confirmed" at bounding box center [1269, 87] width 247 height 35
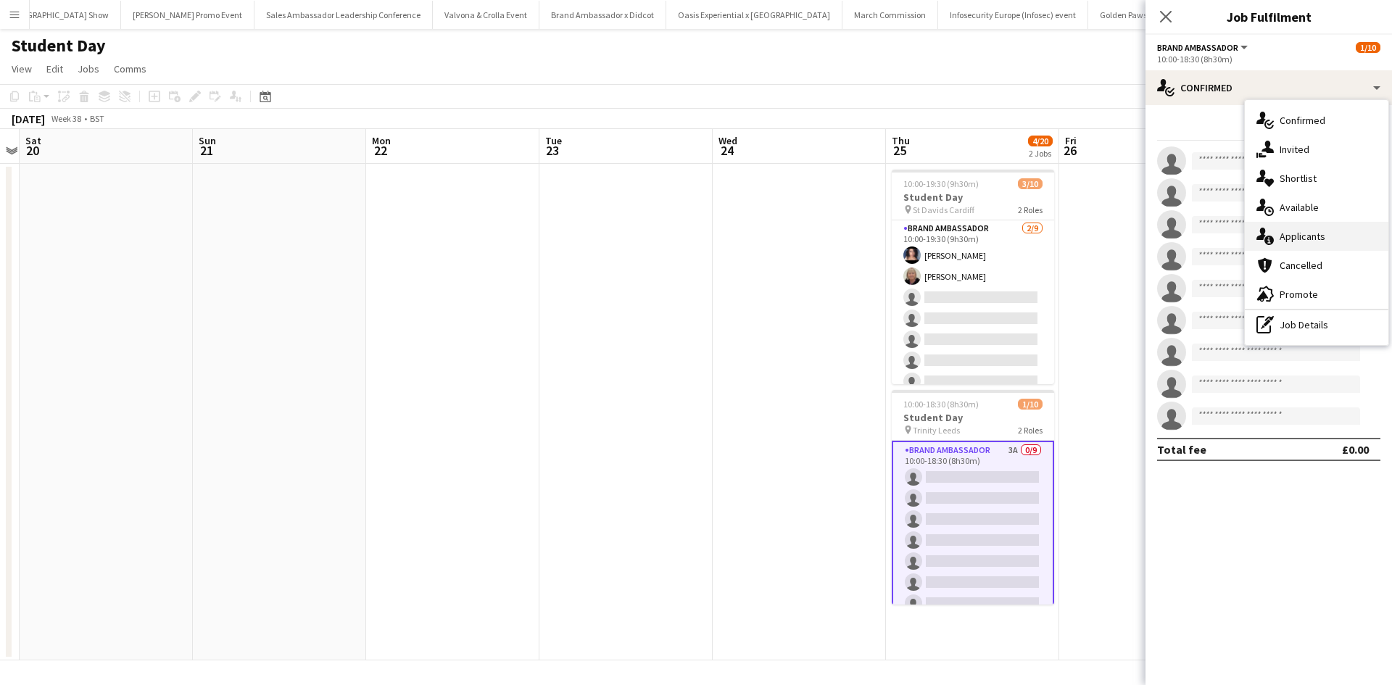
click at [1328, 231] on div "single-neutral-actions-information Applicants" at bounding box center [1317, 236] width 144 height 29
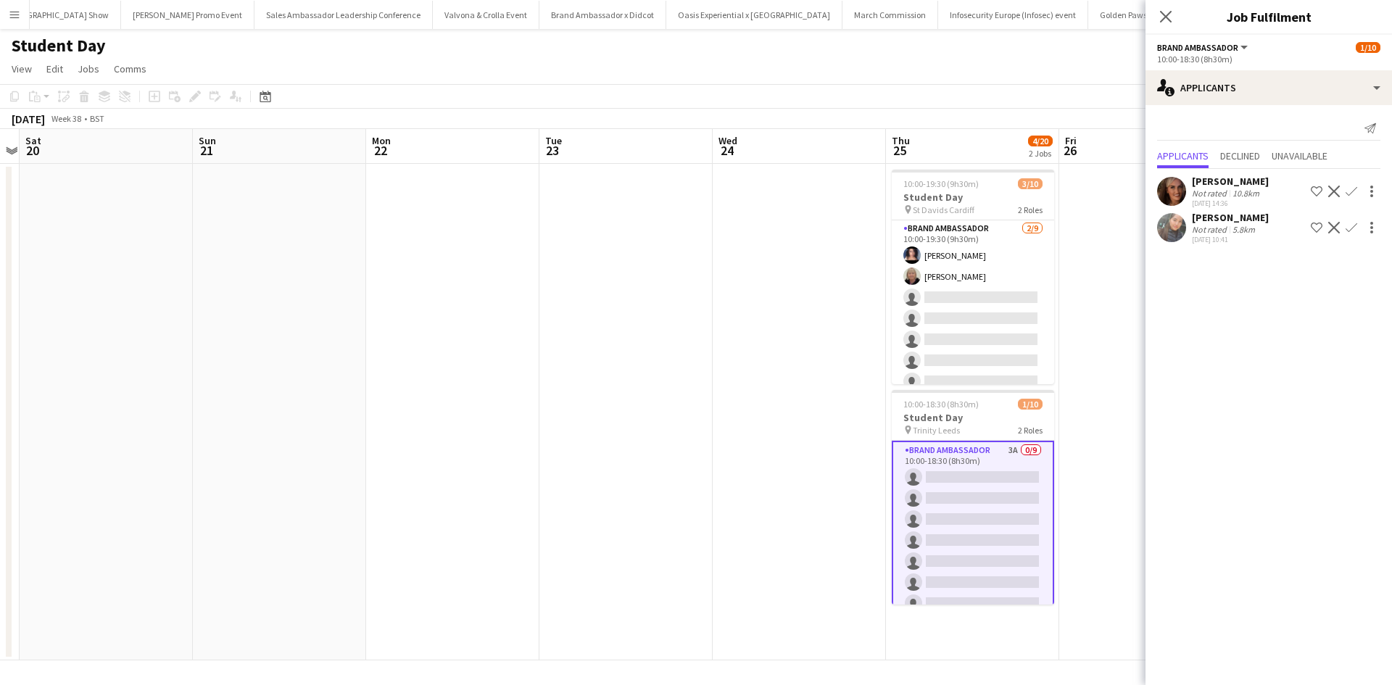
click at [1348, 190] on app-icon "Confirm" at bounding box center [1352, 192] width 12 height 12
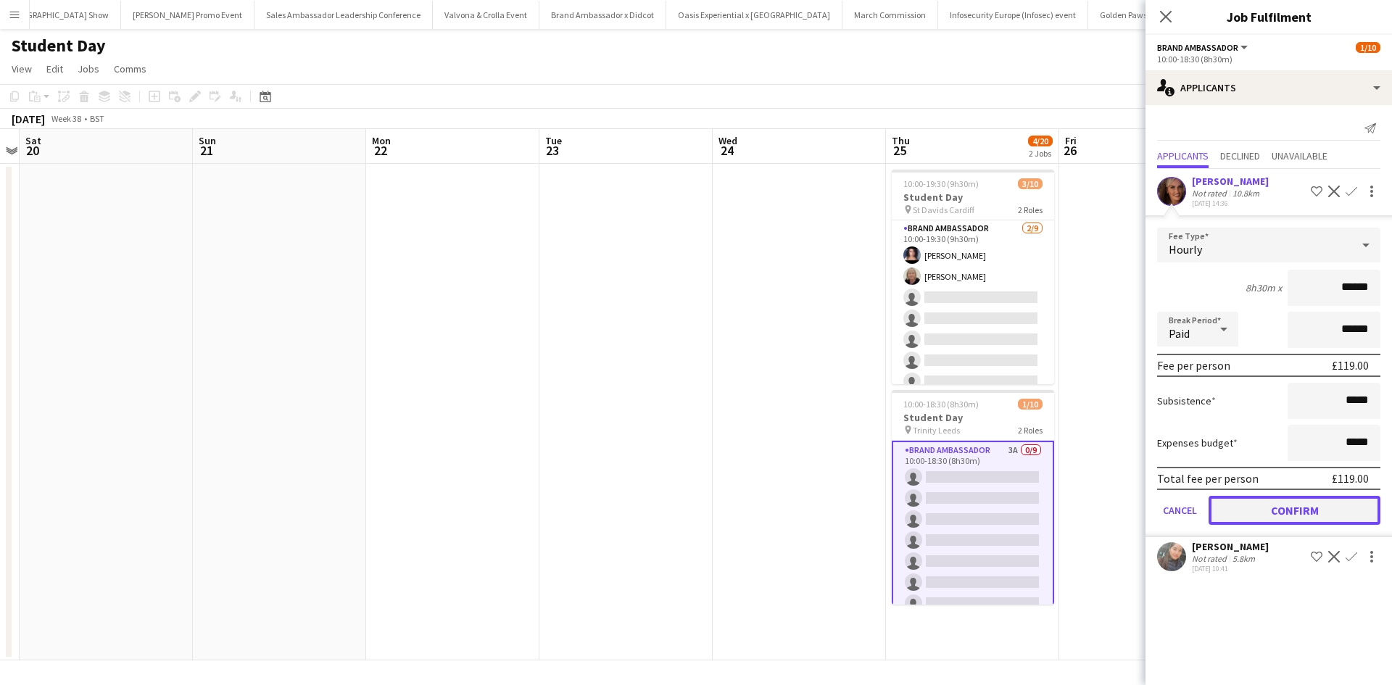
click at [1299, 506] on button "Confirm" at bounding box center [1295, 510] width 172 height 29
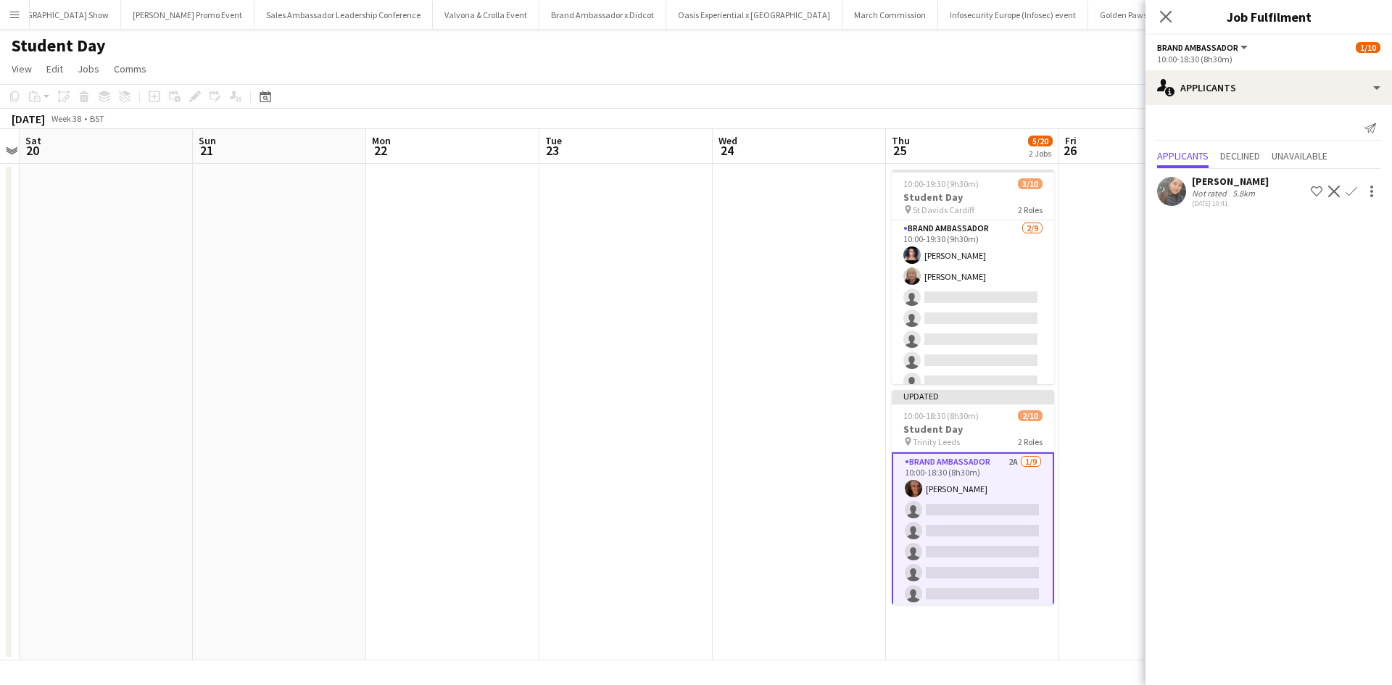
click at [1083, 408] on app-date-cell at bounding box center [1145, 412] width 173 height 497
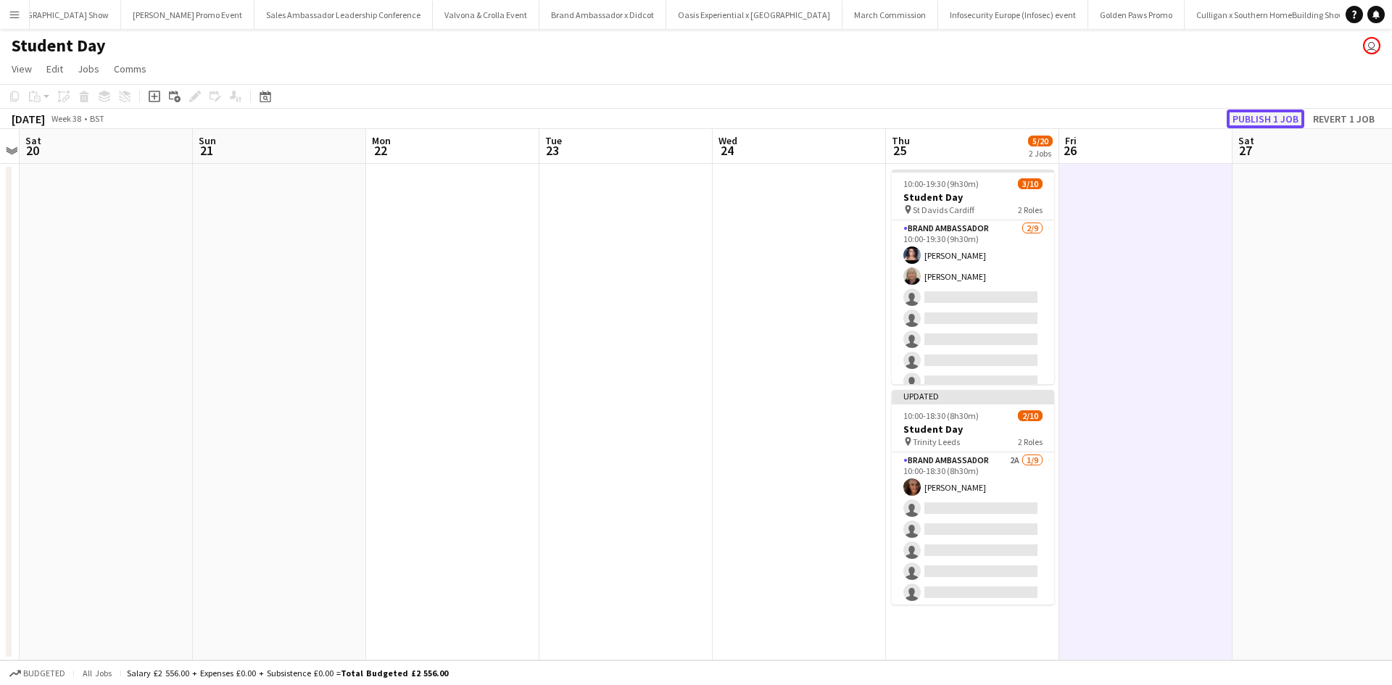
click at [1285, 113] on button "Publish 1 job" at bounding box center [1266, 118] width 78 height 19
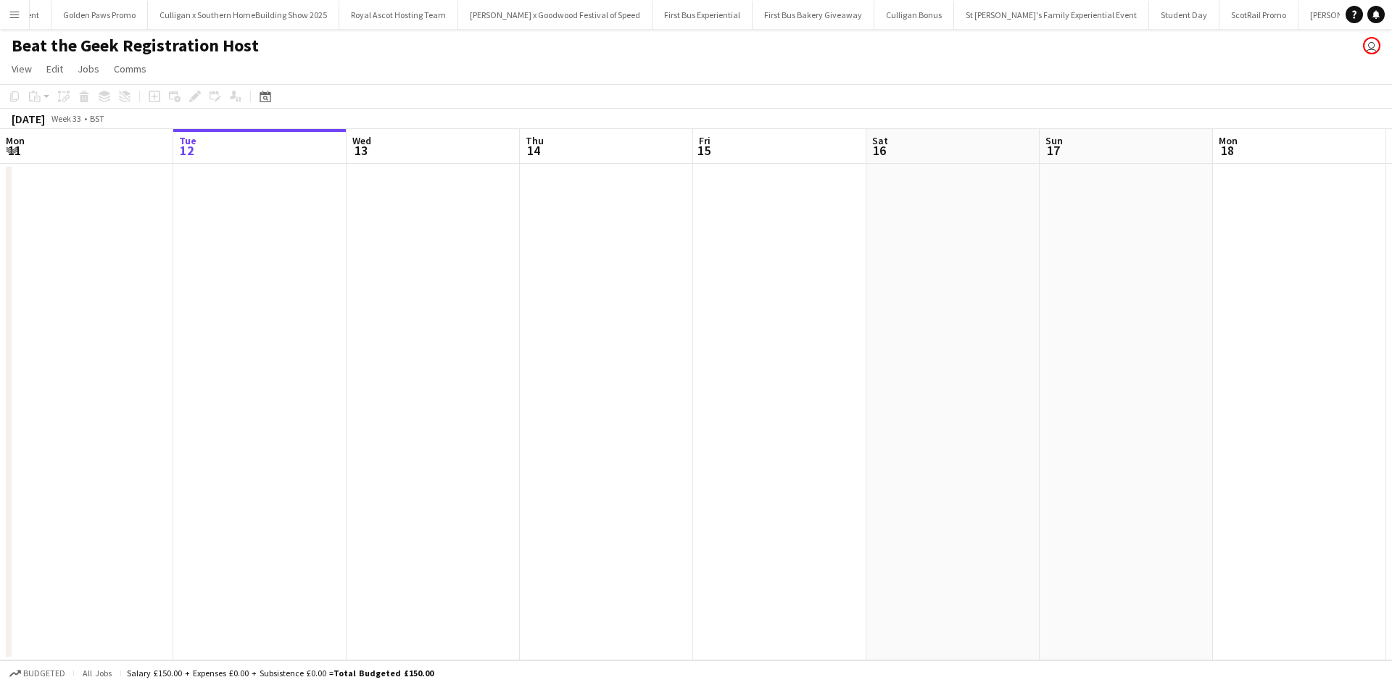
scroll to position [0, 14321]
drag, startPoint x: 724, startPoint y: 293, endPoint x: 120, endPoint y: 231, distance: 606.5
click at [120, 231] on app-calendar-viewport "Mon 11 Tue 12 Wed 13 Thu 14 Fri 15 Sat 16 Sun 17 Mon 18 Tue 19 Wed 20 Thu 21 Fr…" at bounding box center [696, 395] width 1392 height 532
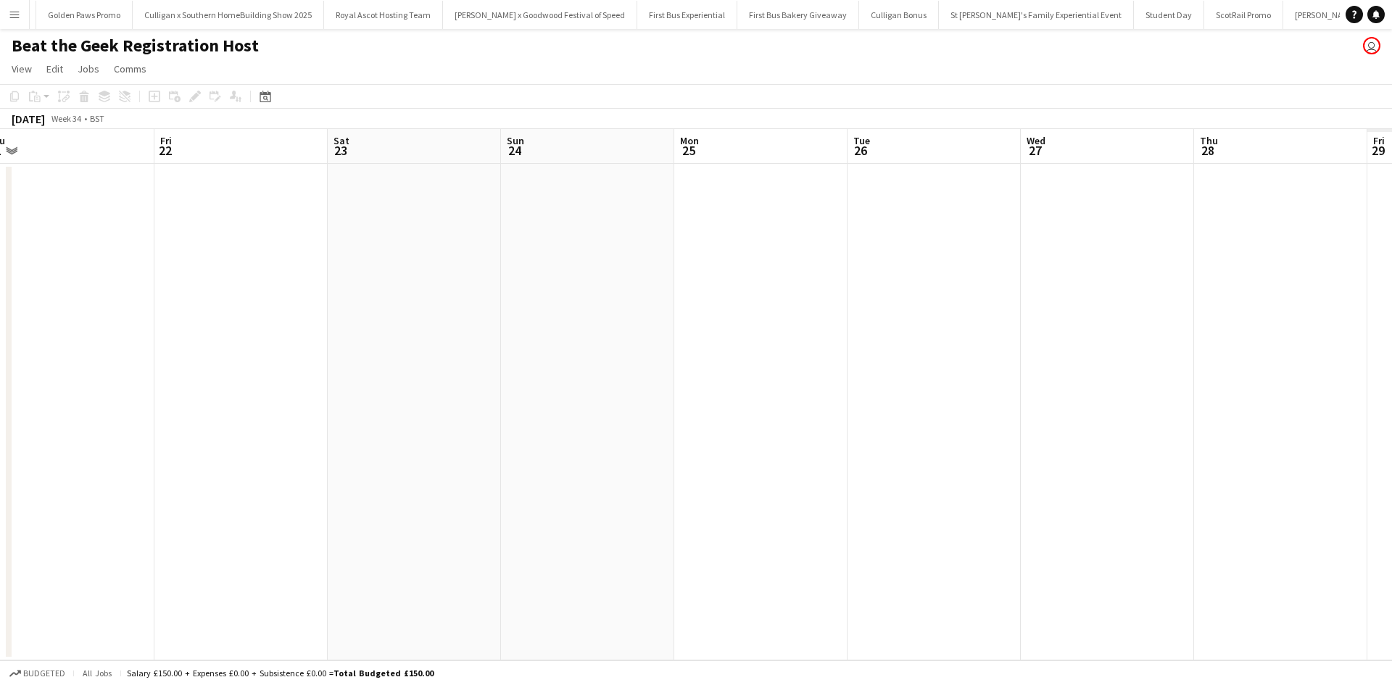
drag, startPoint x: 518, startPoint y: 283, endPoint x: 241, endPoint y: 247, distance: 279.4
click at [172, 238] on app-calendar-viewport "Sun 17 Mon 18 Tue 19 Wed 20 Thu 21 Fri 22 Sat 23 Sun 24 Mon 25 Tue 26 Wed 27 Th…" at bounding box center [696, 395] width 1392 height 532
drag, startPoint x: 808, startPoint y: 347, endPoint x: 254, endPoint y: 252, distance: 562.1
click at [255, 249] on app-calendar-viewport "Sun 17 Mon 18 Tue 19 Wed 20 Thu 21 Fri 22 Sat 23 Sun 24 Mon 25 Tue 26 Wed 27 Th…" at bounding box center [696, 395] width 1392 height 532
drag, startPoint x: 871, startPoint y: 381, endPoint x: 379, endPoint y: 318, distance: 496.4
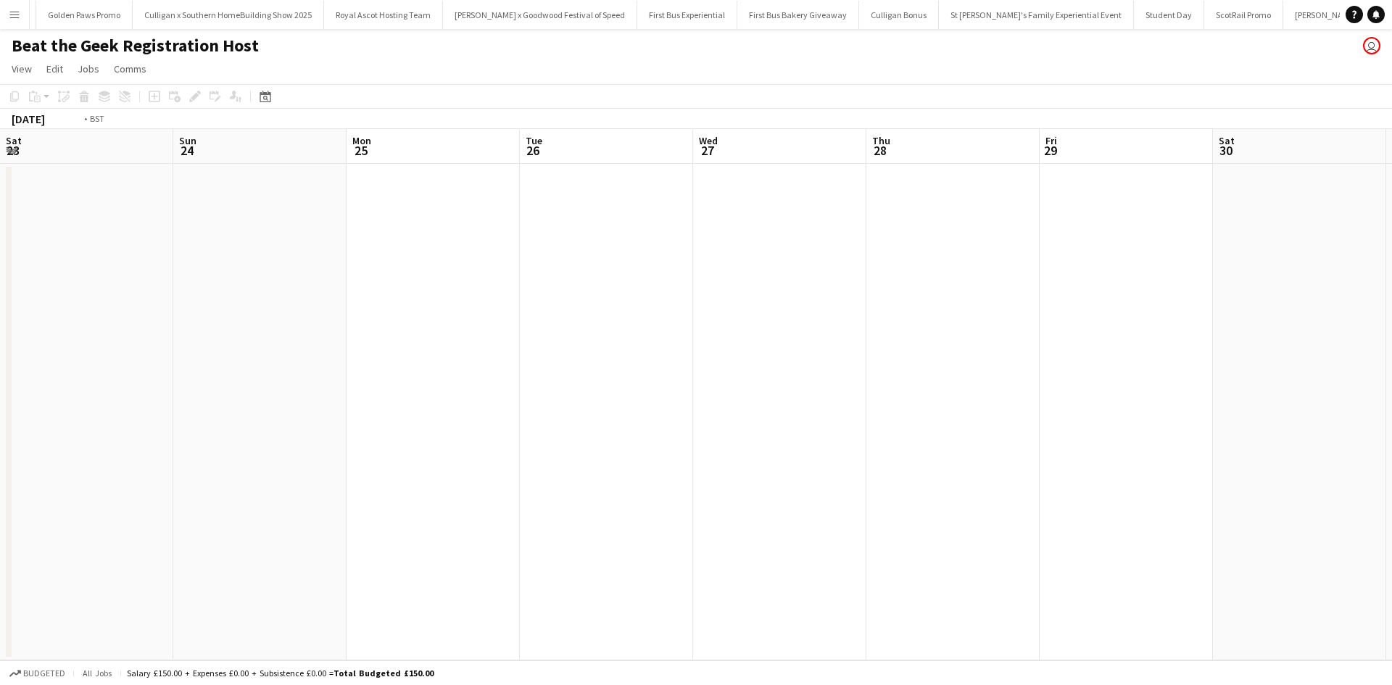
click at [352, 316] on app-calendar-viewport "Tue 19 Wed 20 Thu 21 Fri 22 Sat 23 Sun 24 Mon 25 Tue 26 Wed 27 Thu 28 Fri 29 Sa…" at bounding box center [696, 395] width 1392 height 532
drag, startPoint x: 875, startPoint y: 391, endPoint x: 284, endPoint y: 310, distance: 595.8
click at [284, 310] on app-calendar-viewport "Fri 22 Sat 23 Sun 24 Mon 25 Tue 26 Wed 27 Thu 28 Fri 29 Sat 30 Sun 31 Mon 1 Tue…" at bounding box center [696, 395] width 1392 height 532
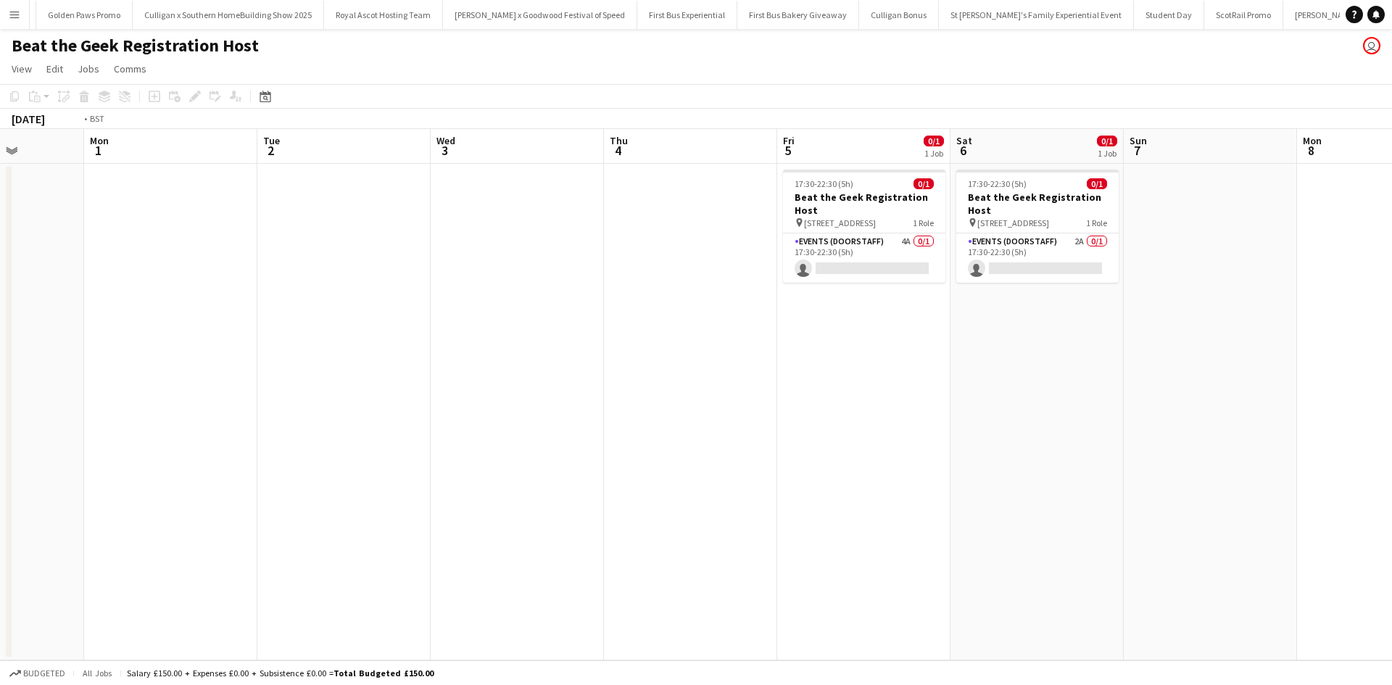
drag, startPoint x: 592, startPoint y: 367, endPoint x: 478, endPoint y: 360, distance: 114.1
click at [334, 331] on app-calendar-viewport "Fri 29 Sat 30 Sun 31 Mon 1 Tue 2 Wed 3 Thu 4 Fri 5 0/1 1 Job Sat 6 0/1 1 Job Su…" at bounding box center [696, 395] width 1392 height 532
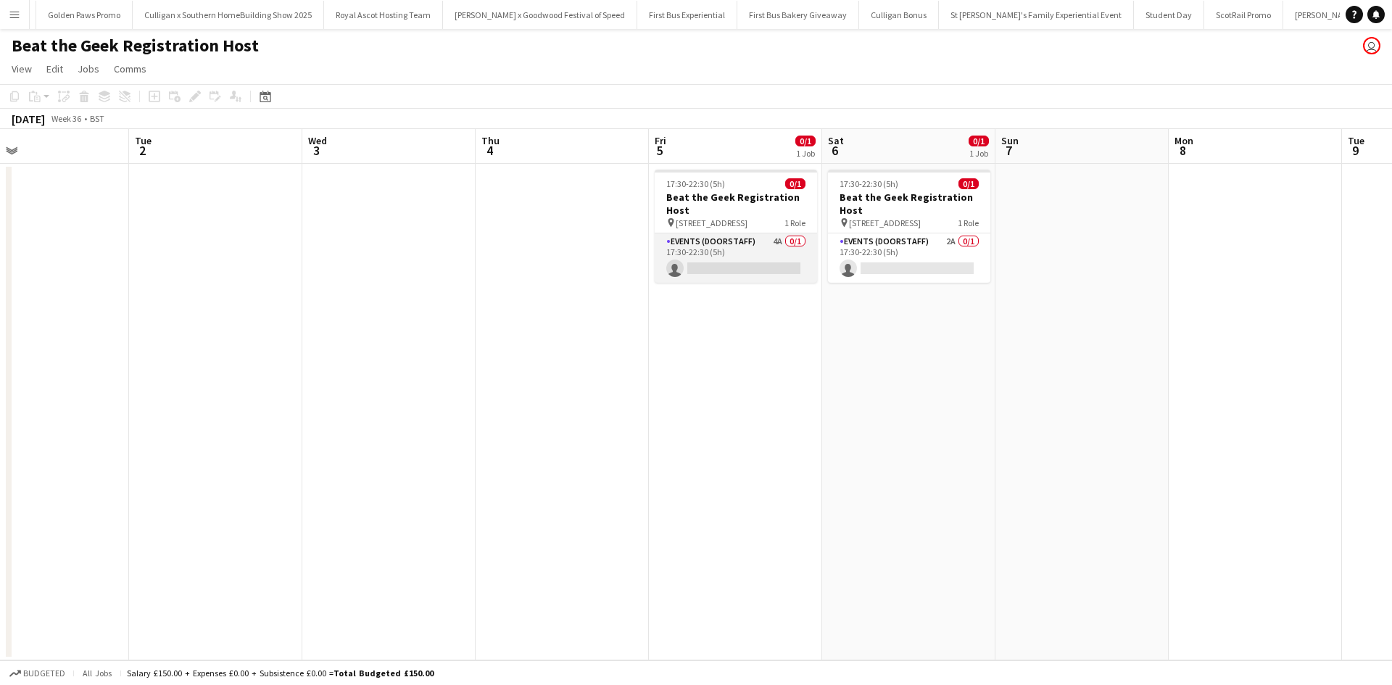
click at [772, 242] on app-card-role "Events (Doorstaff) 4A 0/1 17:30-22:30 (5h) single-neutral-actions" at bounding box center [736, 257] width 162 height 49
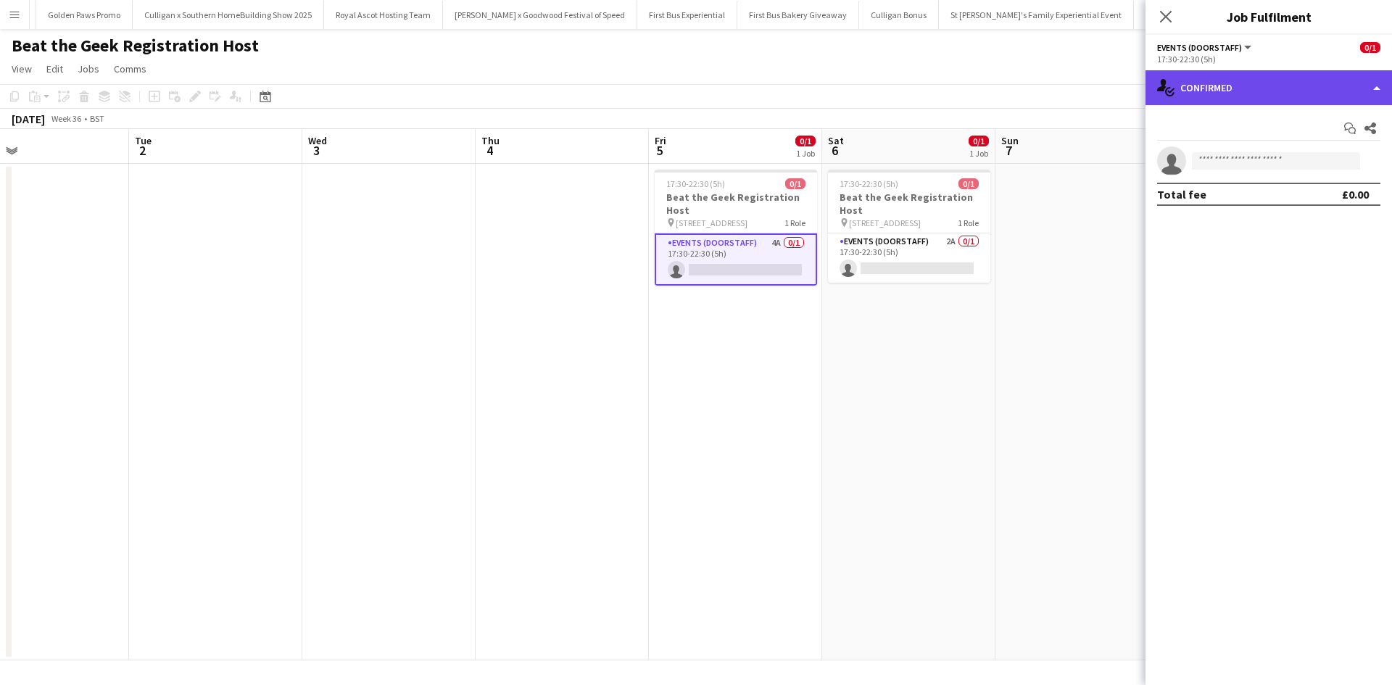
click at [1204, 75] on div "single-neutral-actions-check-2 Confirmed" at bounding box center [1269, 87] width 247 height 35
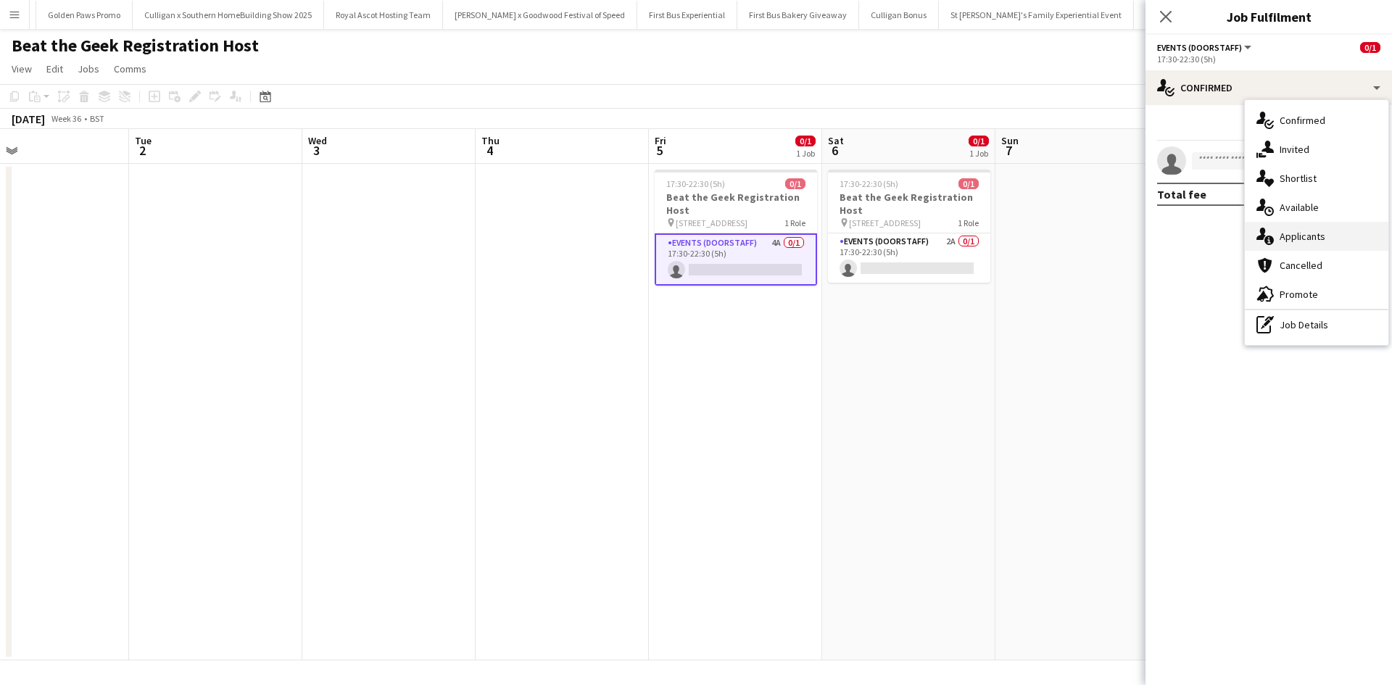
click at [1294, 245] on div "single-neutral-actions-information Applicants" at bounding box center [1317, 236] width 144 height 29
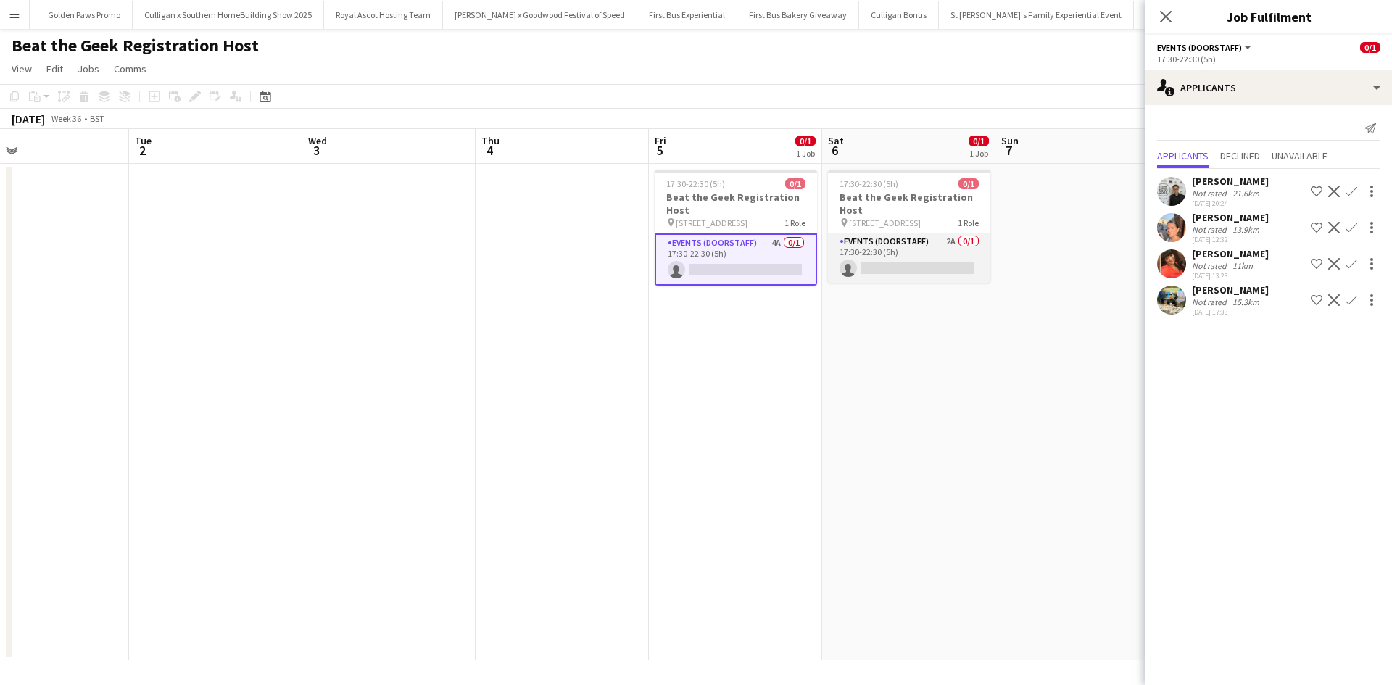
click at [927, 255] on app-card-role "Events (Doorstaff) 2A 0/1 17:30-22:30 (5h) single-neutral-actions" at bounding box center [909, 257] width 162 height 49
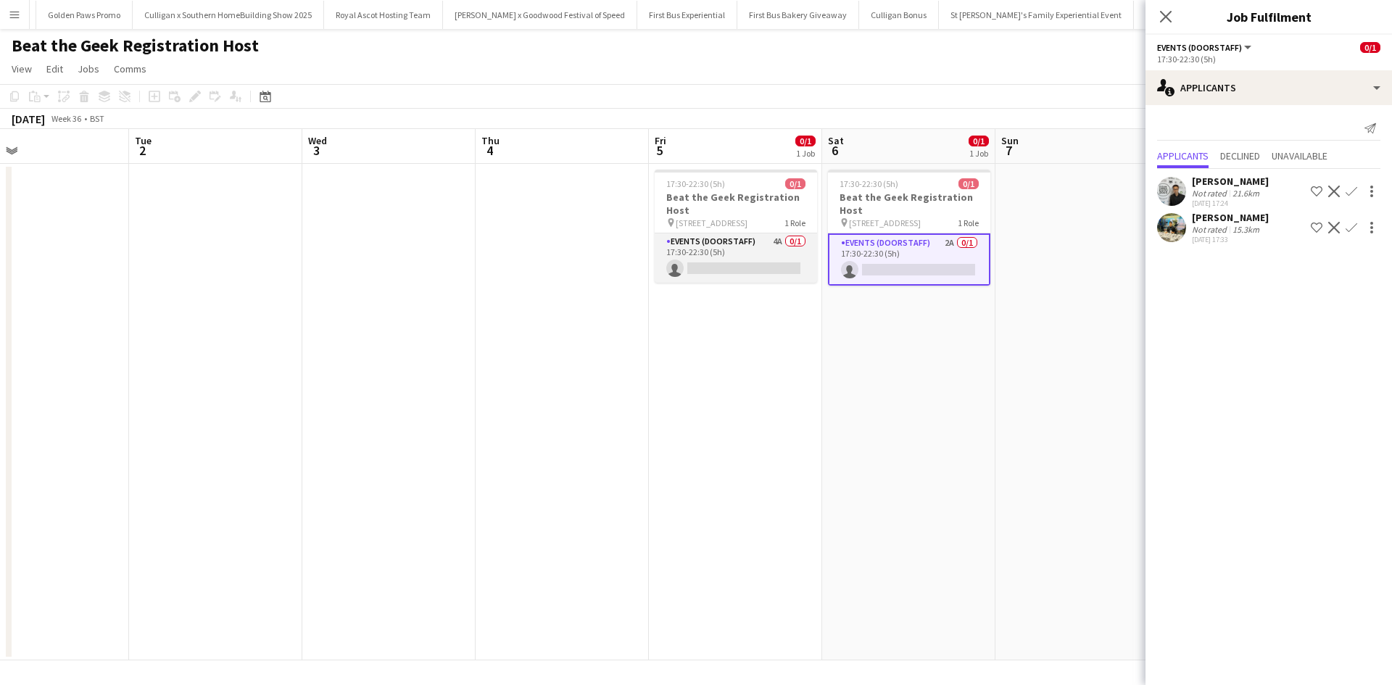
click at [759, 254] on app-card-role "Events (Doorstaff) 4A 0/1 17:30-22:30 (5h) single-neutral-actions" at bounding box center [736, 257] width 162 height 49
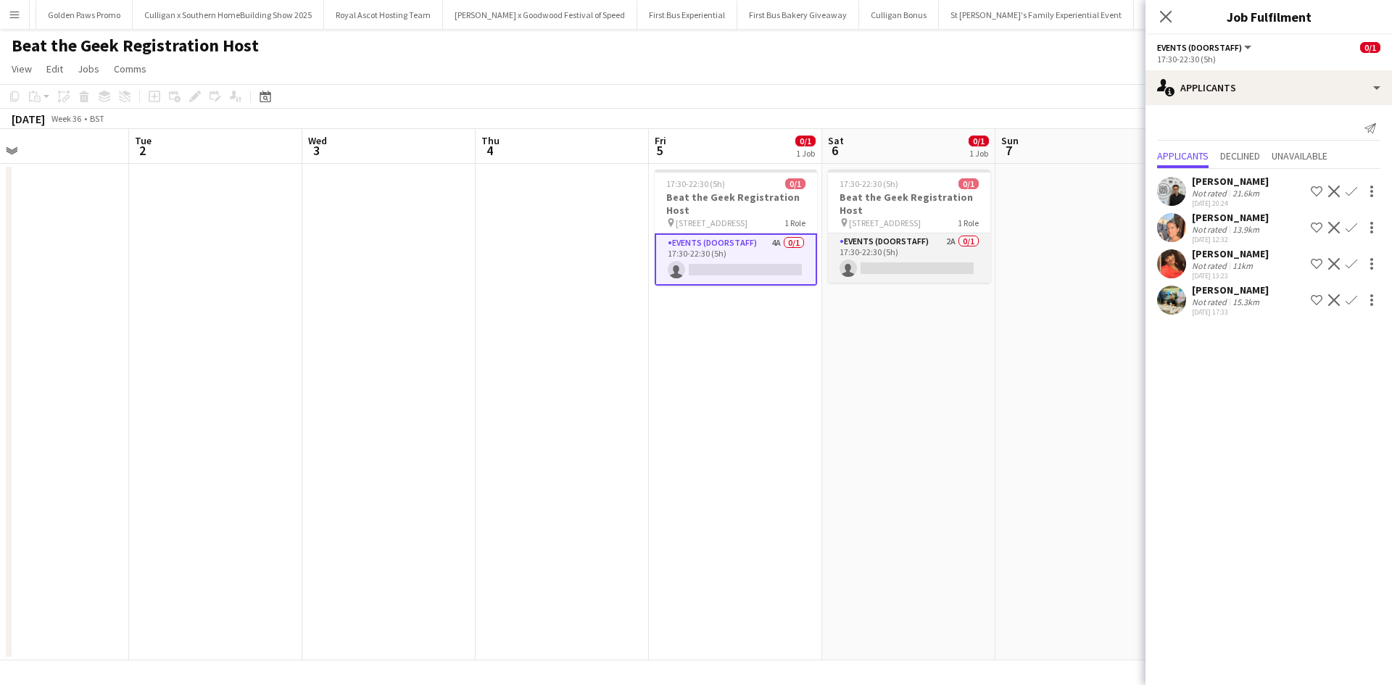
click at [934, 253] on app-card-role "Events (Doorstaff) 2A 0/1 17:30-22:30 (5h) single-neutral-actions" at bounding box center [909, 257] width 162 height 49
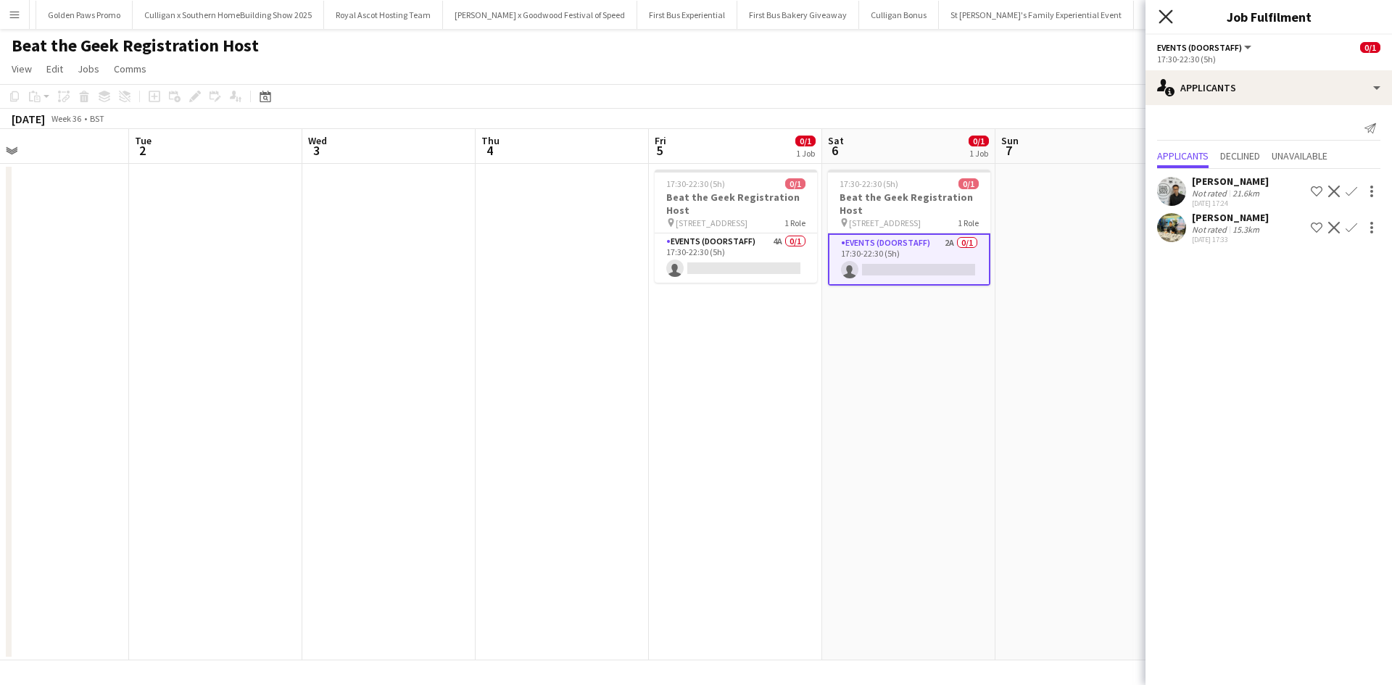
click at [1164, 12] on icon "Close pop-in" at bounding box center [1166, 16] width 14 height 14
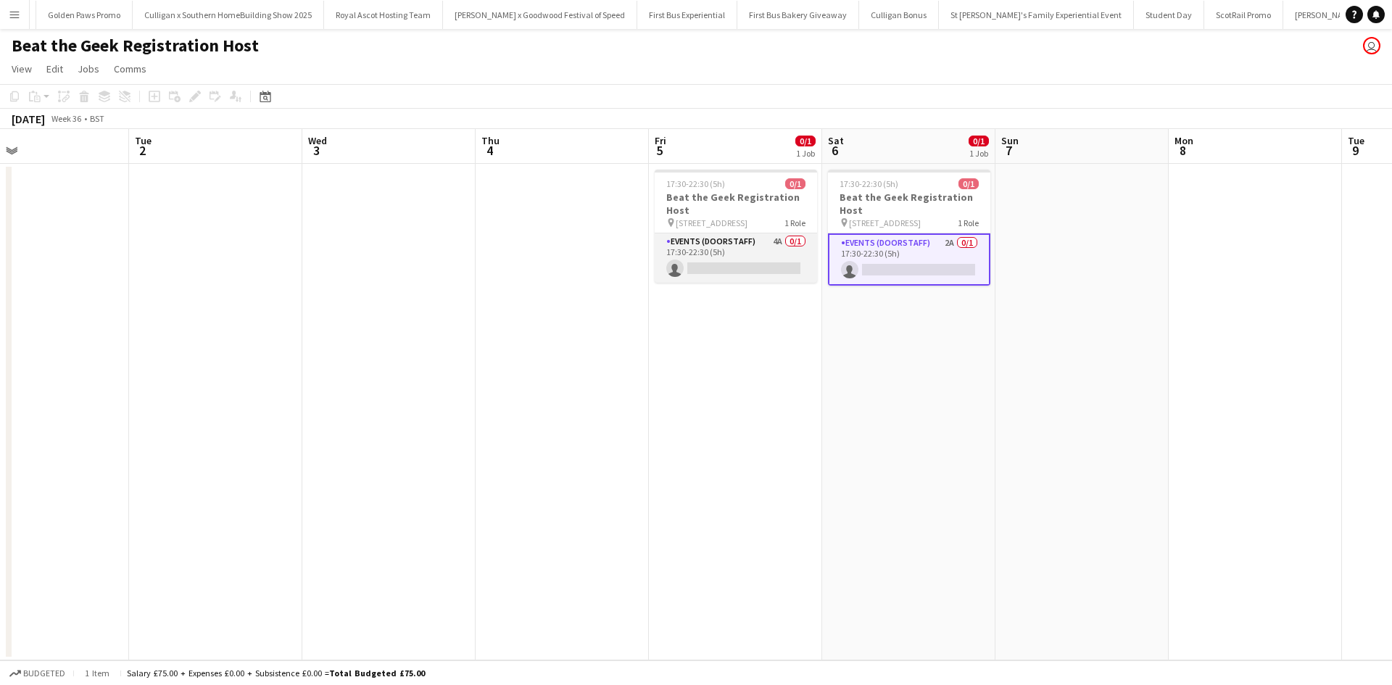
click at [747, 256] on app-card-role "Events (Doorstaff) 4A 0/1 17:30-22:30 (5h) single-neutral-actions" at bounding box center [736, 257] width 162 height 49
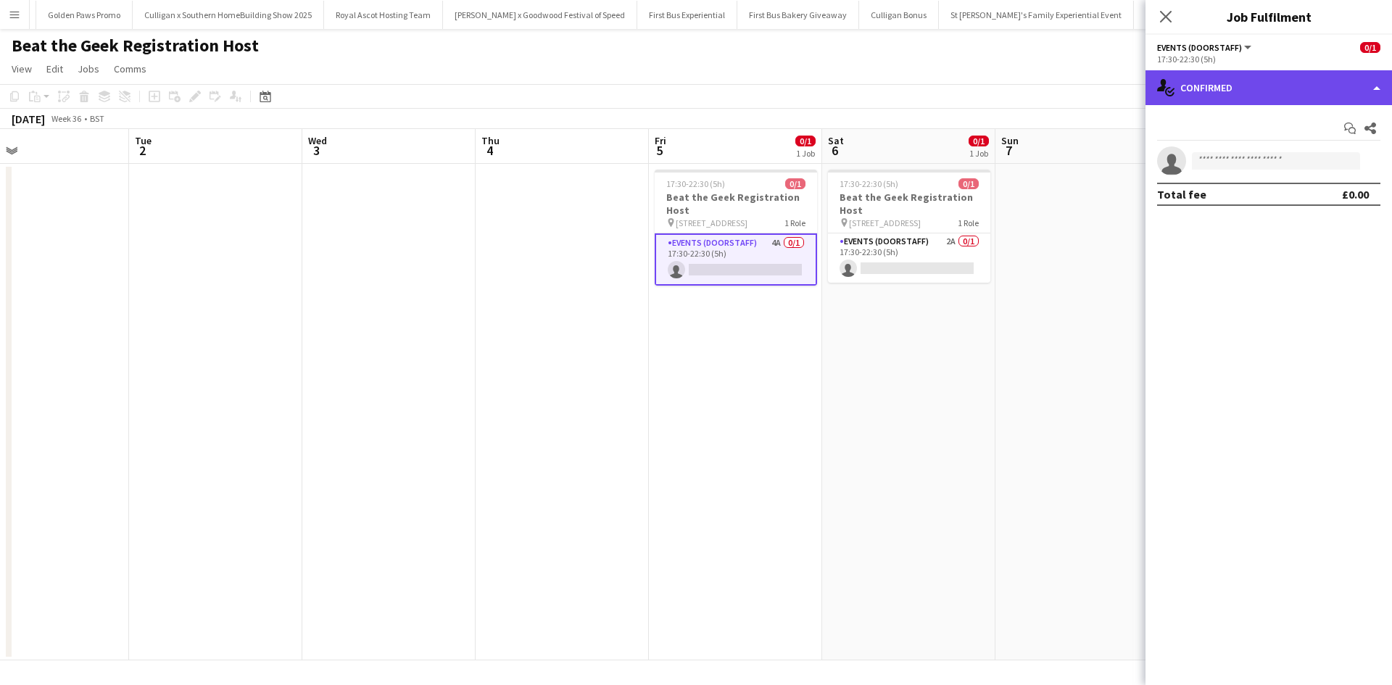
click at [1207, 83] on div "single-neutral-actions-check-2 Confirmed" at bounding box center [1269, 87] width 247 height 35
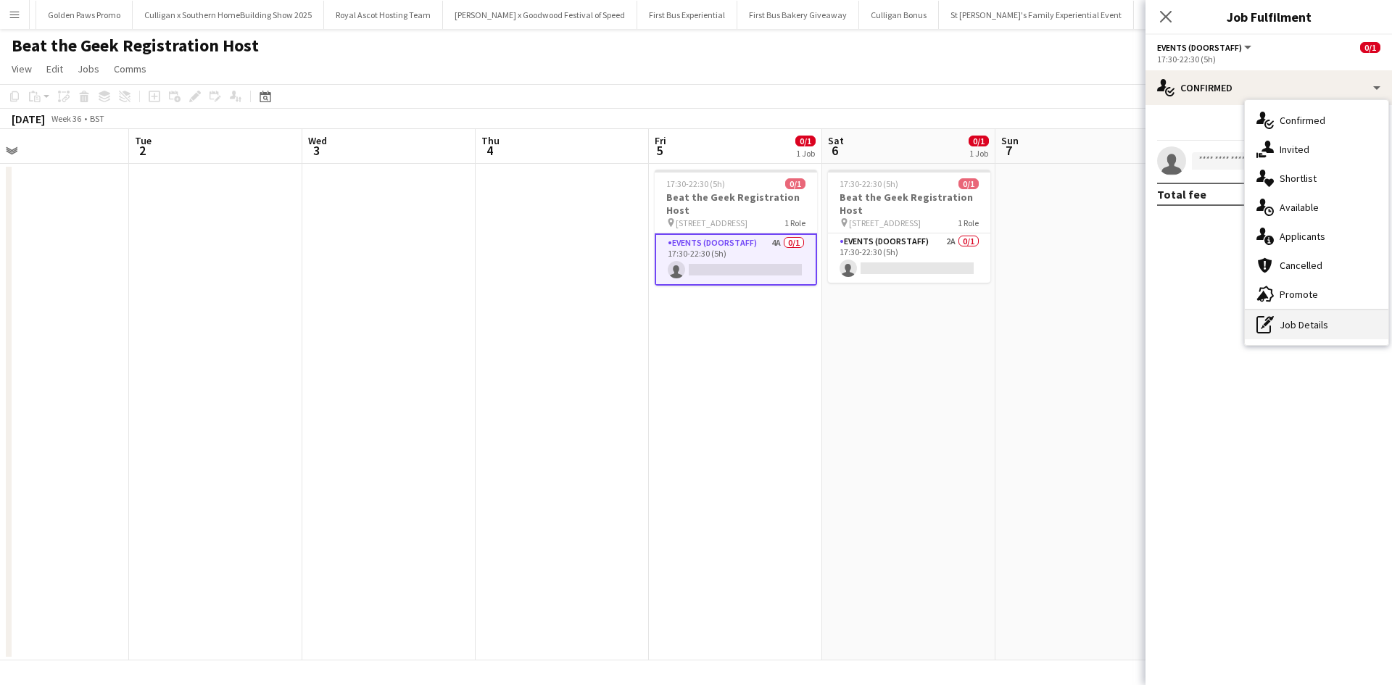
click at [1309, 326] on div "pen-write Job Details" at bounding box center [1317, 324] width 144 height 29
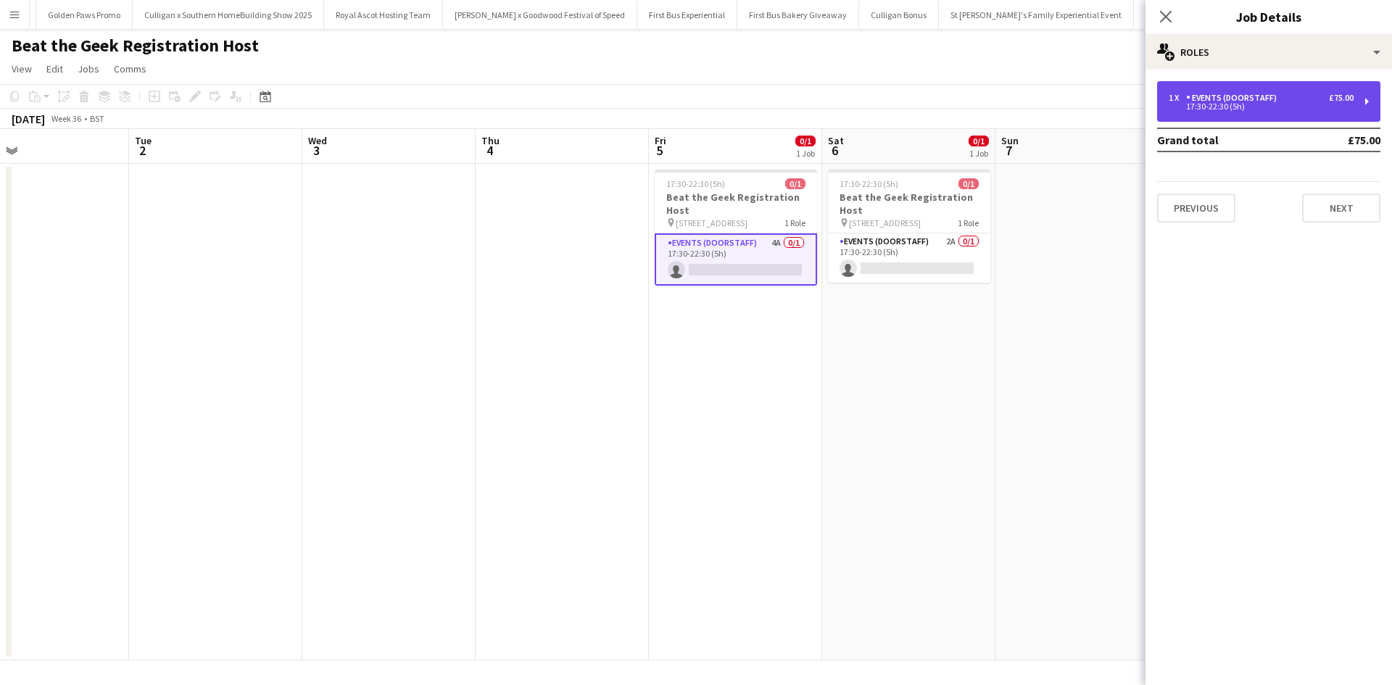
click at [1266, 99] on div "Events (Doorstaff)" at bounding box center [1234, 98] width 96 height 10
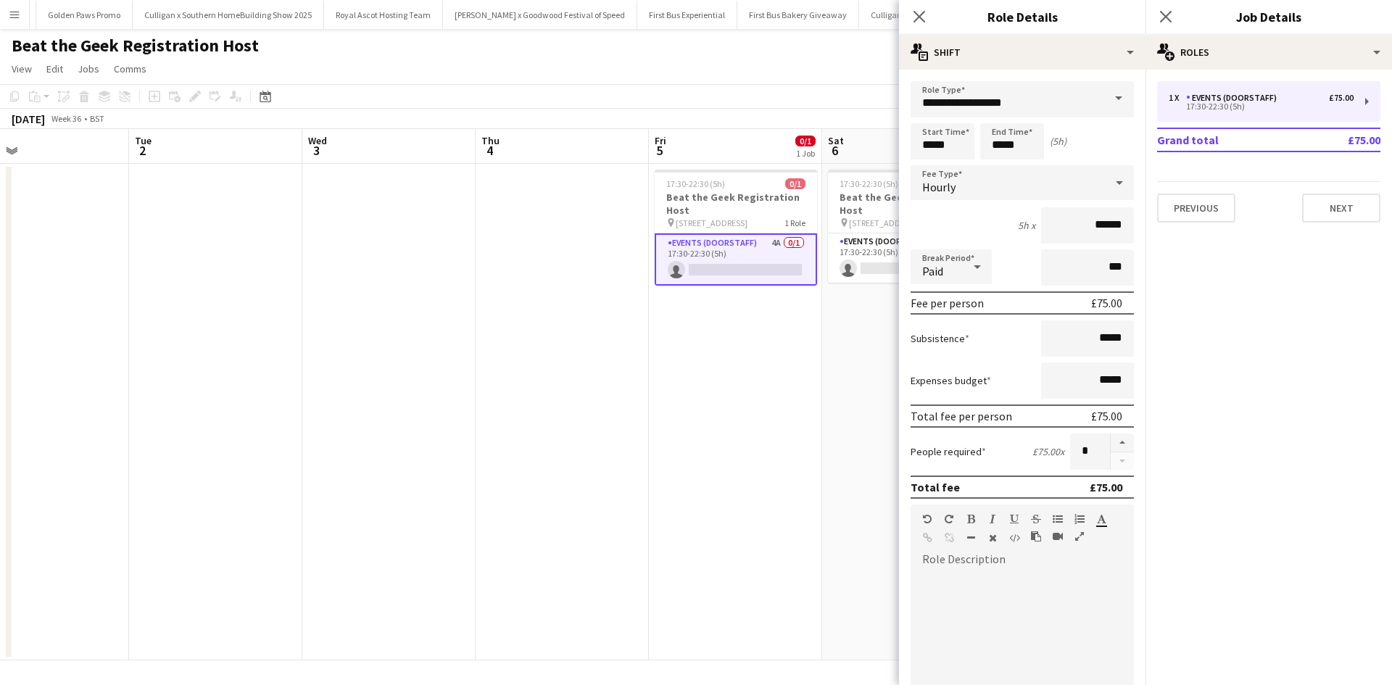
click at [350, 326] on app-date-cell at bounding box center [388, 412] width 173 height 497
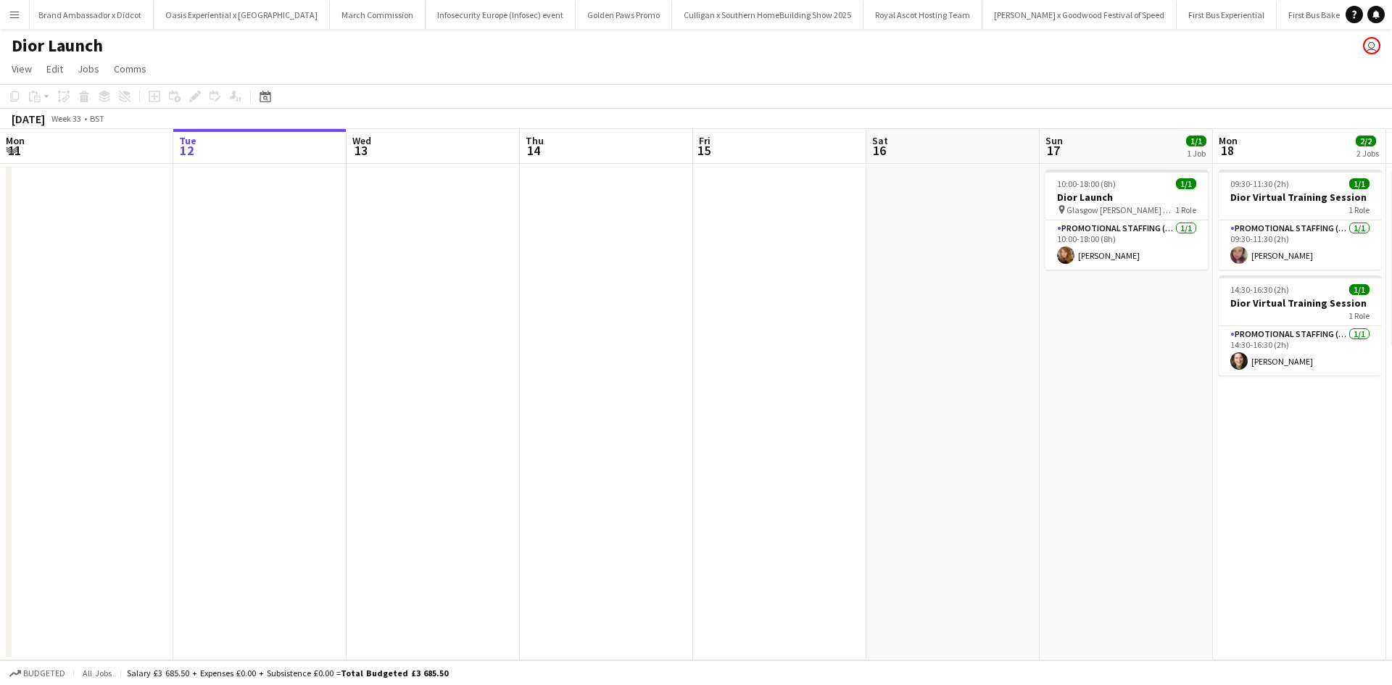
scroll to position [0, 14180]
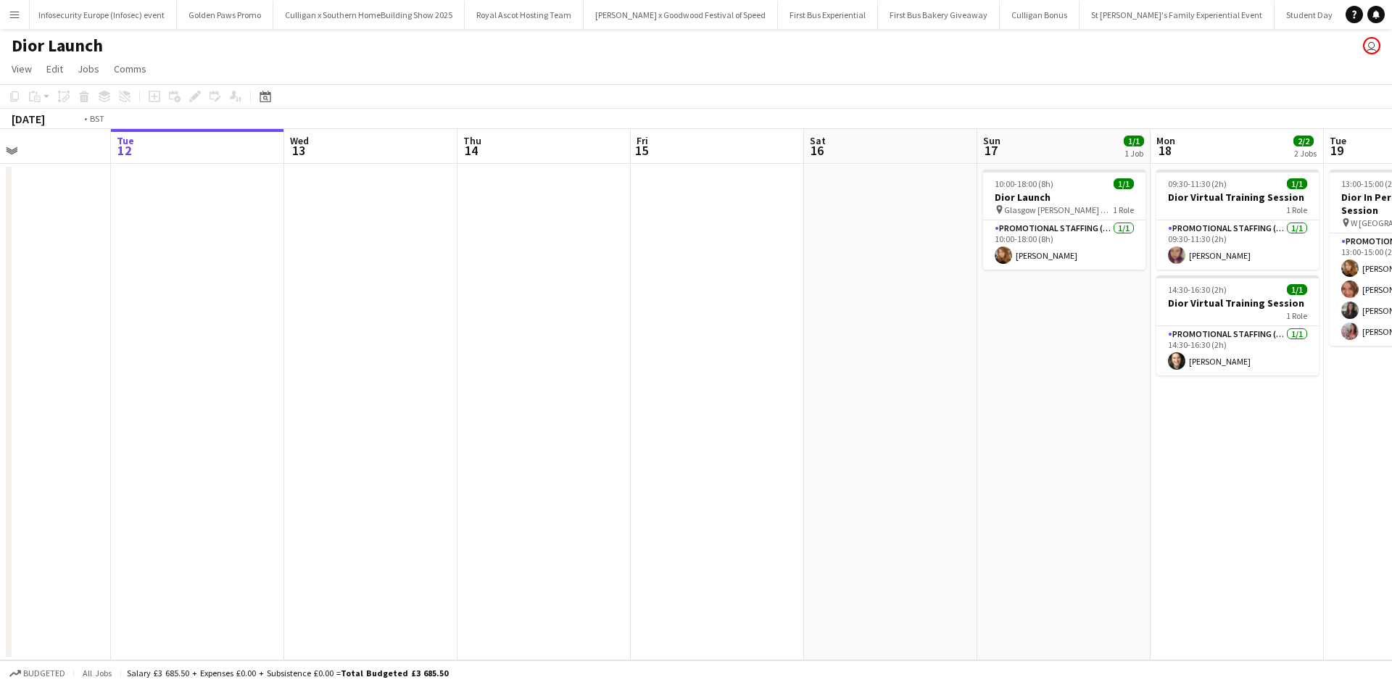
drag, startPoint x: 418, startPoint y: 529, endPoint x: 1179, endPoint y: 516, distance: 760.8
click at [1181, 516] on app-calendar-viewport "Sat 9 Sun 10 Mon 11 Tue 12 Wed 13 Thu 14 Fri 15 Sat 16 Sun 17 1/1 1 Job Mon 18 …" at bounding box center [696, 395] width 1392 height 532
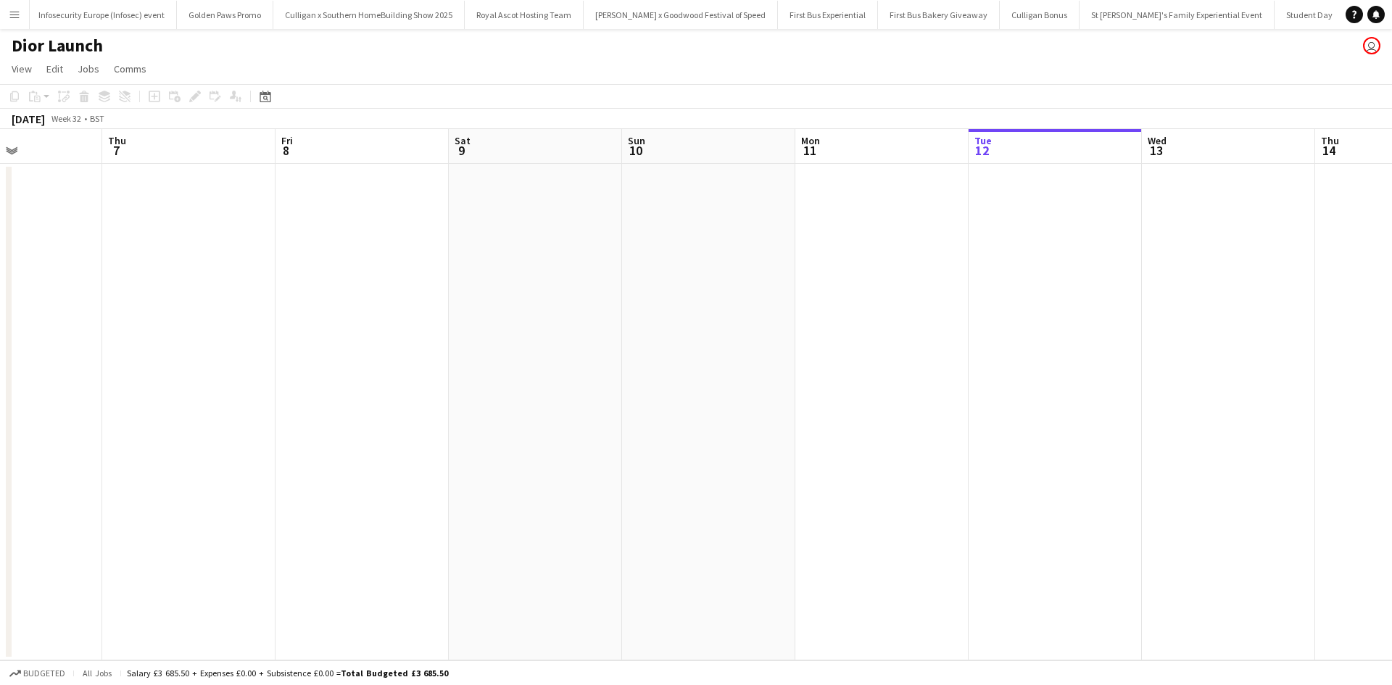
drag, startPoint x: 648, startPoint y: 510, endPoint x: 1037, endPoint y: 502, distance: 388.8
click at [1024, 501] on app-calendar-viewport "Mon 4 Tue 5 Wed 6 Thu 7 Fri 8 Sat 9 Sun 10 Mon 11 Tue 12 Wed 13 Thu 14 Fri 15 S…" at bounding box center [696, 395] width 1392 height 532
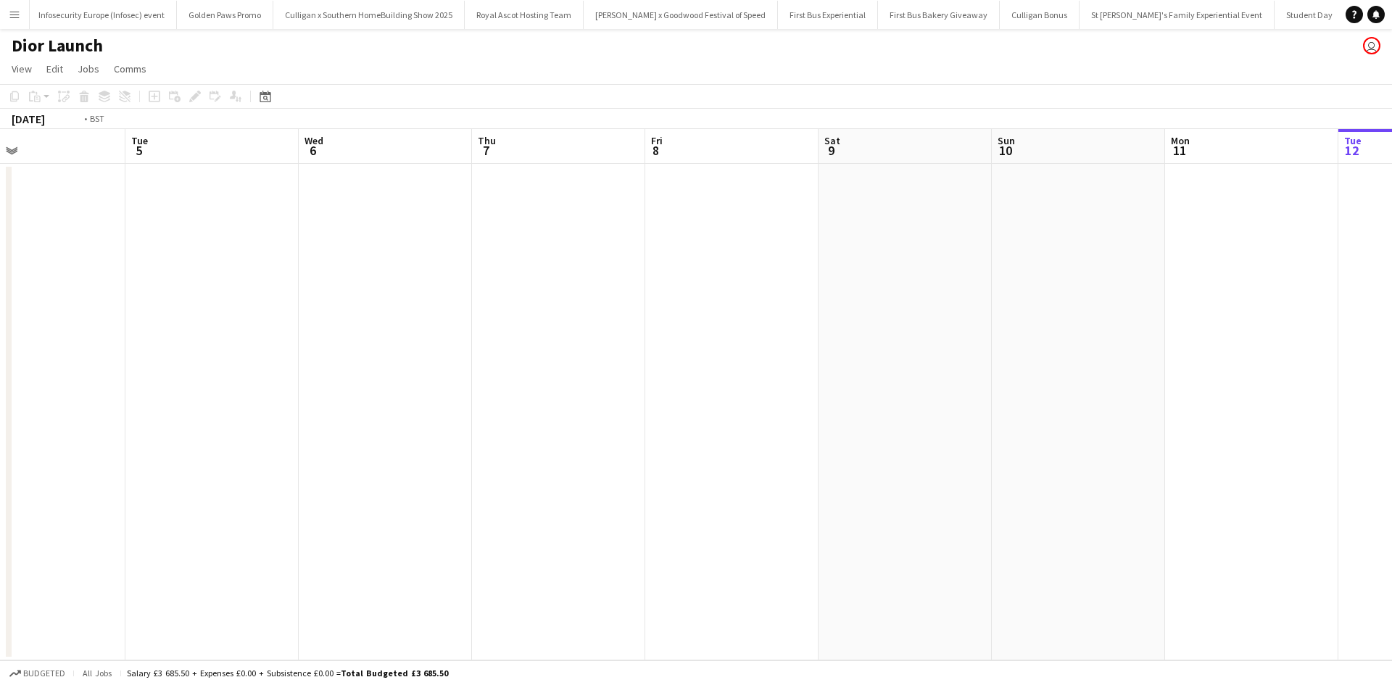
drag, startPoint x: 466, startPoint y: 503, endPoint x: 1026, endPoint y: 479, distance: 561.0
click at [1004, 479] on app-calendar-viewport "Sat 2 Sun 3 Mon 4 Tue 5 Wed 6 Thu 7 Fri 8 Sat 9 Sun 10 Mon 11 Tue 12 Wed 13 Thu…" at bounding box center [696, 395] width 1392 height 532
drag, startPoint x: 360, startPoint y: 477, endPoint x: 909, endPoint y: 450, distance: 550.3
click at [885, 452] on app-calendar-viewport "Wed 30 Thu 31 Fri 1 Sat 2 Sun 3 Mon 4 Tue 5 Wed 6 Thu 7 Fri 8 Sat 9 Sun 10 Mon …" at bounding box center [696, 395] width 1392 height 532
drag, startPoint x: 286, startPoint y: 460, endPoint x: 901, endPoint y: 413, distance: 617.4
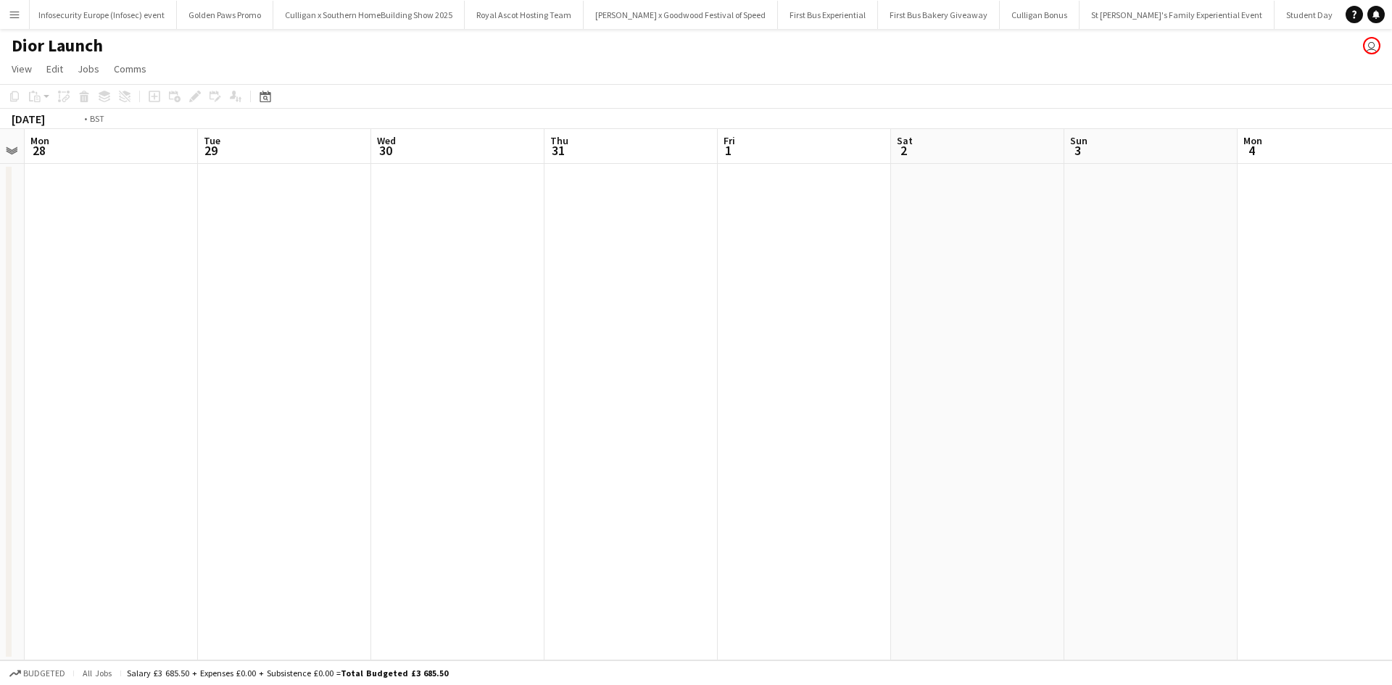
click at [886, 413] on app-calendar-viewport "Sat 26 Sun 27 Mon 28 Tue 29 Wed 30 Thu 31 Fri 1 Sat 2 Sun 3 Mon 4 Tue 5 Wed 6 T…" at bounding box center [696, 395] width 1392 height 532
drag, startPoint x: 525, startPoint y: 440, endPoint x: 1056, endPoint y: 430, distance: 530.9
click at [1056, 430] on app-calendar-viewport "Thu 24 Fri 25 Sat 26 Sun 27 Mon 28 Tue 29 Wed 30 Thu 31 Fri 1 Sat 2 Sun 3 Mon 4…" at bounding box center [696, 395] width 1392 height 532
drag, startPoint x: 620, startPoint y: 435, endPoint x: 433, endPoint y: 407, distance: 189.2
click at [433, 407] on app-calendar-viewport "Fri 18 Sat 19 Sun 20 Mon 21 Tue 22 Wed 23 Thu 24 Fri 25 Sat 26 Sun 27 Mon 28 Tu…" at bounding box center [696, 395] width 1392 height 532
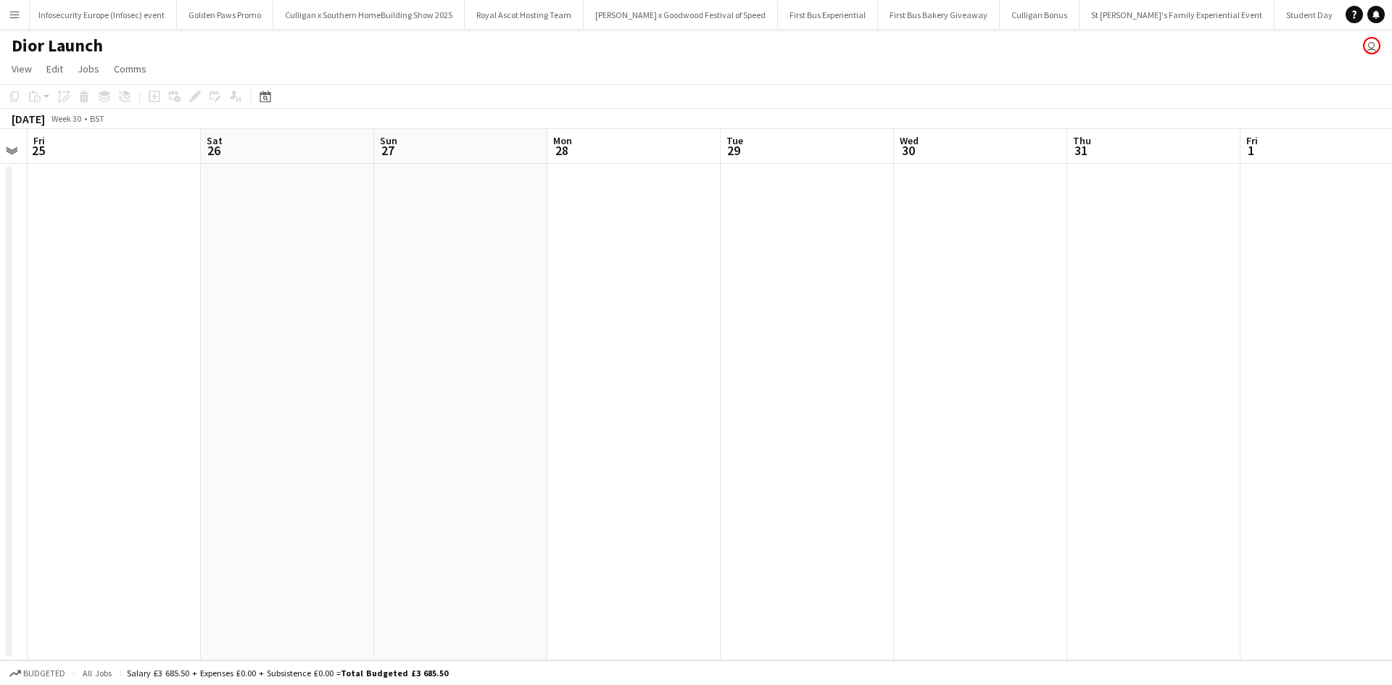
drag, startPoint x: 1175, startPoint y: 463, endPoint x: 571, endPoint y: 413, distance: 606.1
click at [558, 414] on app-calendar-viewport "Tue 22 Wed 23 Thu 24 Fri 25 Sat 26 Sun 27 Mon 28 Tue 29 Wed 30 Thu 31 Fri 1 Sat…" at bounding box center [696, 395] width 1392 height 532
drag, startPoint x: 854, startPoint y: 434, endPoint x: 723, endPoint y: 453, distance: 132.6
click at [373, 415] on app-calendar-viewport "Thu 24 Fri 25 Sat 26 Sun 27 Mon 28 Tue 29 Wed 30 Thu 31 Fri 1 Sat 2 Sun 3 Mon 4…" at bounding box center [696, 395] width 1392 height 532
drag, startPoint x: 722, startPoint y: 455, endPoint x: 299, endPoint y: 422, distance: 423.3
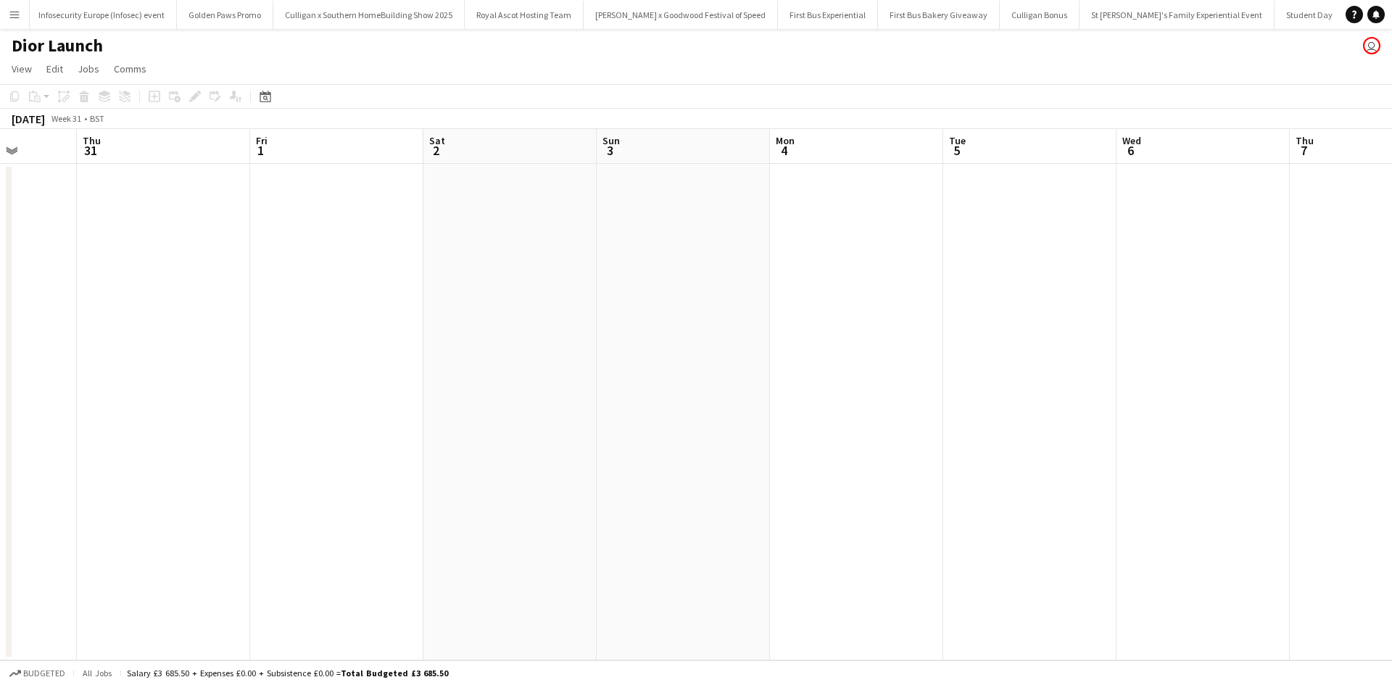
click at [318, 423] on app-calendar-viewport "Sun 27 Mon 28 Tue 29 Wed 30 Thu 31 Fri 1 Sat 2 Sun 3 Mon 4 Tue 5 Wed 6 Thu 7 Fr…" at bounding box center [696, 395] width 1392 height 532
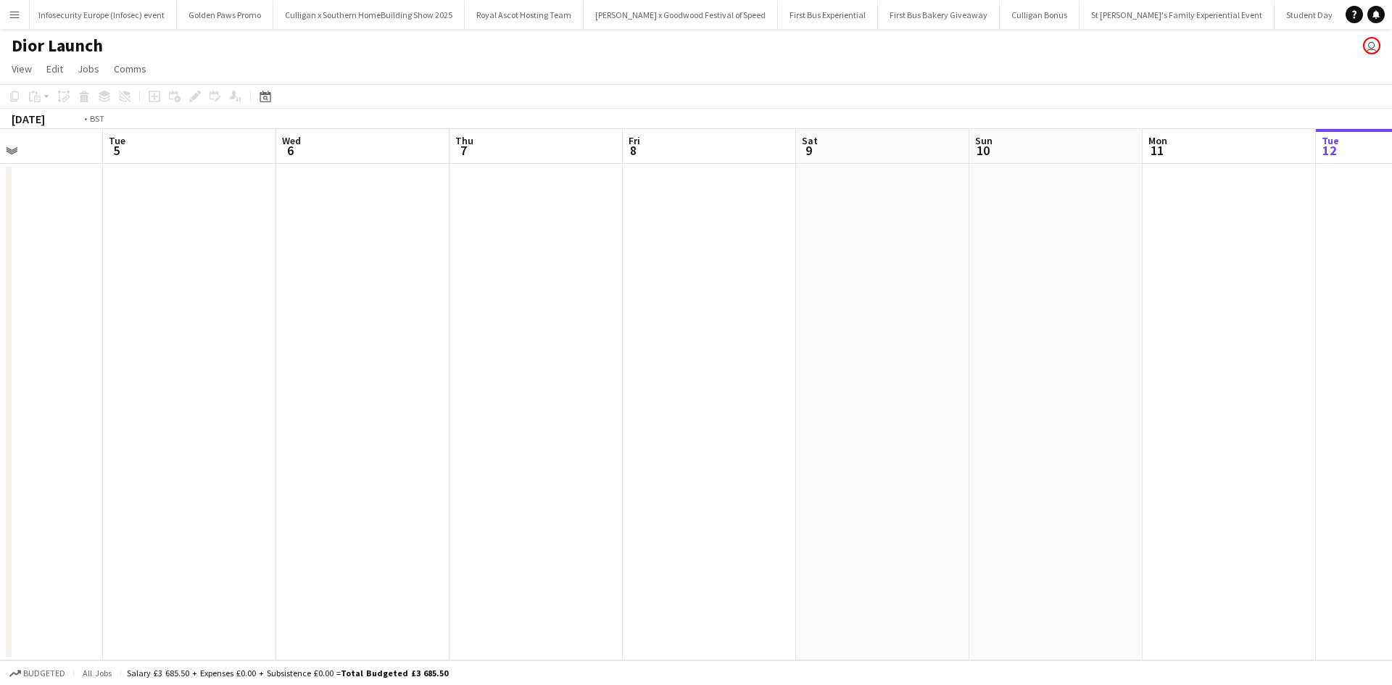
drag, startPoint x: 696, startPoint y: 471, endPoint x: 429, endPoint y: 434, distance: 270.1
click at [248, 412] on app-calendar-viewport "Thu 31 Fri 1 Sat 2 Sun 3 Mon 4 Tue 5 Wed 6 Thu 7 Fri 8 Sat 9 Sun 10 Mon 11 Tue …" at bounding box center [696, 395] width 1392 height 532
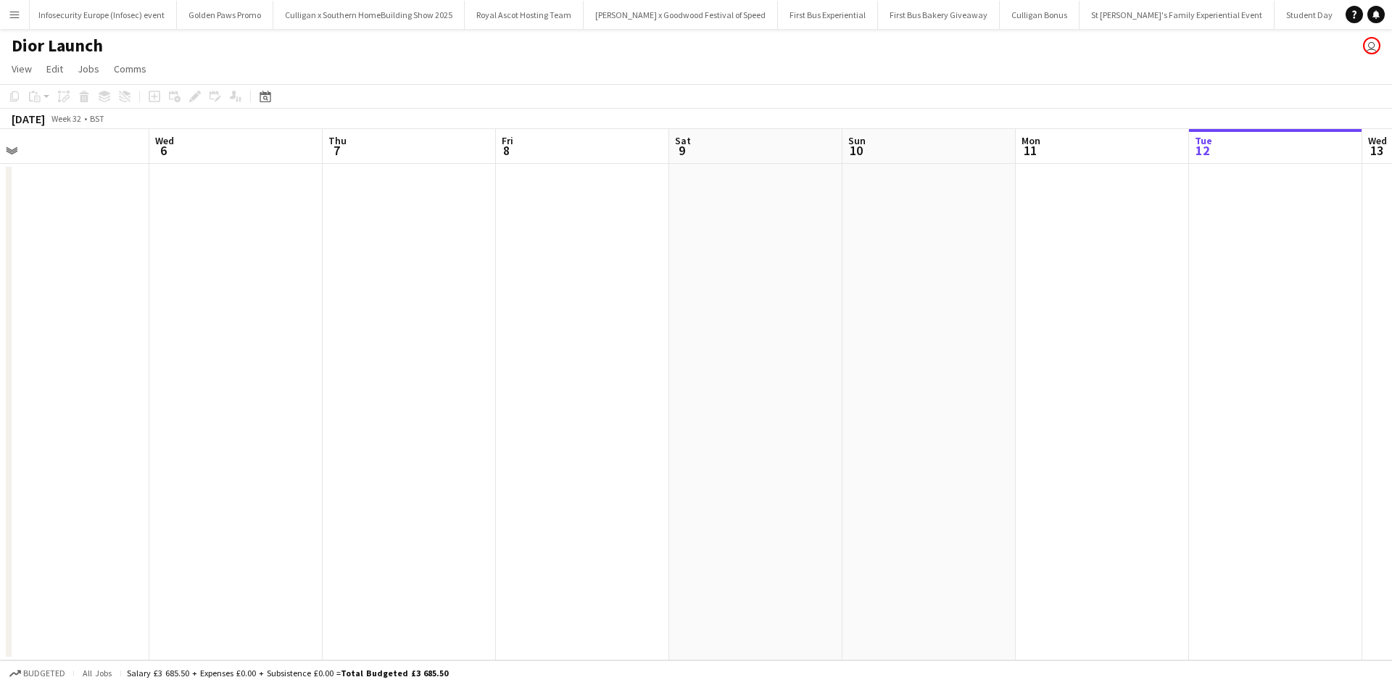
drag, startPoint x: 746, startPoint y: 474, endPoint x: 782, endPoint y: 463, distance: 37.2
click at [265, 397] on app-calendar-viewport "Sat 2 Sun 3 Mon 4 Tue 5 Wed 6 Thu 7 Fri 8 Sat 9 Sun 10 Mon 11 Tue 12 Wed 13 Thu…" at bounding box center [696, 395] width 1392 height 532
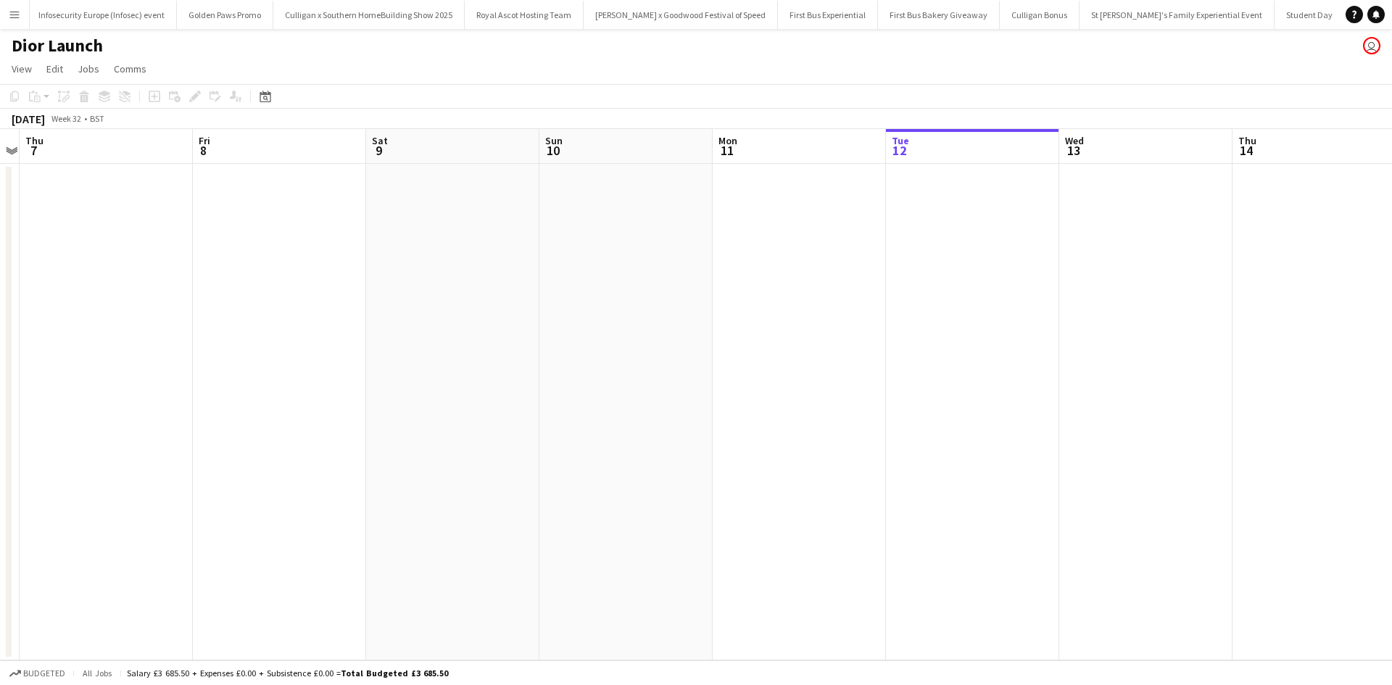
drag, startPoint x: 782, startPoint y: 463, endPoint x: 368, endPoint y: 394, distance: 419.7
click at [367, 395] on app-calendar-viewport "Mon 4 Tue 5 Wed 6 Thu 7 Fri 8 Sat 9 Sun 10 Mon 11 Tue 12 Wed 13 Thu 14 Fri 15 S…" at bounding box center [696, 395] width 1392 height 532
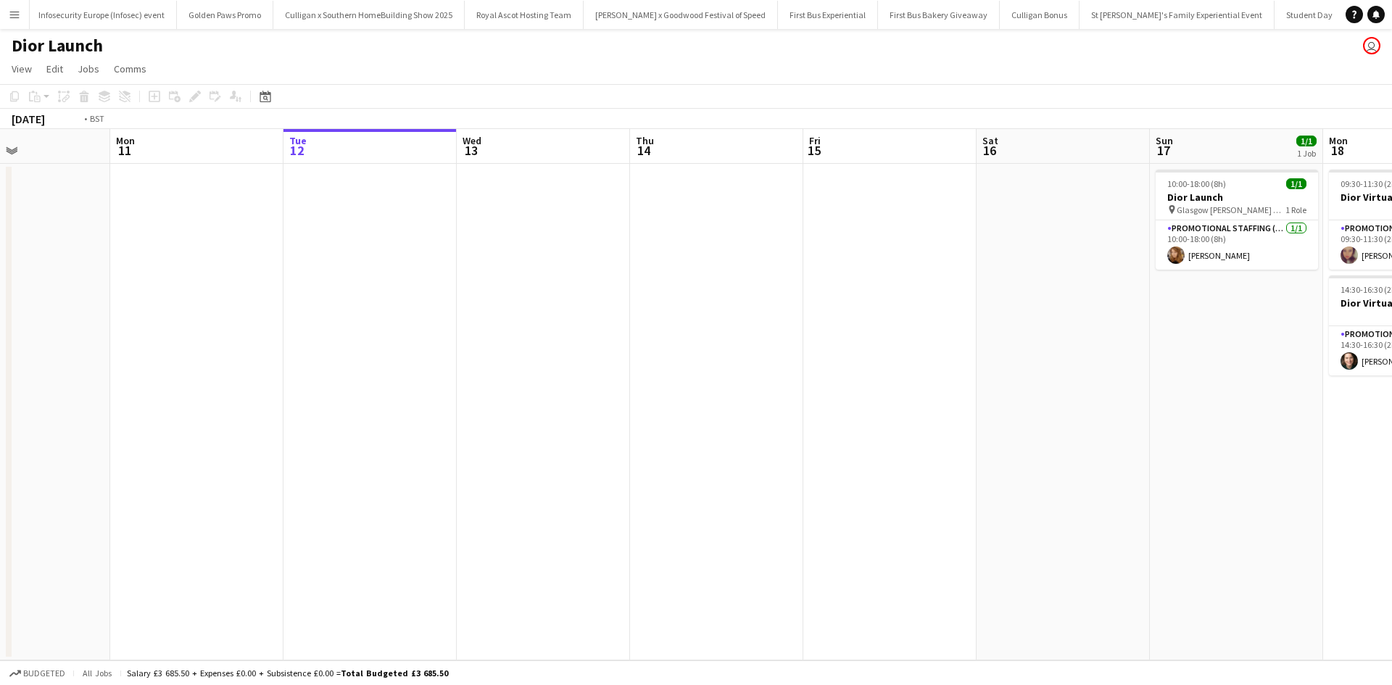
drag, startPoint x: 765, startPoint y: 415, endPoint x: 455, endPoint y: 400, distance: 310.7
click at [361, 389] on app-calendar-viewport "Fri 8 Sat 9 Sun 10 Mon 11 Tue 12 Wed 13 Thu 14 Fri 15 Sat 16 Sun 17 1/1 1 Job M…" at bounding box center [696, 395] width 1392 height 532
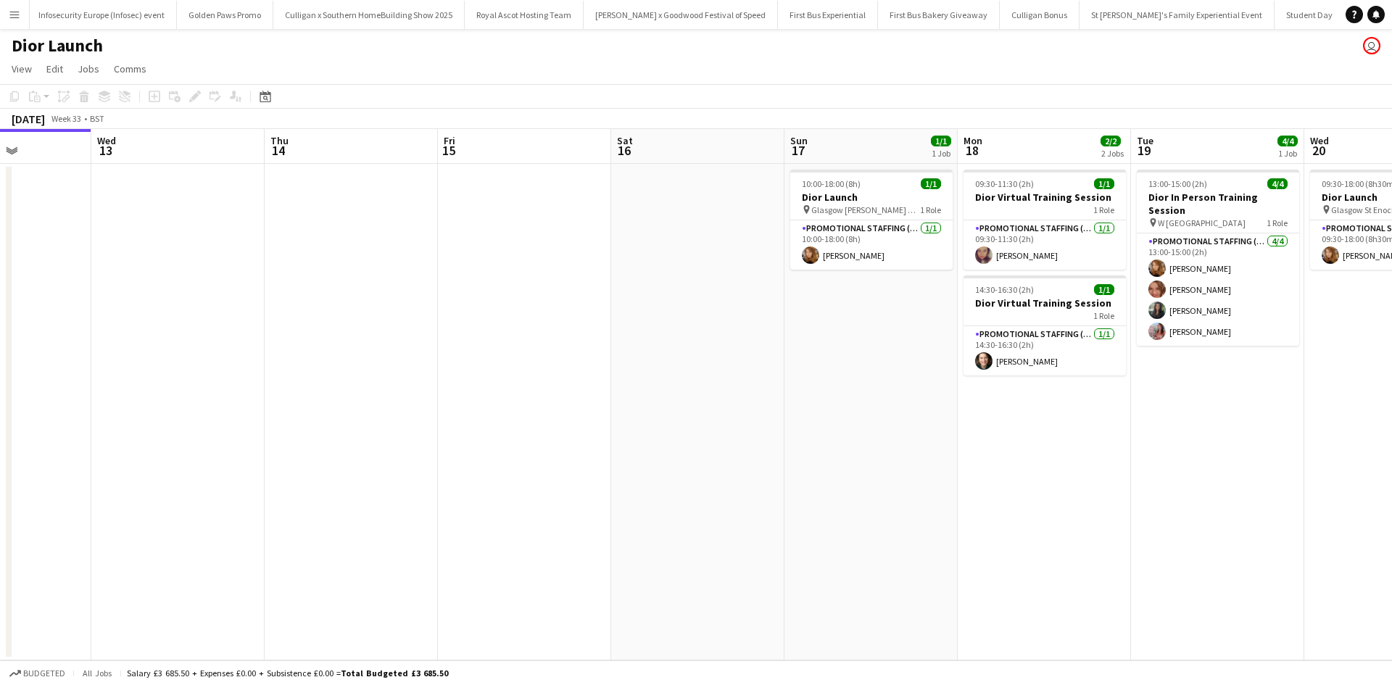
drag, startPoint x: 677, startPoint y: 416, endPoint x: 349, endPoint y: 401, distance: 328.8
click at [349, 401] on app-calendar-viewport "Sun 10 Mon 11 Tue 12 Wed 13 Thu 14 Fri 15 Sat 16 Sun 17 1/1 1 Job Mon 18 2/2 2 …" at bounding box center [696, 395] width 1392 height 532
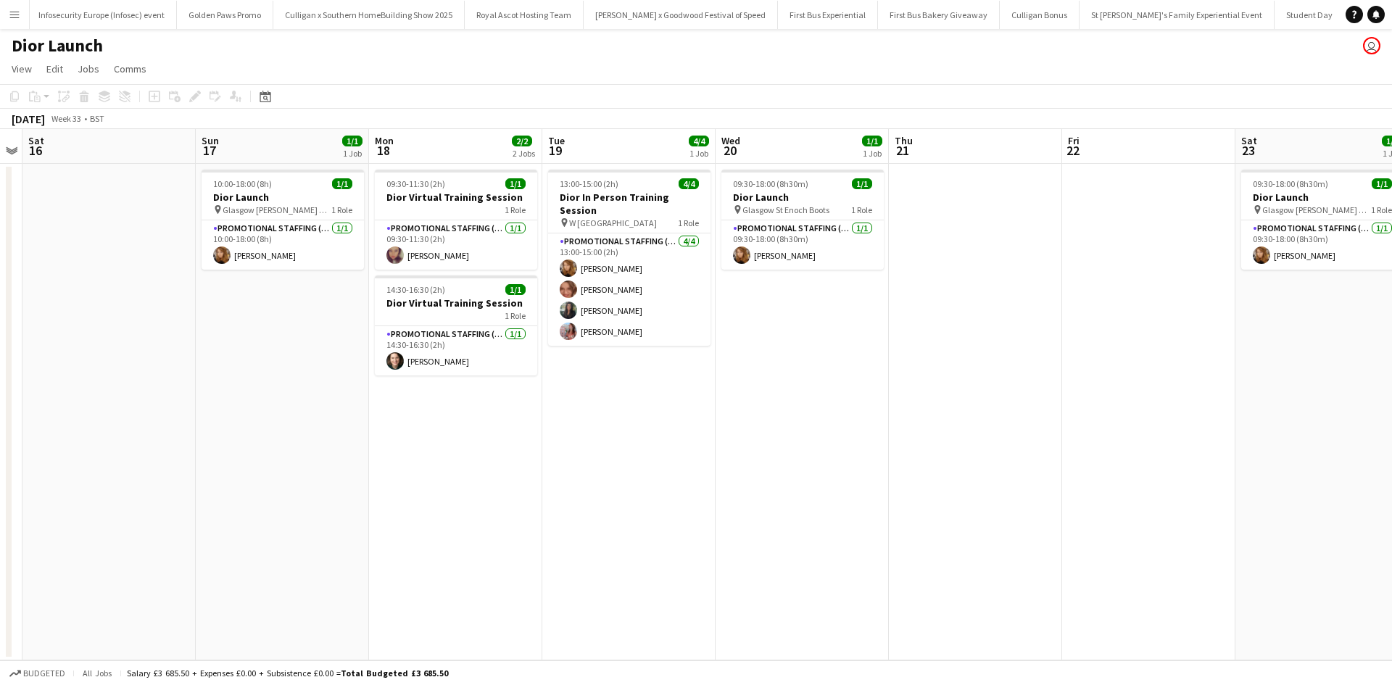
scroll to position [0, 673]
drag, startPoint x: 1089, startPoint y: 458, endPoint x: 876, endPoint y: 461, distance: 213.2
click at [876, 461] on app-calendar-viewport "Tue 12 Wed 13 Thu 14 Fri 15 Sat 16 Sun 17 1/1 1 Job Mon 18 2/2 2 Jobs Tue 19 4/…" at bounding box center [696, 395] width 1392 height 532
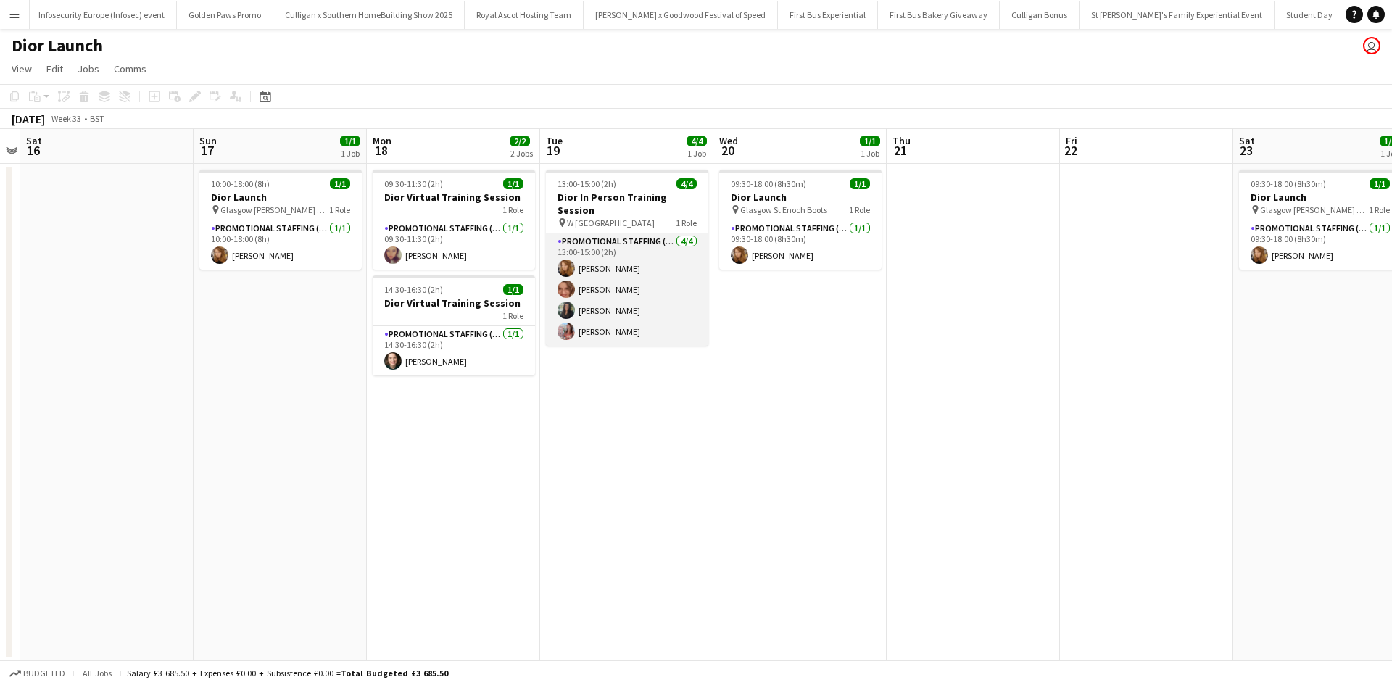
click at [651, 265] on app-card-role "Promotional Staffing (Brand Ambassadors) [DATE] 13:00-15:00 (2h) [PERSON_NAME] …" at bounding box center [627, 289] width 162 height 112
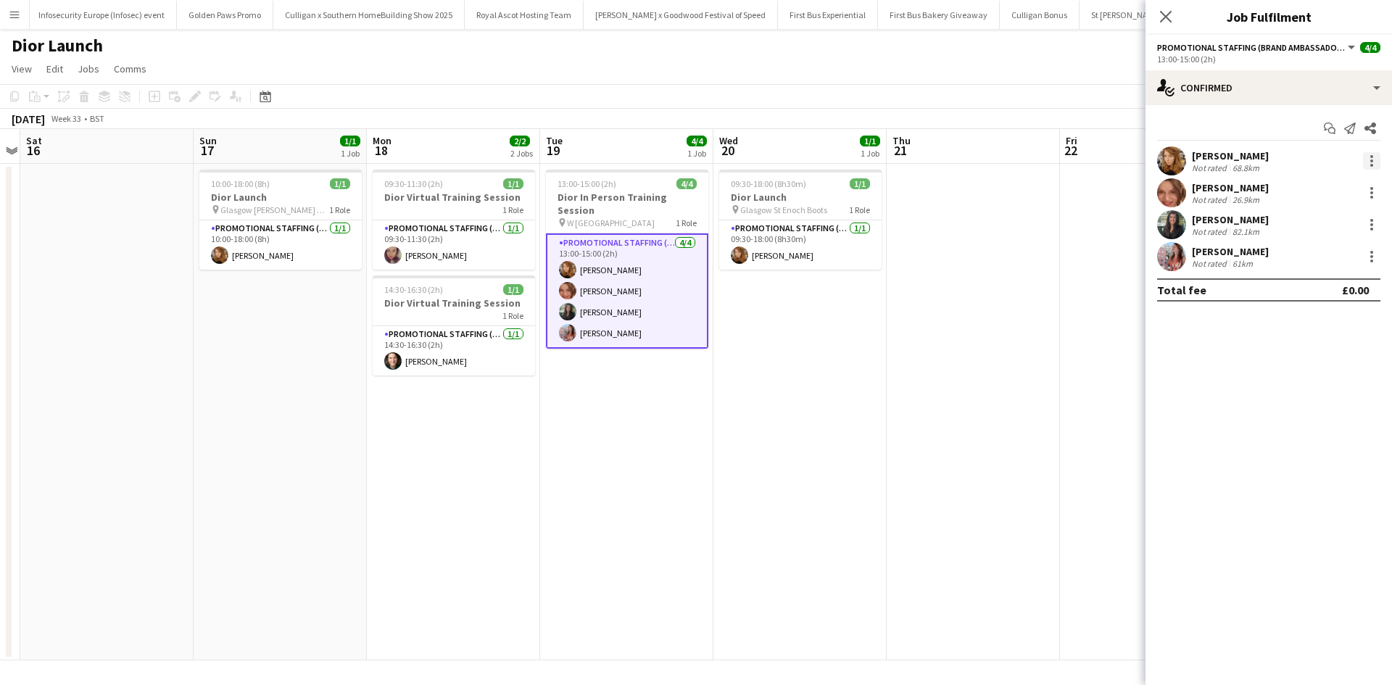
click at [1368, 162] on div at bounding box center [1371, 160] width 17 height 17
click at [1310, 319] on button "Remove" at bounding box center [1324, 327] width 113 height 35
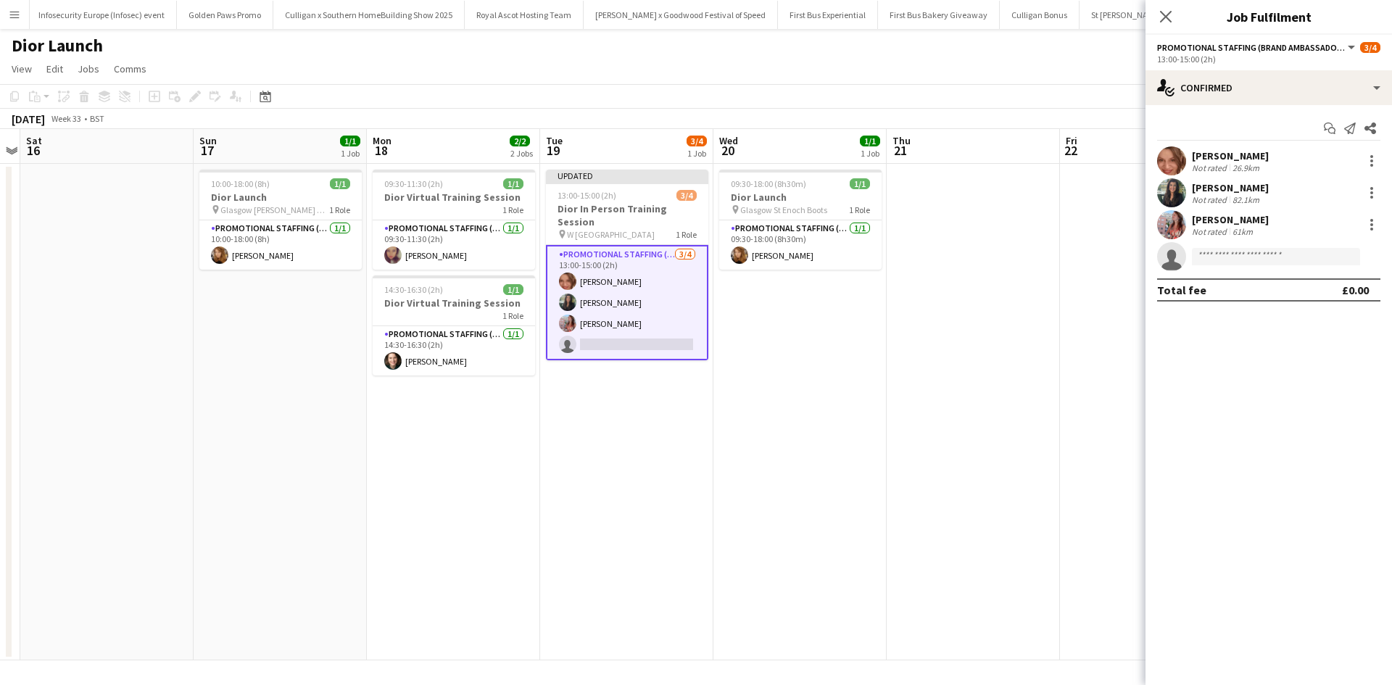
click at [1072, 364] on app-date-cell at bounding box center [1146, 412] width 173 height 497
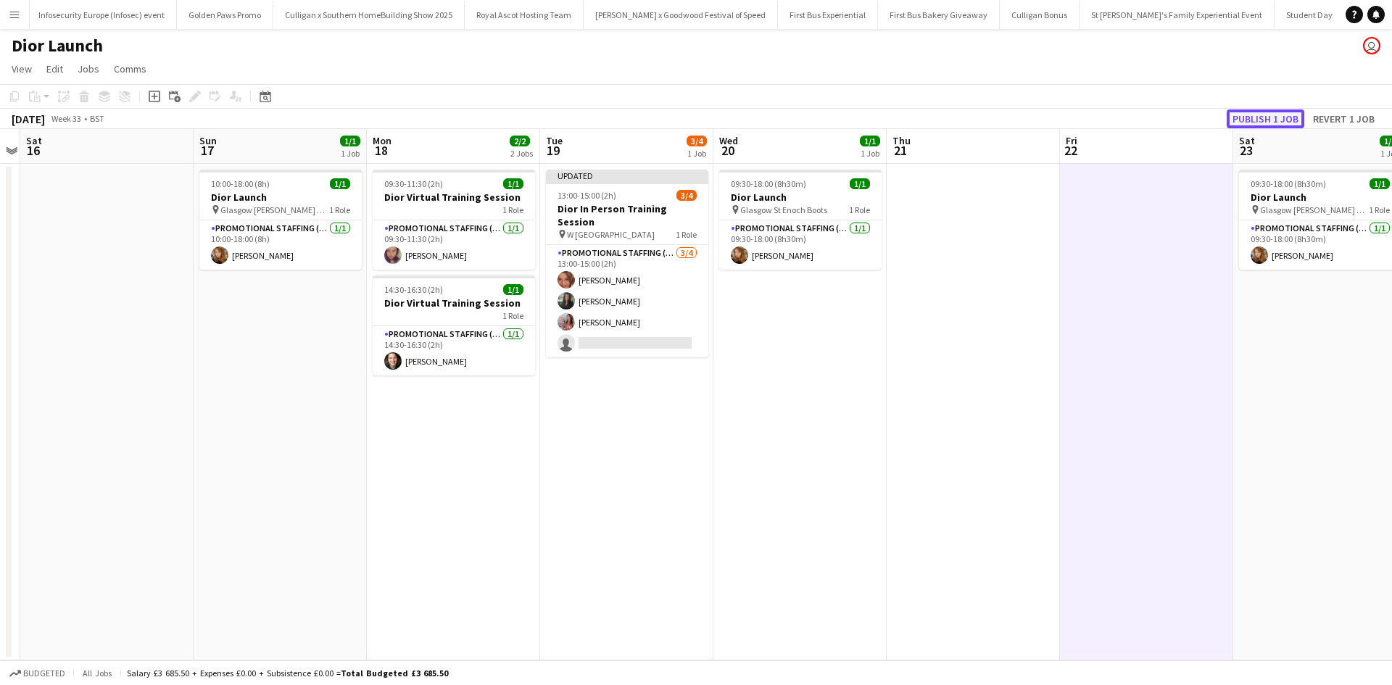
click at [1263, 111] on button "Publish 1 job" at bounding box center [1266, 118] width 78 height 19
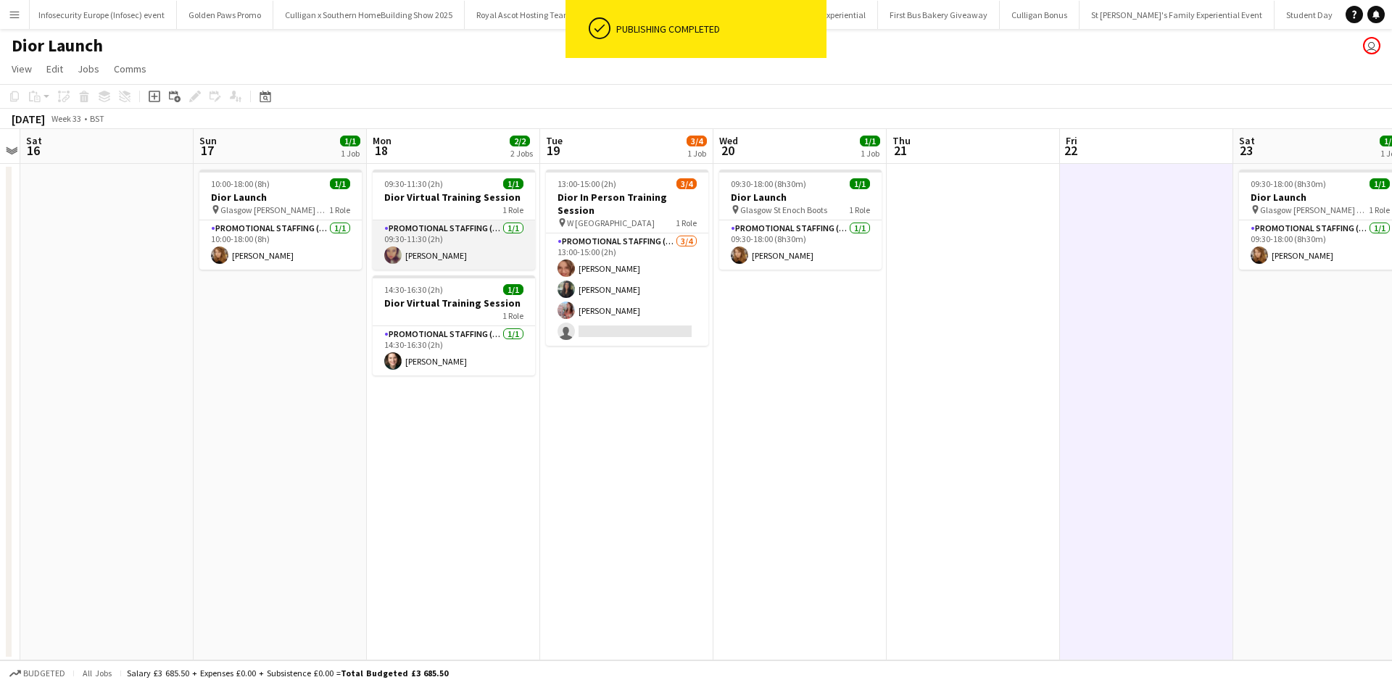
click at [479, 260] on app-card-role "Promotional Staffing (Brand Ambassadors) [DATE] 09:30-11:30 (2h) [PERSON_NAME]" at bounding box center [454, 244] width 162 height 49
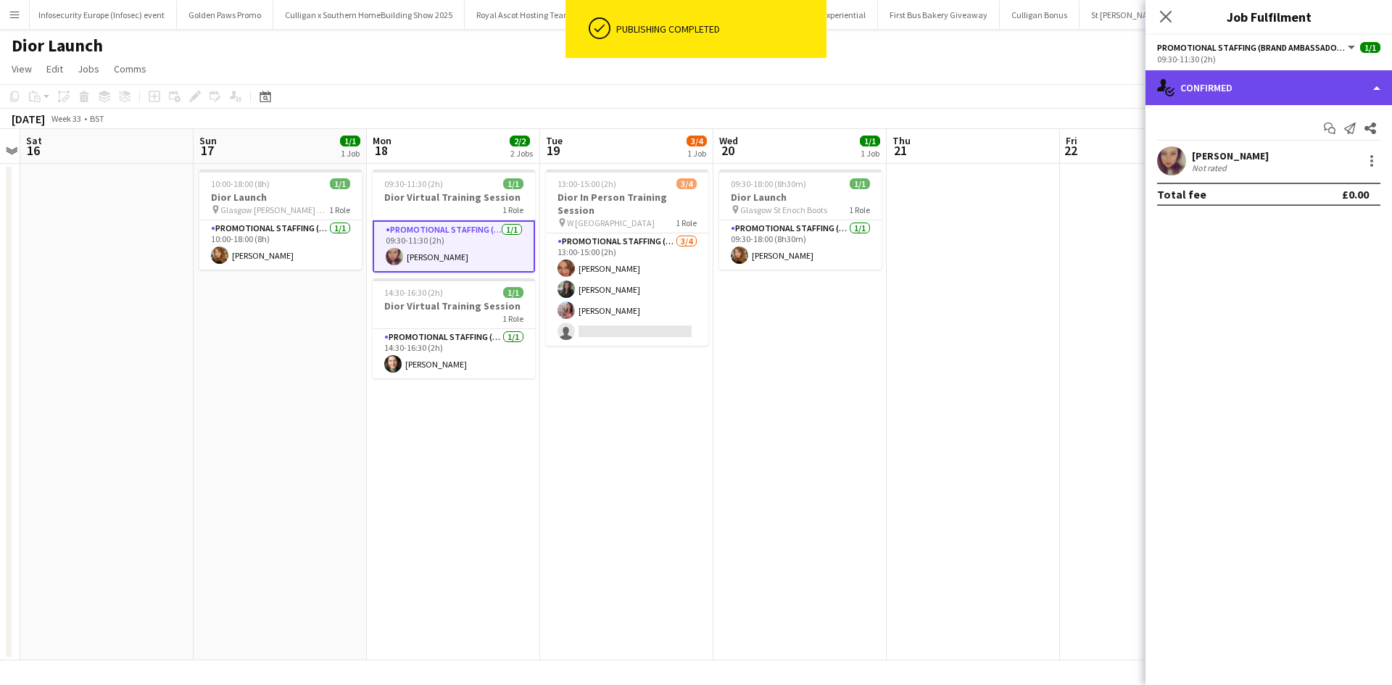
click at [1297, 75] on div "single-neutral-actions-check-2 Confirmed" at bounding box center [1269, 87] width 247 height 35
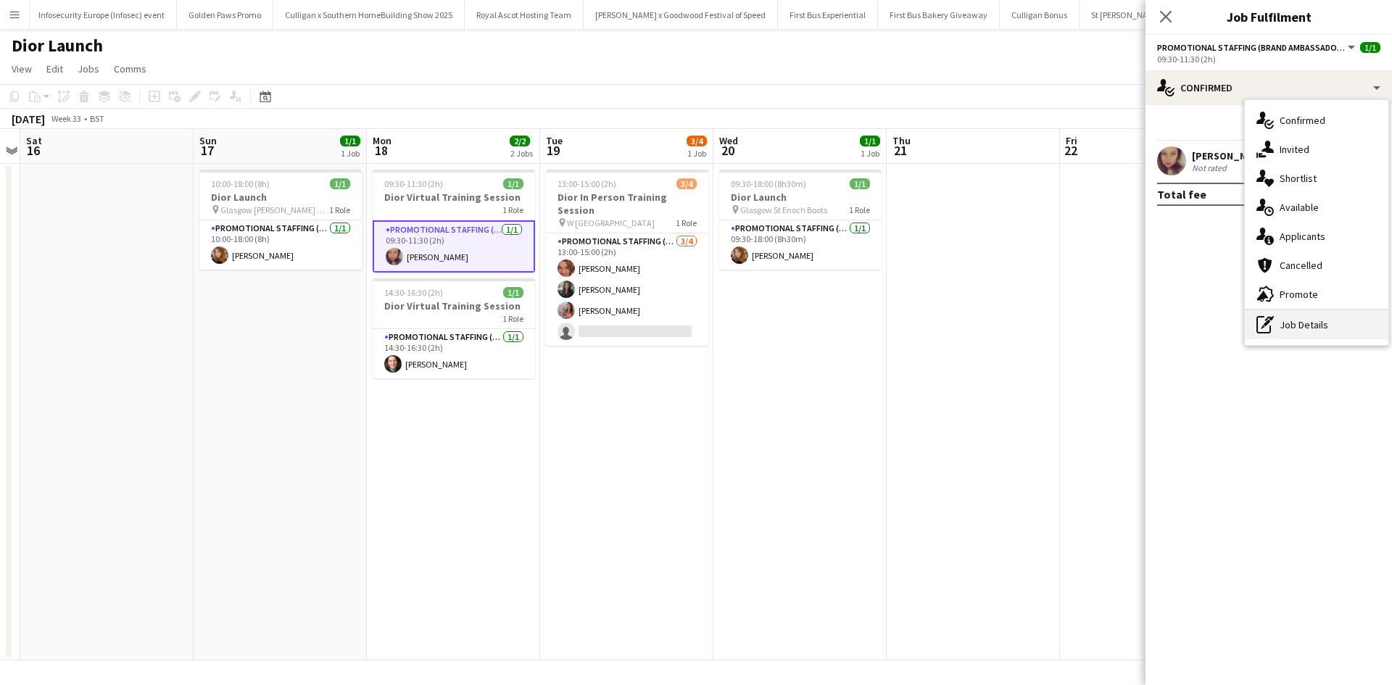
click at [1318, 324] on div "pen-write Job Details" at bounding box center [1317, 324] width 144 height 29
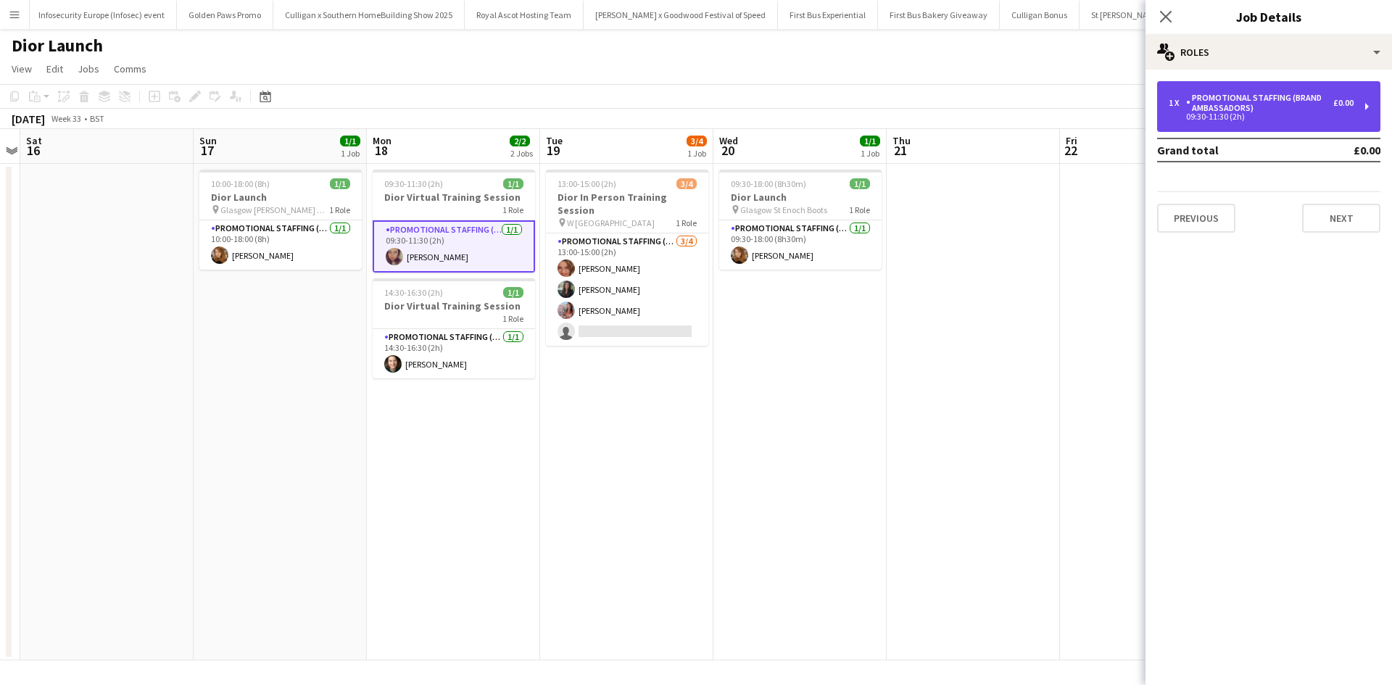
click at [1279, 111] on div "Promotional Staffing (Brand Ambassadors)" at bounding box center [1259, 103] width 147 height 20
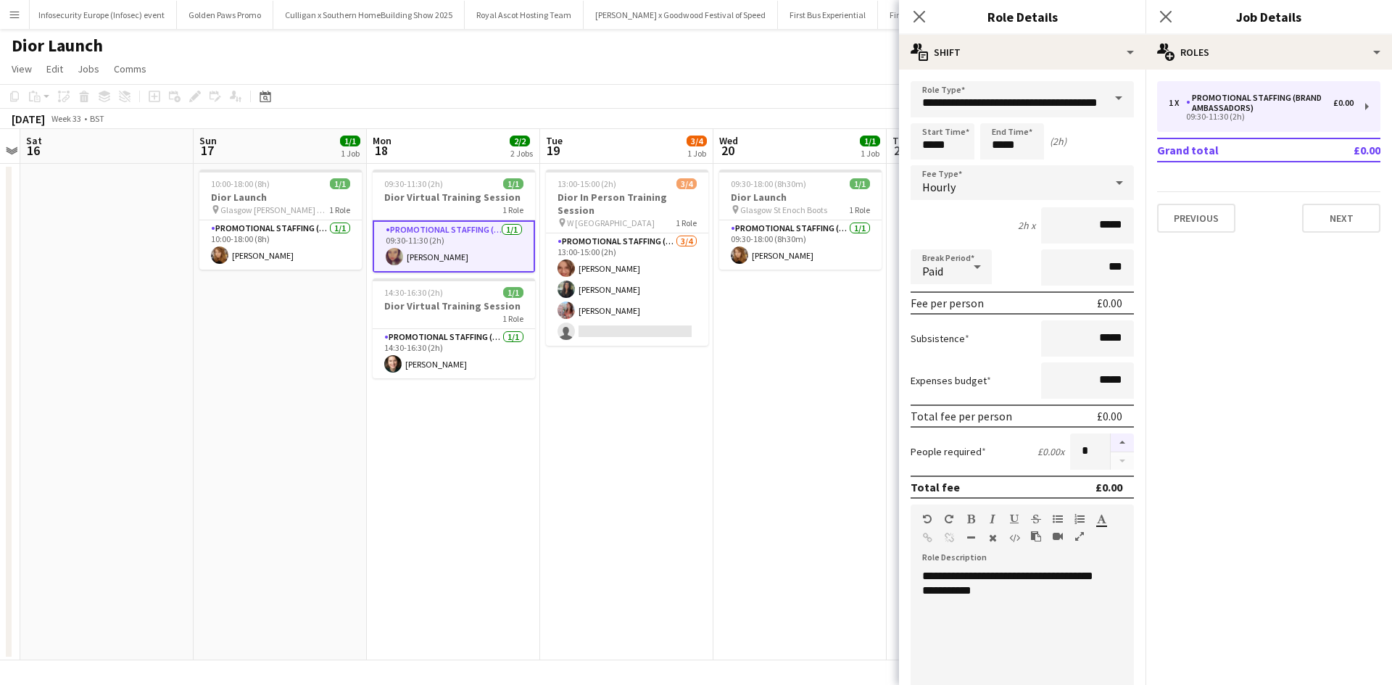
click at [1111, 446] on button "button" at bounding box center [1122, 443] width 23 height 19
type input "*"
click at [708, 463] on app-date-cell "13:00-15:00 (2h) 3/4 Dior In Person Training Session pin W [GEOGRAPHIC_DATA] 1 …" at bounding box center [626, 412] width 173 height 497
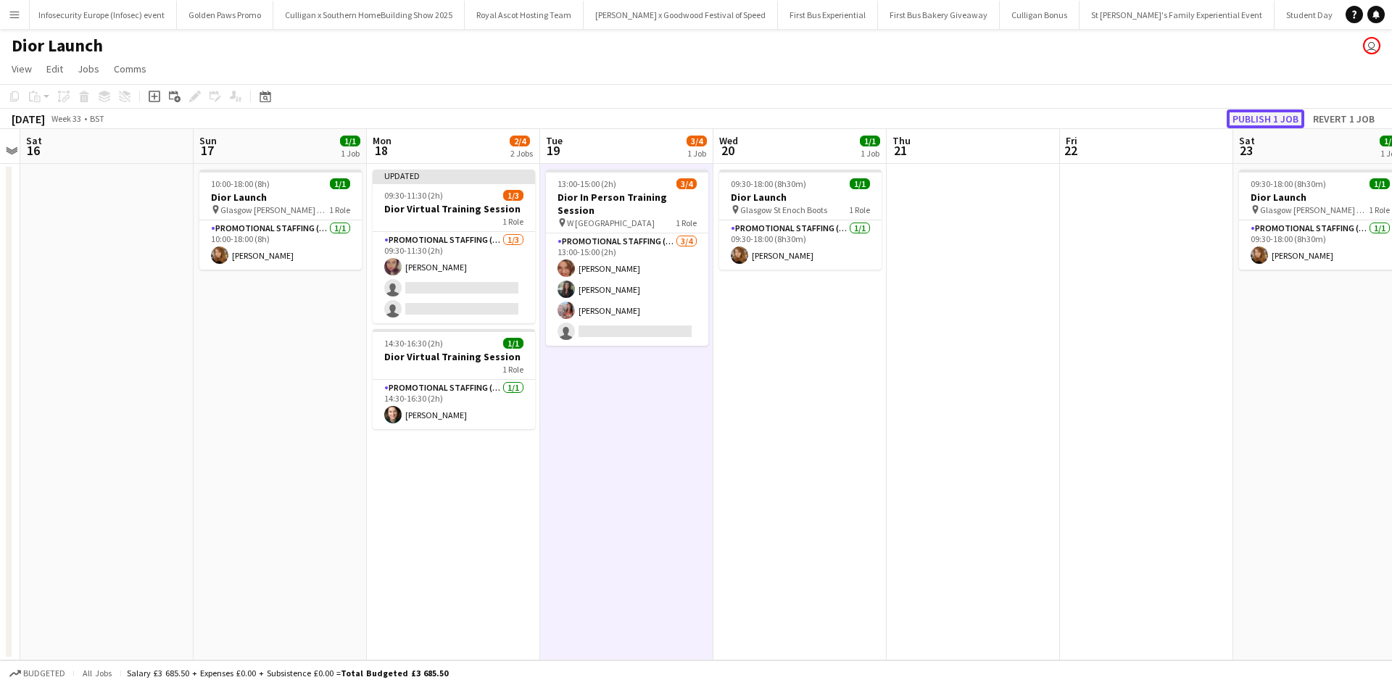
click at [1252, 110] on button "Publish 1 job" at bounding box center [1266, 118] width 78 height 19
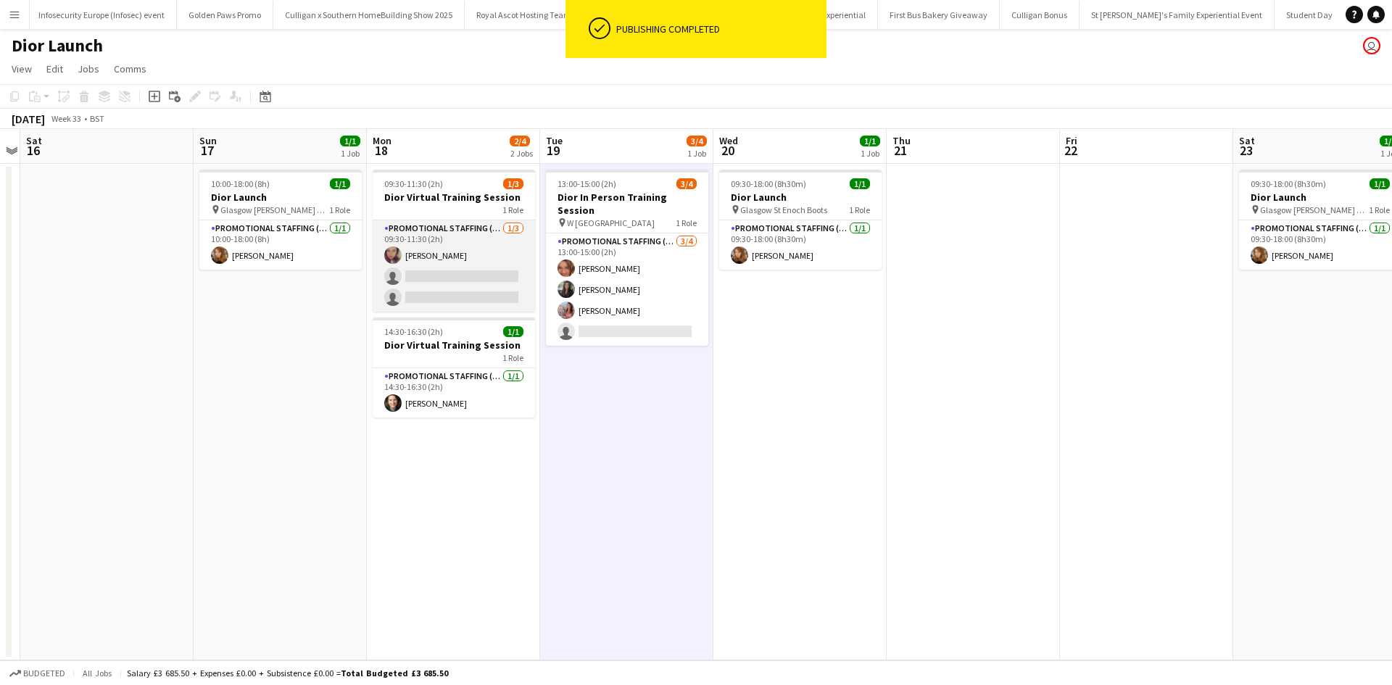
click at [464, 280] on app-card-role "Promotional Staffing (Brand Ambassadors) [DATE] 09:30-11:30 (2h) [PERSON_NAME] …" at bounding box center [454, 265] width 162 height 91
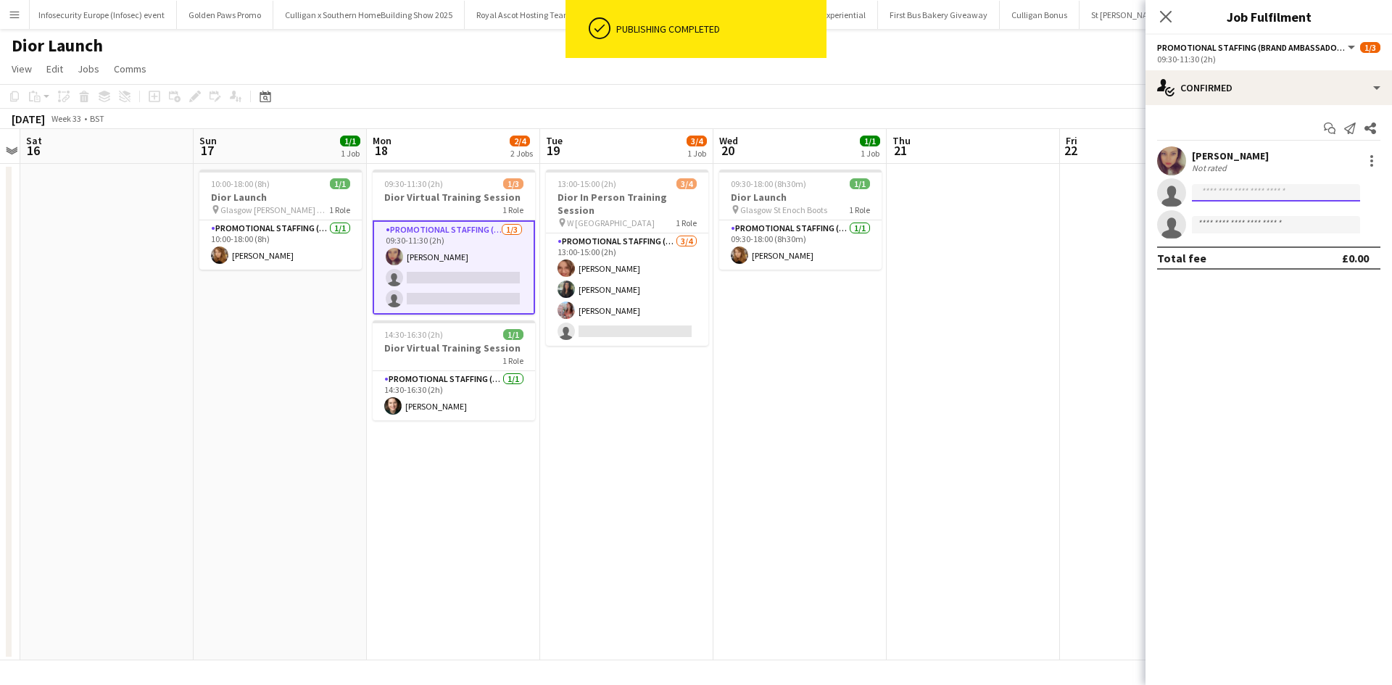
click at [1212, 197] on input at bounding box center [1276, 192] width 168 height 17
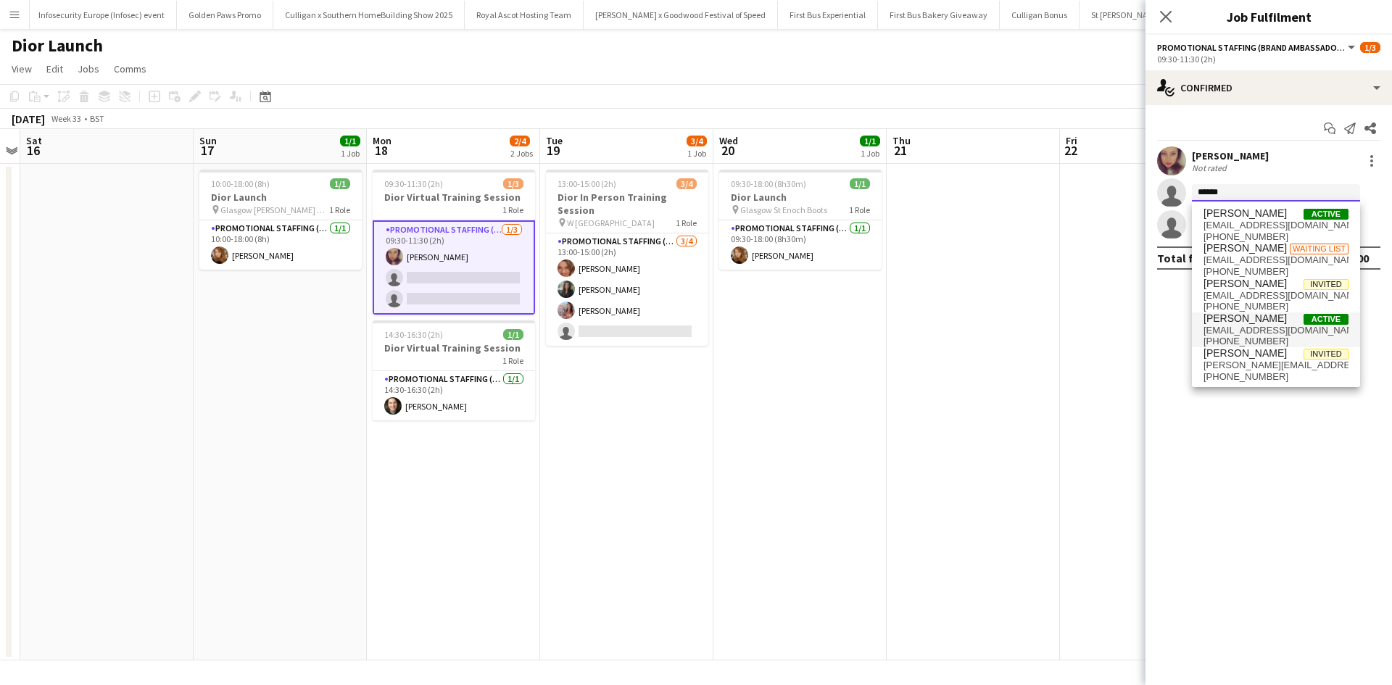
type input "******"
click at [1251, 318] on span "[PERSON_NAME]" at bounding box center [1245, 319] width 83 height 12
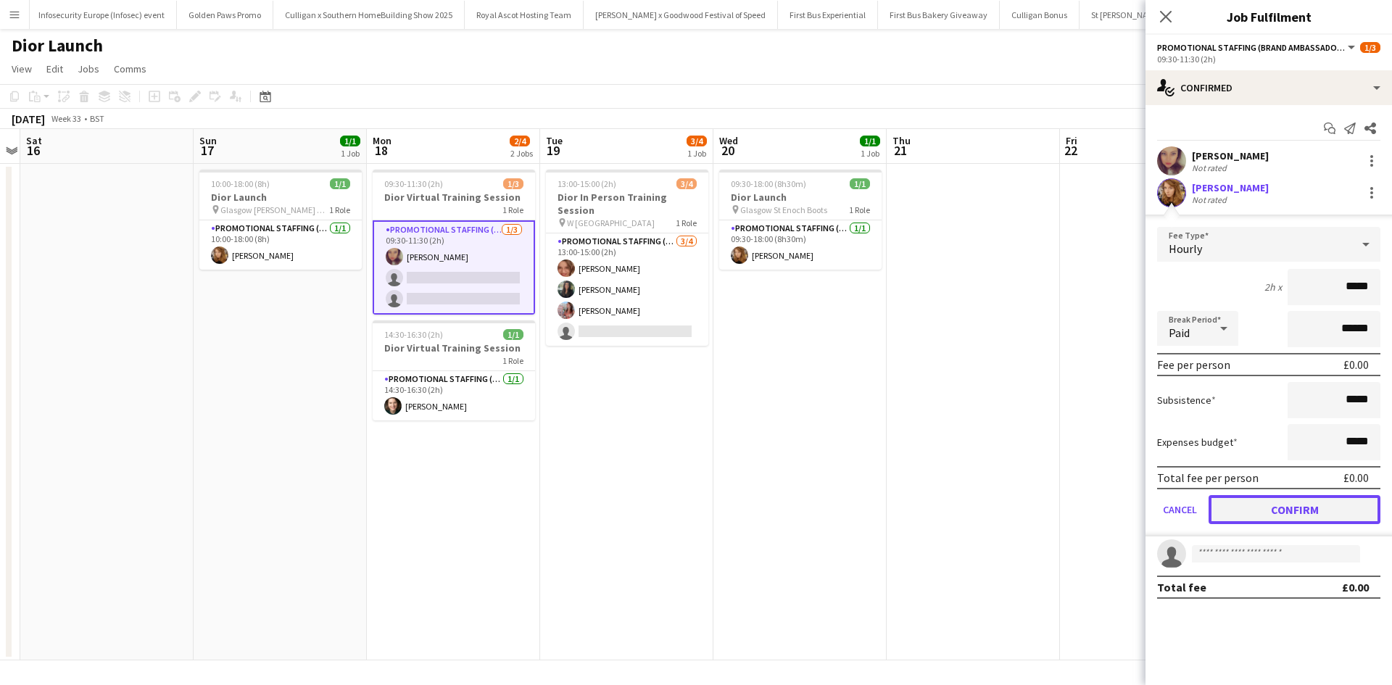
click at [1297, 498] on button "Confirm" at bounding box center [1295, 509] width 172 height 29
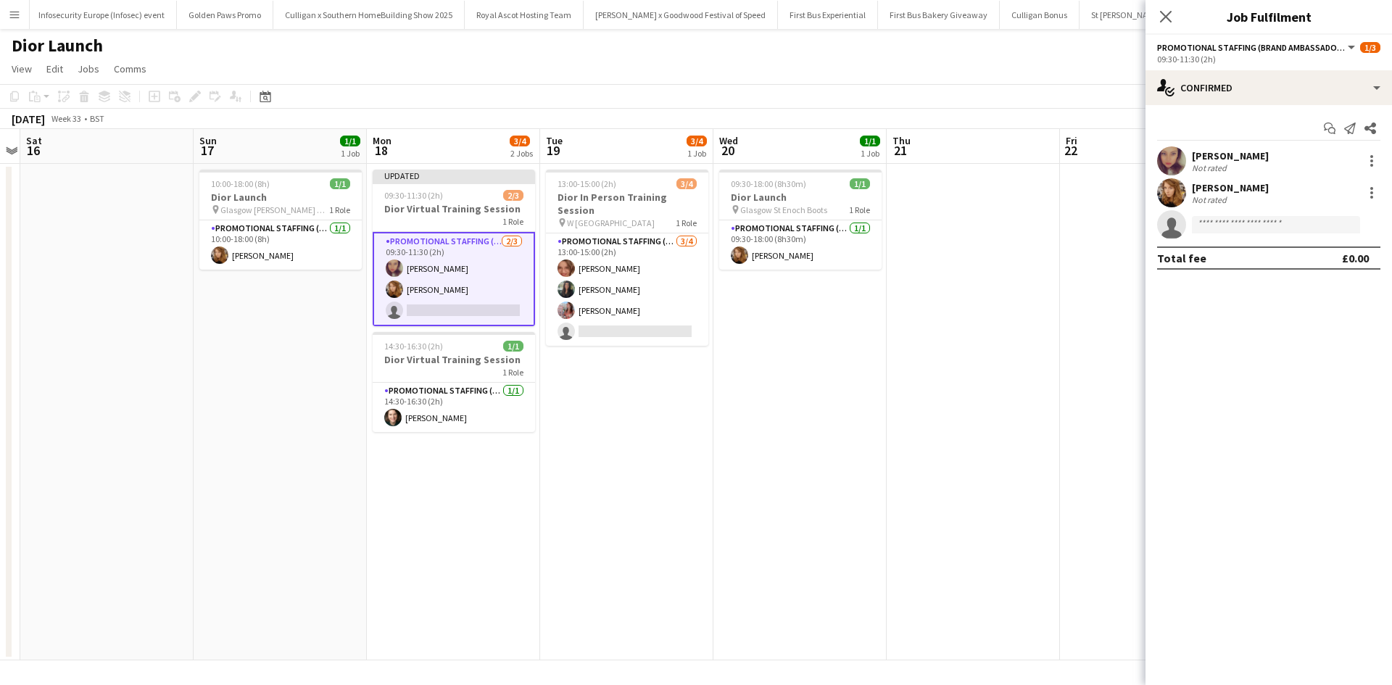
click at [1092, 493] on app-date-cell at bounding box center [1146, 412] width 173 height 497
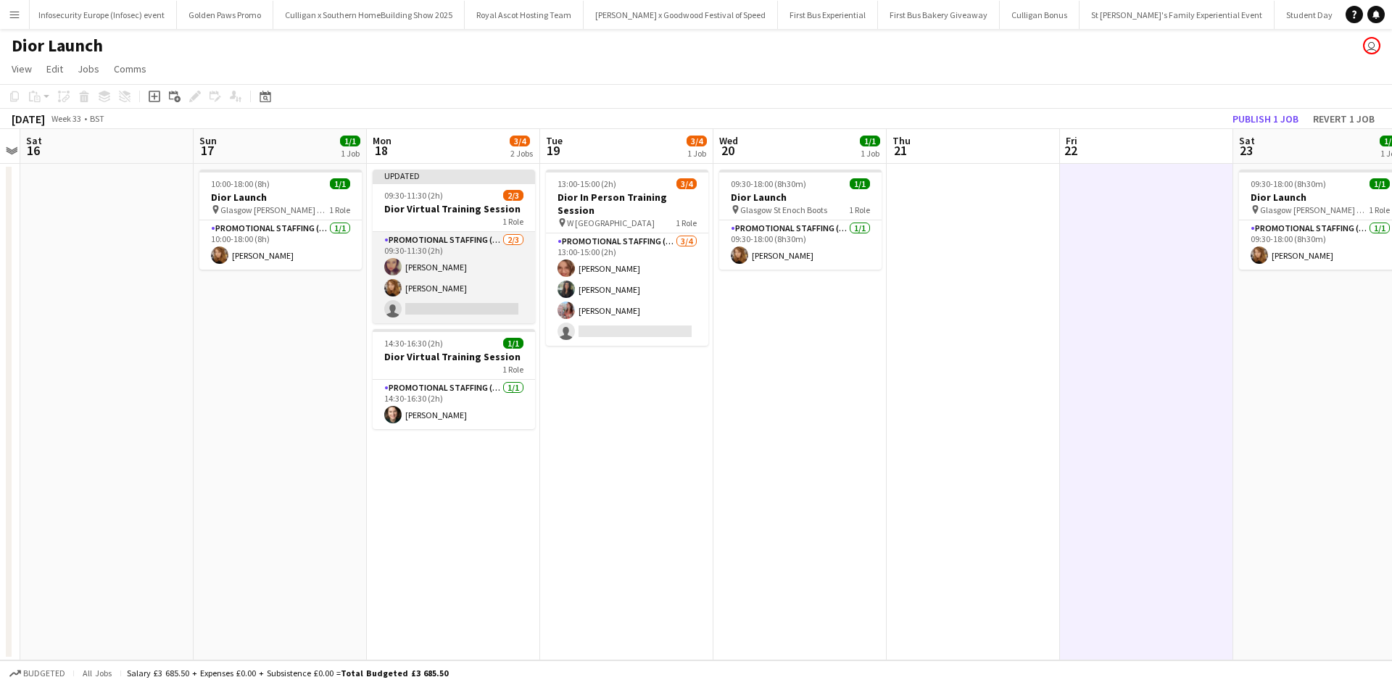
click at [468, 303] on app-card-role "Promotional Staffing (Brand Ambassadors) [DATE] 09:30-11:30 (2h) [PERSON_NAME] …" at bounding box center [454, 277] width 162 height 91
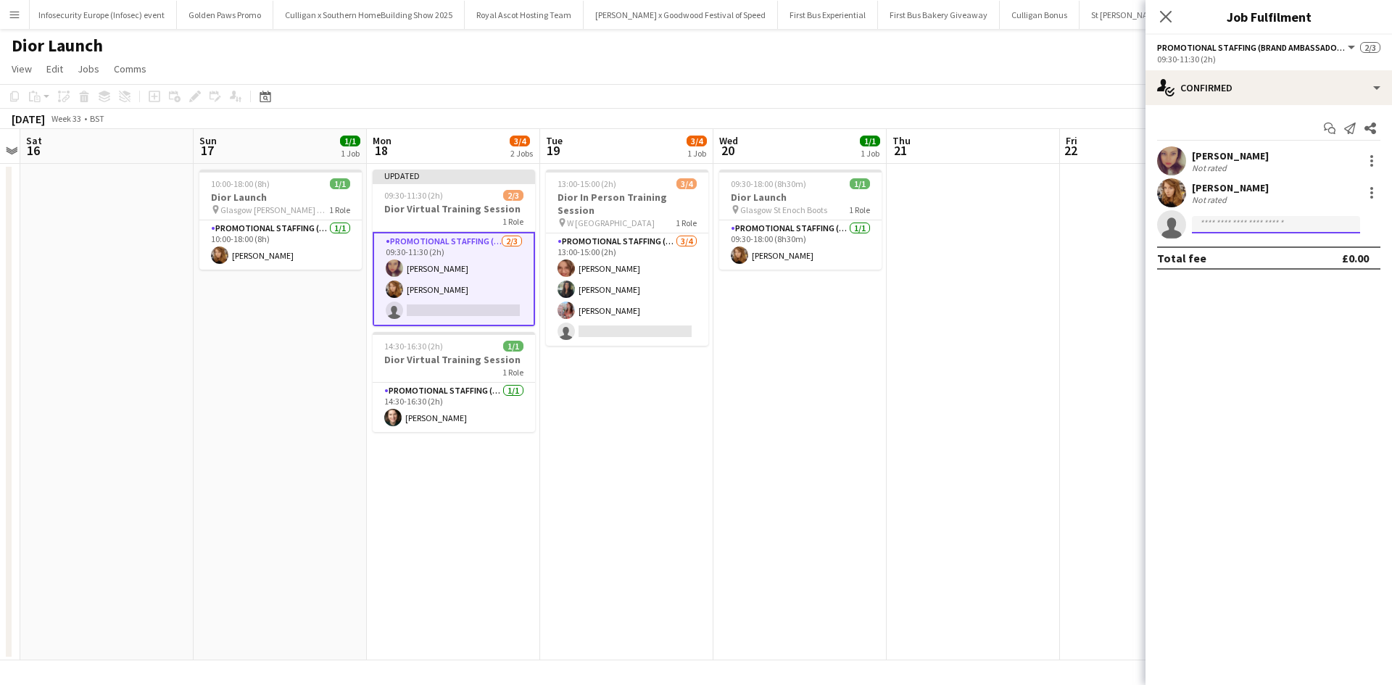
click at [1223, 226] on input at bounding box center [1276, 224] width 168 height 17
type input "***"
click at [1236, 252] on span "[EMAIL_ADDRESS][DOMAIN_NAME]" at bounding box center [1276, 258] width 145 height 12
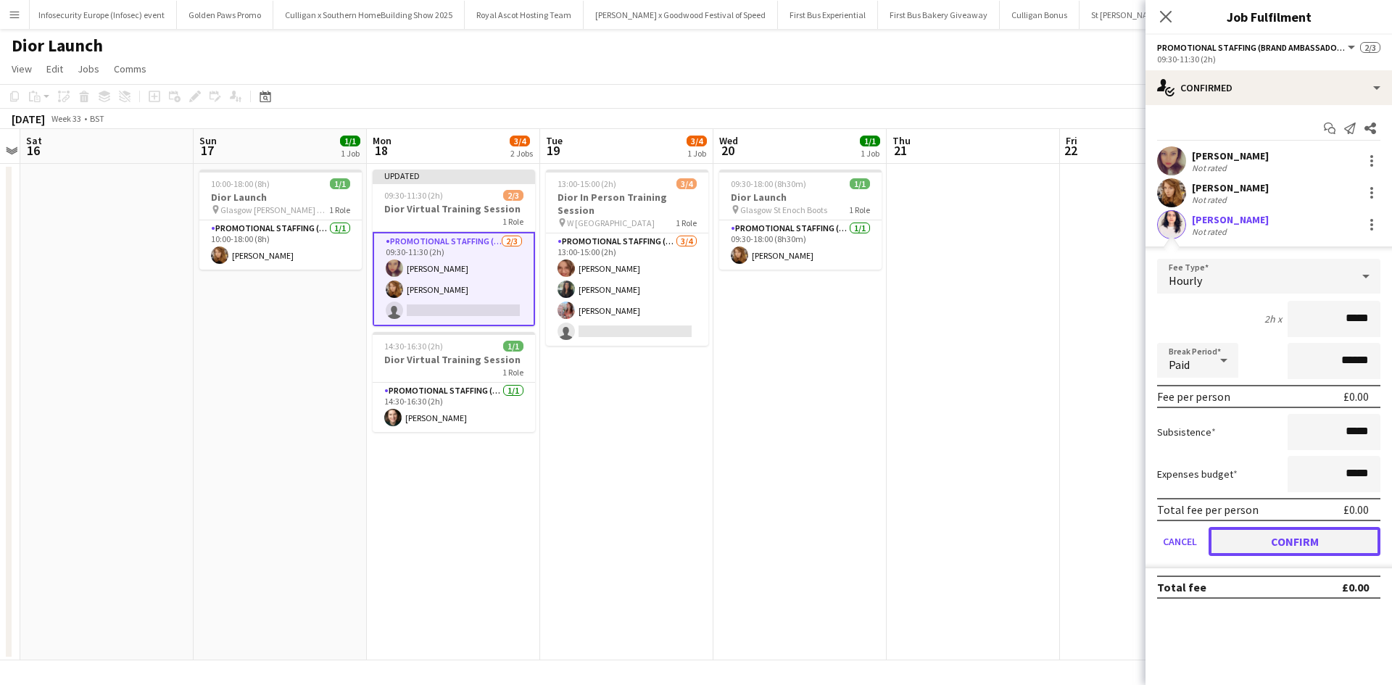
click at [1336, 534] on button "Confirm" at bounding box center [1295, 541] width 172 height 29
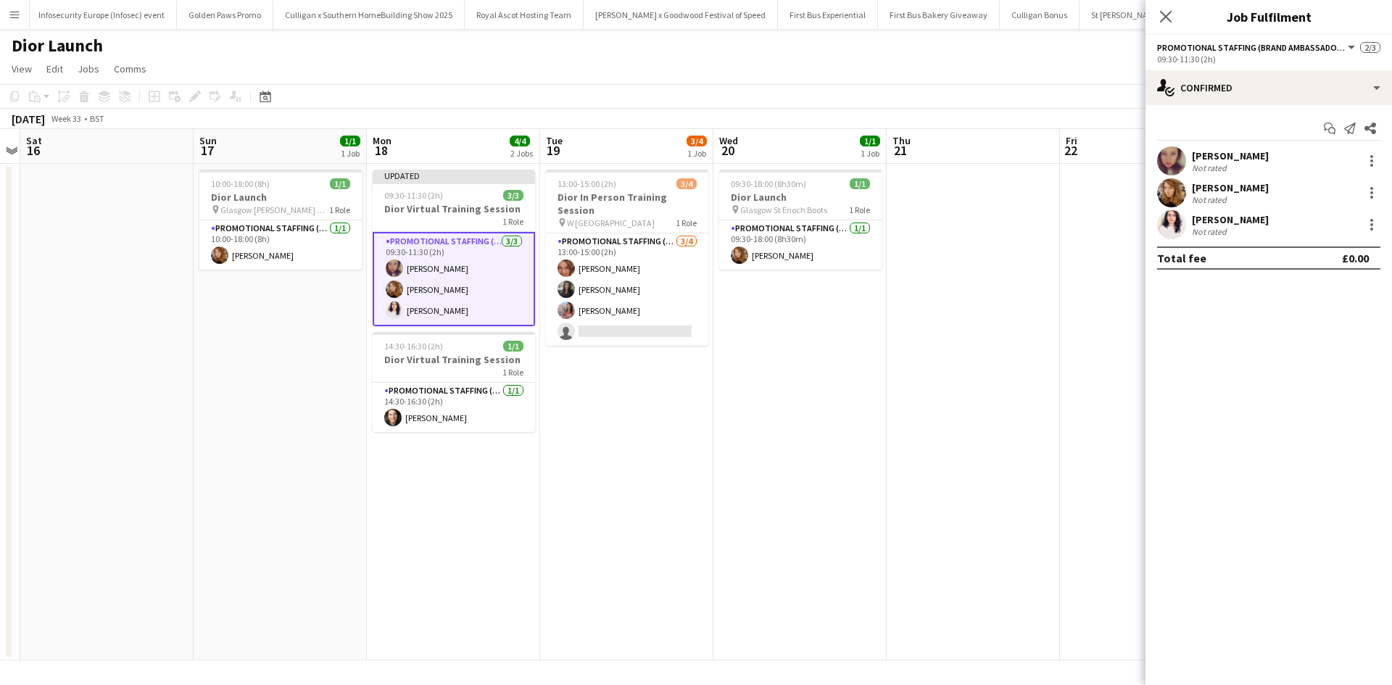
click at [1016, 518] on app-date-cell at bounding box center [973, 412] width 173 height 497
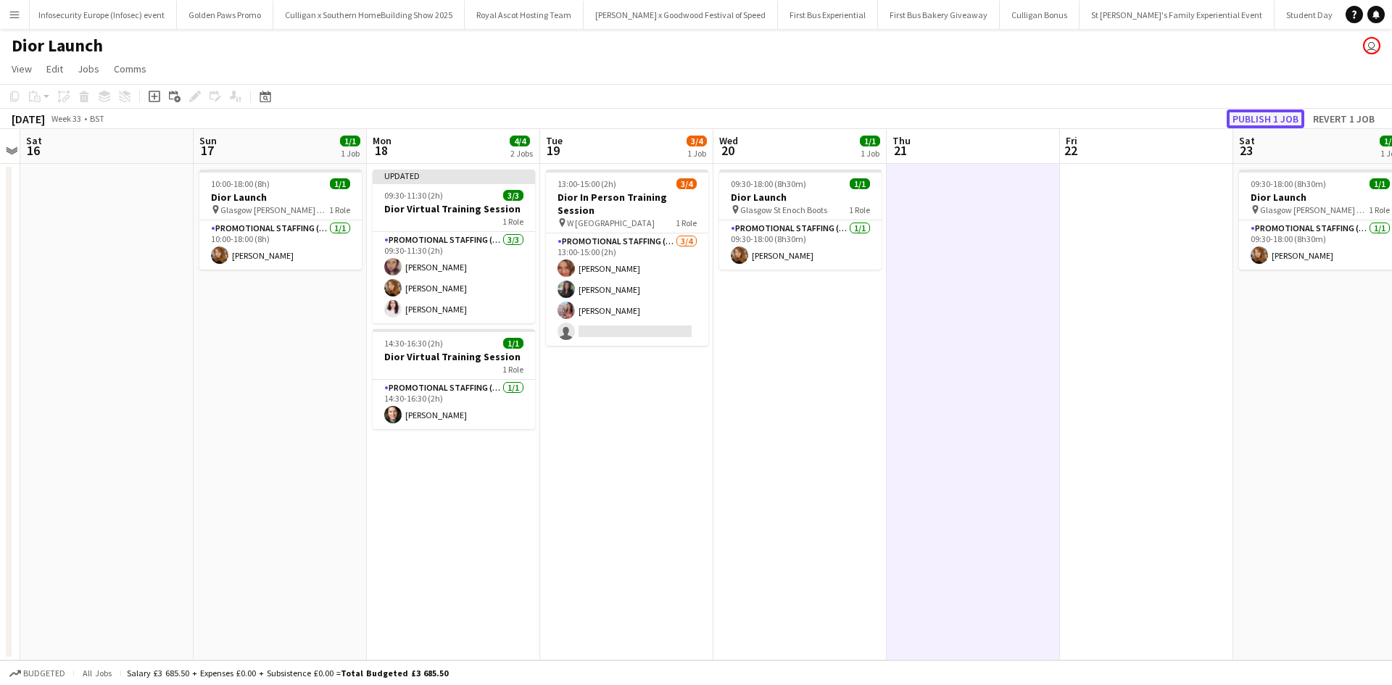
click at [1265, 121] on button "Publish 1 job" at bounding box center [1266, 118] width 78 height 19
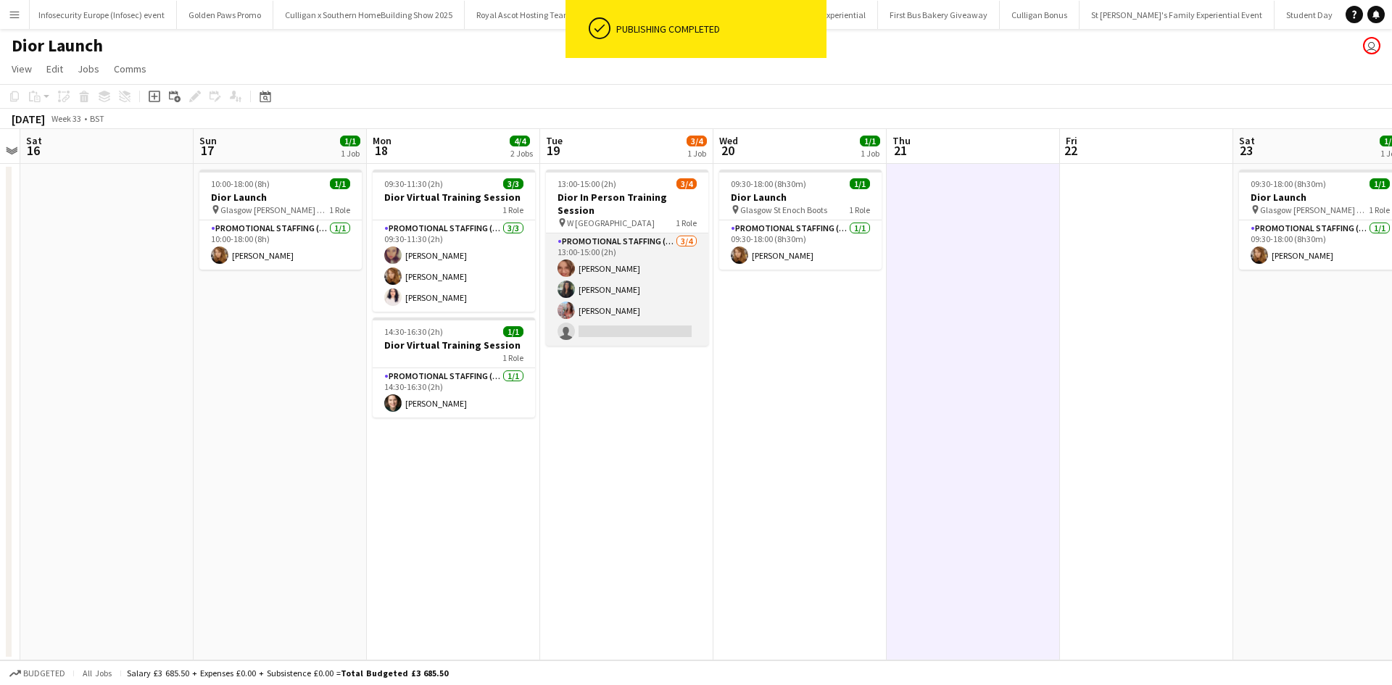
click at [671, 282] on app-card-role "Promotional Staffing (Brand Ambassadors) [DATE] 13:00-15:00 (2h) [PERSON_NAME] …" at bounding box center [627, 289] width 162 height 112
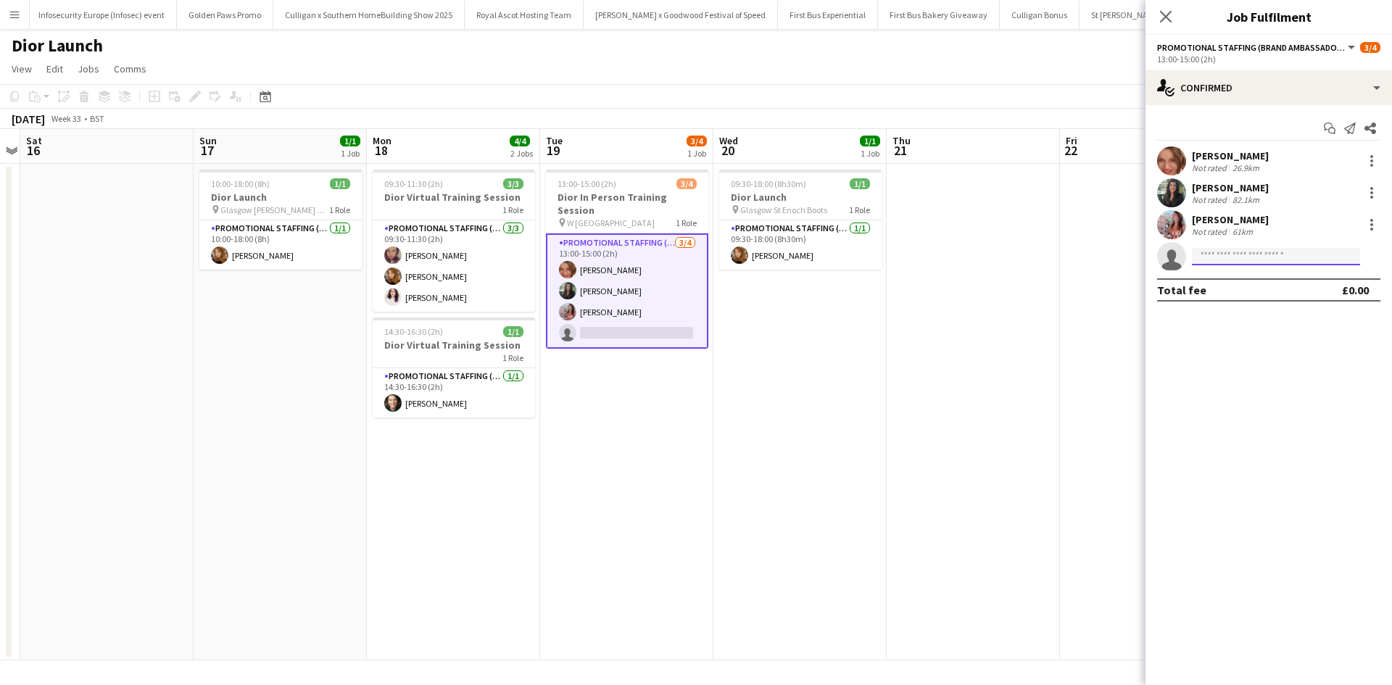
click at [1270, 261] on input at bounding box center [1276, 256] width 168 height 17
type input "*****"
click at [1265, 279] on span "[PERSON_NAME]" at bounding box center [1245, 277] width 83 height 12
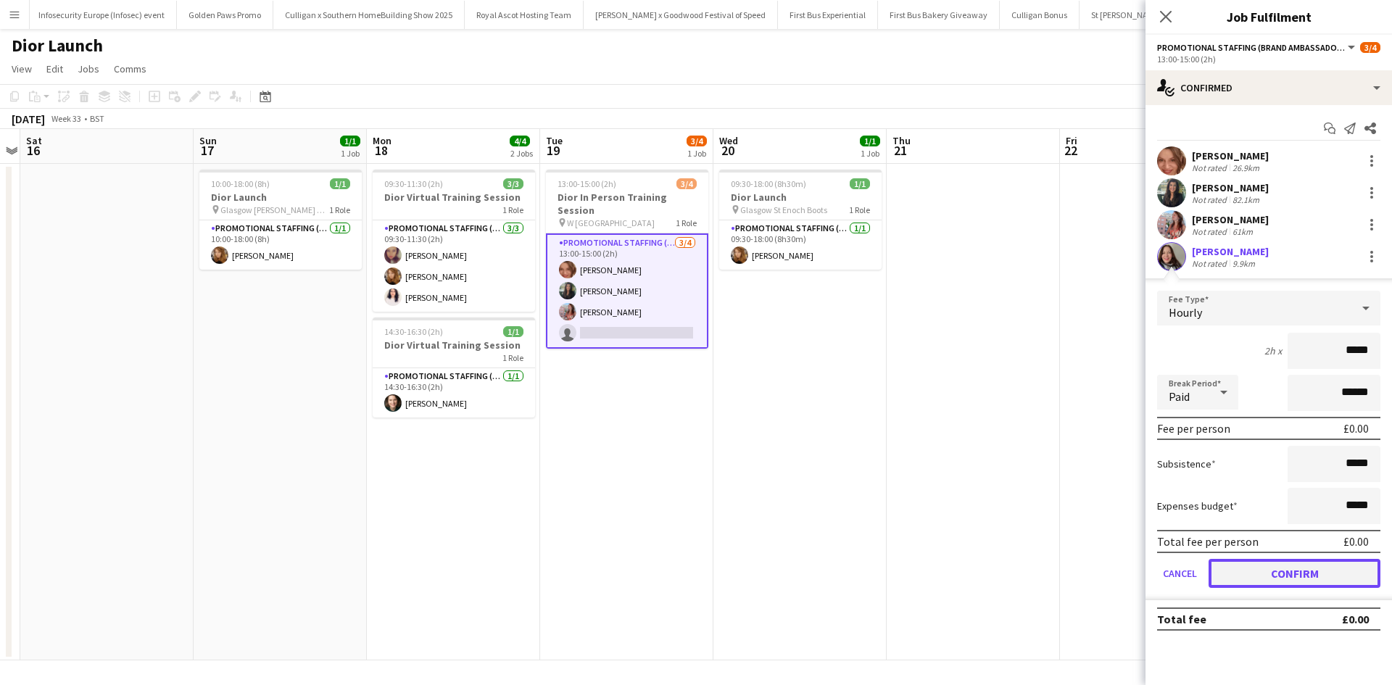
click at [1290, 574] on button "Confirm" at bounding box center [1295, 573] width 172 height 29
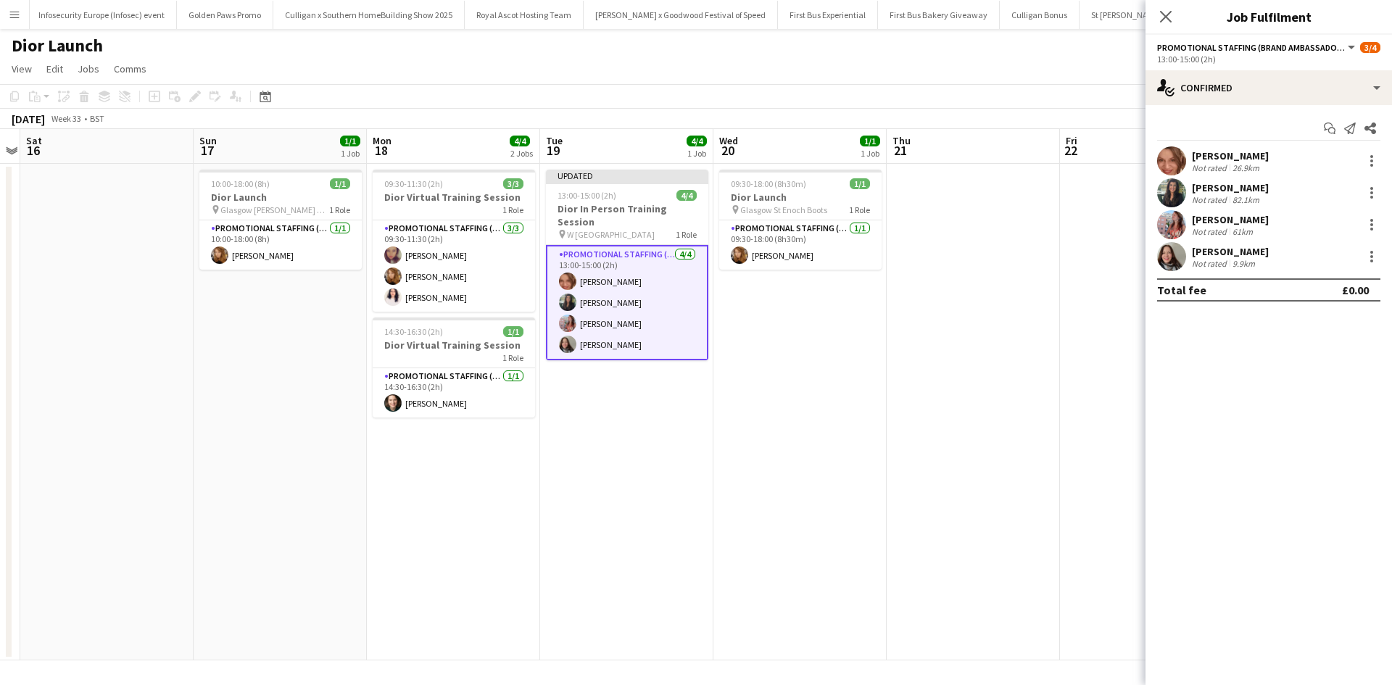
click at [1275, 574] on mat-expansion-panel "check Confirmed Start chat Send notification Share [PERSON_NAME] Not rated 26.9…" at bounding box center [1269, 395] width 247 height 580
click at [1025, 532] on app-date-cell at bounding box center [973, 412] width 173 height 497
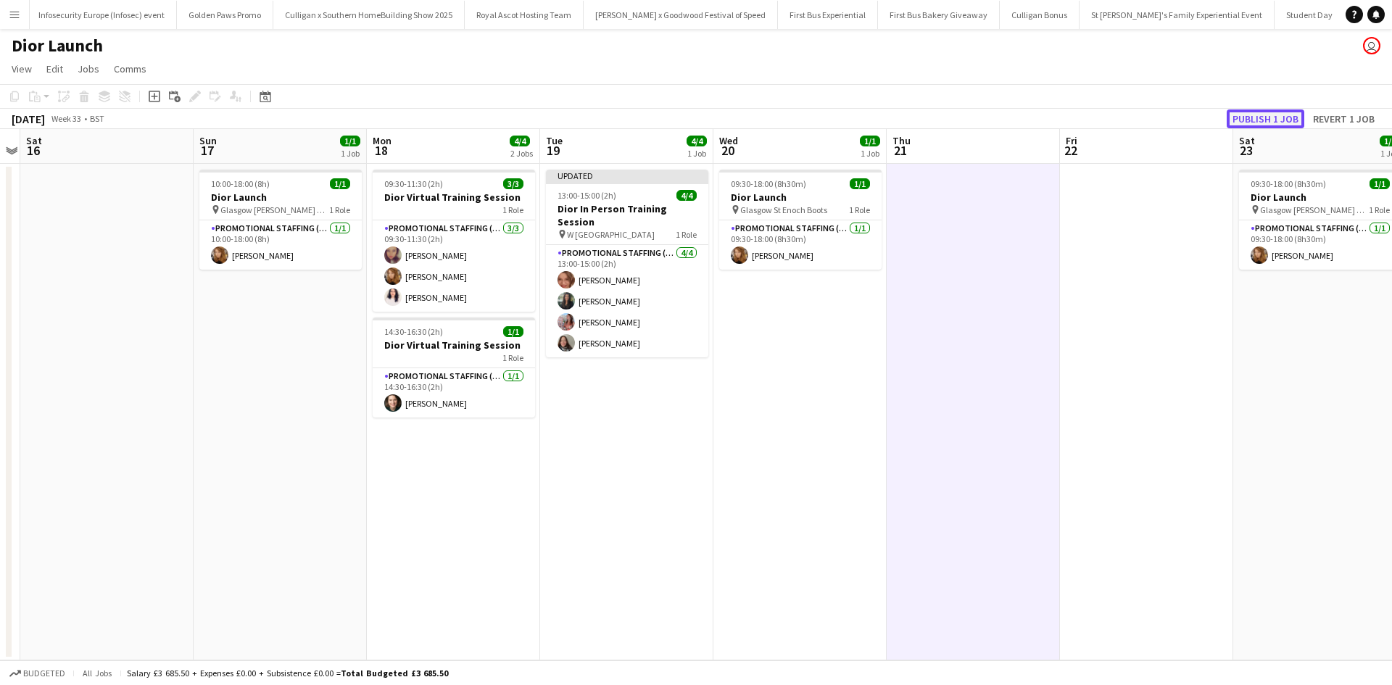
click at [1274, 111] on button "Publish 1 job" at bounding box center [1266, 118] width 78 height 19
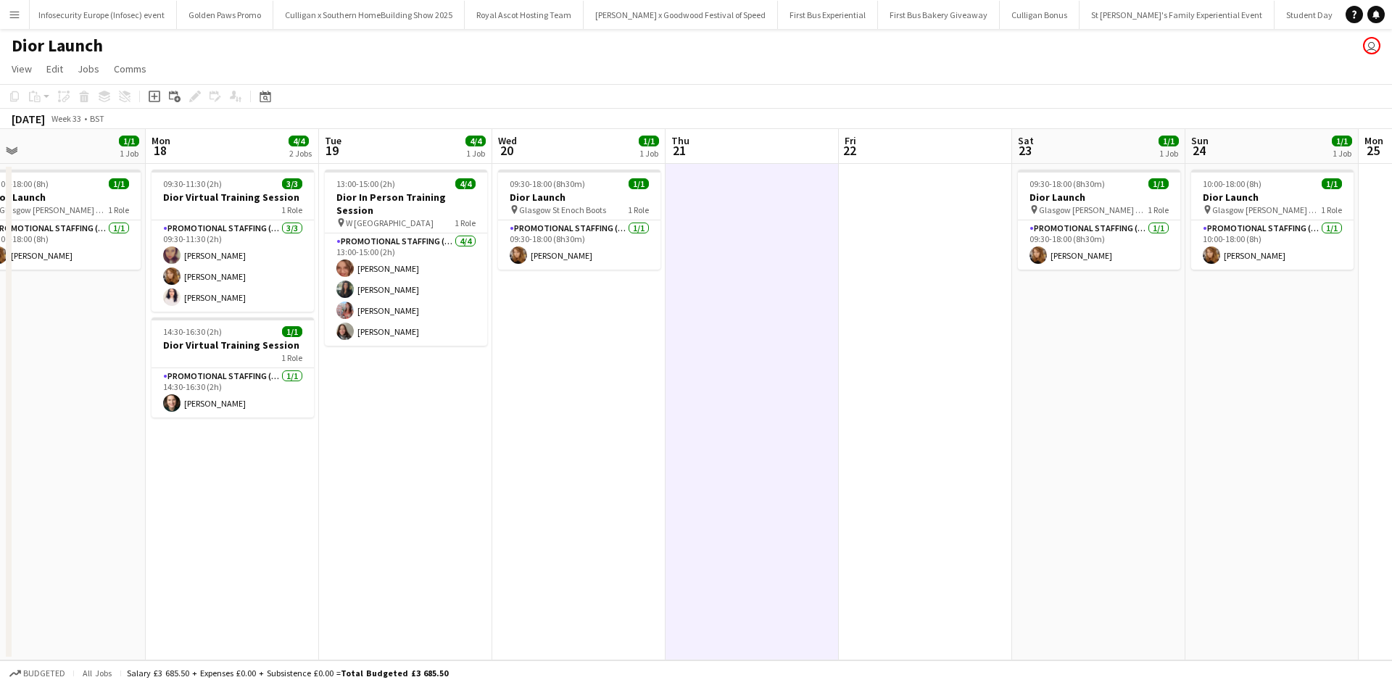
scroll to position [0, 646]
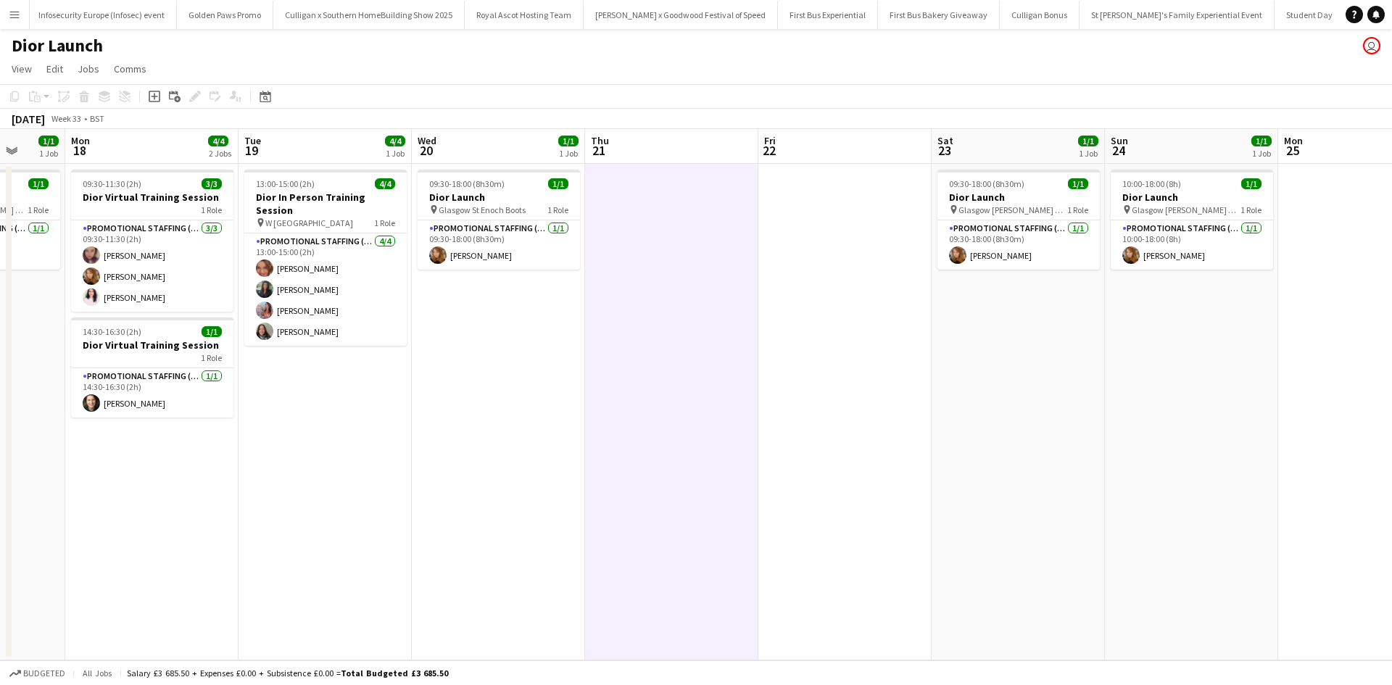
drag, startPoint x: 988, startPoint y: 479, endPoint x: 642, endPoint y: 465, distance: 345.4
click at [668, 470] on app-calendar-viewport "Thu 14 Fri 15 Sat 16 Sun 17 1/1 1 Job Mon 18 4/4 2 Jobs Tue 19 4/4 1 Job Wed 20…" at bounding box center [696, 395] width 1392 height 532
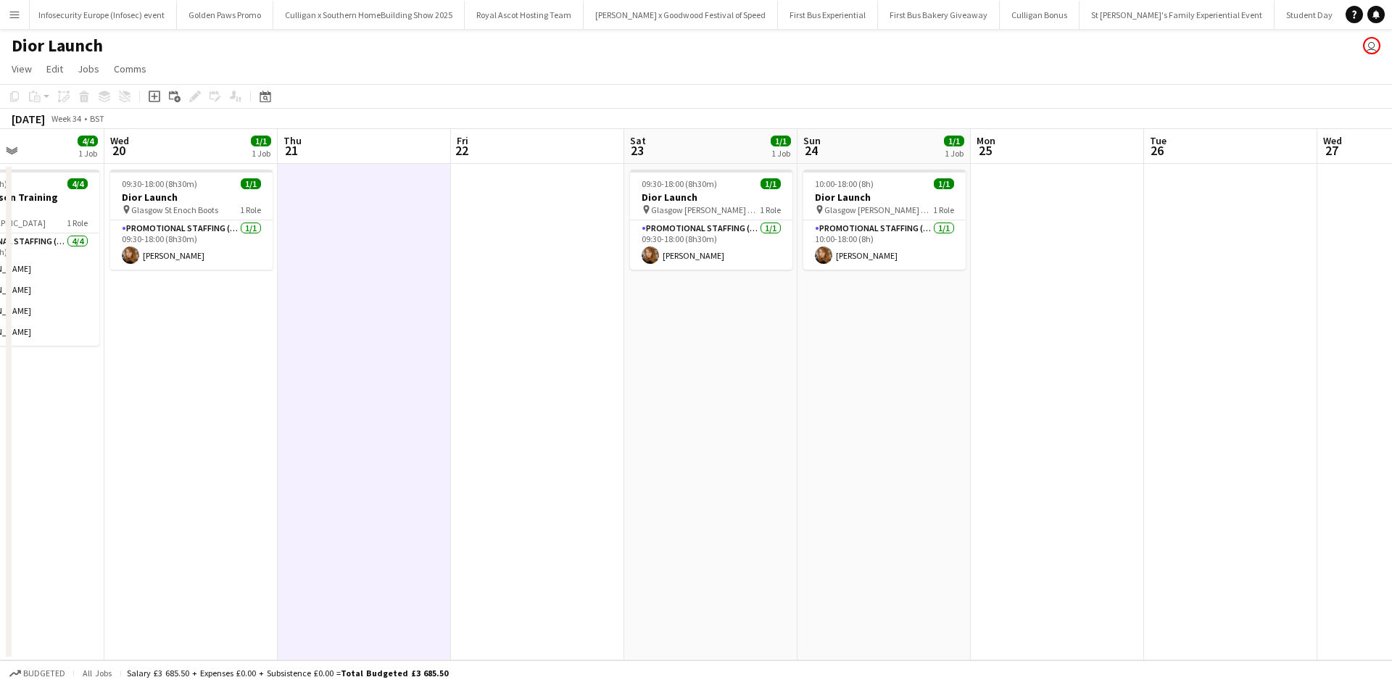
scroll to position [0, 426]
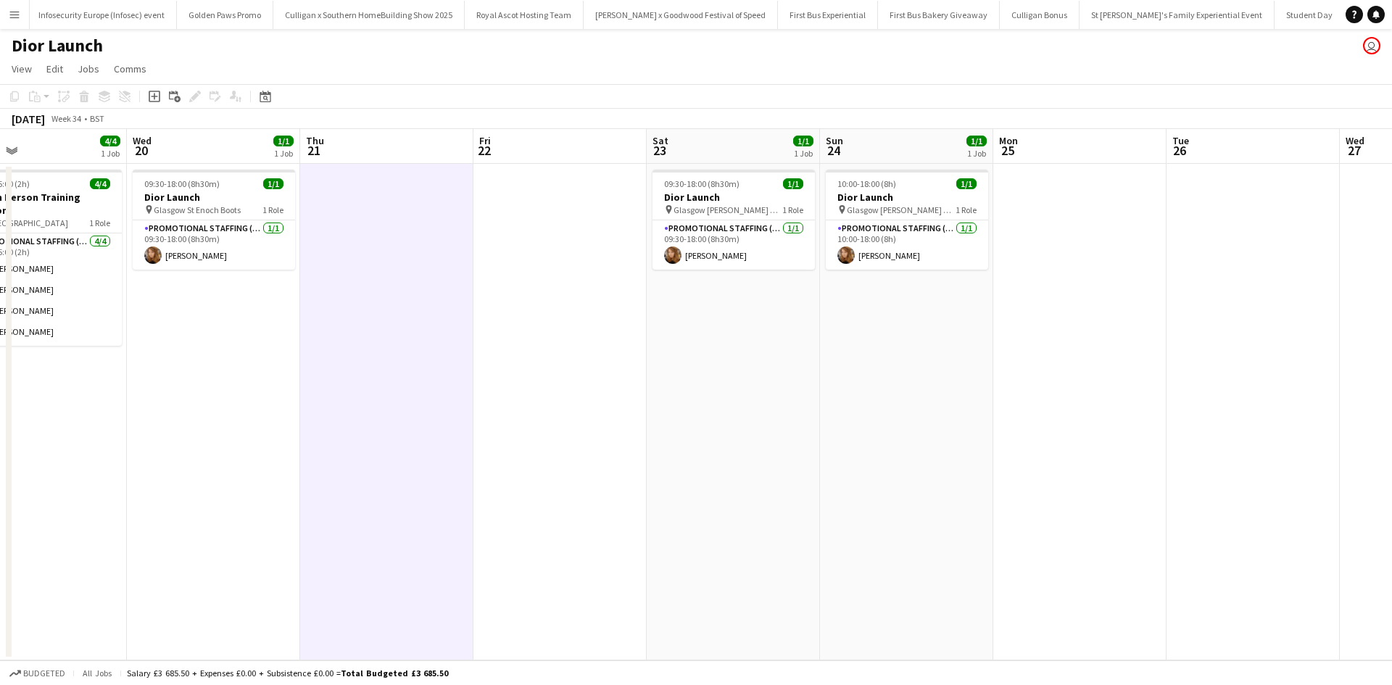
drag, startPoint x: 1036, startPoint y: 469, endPoint x: 555, endPoint y: 456, distance: 480.9
click at [563, 458] on app-calendar-viewport "Sat 16 Sun 17 1/1 1 Job Mon 18 4/4 2 Jobs Tue 19 4/4 1 Job Wed 20 1/1 1 Job Thu…" at bounding box center [696, 395] width 1392 height 532
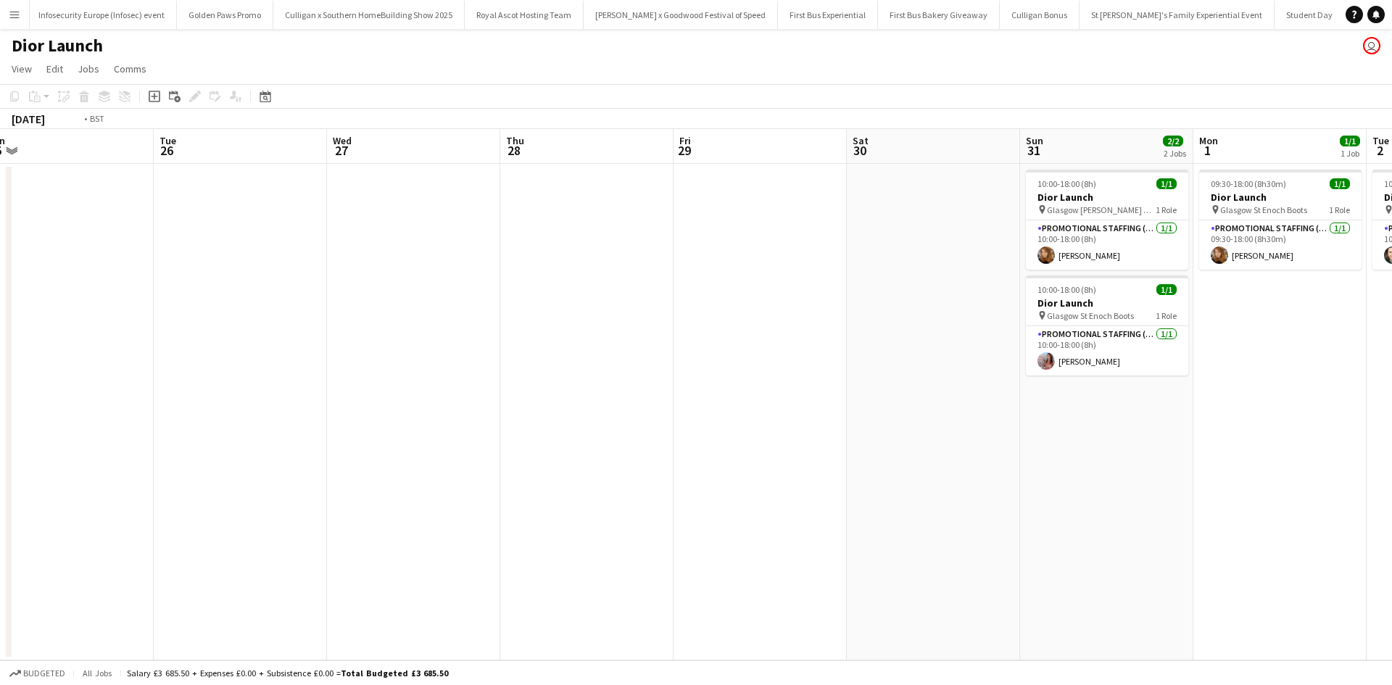
drag, startPoint x: 1232, startPoint y: 447, endPoint x: 36, endPoint y: 389, distance: 1197.1
click at [40, 391] on app-calendar-viewport "Fri 22 Sat 23 1/1 1 Job Sun 24 1/1 1 Job Mon 25 Tue 26 Wed 27 Thu 28 Fri 29 Sat…" at bounding box center [696, 395] width 1392 height 532
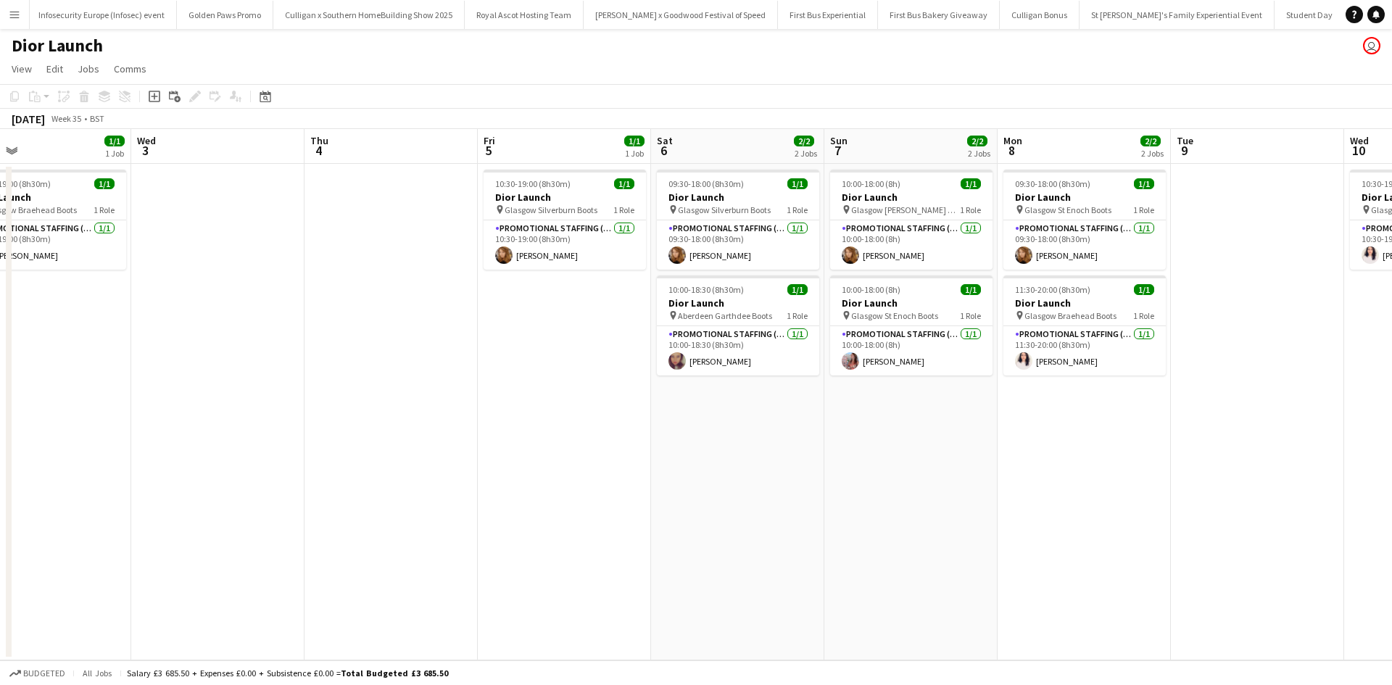
scroll to position [0, 602]
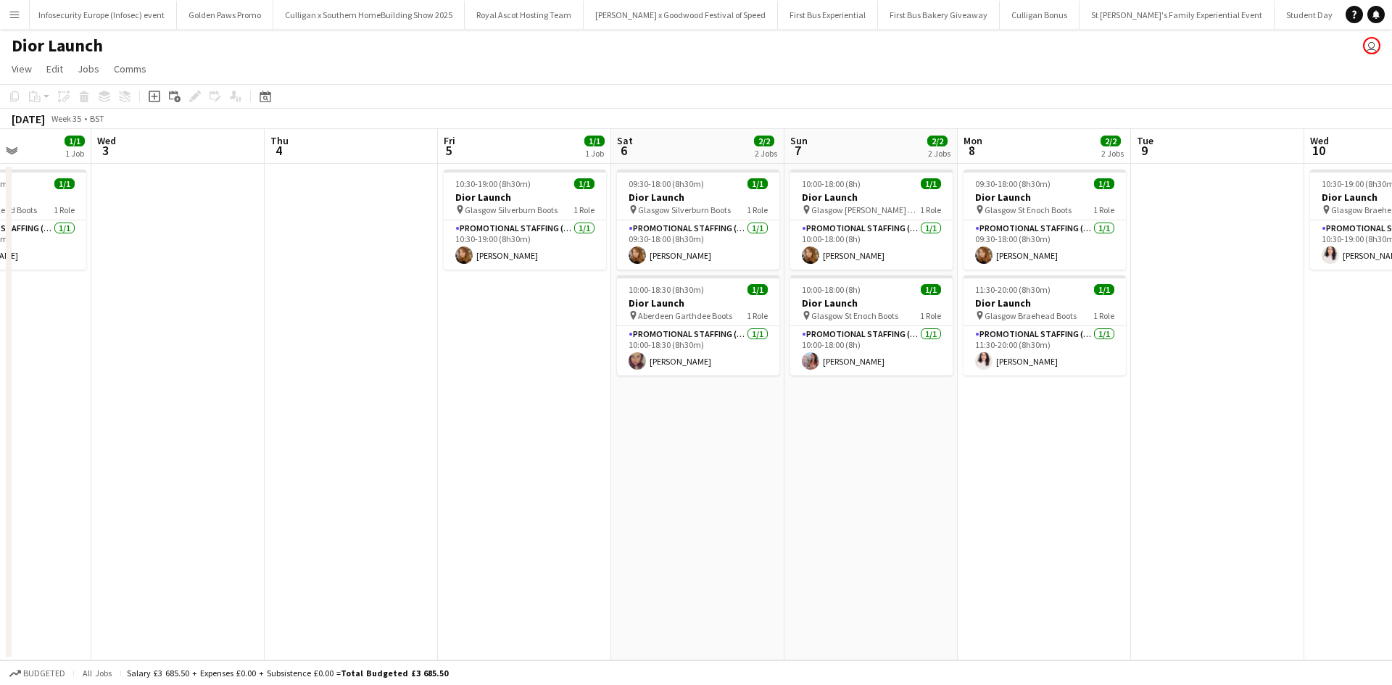
drag, startPoint x: 1187, startPoint y: 489, endPoint x: 124, endPoint y: 385, distance: 1068.2
click at [124, 385] on app-calendar-viewport "Sat 30 Sun 31 2/2 2 Jobs Mon 1 1/1 1 Job Tue 2 1/1 1 Job Wed 3 Thu 4 Fri 5 1/1 …" at bounding box center [696, 395] width 1392 height 532
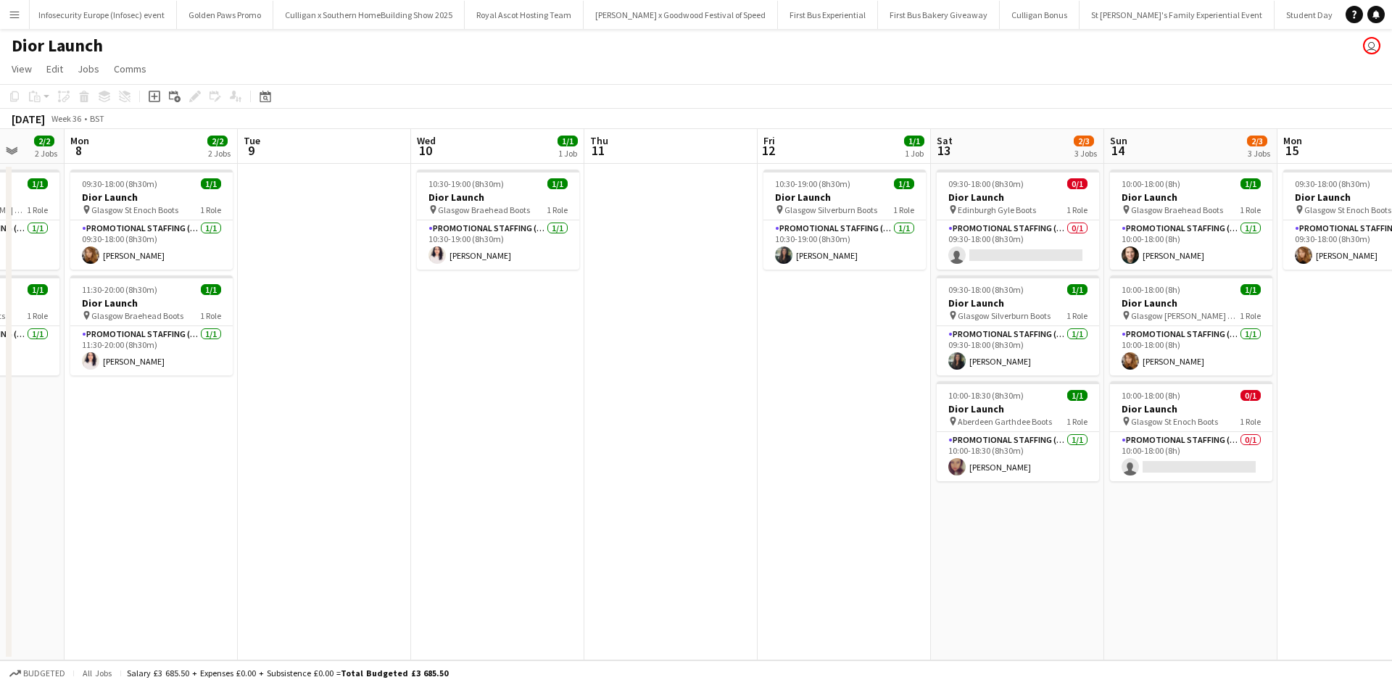
scroll to position [0, 457]
drag, startPoint x: 1167, startPoint y: 508, endPoint x: 273, endPoint y: 447, distance: 896.9
click at [273, 447] on app-calendar-viewport "Fri 5 1/1 1 Job Sat 6 2/2 2 Jobs Sun 7 2/2 2 Jobs Mon 8 2/2 2 Jobs Tue 9 Wed 10…" at bounding box center [696, 395] width 1392 height 532
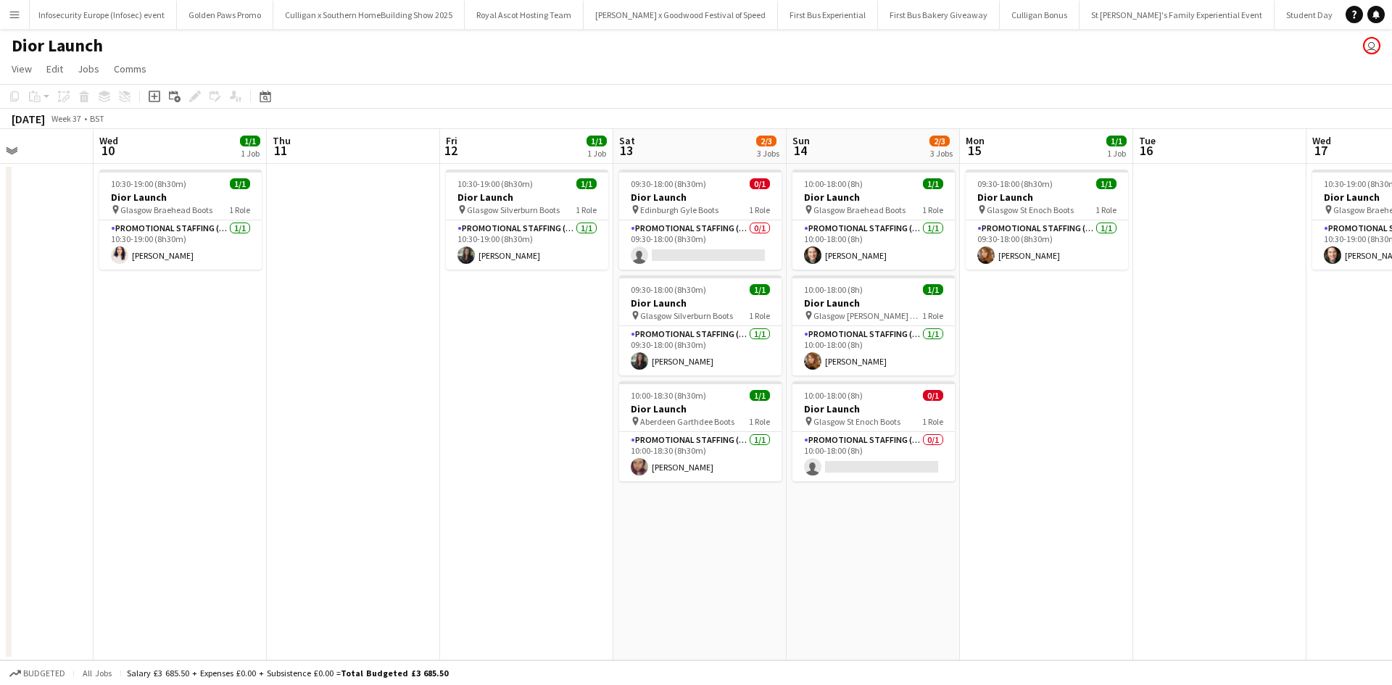
drag, startPoint x: 1070, startPoint y: 562, endPoint x: 685, endPoint y: 540, distance: 386.4
click at [685, 540] on app-calendar-viewport "Sun 7 2/2 2 Jobs Mon 8 2/2 2 Jobs Tue 9 Wed 10 1/1 1 Job Thu 11 Fri 12 1/1 1 Jo…" at bounding box center [696, 395] width 1392 height 532
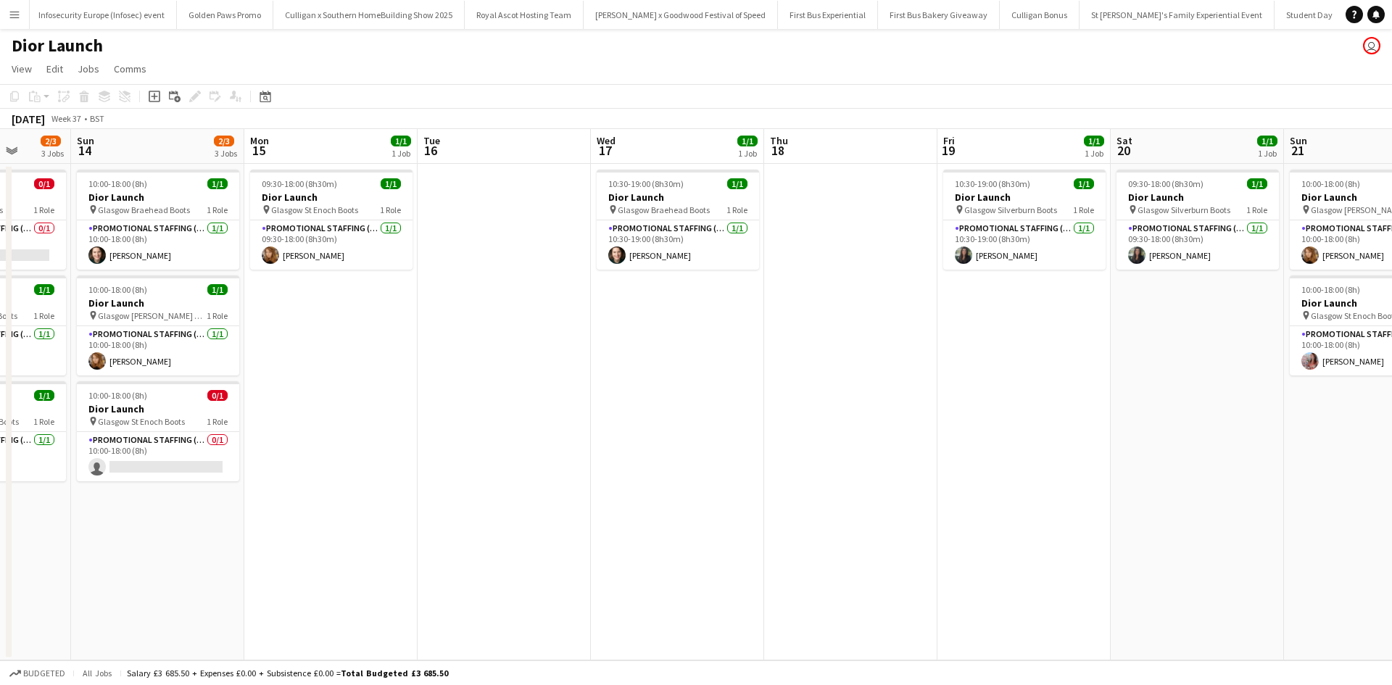
scroll to position [0, 497]
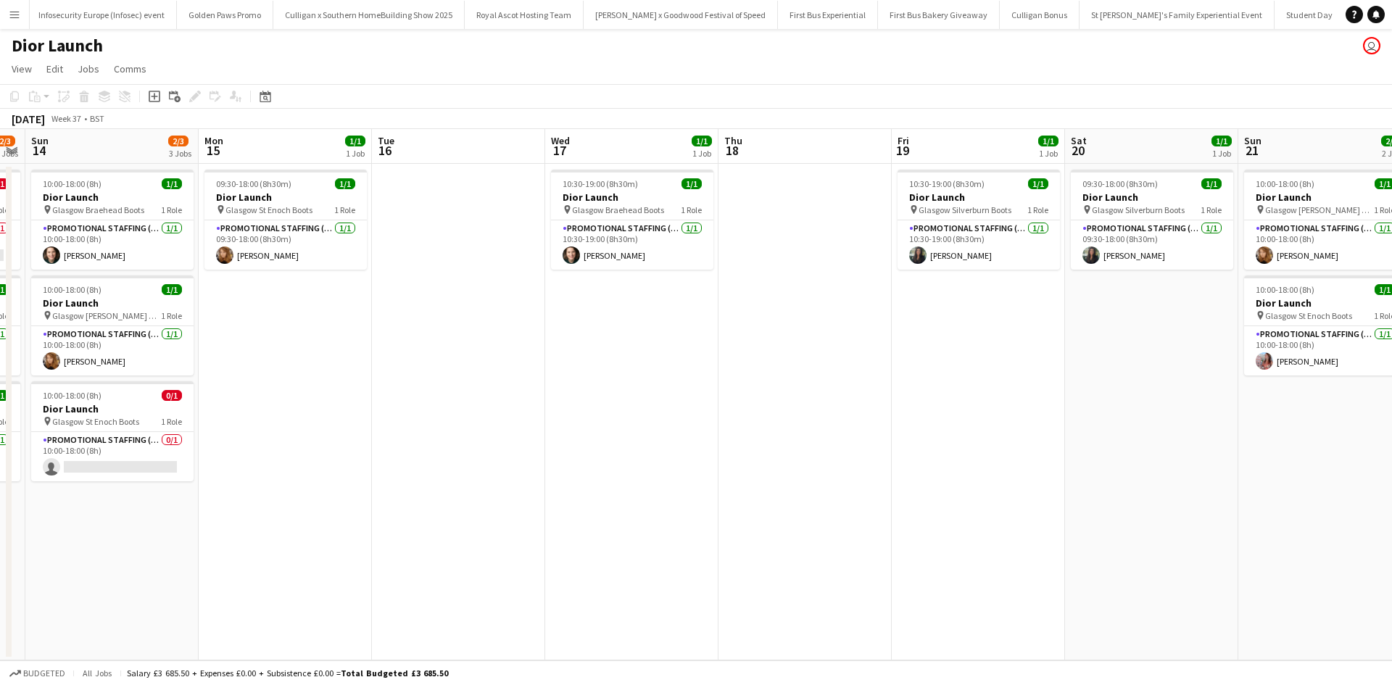
drag, startPoint x: 1130, startPoint y: 439, endPoint x: 434, endPoint y: 413, distance: 697.3
click at [437, 413] on app-calendar-viewport "Thu 11 Fri 12 1/1 1 Job Sat 13 2/3 3 Jobs Sun 14 2/3 3 Jobs Mon 15 1/1 1 Job Tu…" at bounding box center [696, 395] width 1392 height 532
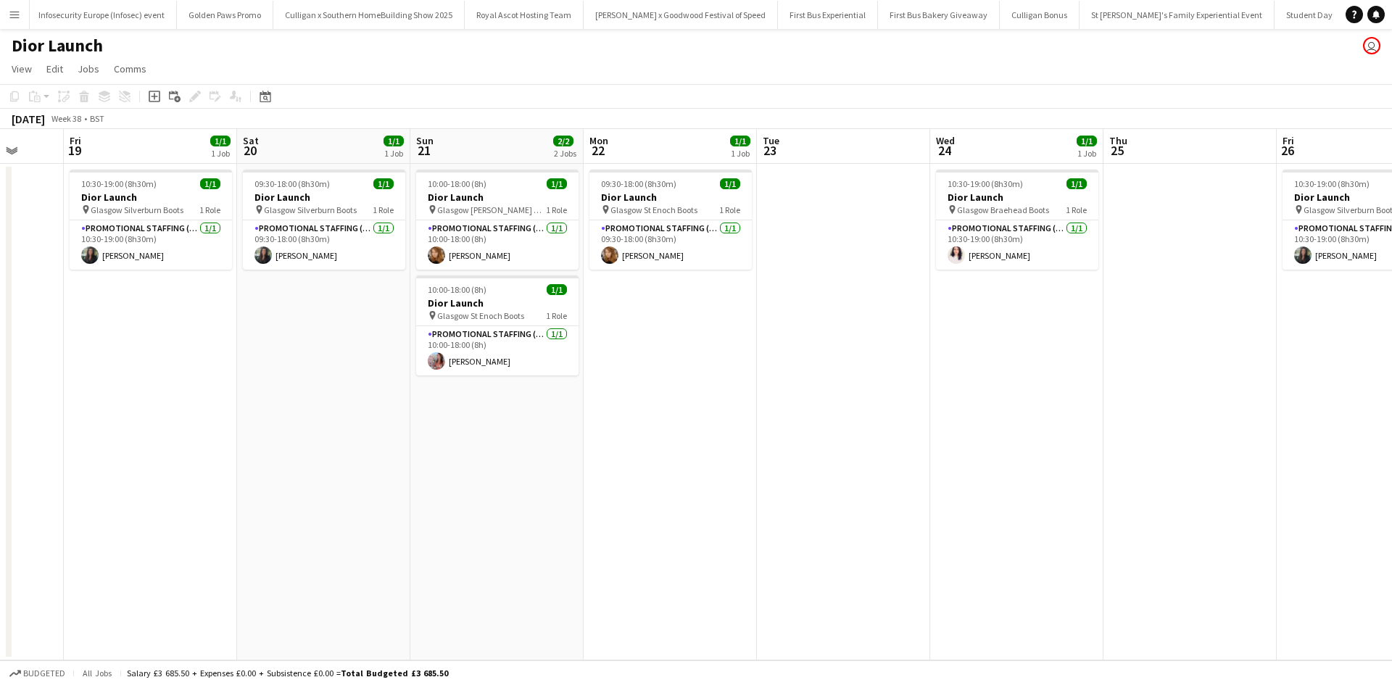
scroll to position [0, 637]
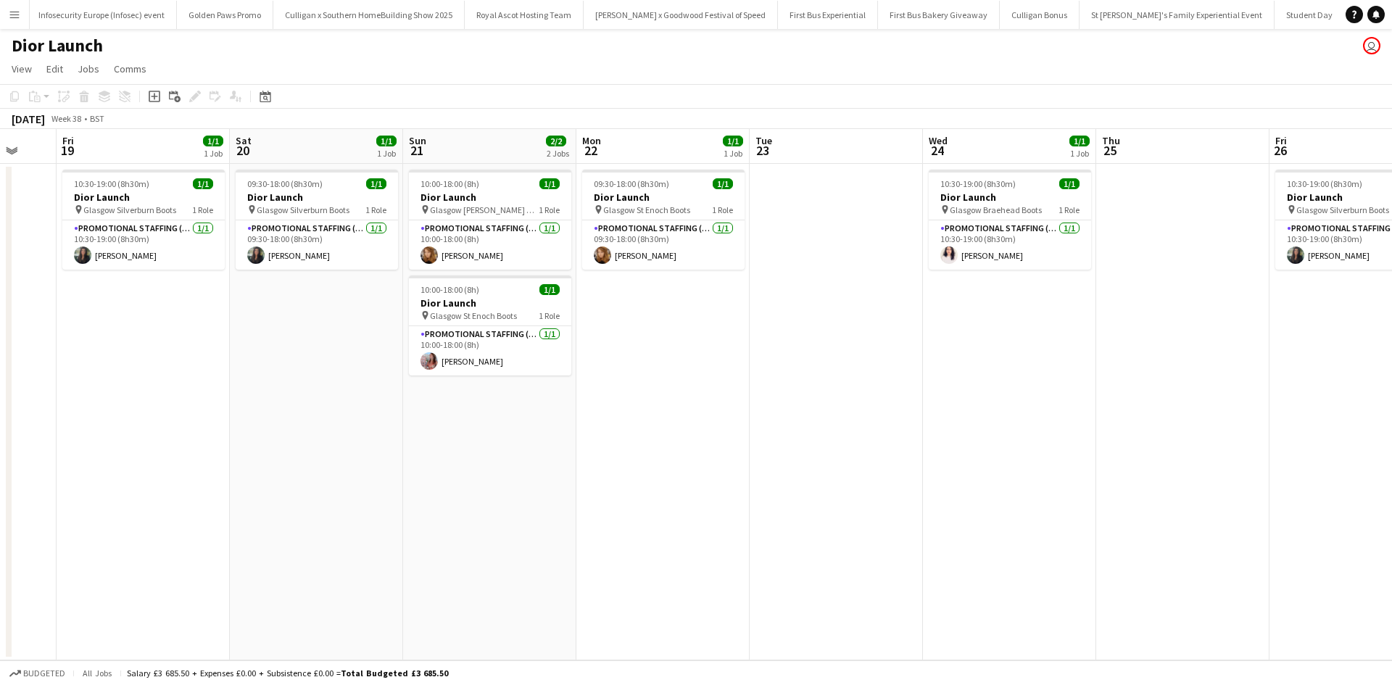
drag, startPoint x: 1104, startPoint y: 421, endPoint x: 272, endPoint y: 397, distance: 832.8
click at [272, 397] on app-calendar-viewport "Mon 15 1/1 1 Job Tue 16 Wed 17 1/1 1 Job Thu 18 Fri 19 1/1 1 Job Sat 20 1/1 1 J…" at bounding box center [696, 395] width 1392 height 532
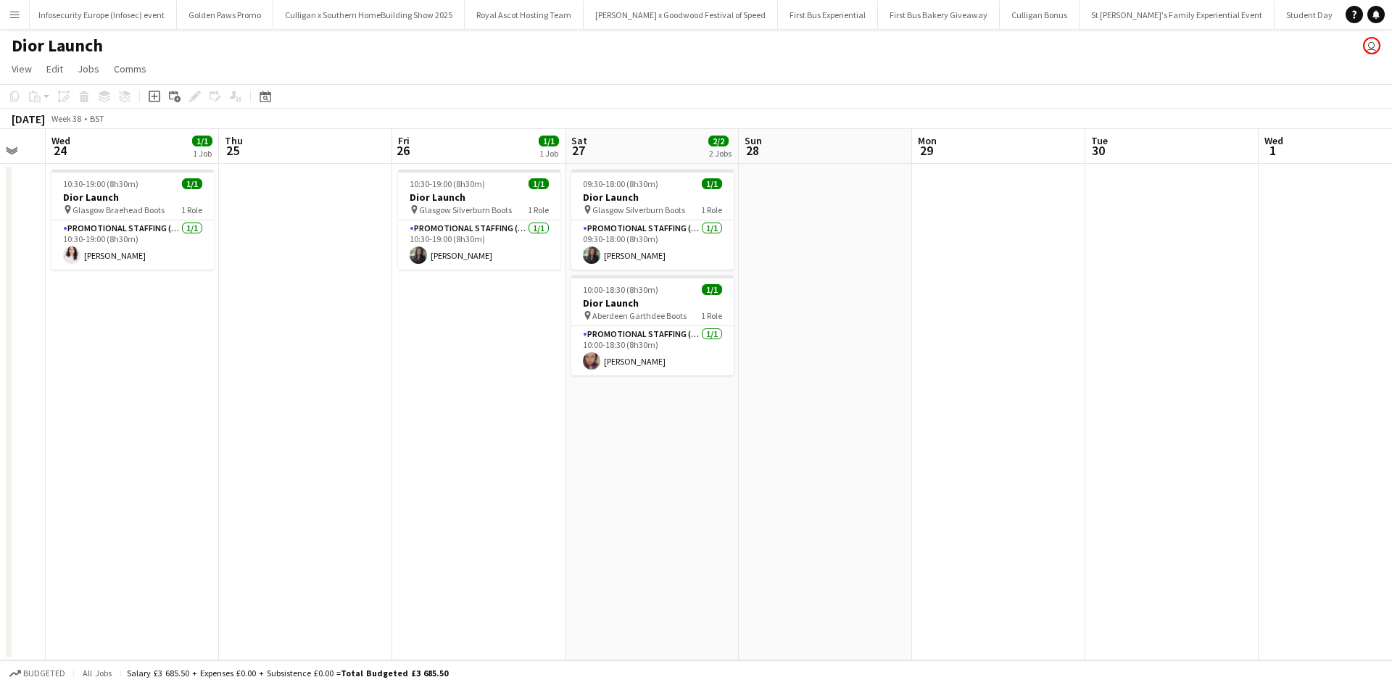
drag, startPoint x: 1043, startPoint y: 479, endPoint x: 156, endPoint y: 450, distance: 888.1
click at [156, 450] on app-calendar-viewport "Sun 21 2/2 2 Jobs Mon 22 1/1 1 Job Tue 23 Wed 24 1/1 1 Job Thu 25 Fri 26 1/1 1 …" at bounding box center [696, 395] width 1392 height 532
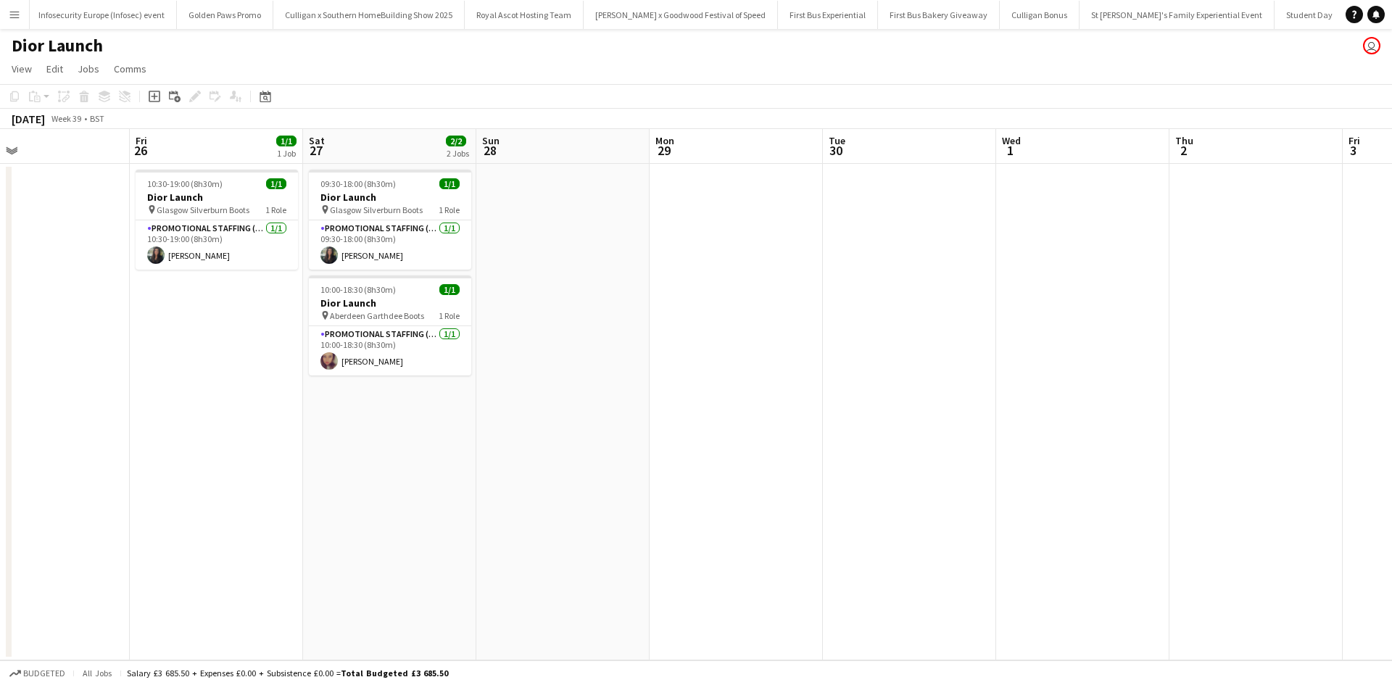
drag, startPoint x: 1017, startPoint y: 524, endPoint x: 325, endPoint y: 485, distance: 692.8
click at [338, 486] on app-calendar-viewport "Sun 21 2/2 2 Jobs Mon 22 1/1 1 Job Tue 23 Wed 24 1/1 1 Job Thu 25 Fri 26 1/1 1 …" at bounding box center [696, 395] width 1392 height 532
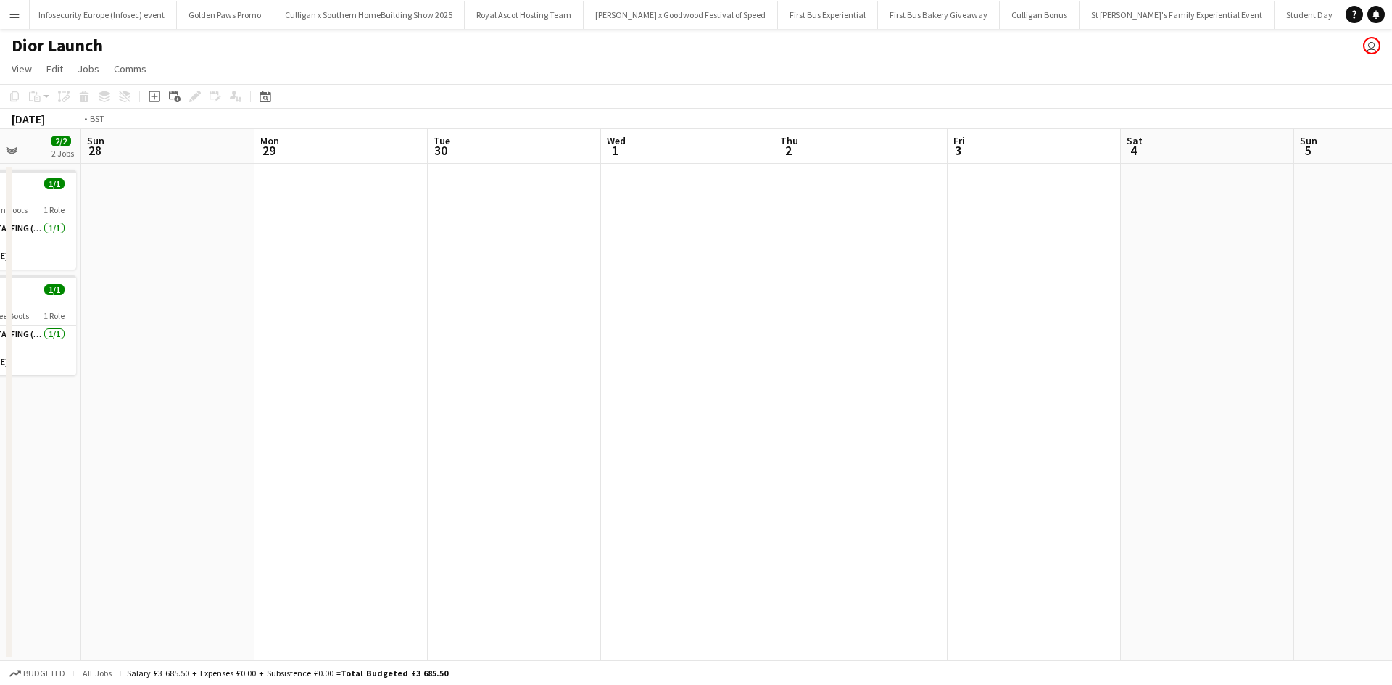
drag, startPoint x: 872, startPoint y: 519, endPoint x: 362, endPoint y: 459, distance: 514.0
click at [339, 459] on app-calendar-viewport "Thu 25 Fri 26 1/1 1 Job Sat 27 2/2 2 Jobs Sun 28 Mon 29 Tue 30 Wed 1 Thu 2 Fri …" at bounding box center [696, 395] width 1392 height 532
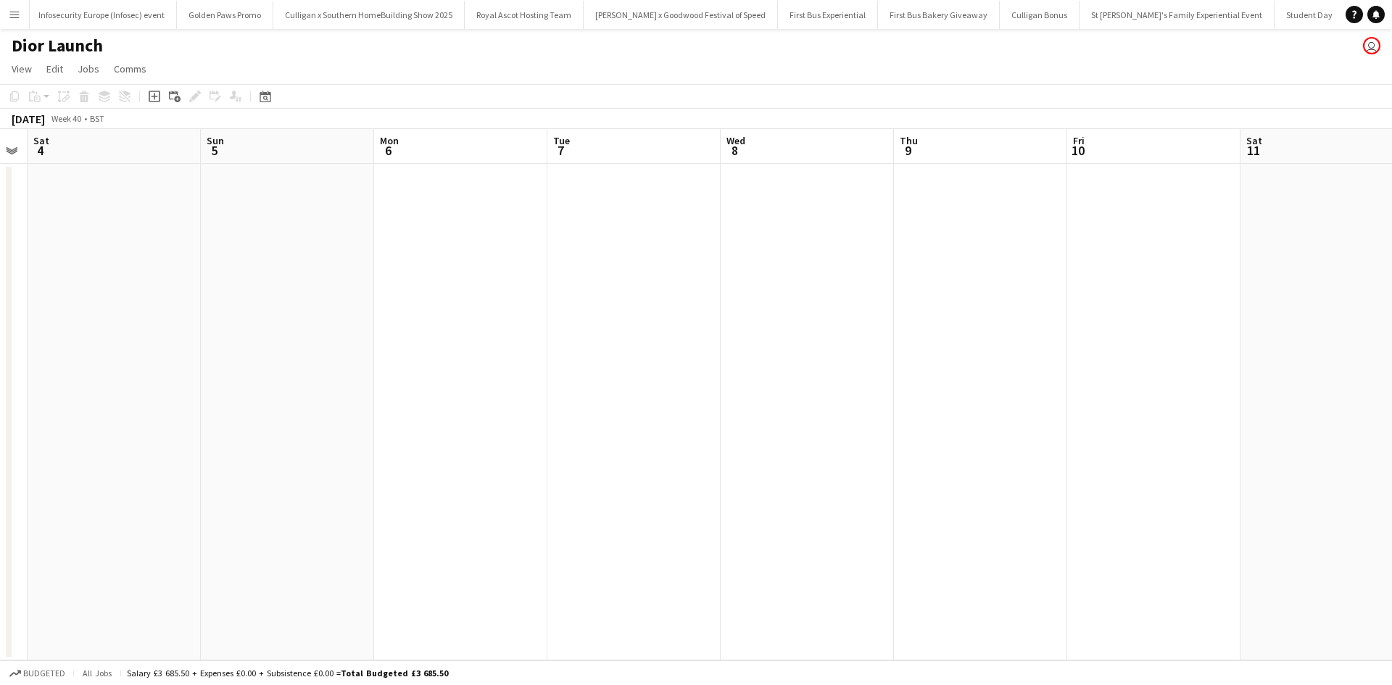
drag, startPoint x: 821, startPoint y: 492, endPoint x: 279, endPoint y: 412, distance: 547.5
click at [279, 412] on app-calendar-viewport "Tue 30 Wed 1 Thu 2 Fri 3 Sat 4 Sun 5 Mon 6 Tue 7 Wed 8 Thu 9 Fri 10 Sat 11 Sun …" at bounding box center [696, 395] width 1392 height 532
drag, startPoint x: 864, startPoint y: 492, endPoint x: 347, endPoint y: 390, distance: 527.0
click at [338, 391] on app-calendar-viewport "Tue 30 Wed 1 Thu 2 Fri 3 Sat 4 Sun 5 Mon 6 Tue 7 Wed 8 Thu 9 Fri 10 Sat 11 Sun …" at bounding box center [696, 395] width 1392 height 532
drag, startPoint x: 863, startPoint y: 449, endPoint x: 537, endPoint y: 404, distance: 328.7
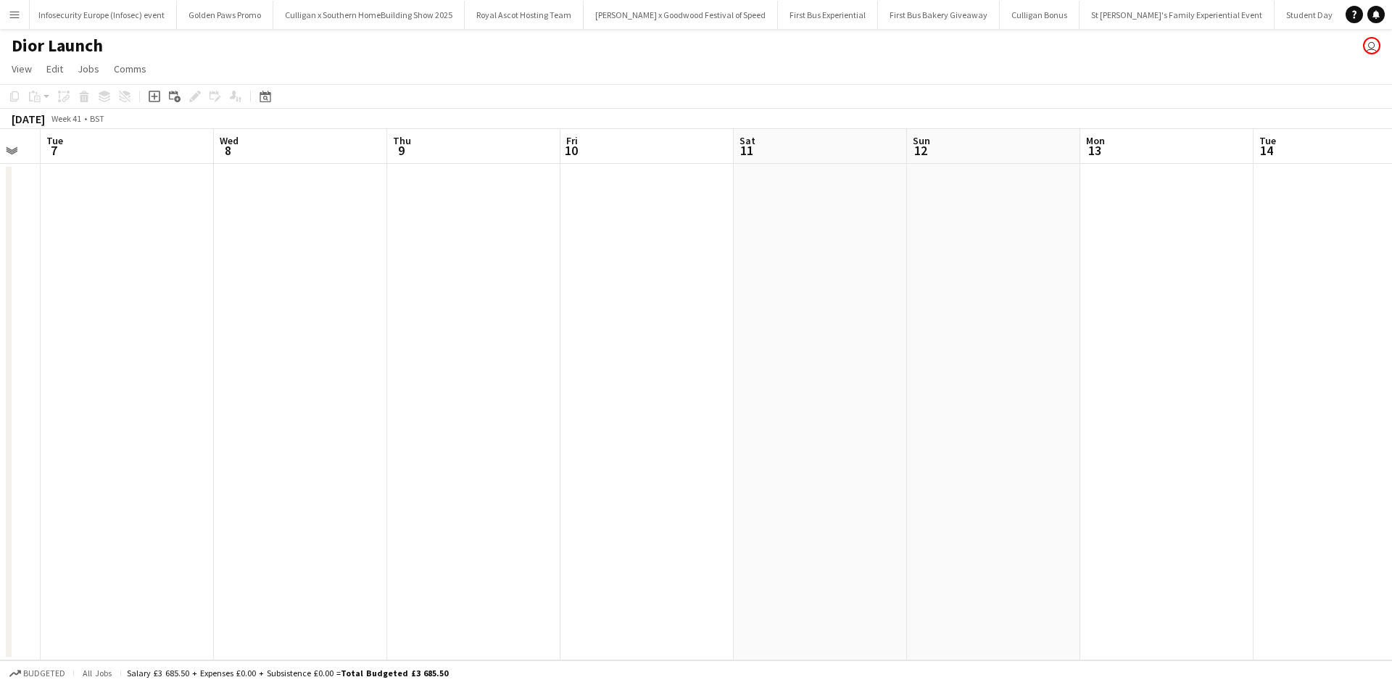
click at [541, 403] on app-calendar-viewport "Sat 4 Sun 5 Mon 6 Tue 7 Wed 8 Thu 9 Fri 10 Sat 11 Sun 12 Mon 13 Tue 14 Wed 15 T…" at bounding box center [696, 395] width 1392 height 532
drag, startPoint x: 236, startPoint y: 313, endPoint x: 928, endPoint y: 332, distance: 692.0
click at [926, 332] on app-calendar-viewport "Mon 6 Tue 7 Wed 8 Thu 9 Fri 10 Sat 11 Sun 12 Mon 13 Tue 14 Wed 15 Thu 16 Fri 17…" at bounding box center [696, 395] width 1392 height 532
drag, startPoint x: 334, startPoint y: 444, endPoint x: 911, endPoint y: 393, distance: 580.2
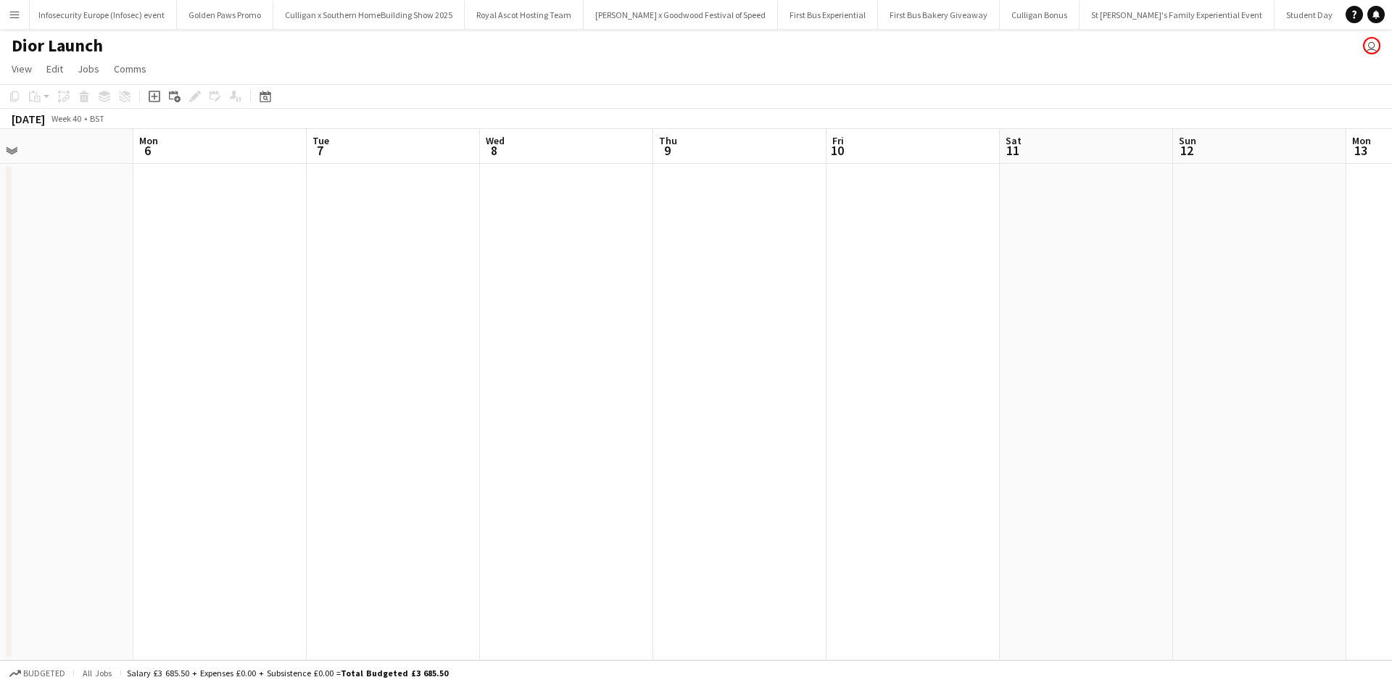
click at [879, 389] on app-calendar-viewport "Fri 3 Sat 4 Sun 5 Mon 6 Tue 7 Wed 8 Thu 9 Fri 10 Sat 11 Sun 12 Mon 13 Tue 14 We…" at bounding box center [696, 395] width 1392 height 532
drag, startPoint x: 404, startPoint y: 469, endPoint x: 880, endPoint y: 415, distance: 479.5
click at [877, 415] on app-calendar-viewport "Mon 29 Tue 30 Wed 1 Thu 2 Fri 3 Sat 4 Sun 5 Mon 6 Tue 7 Wed 8 Thu 9 Fri 10 Sat …" at bounding box center [696, 395] width 1392 height 532
drag, startPoint x: 426, startPoint y: 475, endPoint x: 831, endPoint y: 439, distance: 406.9
click at [875, 431] on app-calendar-viewport "Sat 27 2/2 2 Jobs Sun 28 Mon 29 Tue 30 Wed 1 Thu 2 Fri 3 Sat 4 Sun 5 Mon 6 Tue …" at bounding box center [696, 395] width 1392 height 532
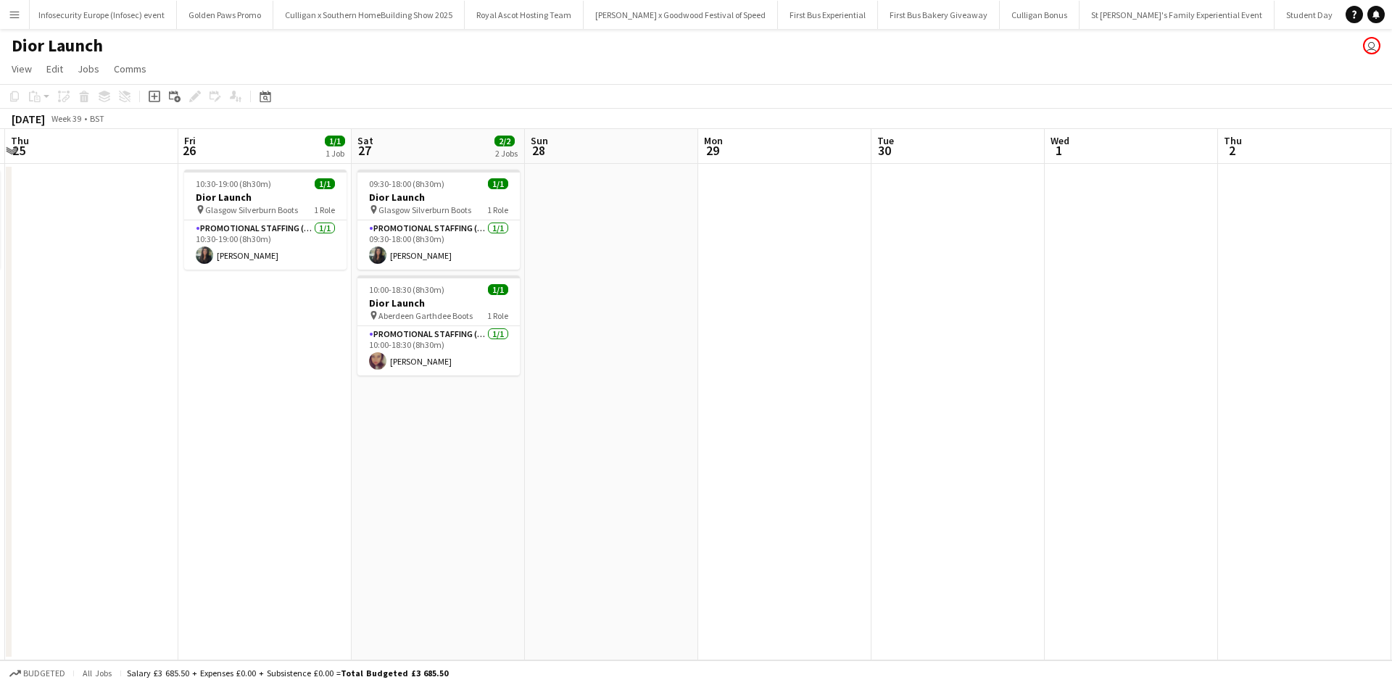
drag, startPoint x: 655, startPoint y: 450, endPoint x: 783, endPoint y: 454, distance: 128.4
click at [830, 450] on app-calendar-viewport "Wed 24 1/1 1 Job Thu 25 Fri 26 1/1 1 Job Sat 27 2/2 2 Jobs Sun 28 Mon 29 Tue 30…" at bounding box center [696, 395] width 1392 height 532
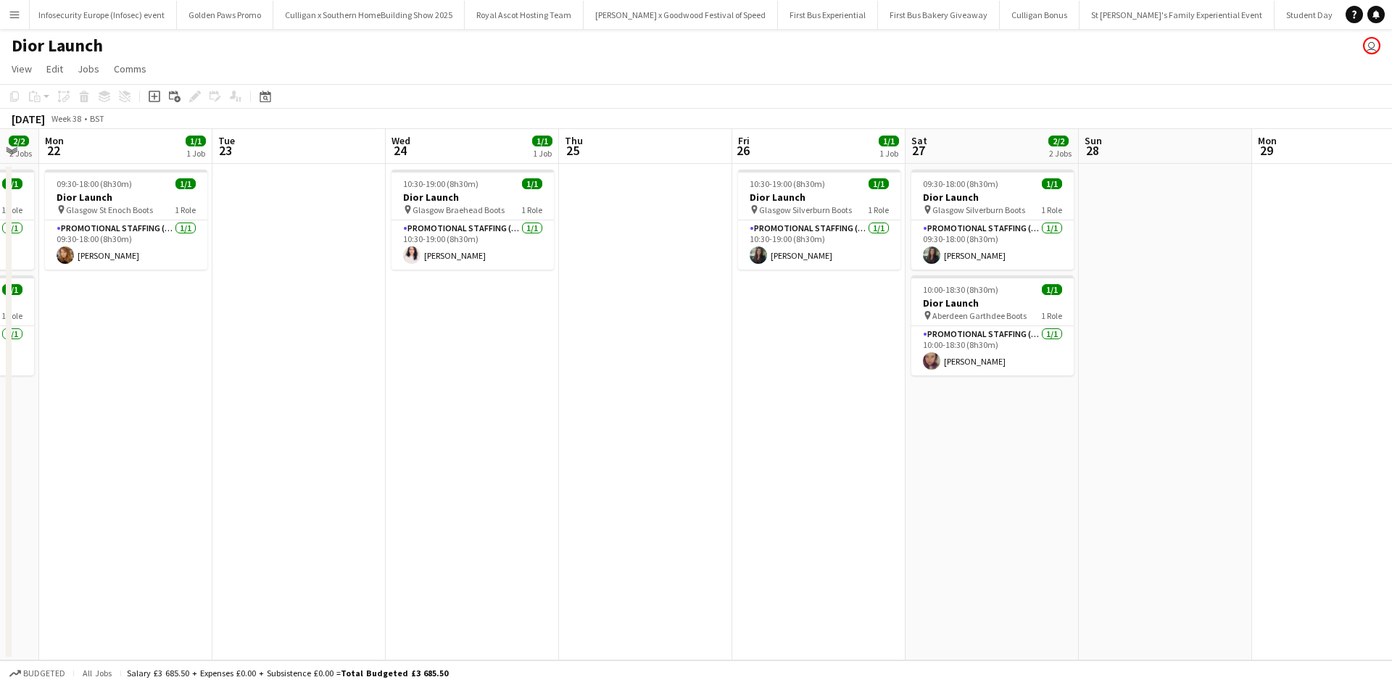
drag, startPoint x: 483, startPoint y: 447, endPoint x: 841, endPoint y: 444, distance: 358.2
click at [841, 444] on app-calendar-viewport "Fri 19 1/1 1 Job Sat 20 1/1 1 Job Sun 21 2/2 2 Jobs Mon 22 1/1 1 Job Tue 23 Wed…" at bounding box center [696, 395] width 1392 height 532
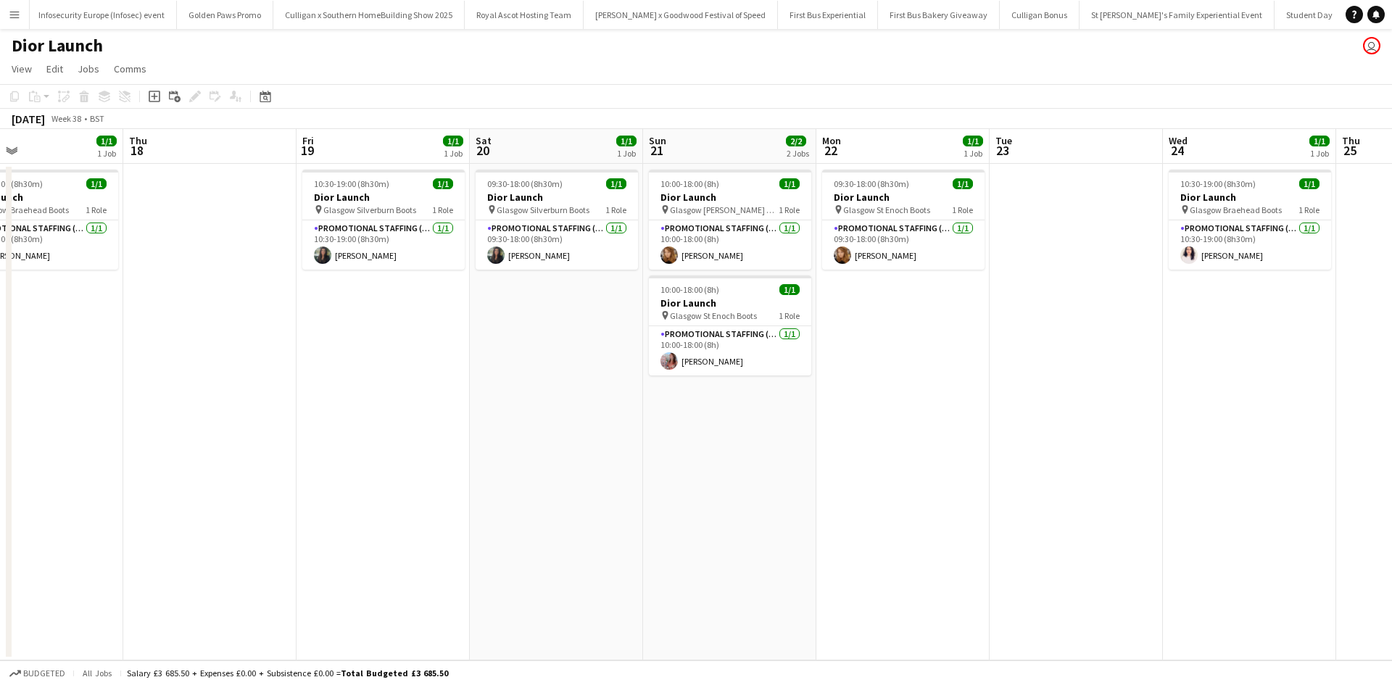
drag, startPoint x: 537, startPoint y: 451, endPoint x: 751, endPoint y: 463, distance: 215.0
click at [795, 453] on app-calendar-viewport "Mon 15 1/1 1 Job Tue 16 Wed 17 1/1 1 Job Thu 18 Fri 19 1/1 1 Job Sat 20 1/1 1 J…" at bounding box center [696, 395] width 1392 height 532
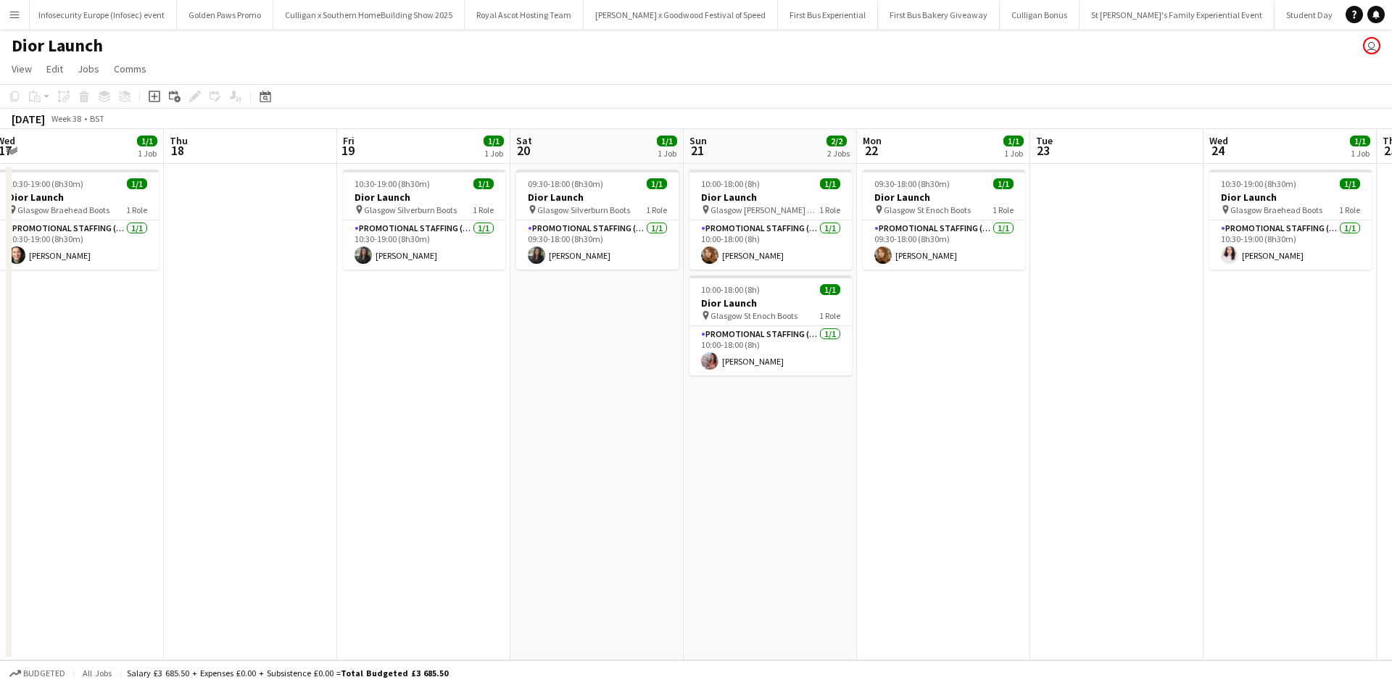
drag, startPoint x: 358, startPoint y: 479, endPoint x: 762, endPoint y: 463, distance: 404.2
click at [761, 463] on app-calendar-viewport "Mon 15 1/1 1 Job Tue 16 Wed 17 1/1 1 Job Thu 18 Fri 19 1/1 1 Job Sat 20 1/1 1 J…" at bounding box center [696, 395] width 1392 height 532
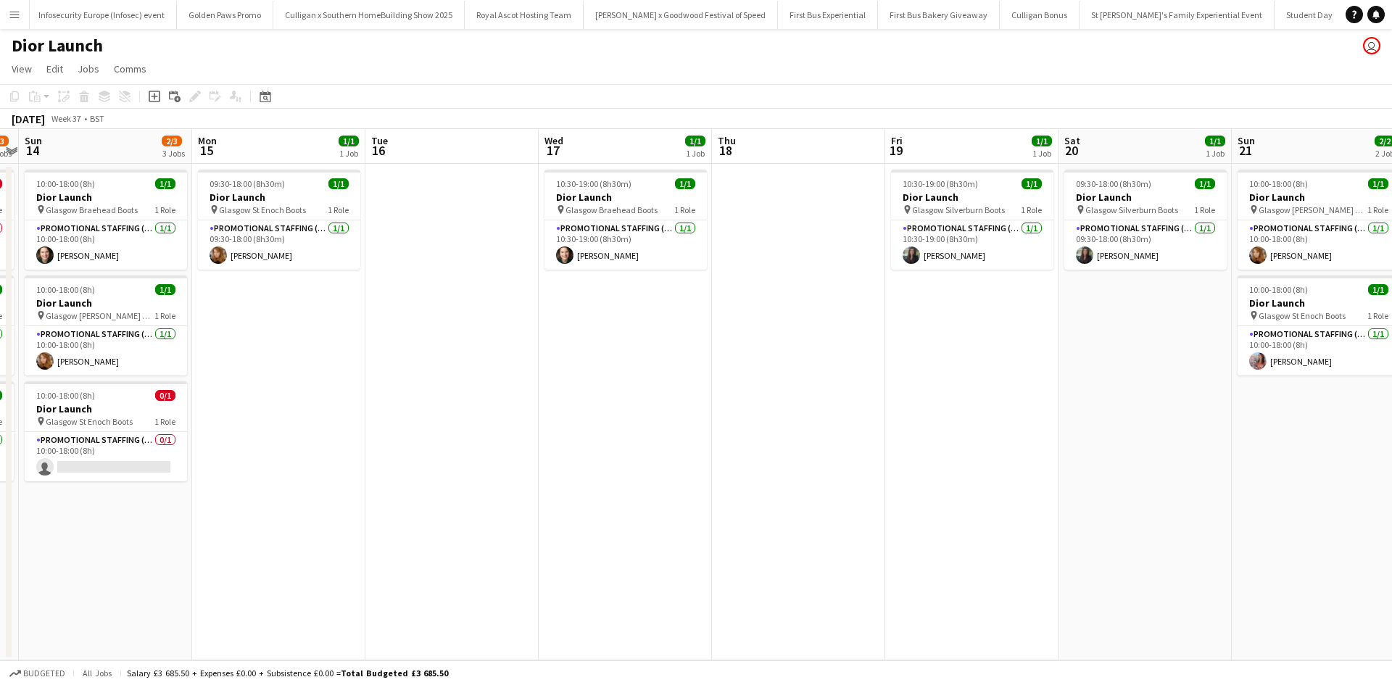
drag, startPoint x: 364, startPoint y: 481, endPoint x: 761, endPoint y: 467, distance: 397.6
click at [759, 467] on app-calendar-viewport "Fri 12 1/1 1 Job Sat 13 2/3 3 Jobs Sun 14 2/3 3 Jobs Mon 15 1/1 1 Job Tue 16 We…" at bounding box center [696, 395] width 1392 height 532
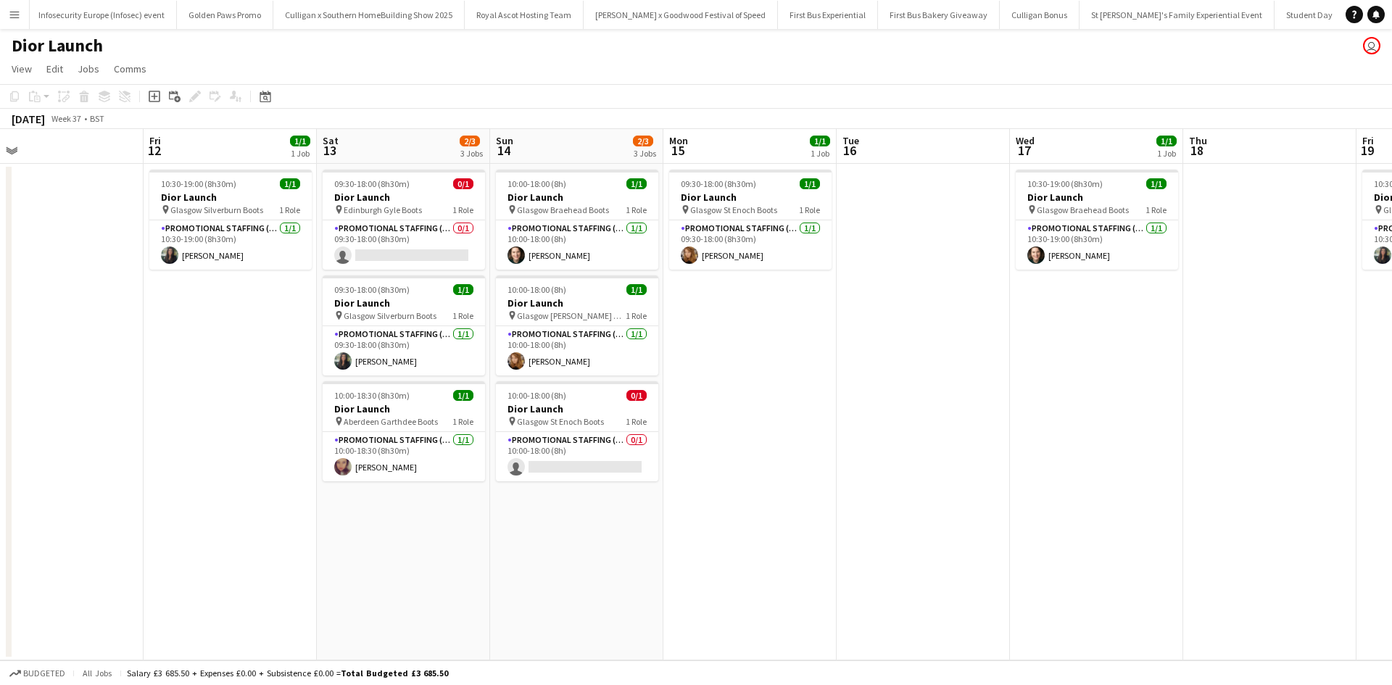
drag, startPoint x: 408, startPoint y: 468, endPoint x: 764, endPoint y: 465, distance: 356.0
click at [778, 456] on app-calendar-viewport "Tue 9 Wed 10 1/1 1 Job Thu 11 Fri 12 1/1 1 Job Sat 13 2/3 3 Jobs Sun 14 2/3 3 J…" at bounding box center [696, 395] width 1392 height 532
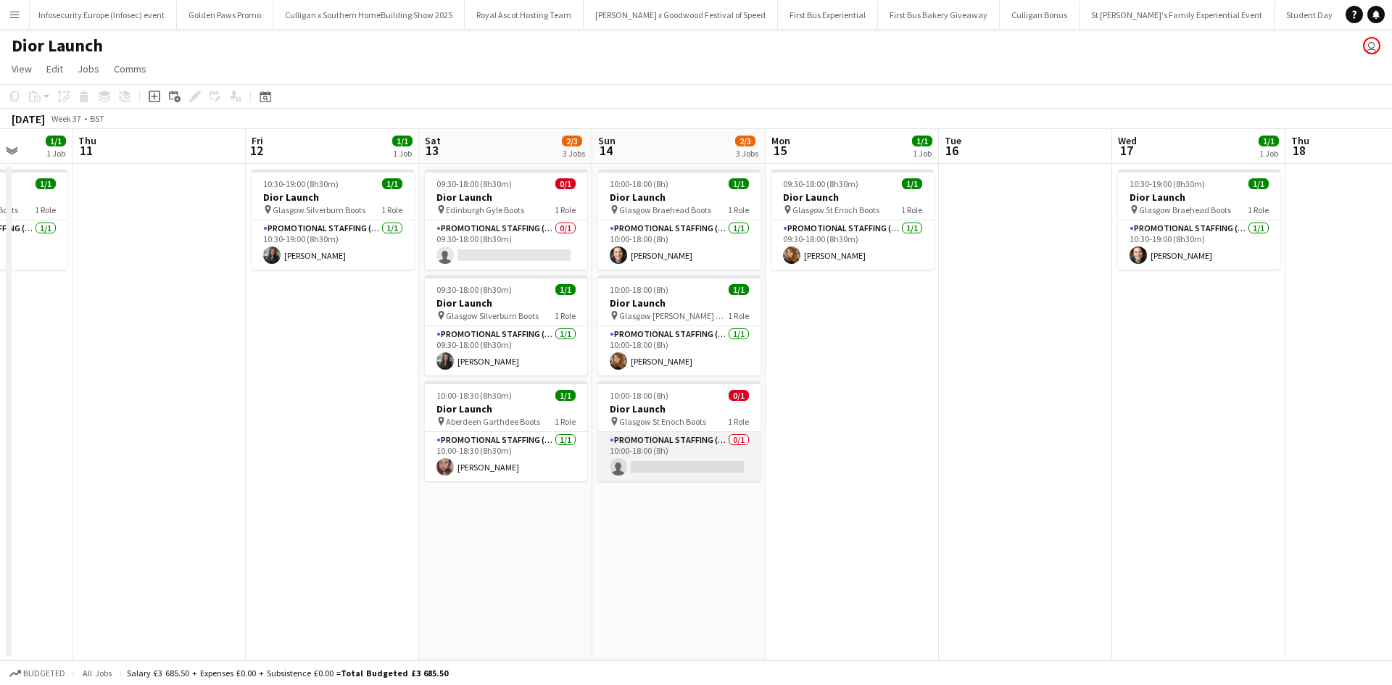
click at [685, 467] on app-card-role "Promotional Staffing (Sales Staff) 0/1 10:00-18:00 (8h) single-neutral-actions" at bounding box center [679, 456] width 162 height 49
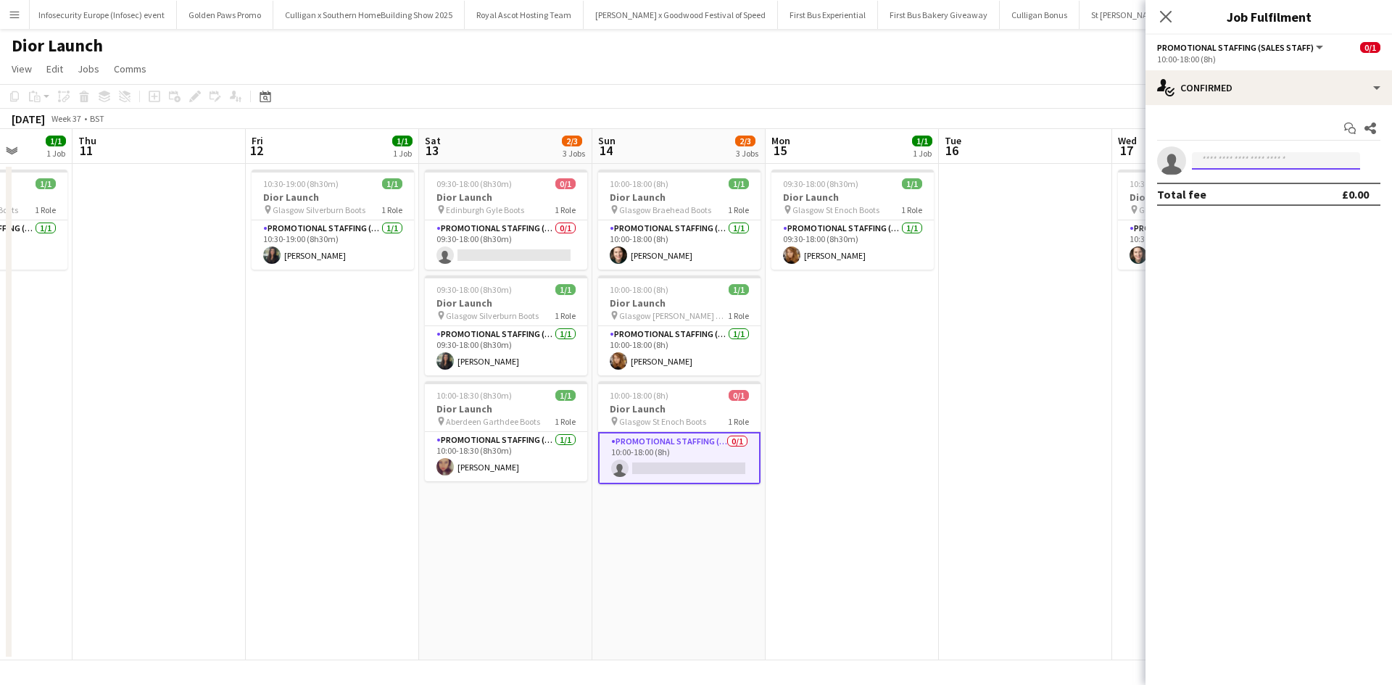
click at [1254, 157] on input at bounding box center [1276, 160] width 168 height 17
type input "****"
click at [1246, 194] on span "[EMAIL_ADDRESS][DOMAIN_NAME]" at bounding box center [1276, 194] width 145 height 12
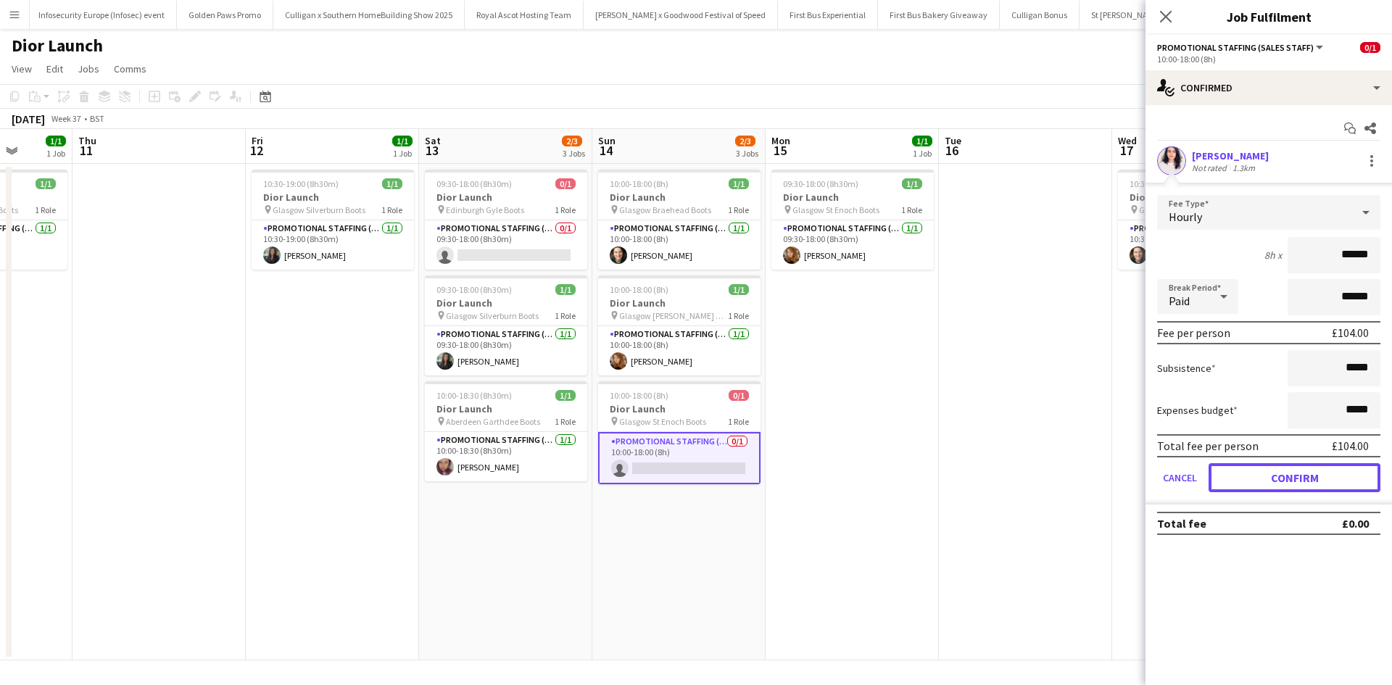
click at [1299, 471] on button "Confirm" at bounding box center [1295, 477] width 172 height 29
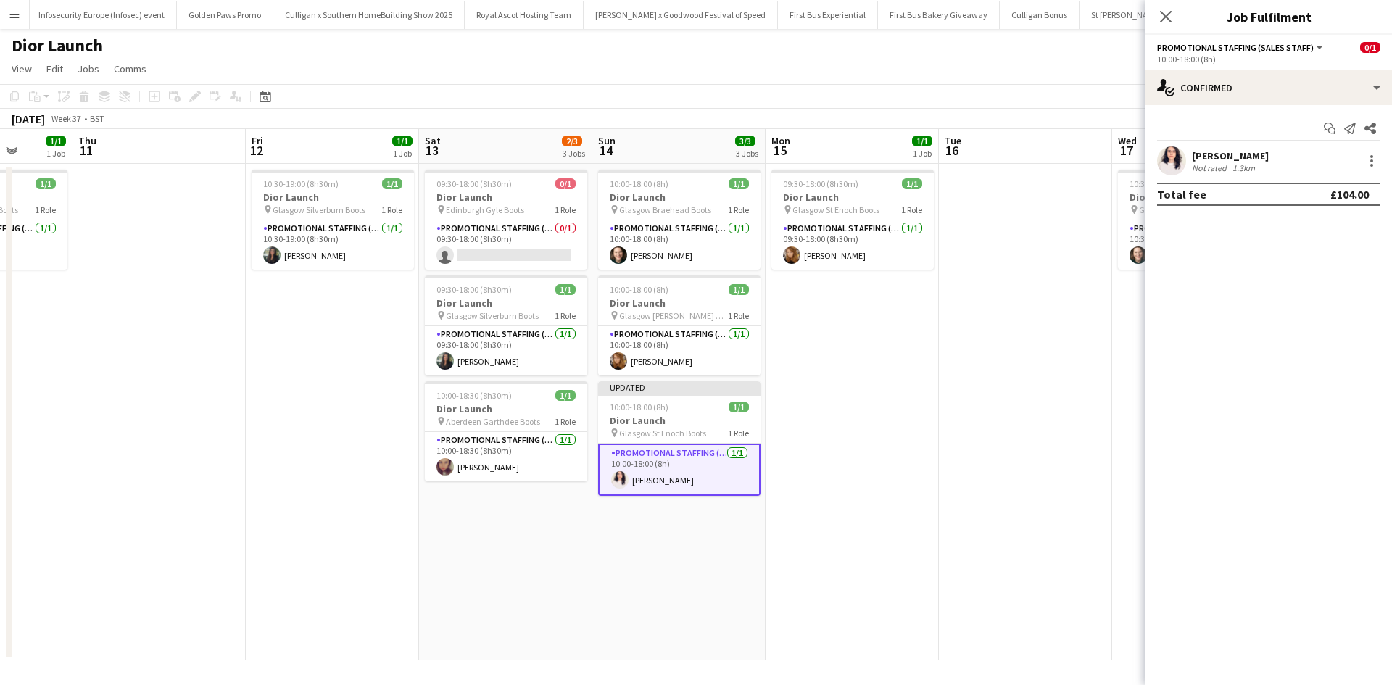
click at [1062, 455] on app-date-cell at bounding box center [1025, 412] width 173 height 497
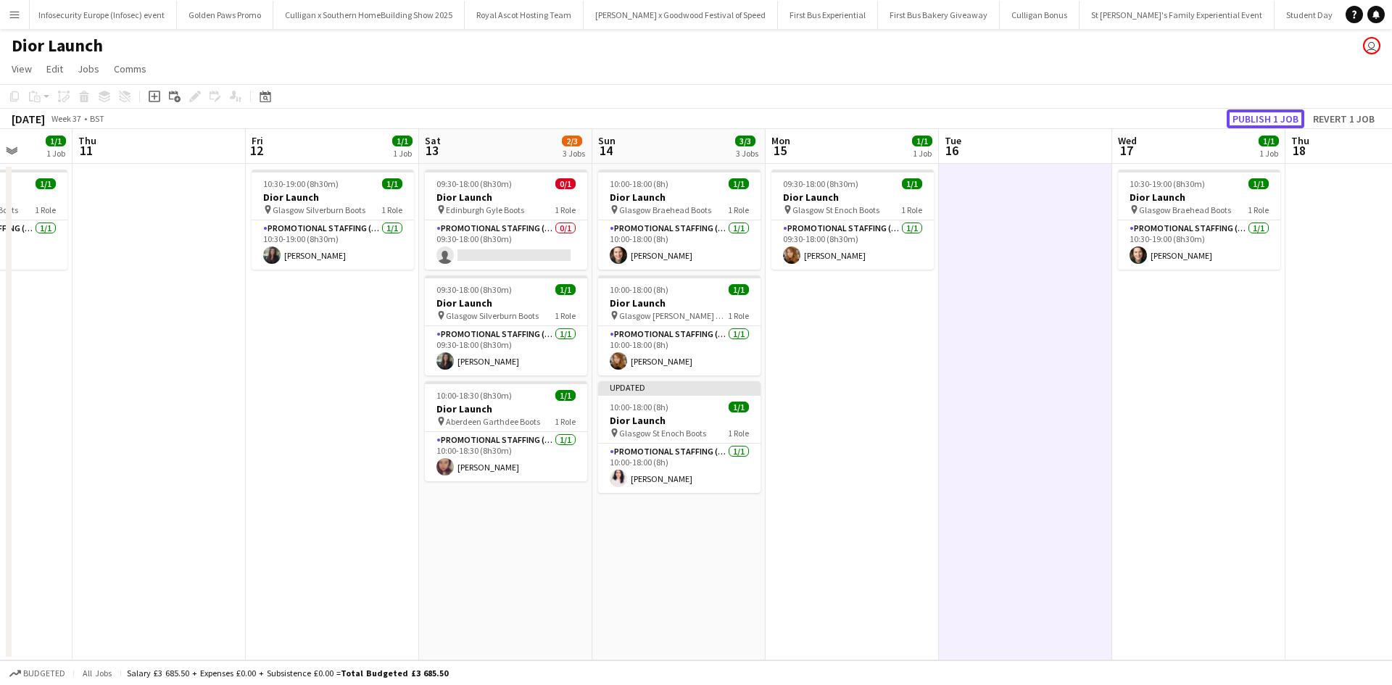
drag, startPoint x: 1251, startPoint y: 120, endPoint x: 1247, endPoint y: 130, distance: 10.1
click at [1252, 120] on button "Publish 1 job" at bounding box center [1266, 118] width 78 height 19
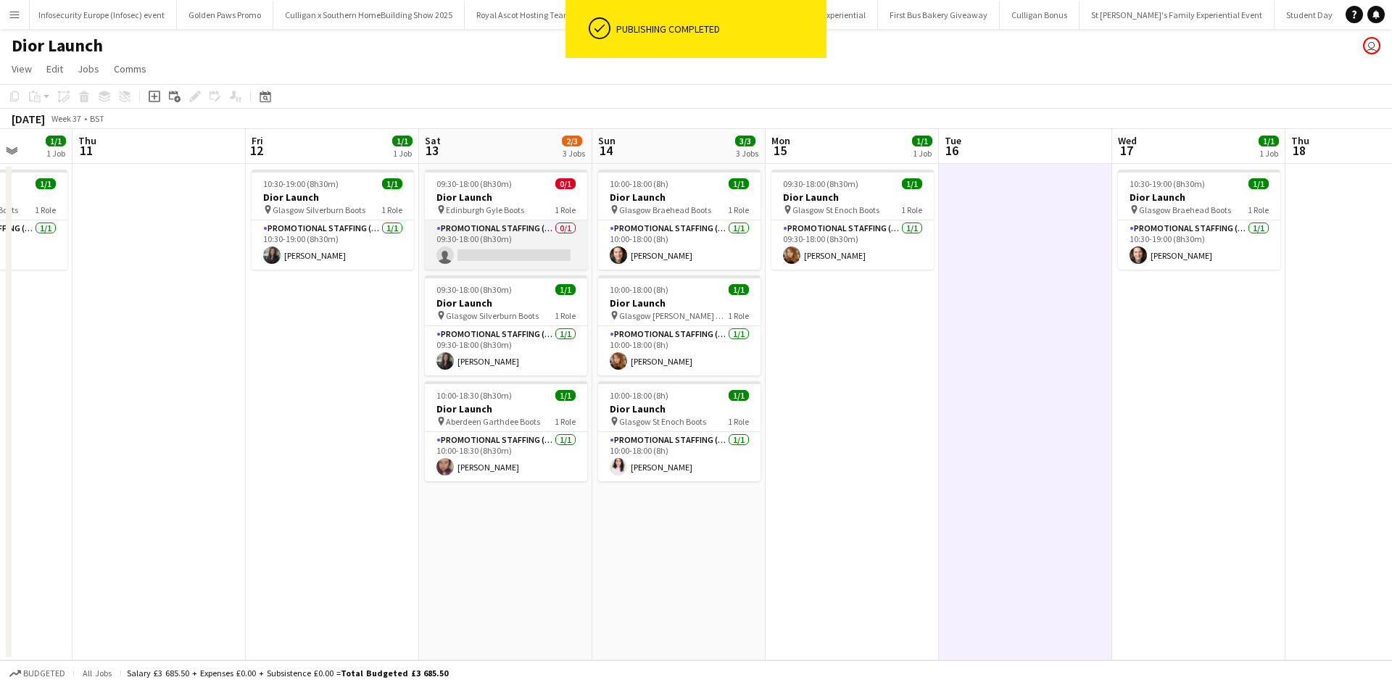
click at [492, 246] on app-card-role "Promotional Staffing (Sales Staff) 0/1 09:30-18:00 (8h30m) single-neutral-actio…" at bounding box center [506, 244] width 162 height 49
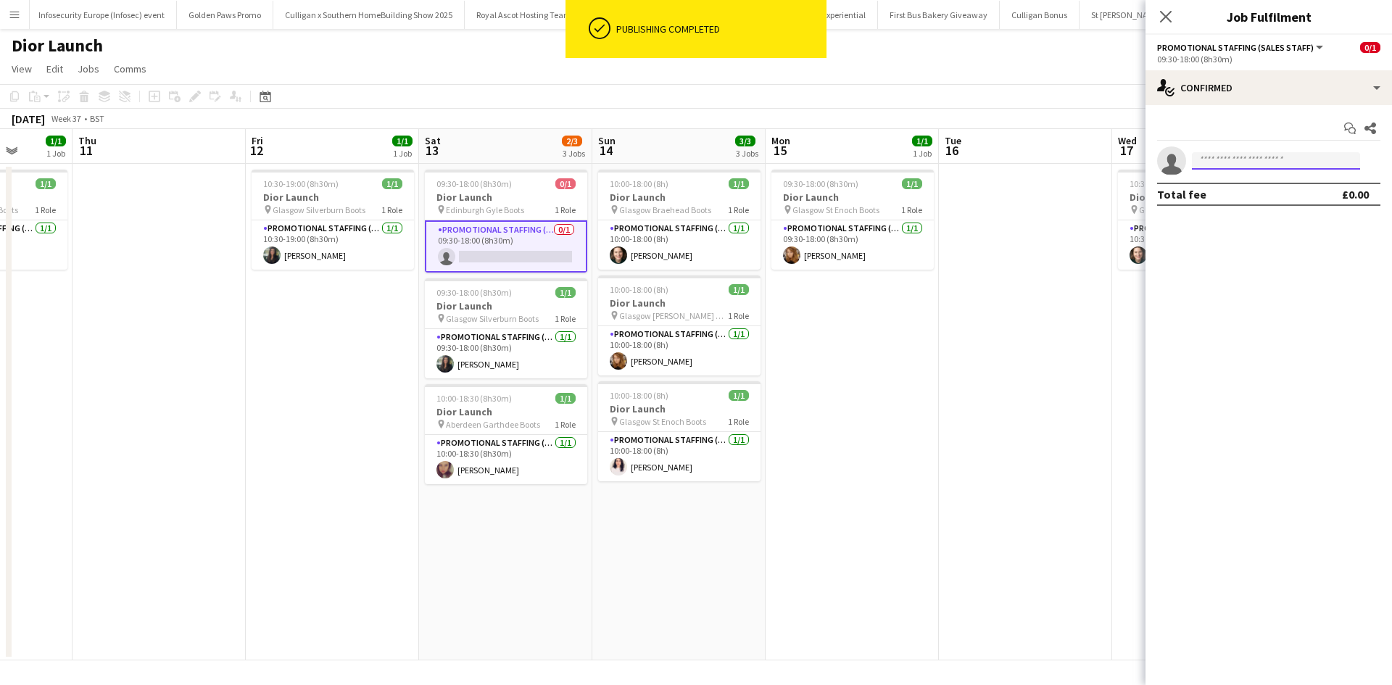
click at [1212, 164] on input at bounding box center [1276, 160] width 168 height 17
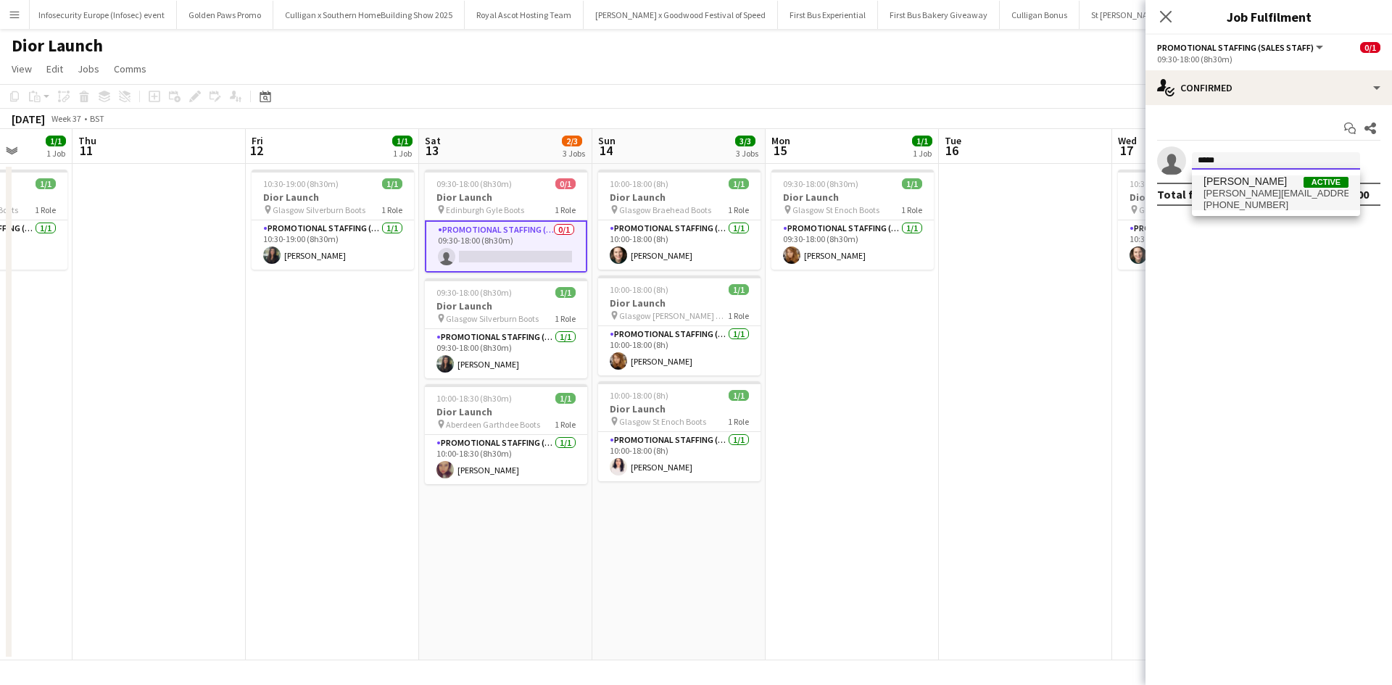
type input "*****"
click at [1220, 189] on span "[PERSON_NAME][EMAIL_ADDRESS][DOMAIN_NAME]" at bounding box center [1276, 194] width 145 height 12
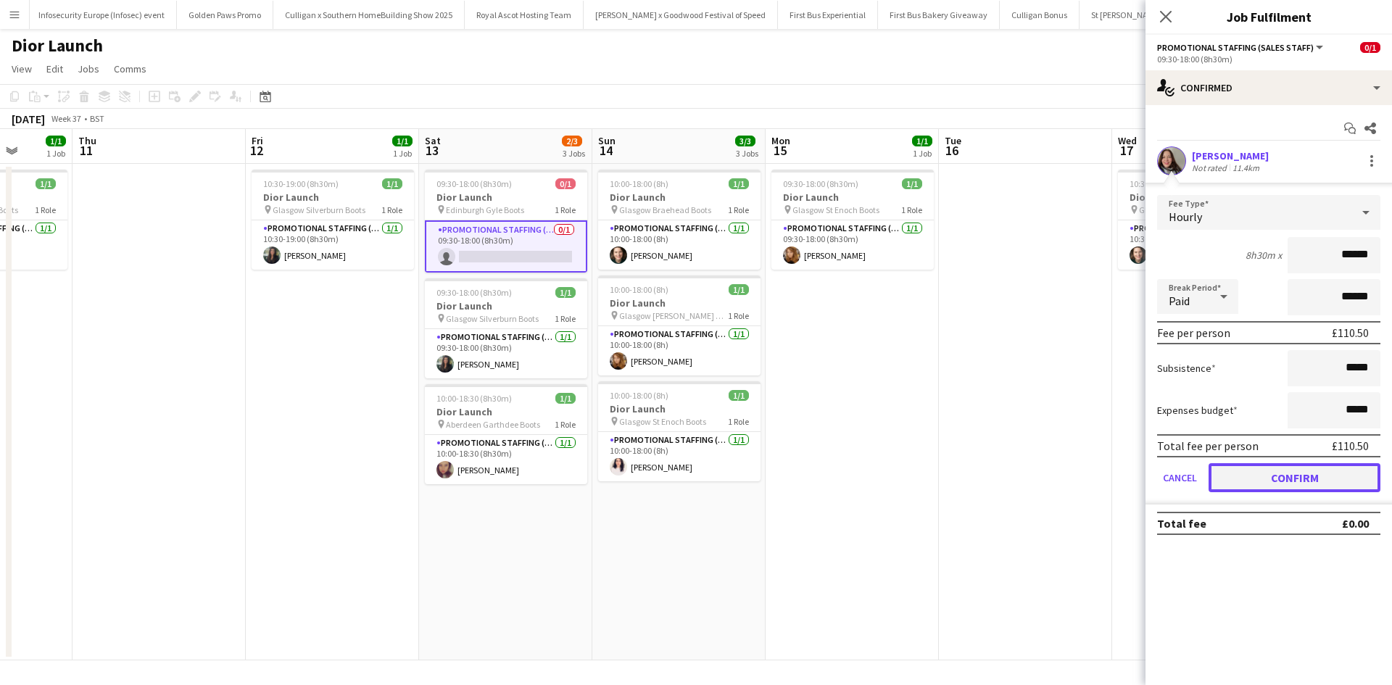
click at [1274, 474] on button "Confirm" at bounding box center [1295, 477] width 172 height 29
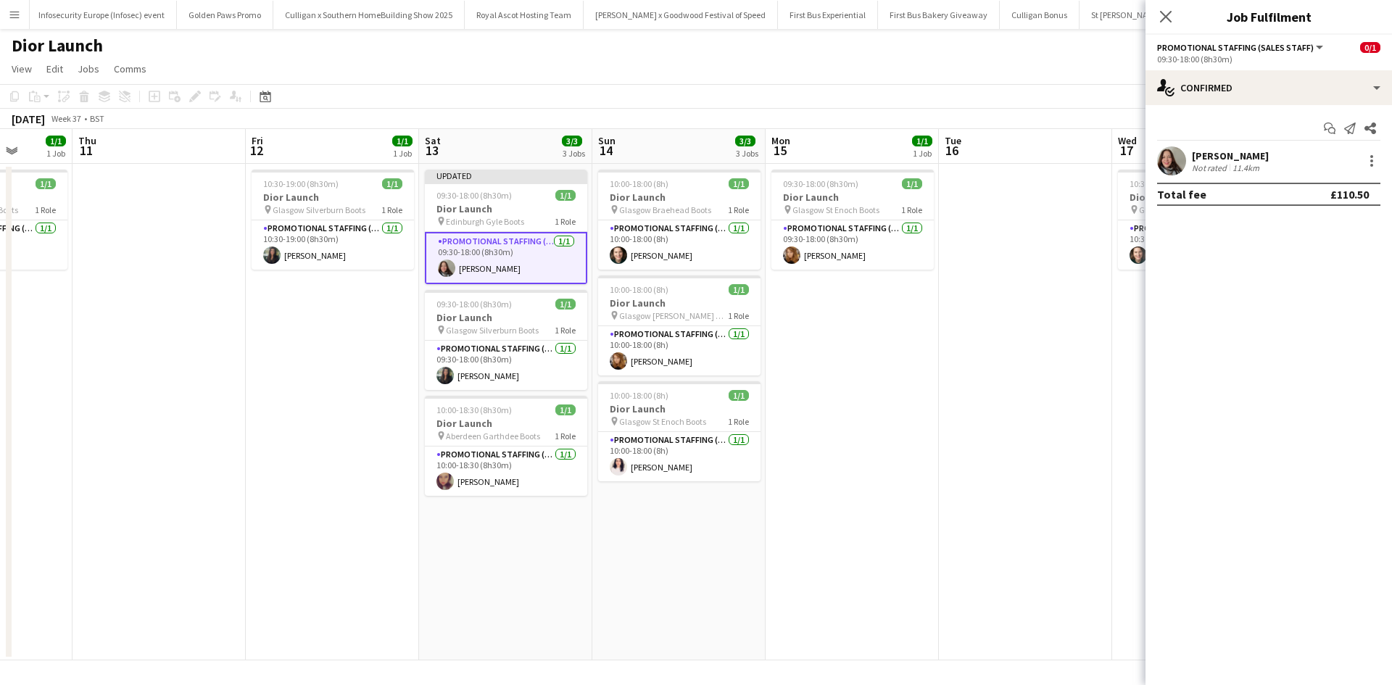
click at [1133, 474] on app-date-cell "10:30-19:00 (8h30m) 1/1 Dior Launch pin Glasgow Braehead Boots 1 Role Promotion…" at bounding box center [1198, 412] width 173 height 497
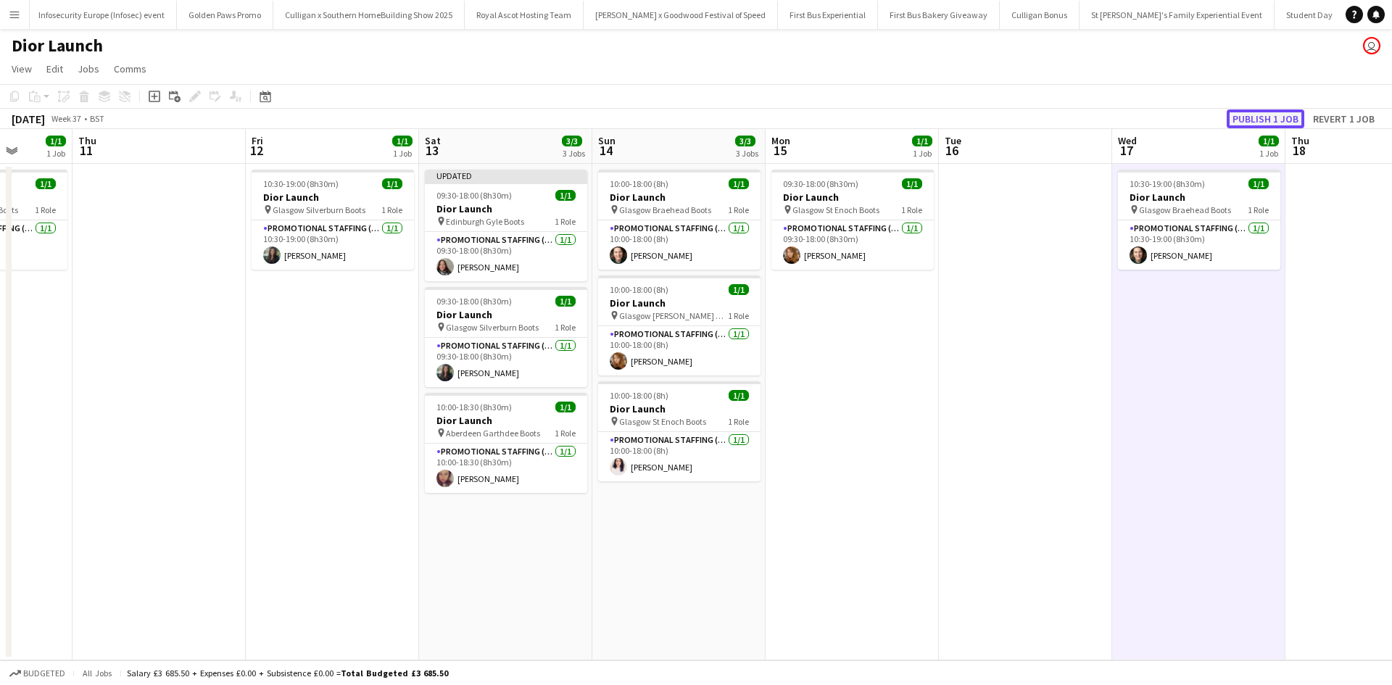
click at [1267, 114] on button "Publish 1 job" at bounding box center [1266, 118] width 78 height 19
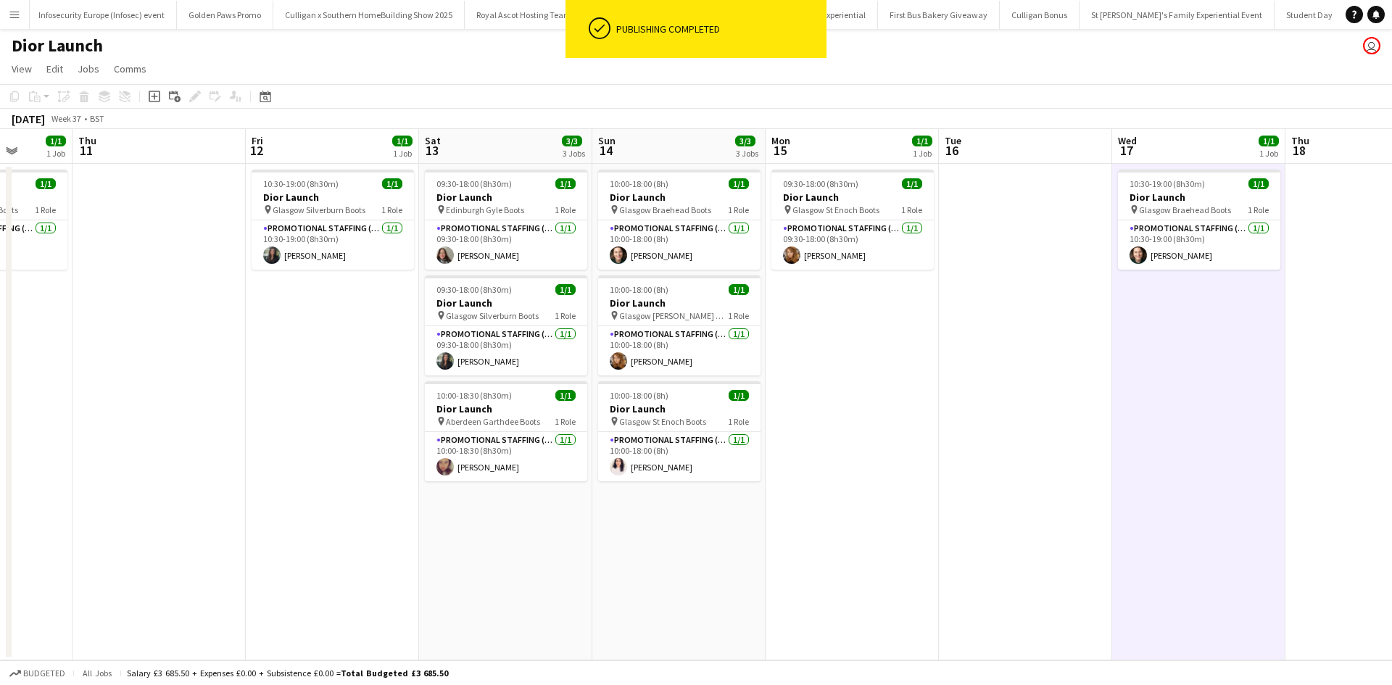
click at [535, 579] on app-date-cell "09:30-18:00 (8h30m) 1/1 Dior Launch pin Edinburgh Gyle Boots 1 Role Promotional…" at bounding box center [505, 412] width 173 height 497
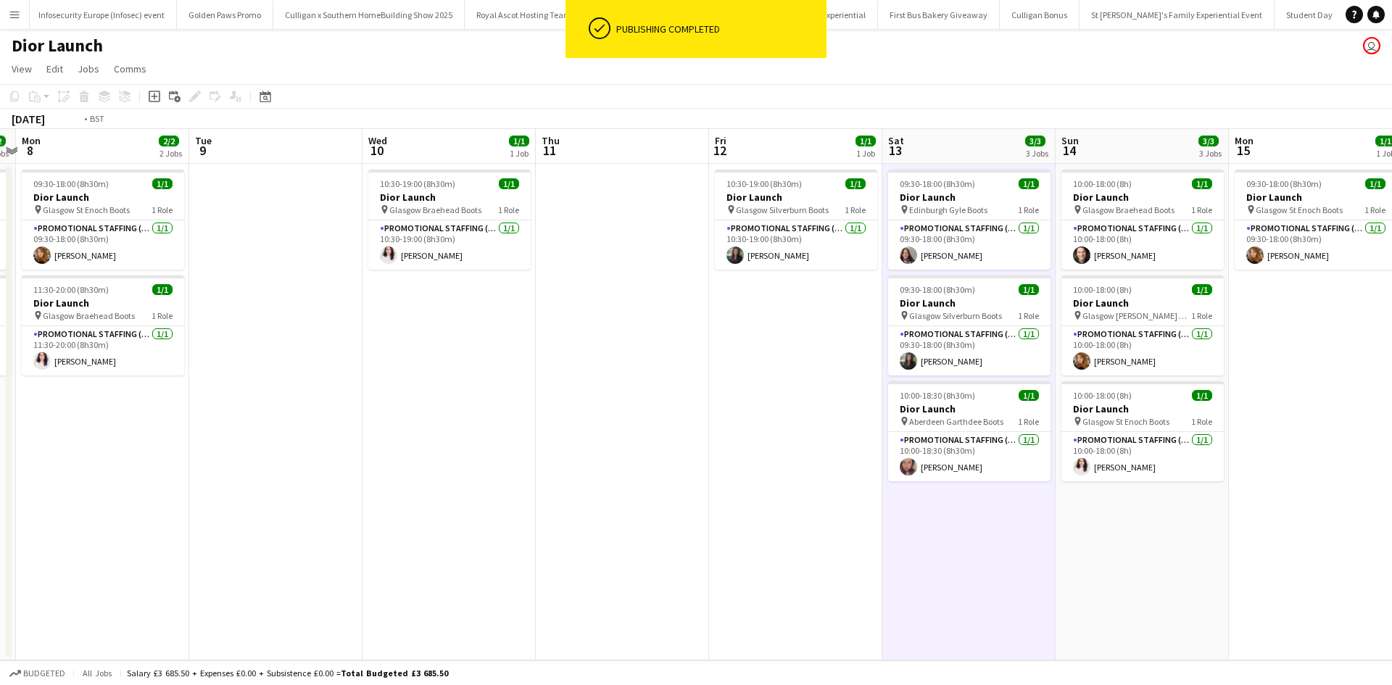
drag, startPoint x: 472, startPoint y: 524, endPoint x: 756, endPoint y: 486, distance: 286.7
click at [1052, 461] on app-calendar-viewport "Sat 6 2/2 2 Jobs Sun 7 2/2 2 Jobs Mon 8 2/2 2 Jobs Tue 9 Wed 10 1/1 1 Job Thu 1…" at bounding box center [696, 395] width 1392 height 532
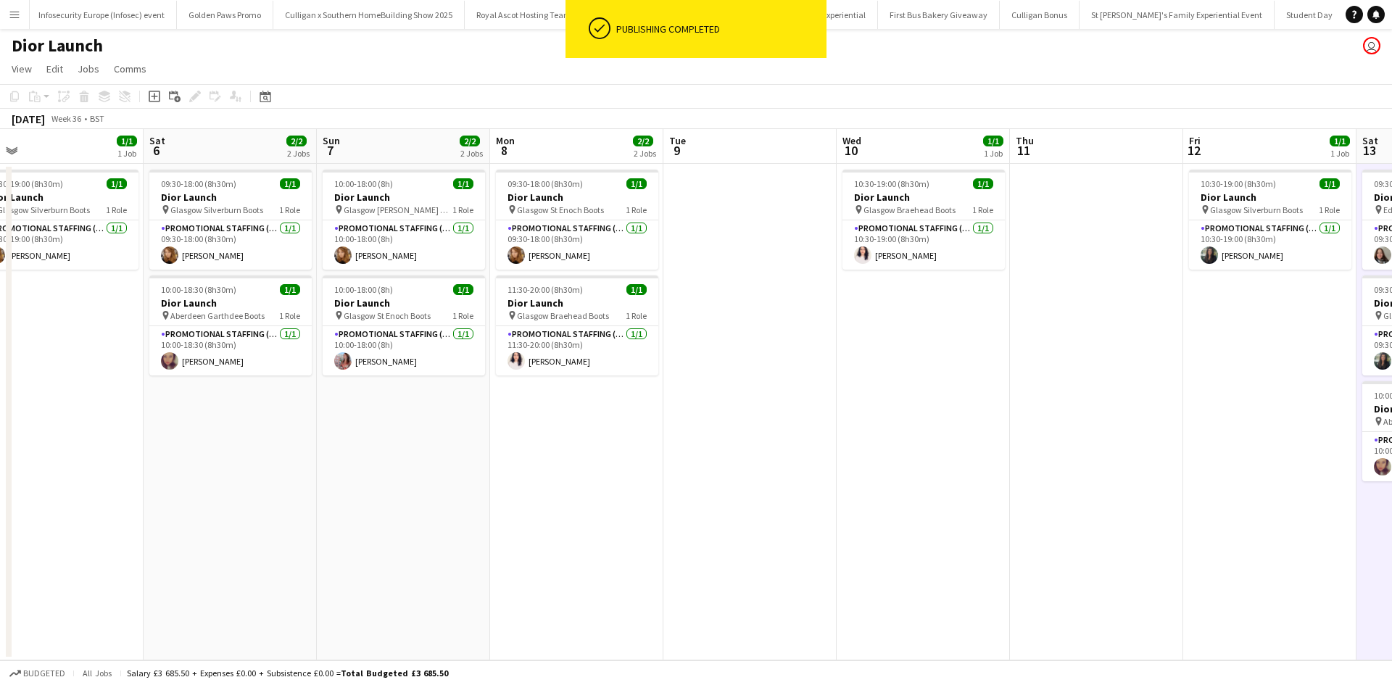
drag, startPoint x: 630, startPoint y: 500, endPoint x: 1041, endPoint y: 442, distance: 415.1
click at [1041, 442] on app-calendar-viewport "Wed 3 Thu 4 Fri 5 1/1 1 Job Sat 6 2/2 2 Jobs Sun 7 2/2 2 Jobs Mon 8 2/2 2 Jobs …" at bounding box center [696, 395] width 1392 height 532
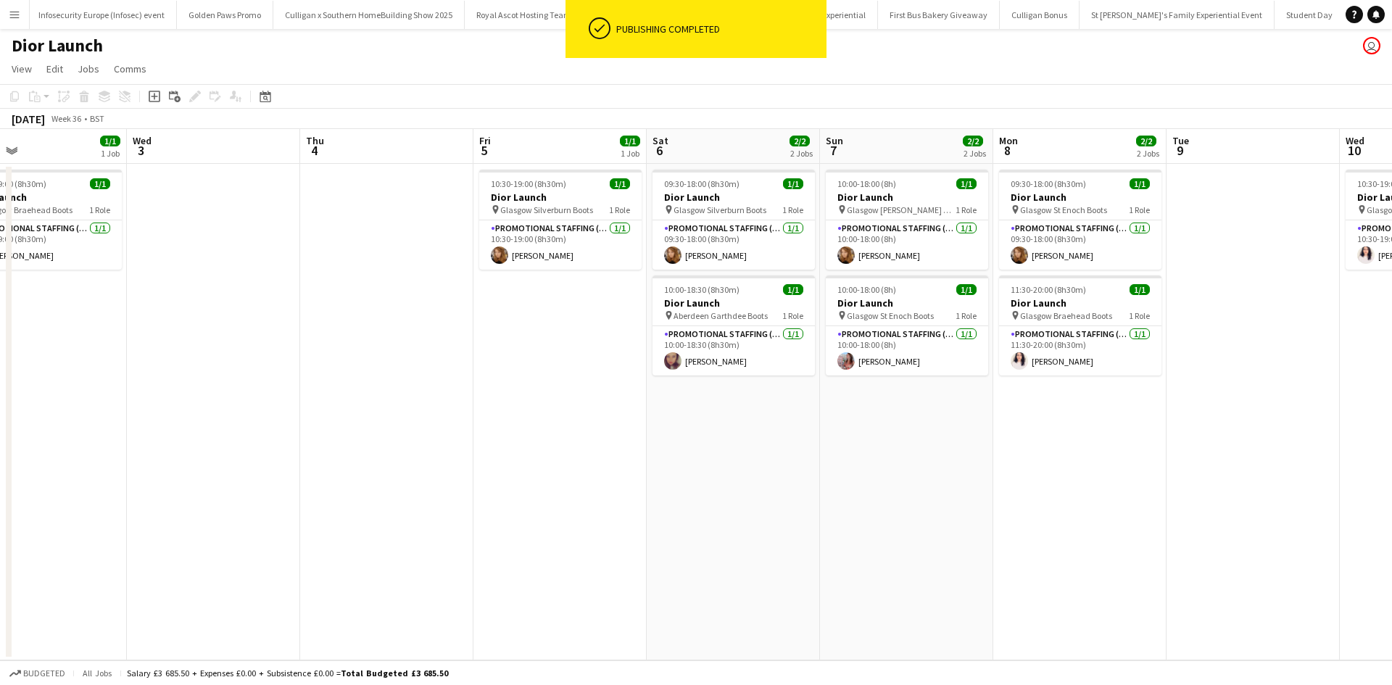
drag, startPoint x: 767, startPoint y: 468, endPoint x: 847, endPoint y: 464, distance: 79.8
click at [847, 464] on app-calendar-viewport "Sun 31 2/2 2 Jobs Mon 1 1/1 1 Job Tue 2 1/1 1 Job Wed 3 Thu 4 Fri 5 1/1 1 Job S…" at bounding box center [696, 395] width 1392 height 532
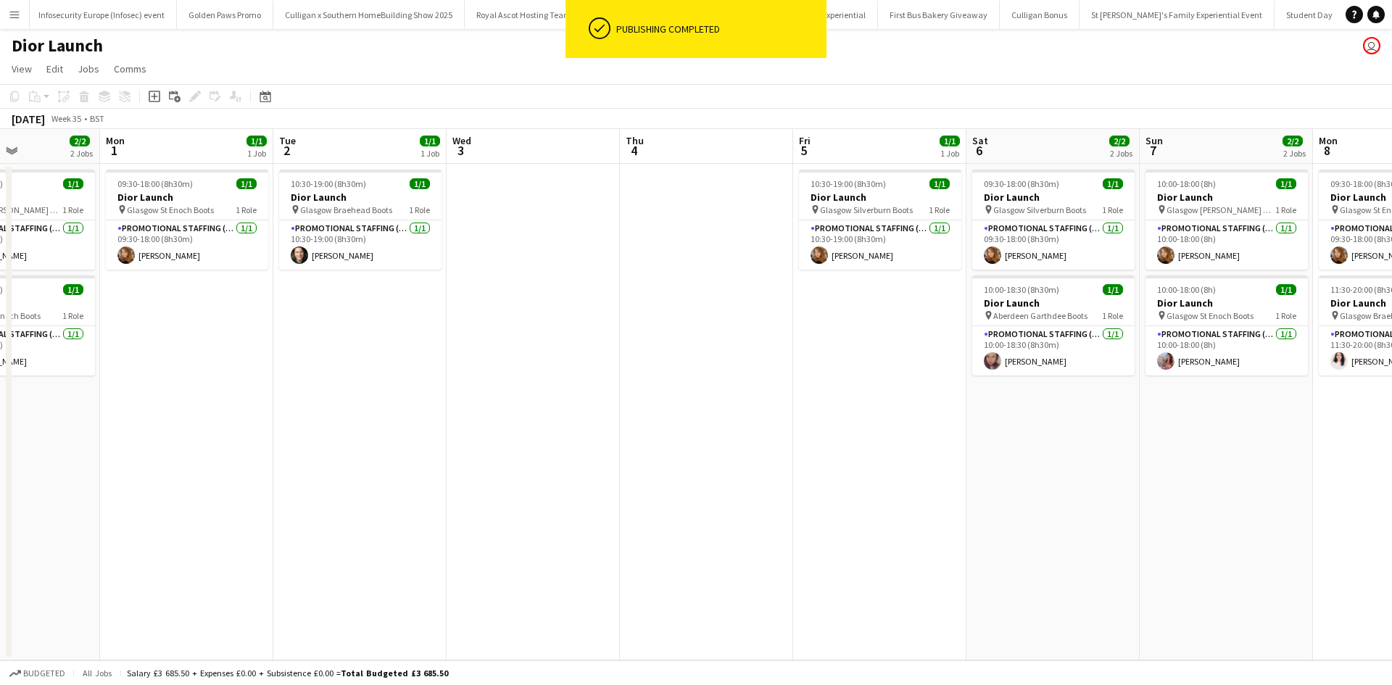
drag, startPoint x: 462, startPoint y: 510, endPoint x: 739, endPoint y: 484, distance: 278.2
click at [898, 450] on app-calendar-viewport "Fri 29 Sat 30 Sun 31 2/2 2 Jobs Mon 1 1/1 1 Job Tue 2 1/1 1 Job Wed 3 Thu 4 Fri…" at bounding box center [696, 395] width 1392 height 532
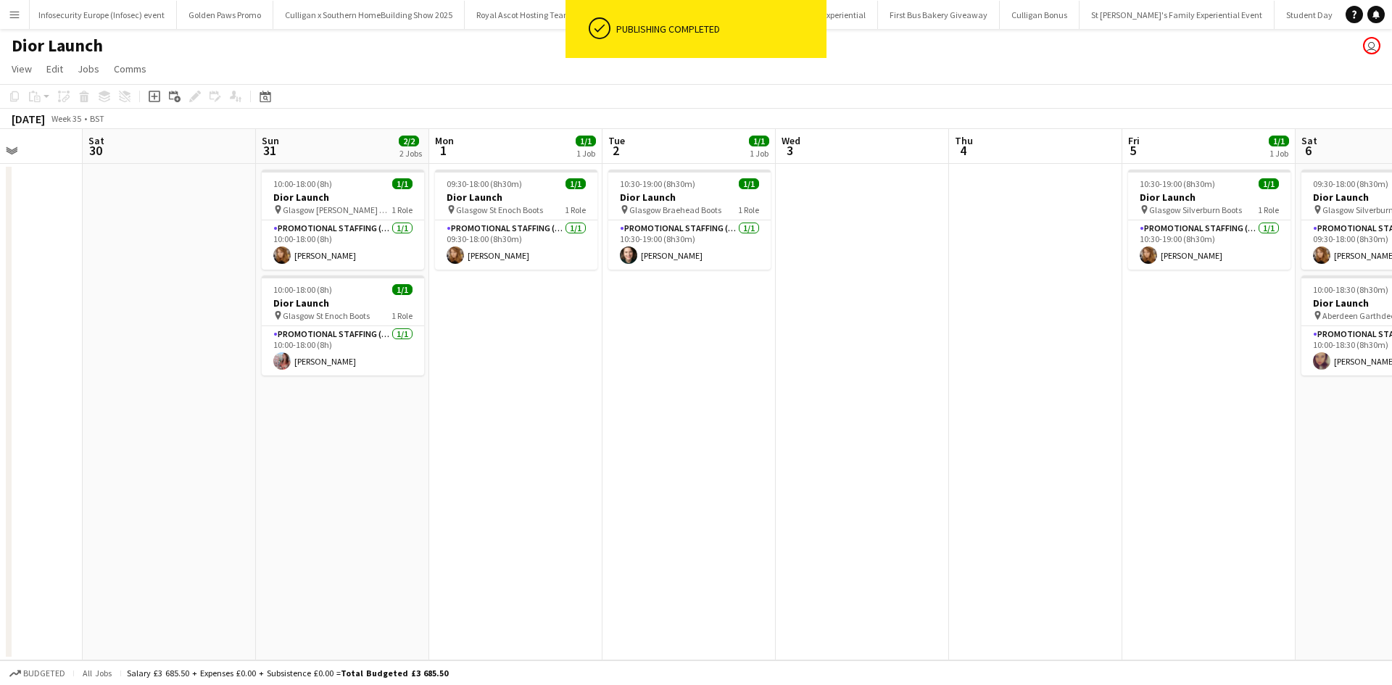
drag, startPoint x: 537, startPoint y: 512, endPoint x: 880, endPoint y: 502, distance: 343.1
click at [1035, 462] on app-calendar-viewport "Wed 27 Thu 28 Fri 29 Sat 30 Sun 31 2/2 2 Jobs Mon 1 1/1 1 Job Tue 2 1/1 1 Job W…" at bounding box center [696, 395] width 1392 height 532
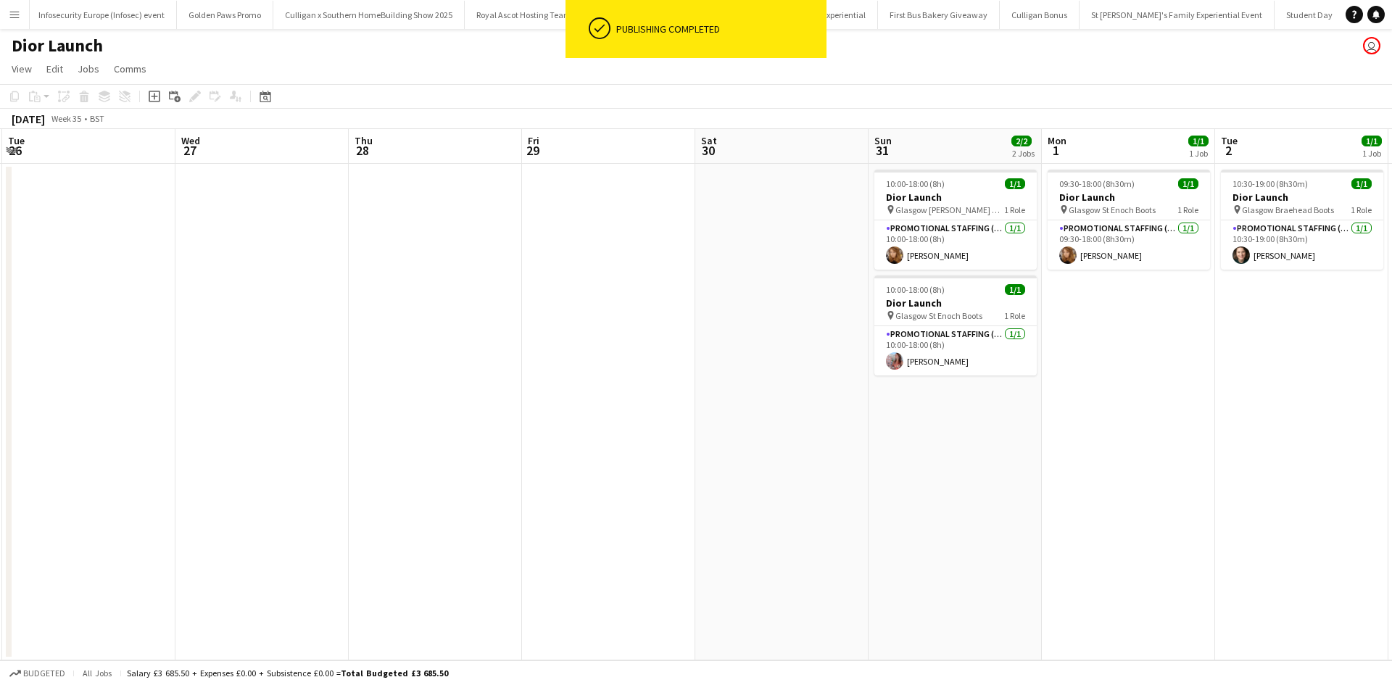
drag, startPoint x: 471, startPoint y: 531, endPoint x: 536, endPoint y: 501, distance: 71.1
click at [915, 474] on app-calendar-viewport "Sat 23 1/1 1 Job Sun 24 1/1 1 Job Mon 25 Tue 26 Wed 27 Thu 28 Fri 29 Sat 30 Sun…" at bounding box center [696, 395] width 1392 height 532
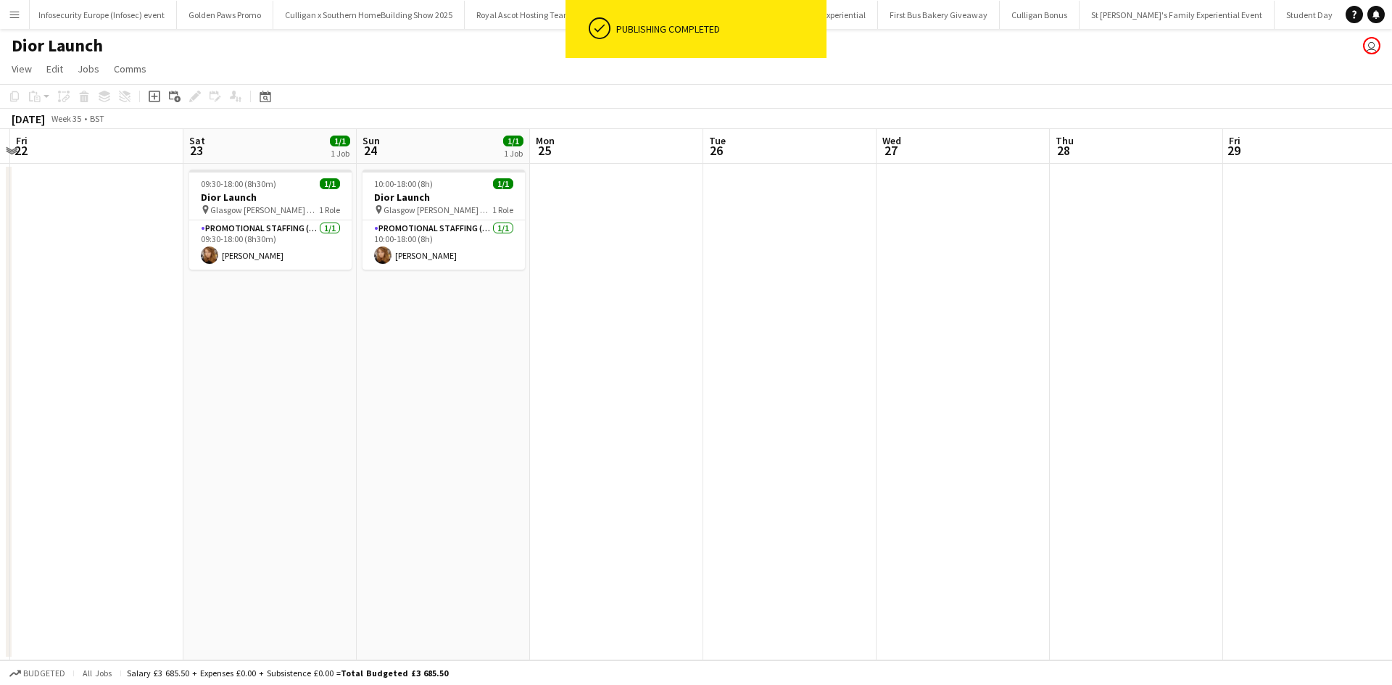
drag, startPoint x: 408, startPoint y: 504, endPoint x: 977, endPoint y: 458, distance: 571.1
click at [977, 458] on app-calendar-viewport "Wed 20 1/1 1 Job Thu 21 Fri 22 Sat 23 1/1 1 Job Sun 24 1/1 1 Job Mon 25 Tue 26 …" at bounding box center [696, 395] width 1392 height 532
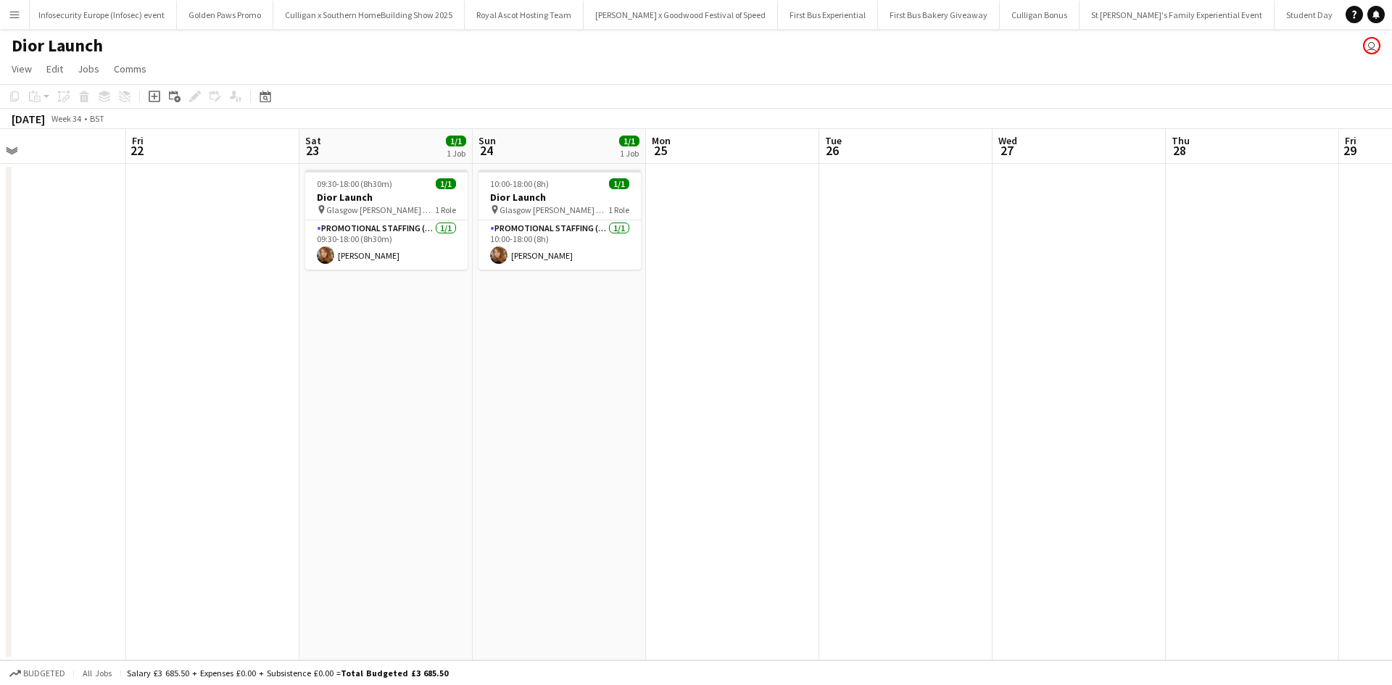
drag, startPoint x: 430, startPoint y: 484, endPoint x: 1096, endPoint y: 446, distance: 667.5
click at [1096, 446] on app-calendar-viewport "Tue 19 4/4 1 Job Wed 20 1/1 1 Job Thu 21 Fri 22 Sat 23 1/1 1 Job Sun 24 1/1 1 J…" at bounding box center [696, 395] width 1392 height 532
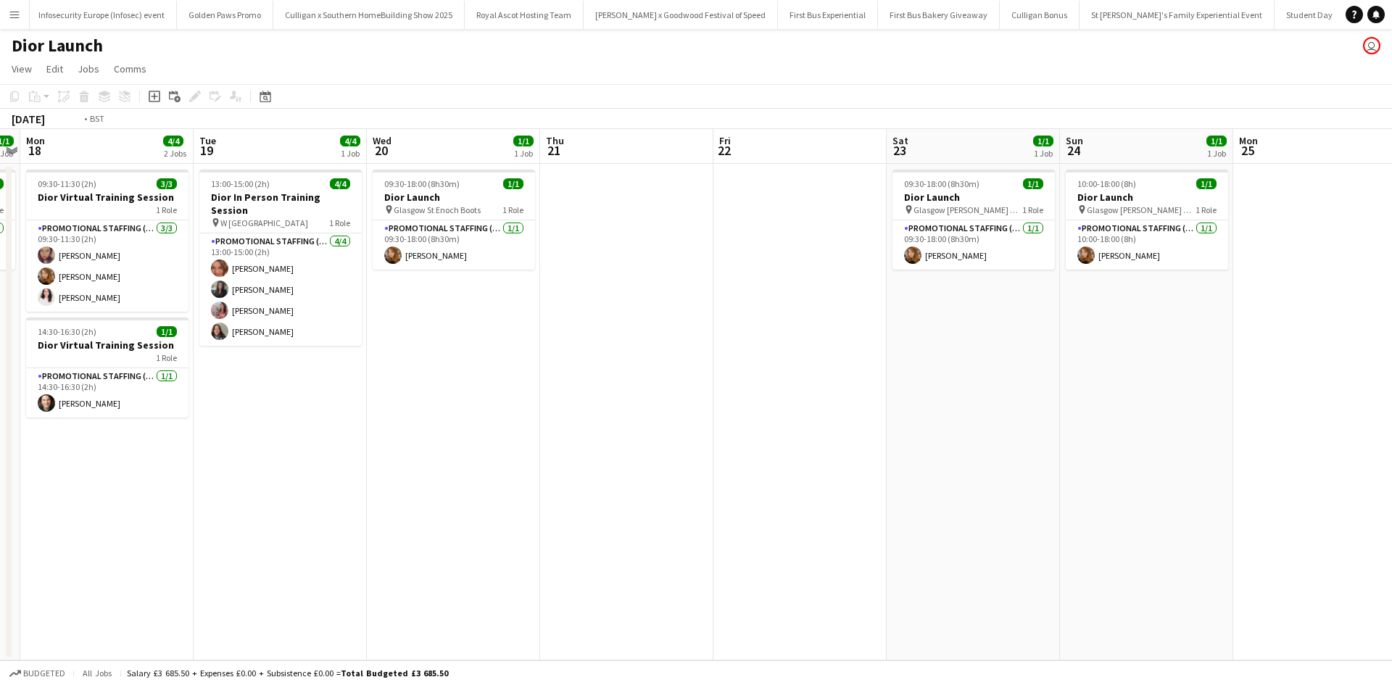
drag, startPoint x: 471, startPoint y: 478, endPoint x: 740, endPoint y: 446, distance: 270.9
click at [740, 446] on app-calendar-viewport "Sat 16 Sun 17 1/1 1 Job Mon 18 4/4 2 Jobs Tue 19 4/4 1 Job Wed 20 1/1 1 Job Thu…" at bounding box center [696, 395] width 1392 height 532
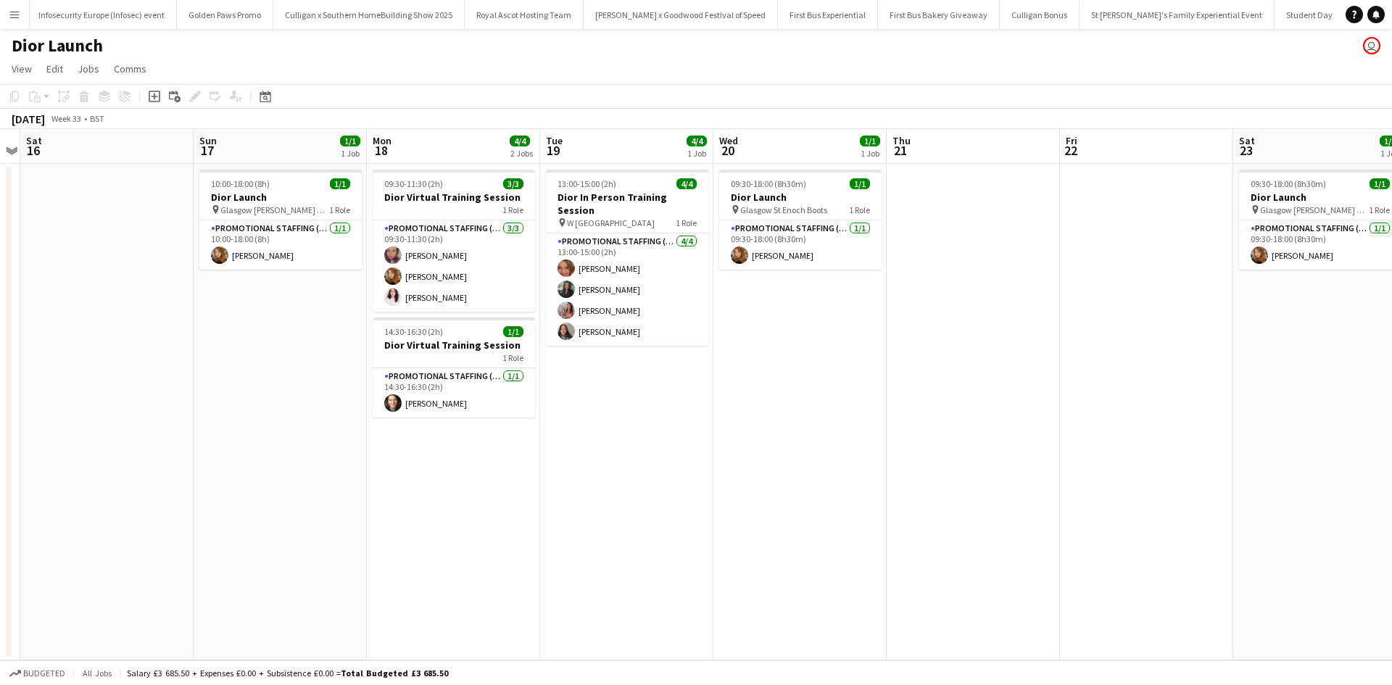
scroll to position [0, 442]
